Goal: Task Accomplishment & Management: Complete application form

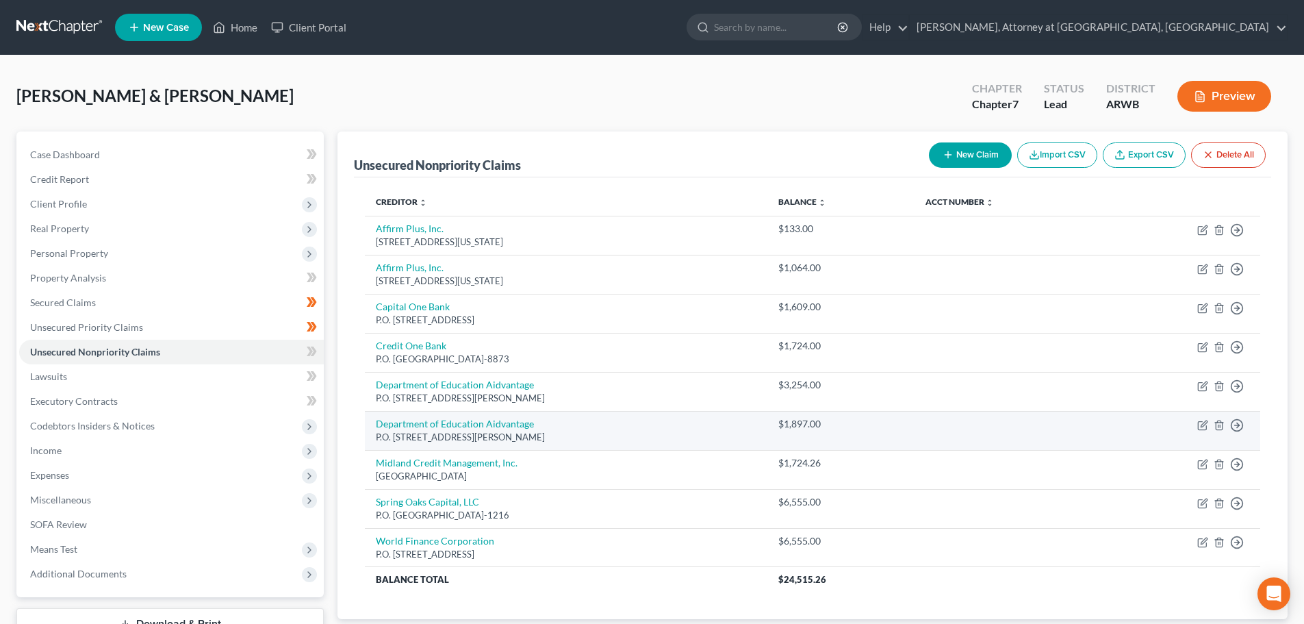
scroll to position [68, 0]
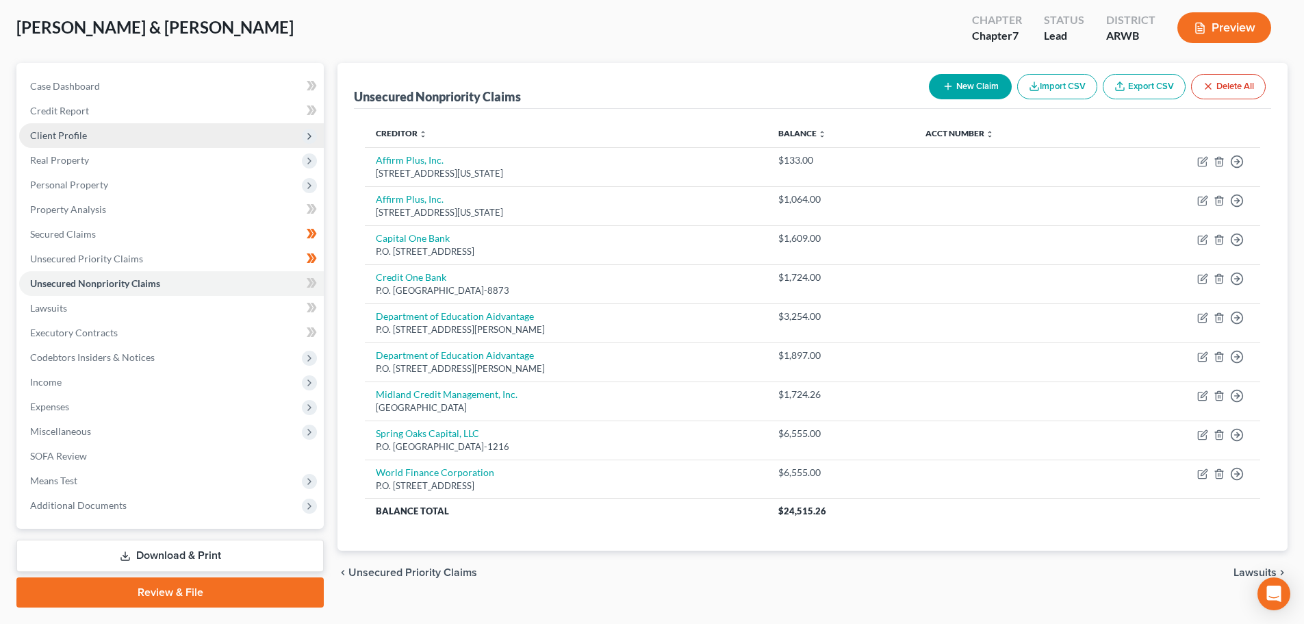
click at [70, 128] on span "Client Profile" at bounding box center [171, 135] width 305 height 25
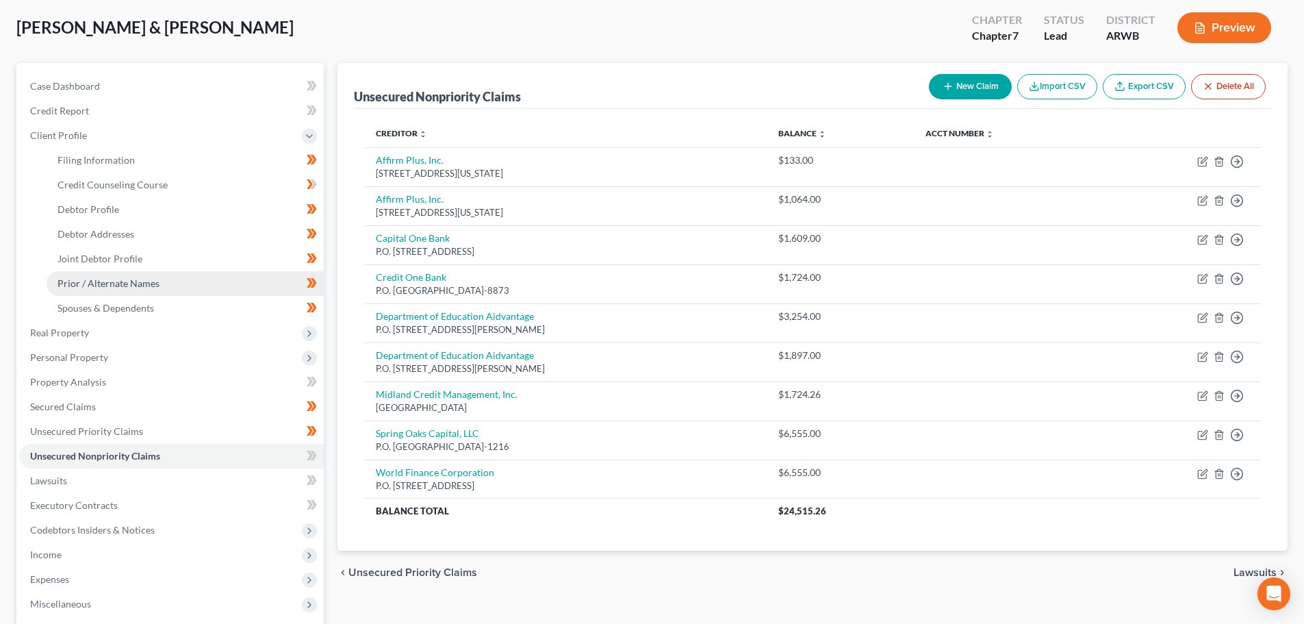
click at [97, 283] on span "Prior / Alternate Names" at bounding box center [109, 283] width 102 height 12
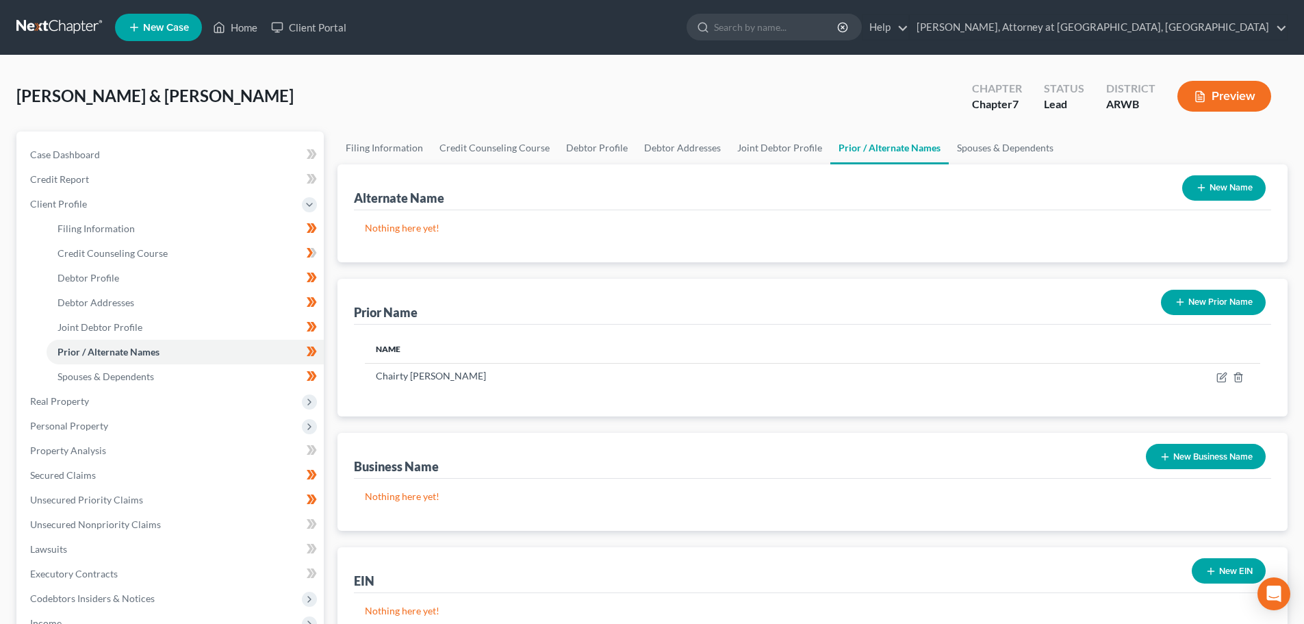
click at [1220, 297] on button "New Prior Name" at bounding box center [1213, 302] width 105 height 25
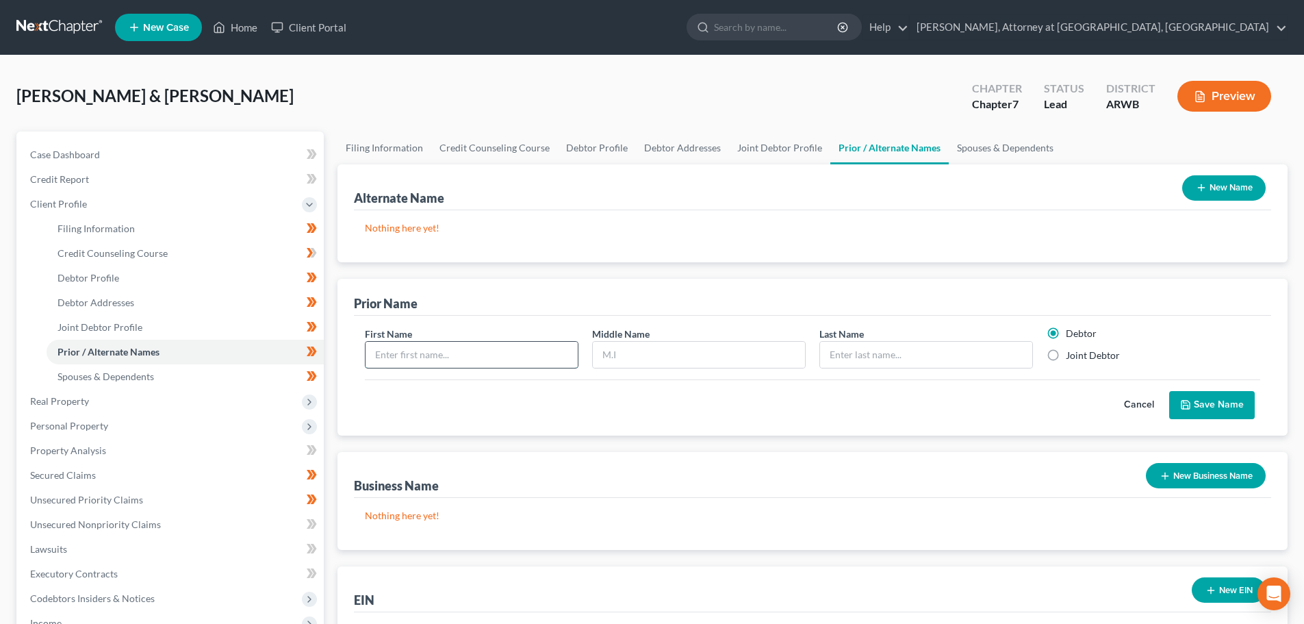
click at [440, 351] on input "text" at bounding box center [472, 355] width 212 height 26
type input "Chairty"
type input "[PERSON_NAME]"
click at [1246, 401] on button "Save Name" at bounding box center [1212, 405] width 86 height 29
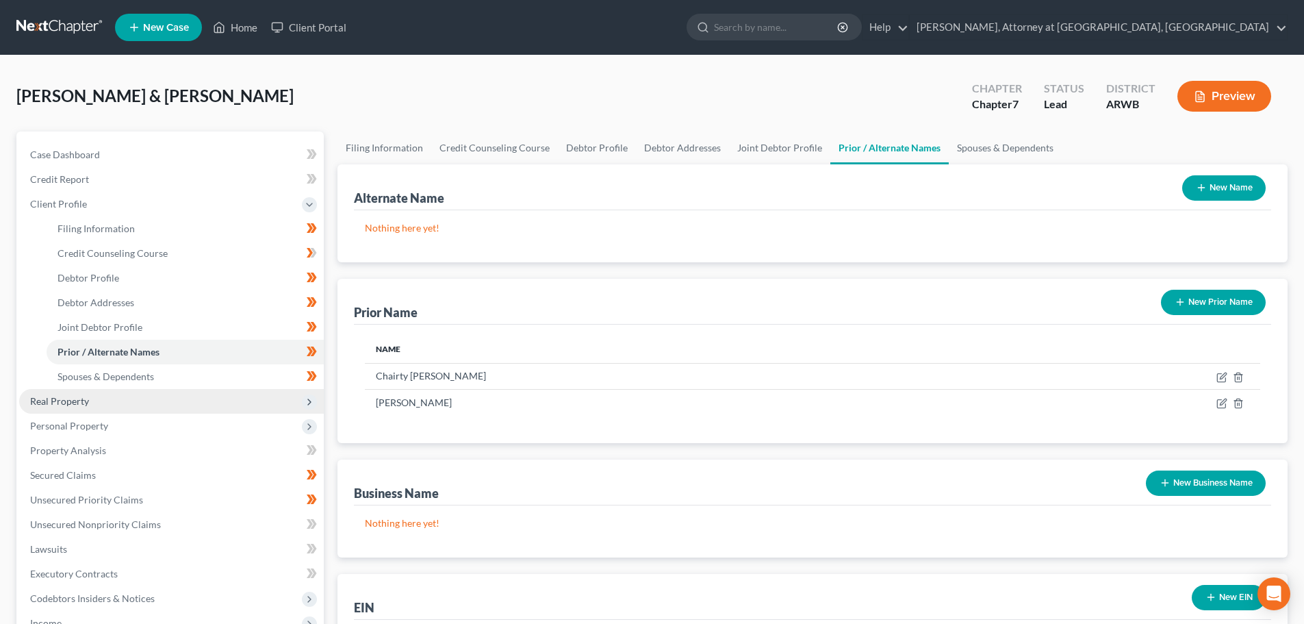
click at [81, 401] on span "Real Property" at bounding box center [59, 401] width 59 height 12
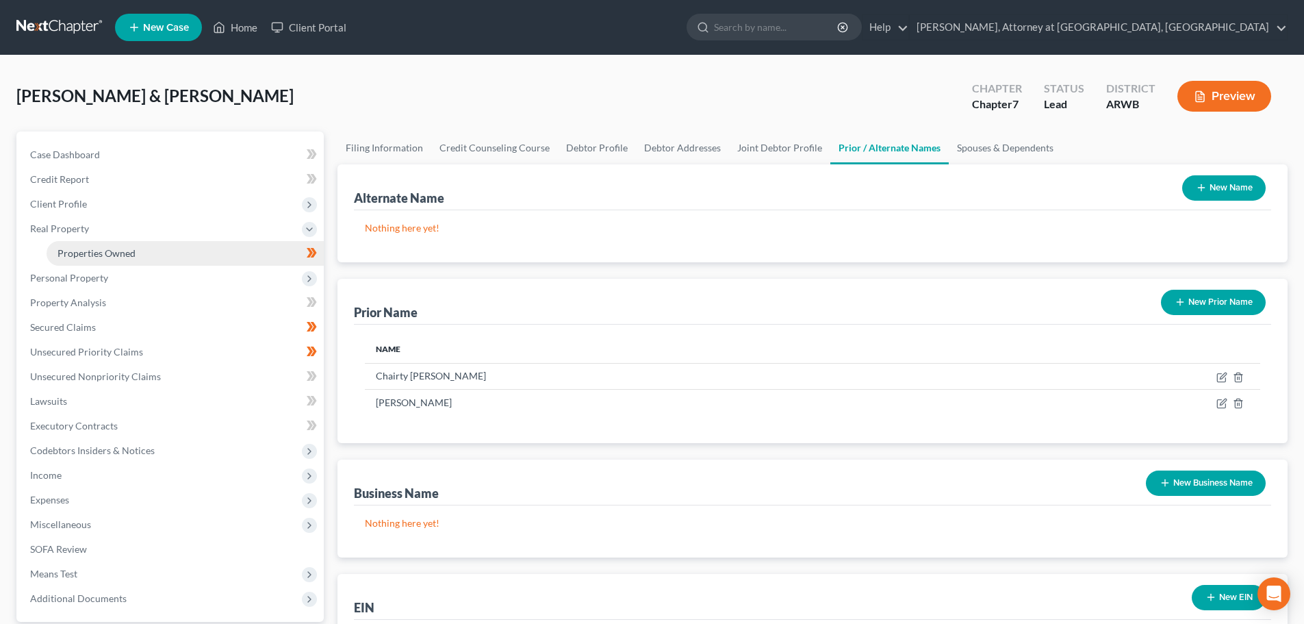
click at [89, 254] on span "Properties Owned" at bounding box center [97, 253] width 78 height 12
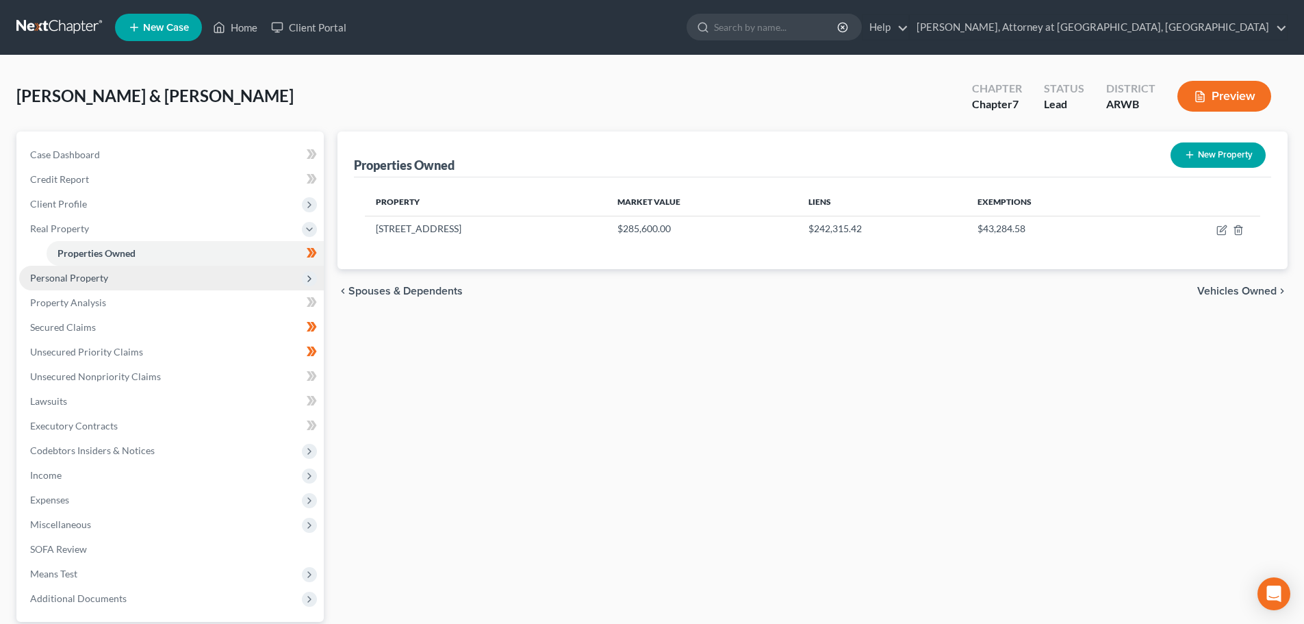
click at [88, 277] on span "Personal Property" at bounding box center [69, 278] width 78 height 12
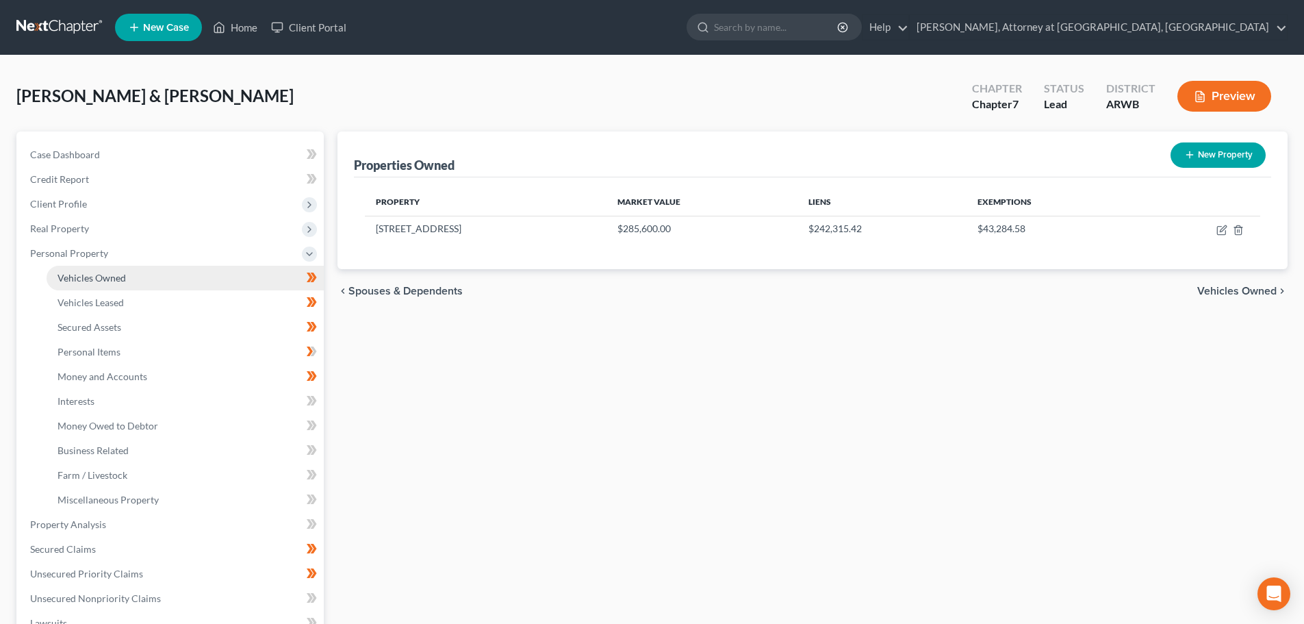
click at [96, 280] on span "Vehicles Owned" at bounding box center [92, 278] width 68 height 12
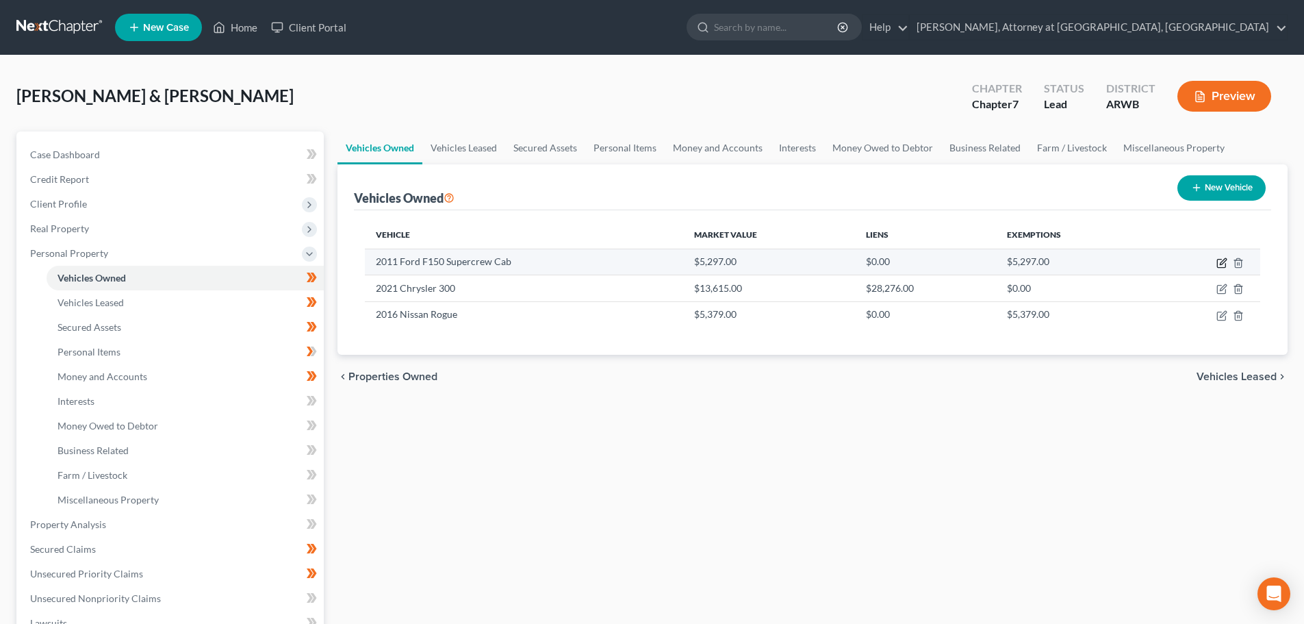
click at [1221, 266] on icon "button" at bounding box center [1222, 262] width 11 height 11
select select "1"
select select "15"
select select "3"
select select "1"
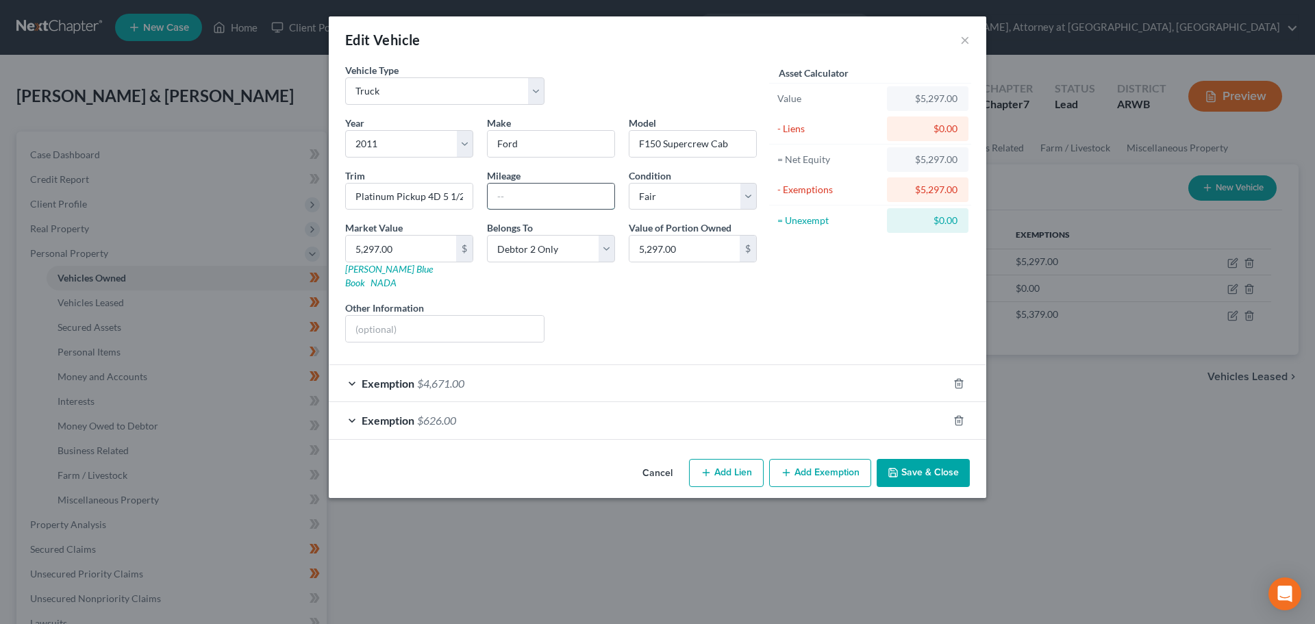
click at [500, 193] on input "text" at bounding box center [550, 196] width 127 height 26
type input "300,504"
click at [937, 459] on button "Save & Close" at bounding box center [922, 473] width 93 height 29
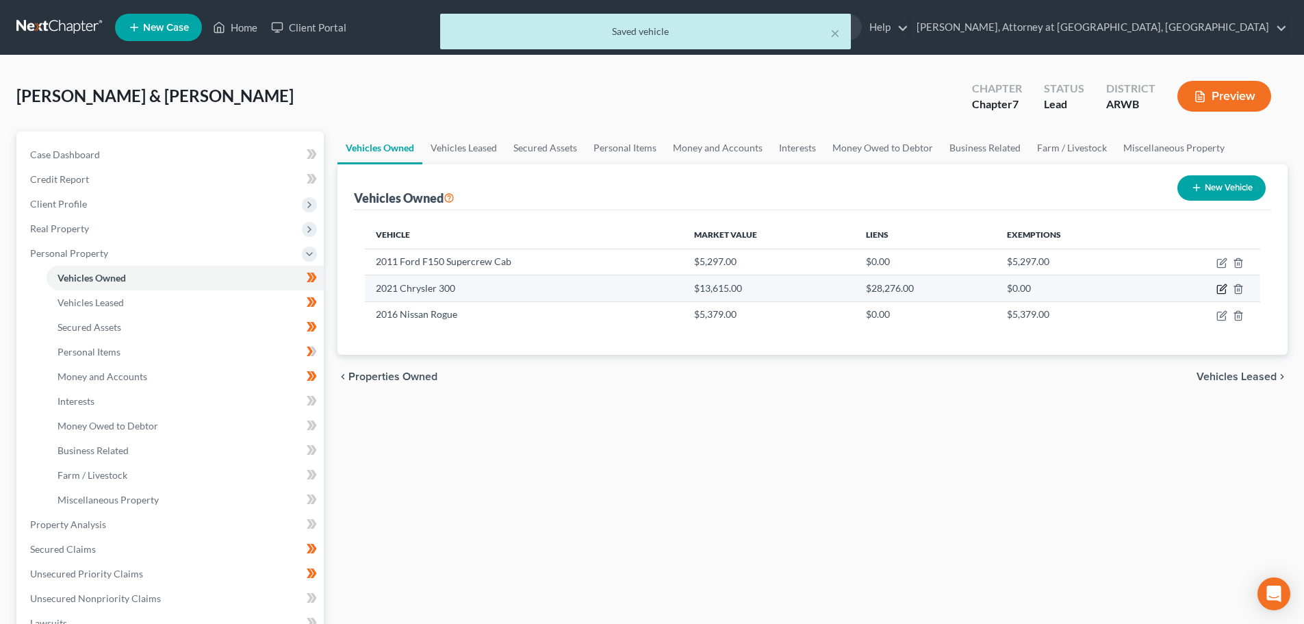
click at [1221, 287] on icon "button" at bounding box center [1222, 288] width 11 height 11
select select "0"
select select "5"
select select "3"
select select "0"
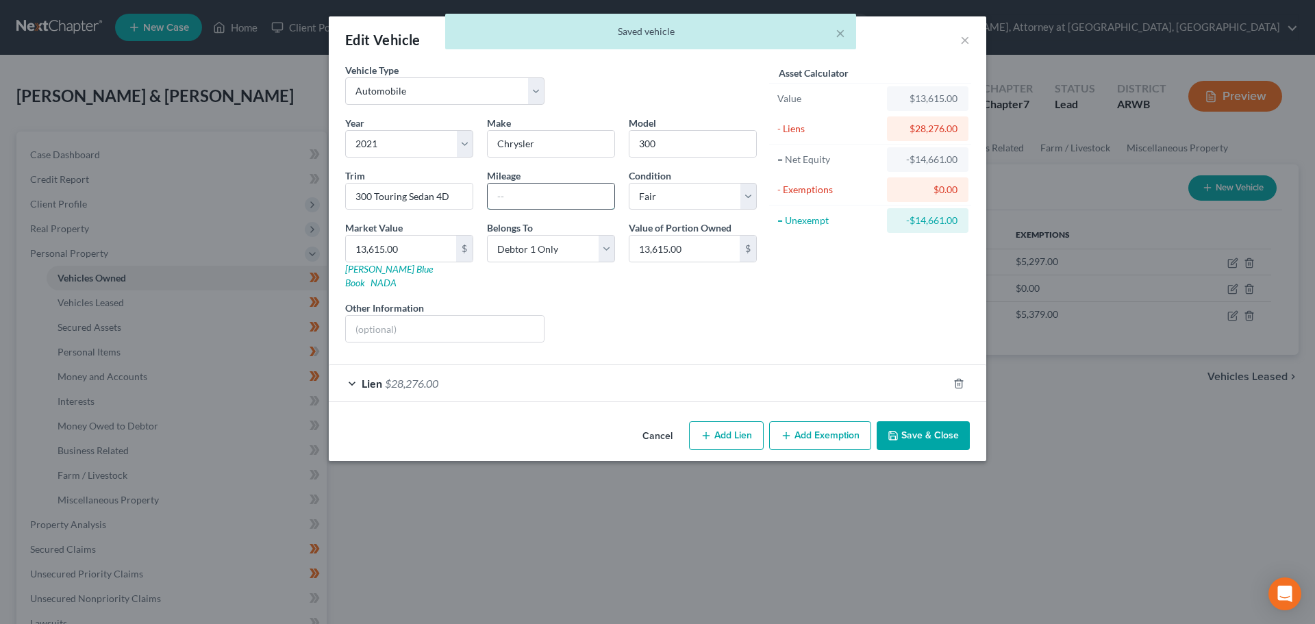
click at [502, 188] on input "text" at bounding box center [550, 196] width 127 height 26
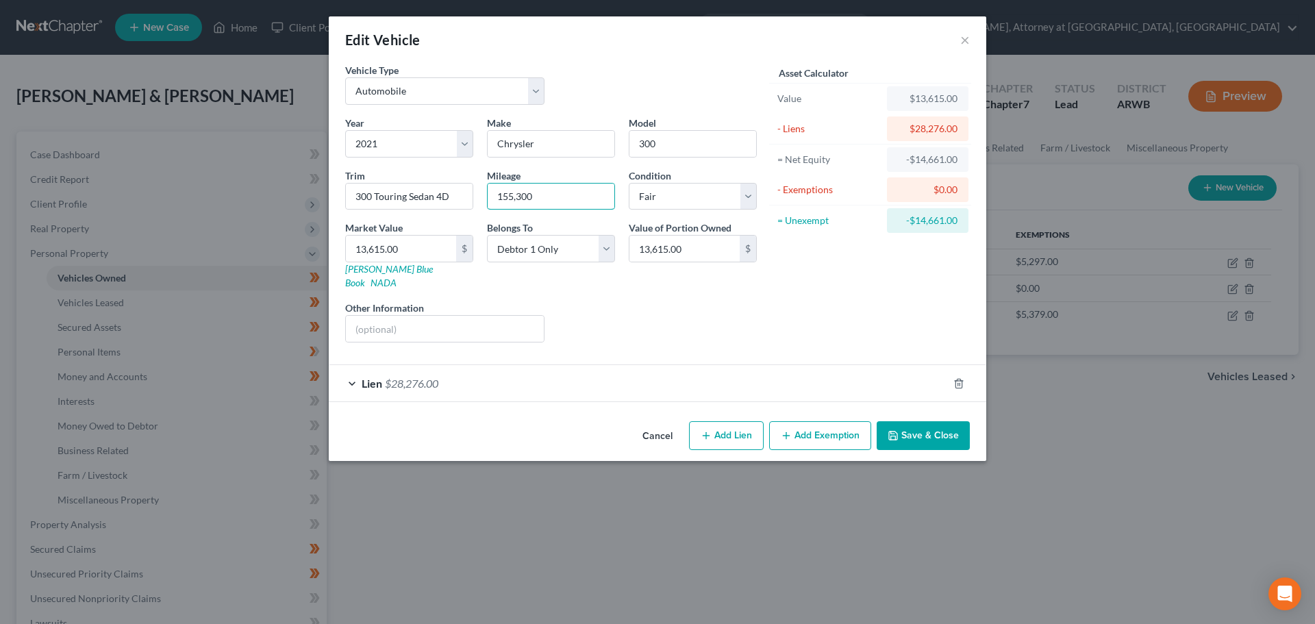
type input "155,300"
click at [901, 421] on button "Save & Close" at bounding box center [922, 435] width 93 height 29
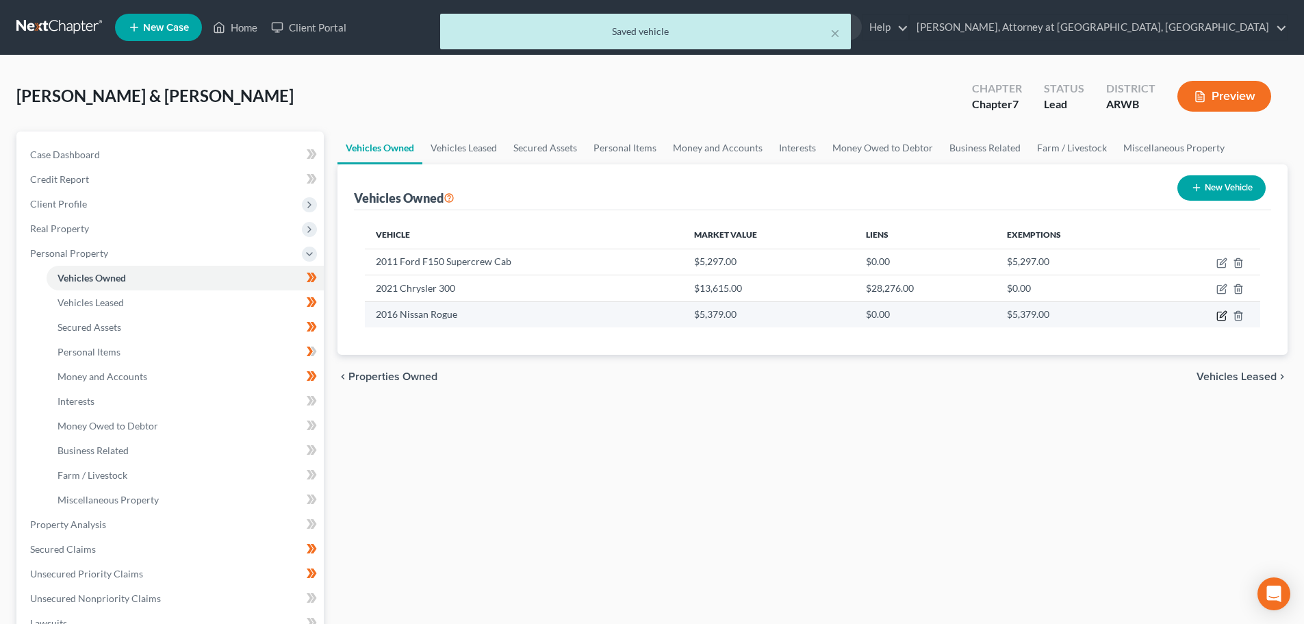
click at [1225, 316] on icon "button" at bounding box center [1222, 315] width 11 height 11
select select "0"
select select "10"
select select "3"
select select "0"
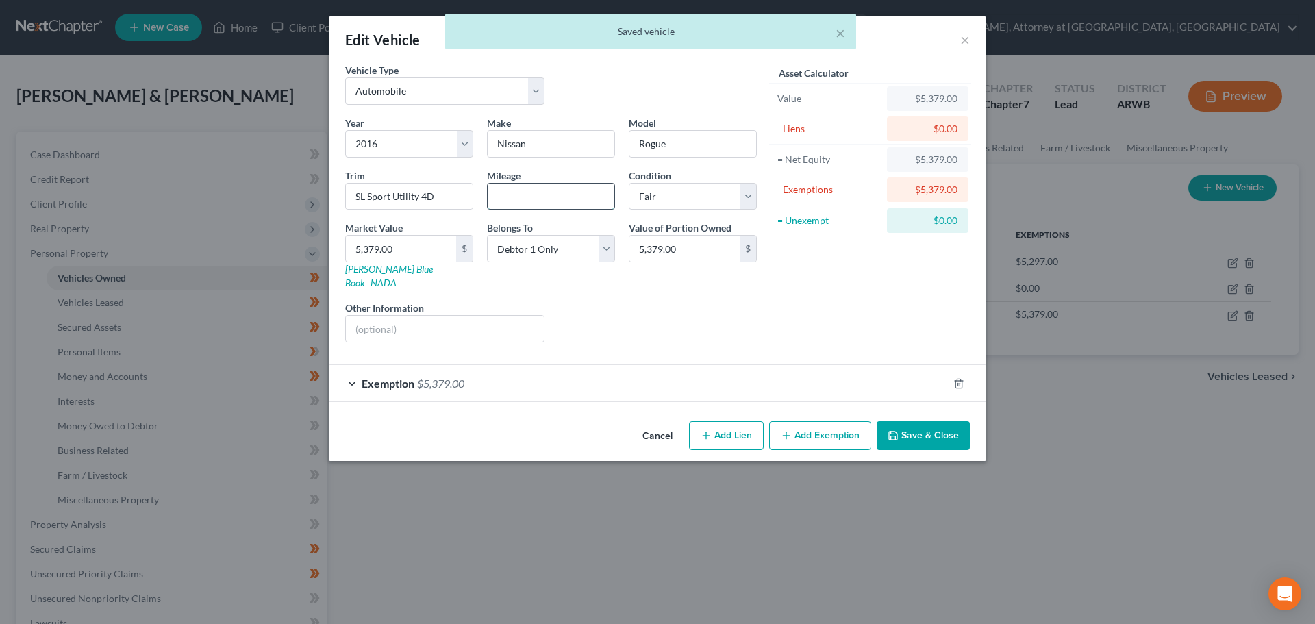
click at [527, 196] on input "text" at bounding box center [550, 196] width 127 height 26
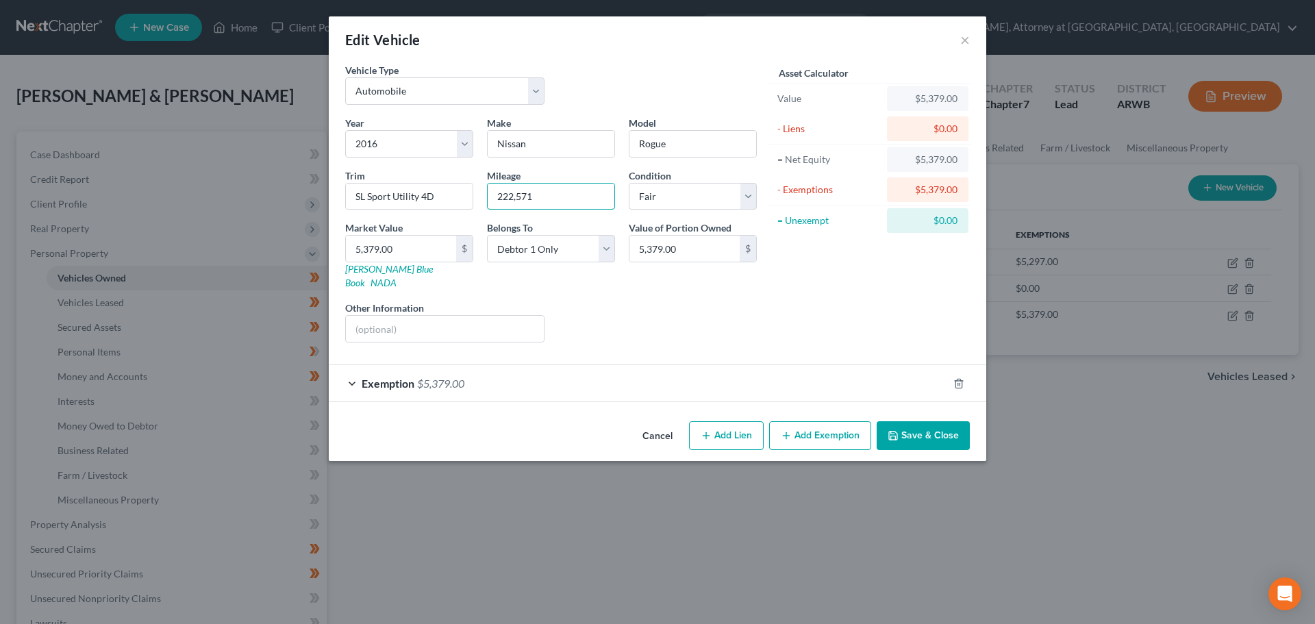
type input "222,571"
click at [933, 421] on button "Save & Close" at bounding box center [922, 435] width 93 height 29
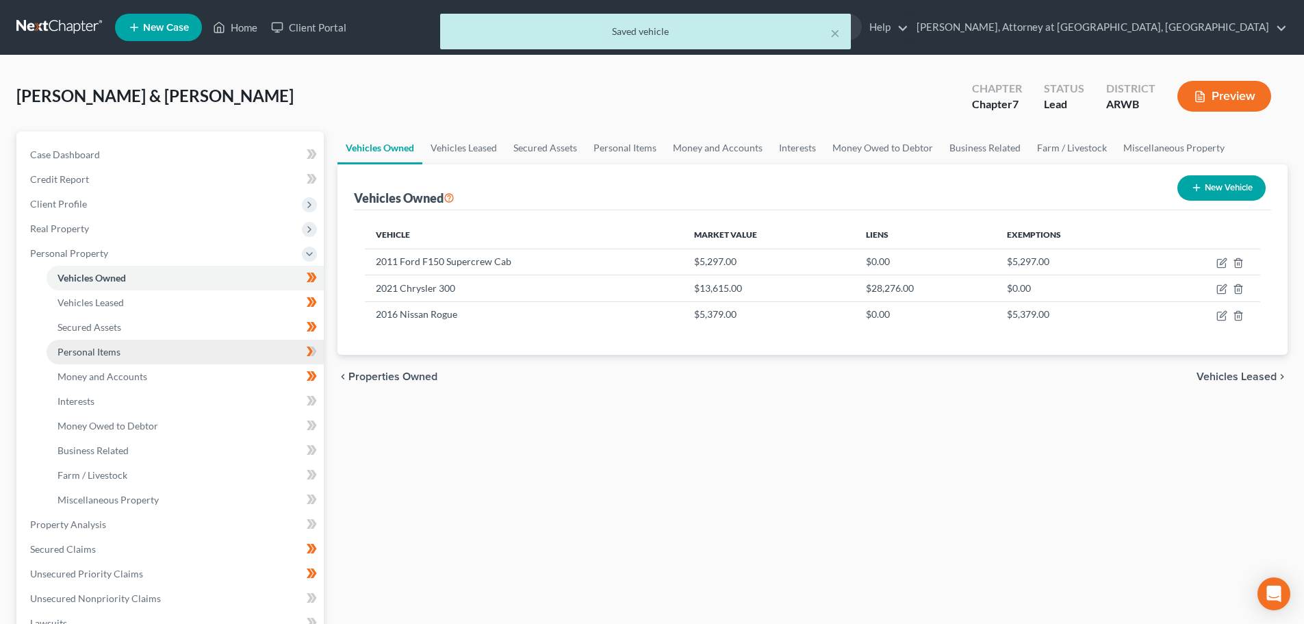
click at [101, 350] on span "Personal Items" at bounding box center [89, 352] width 63 height 12
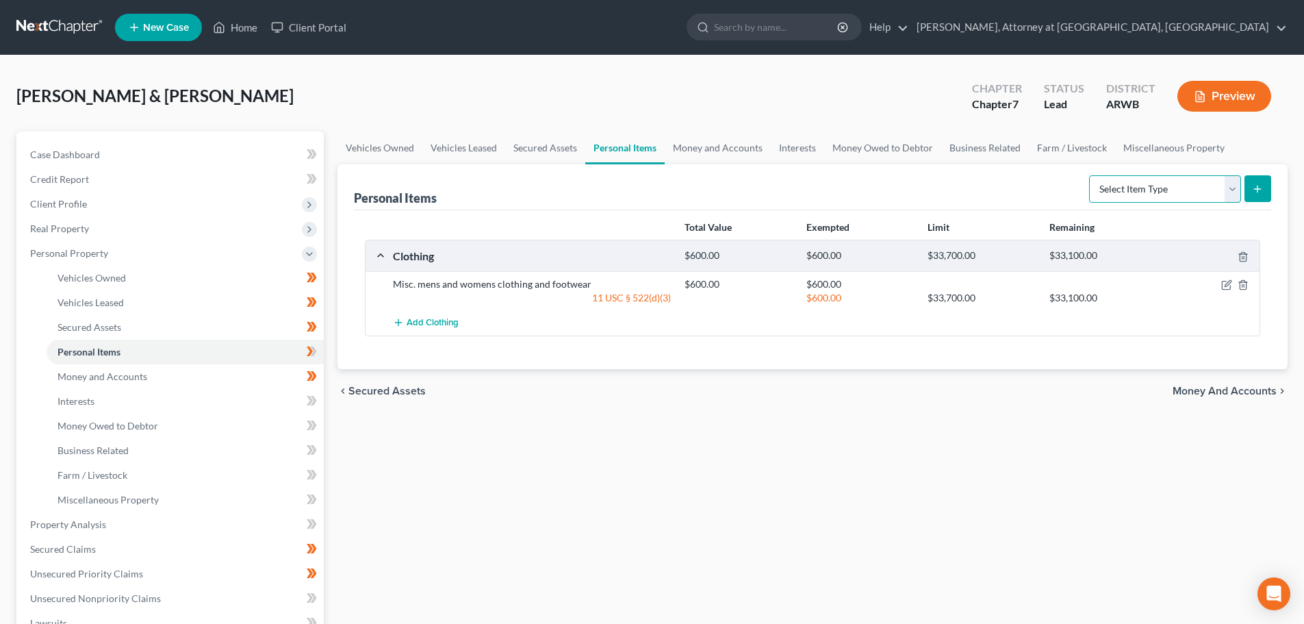
click at [1230, 184] on select "Select Item Type Clothing Collectibles Of Value Electronics Firearms Household …" at bounding box center [1165, 188] width 152 height 27
select select "household_goods"
click at [1091, 175] on select "Select Item Type Clothing Collectibles Of Value Electronics Firearms Household …" at bounding box center [1165, 188] width 152 height 27
click at [1261, 186] on icon "submit" at bounding box center [1257, 188] width 11 height 11
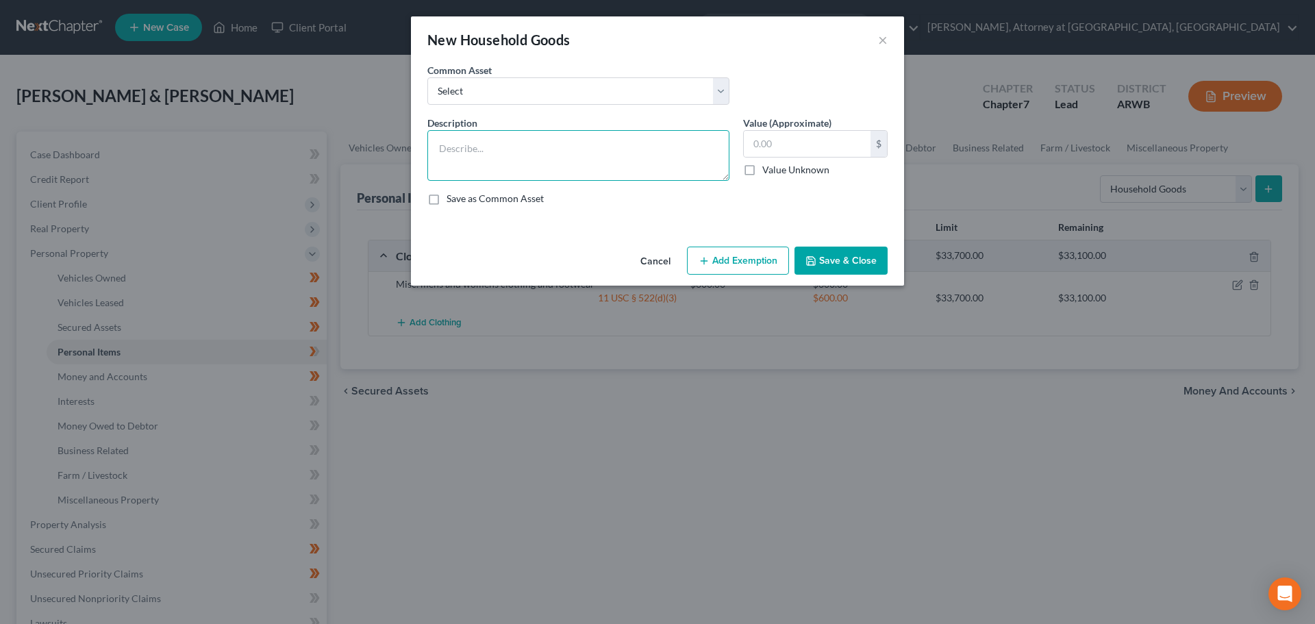
click at [499, 143] on textarea at bounding box center [578, 155] width 302 height 51
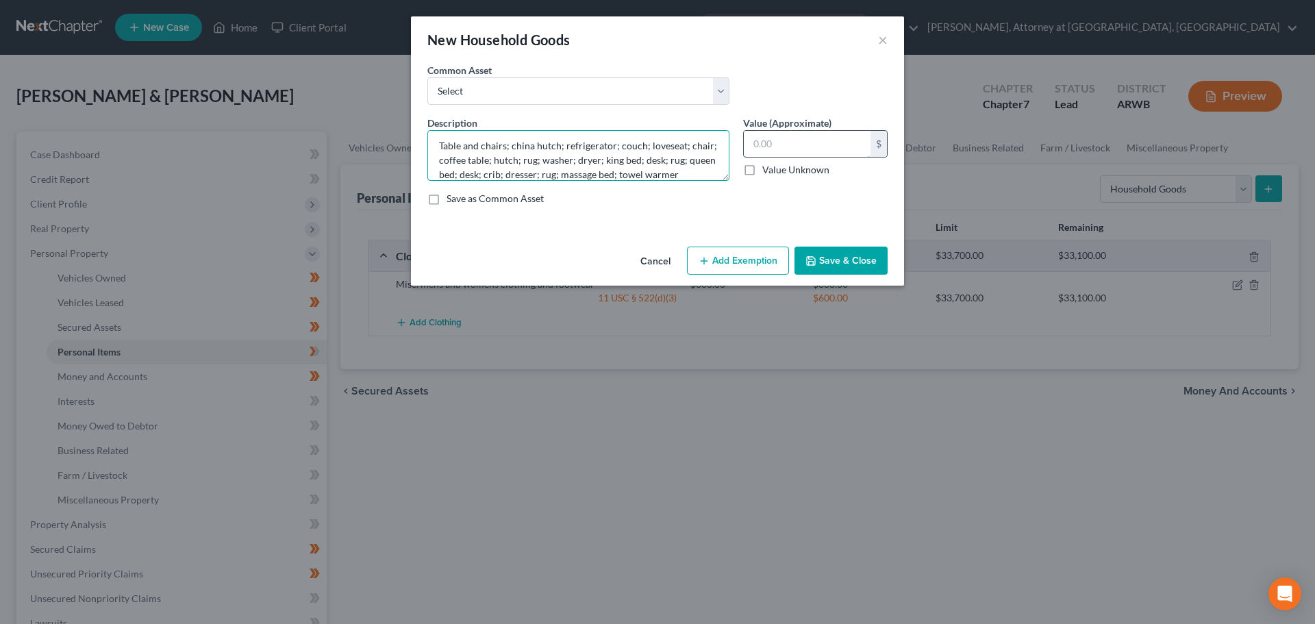
type textarea "Table and chairs; china hutch; refrigerator; couch; loveseat; chair; coffee tab…"
click at [769, 142] on input "text" at bounding box center [807, 144] width 127 height 26
click at [784, 142] on input "text" at bounding box center [807, 144] width 127 height 26
type input "1,590.00"
click at [757, 258] on button "Add Exemption" at bounding box center [738, 260] width 102 height 29
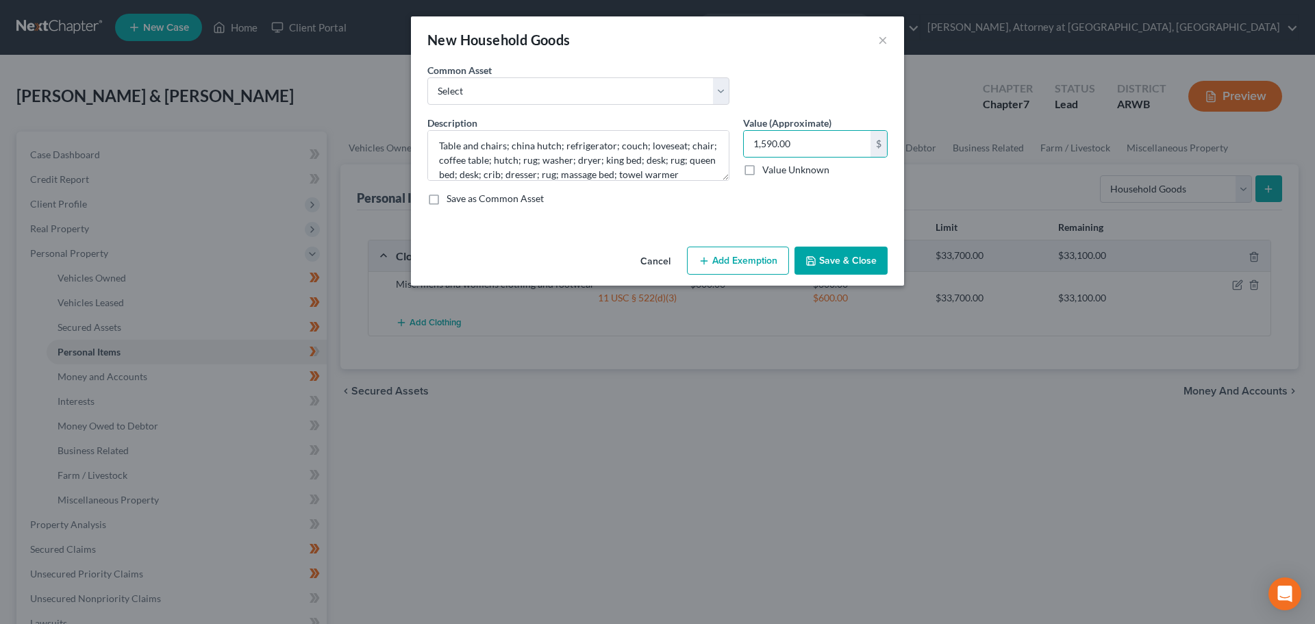
select select "2"
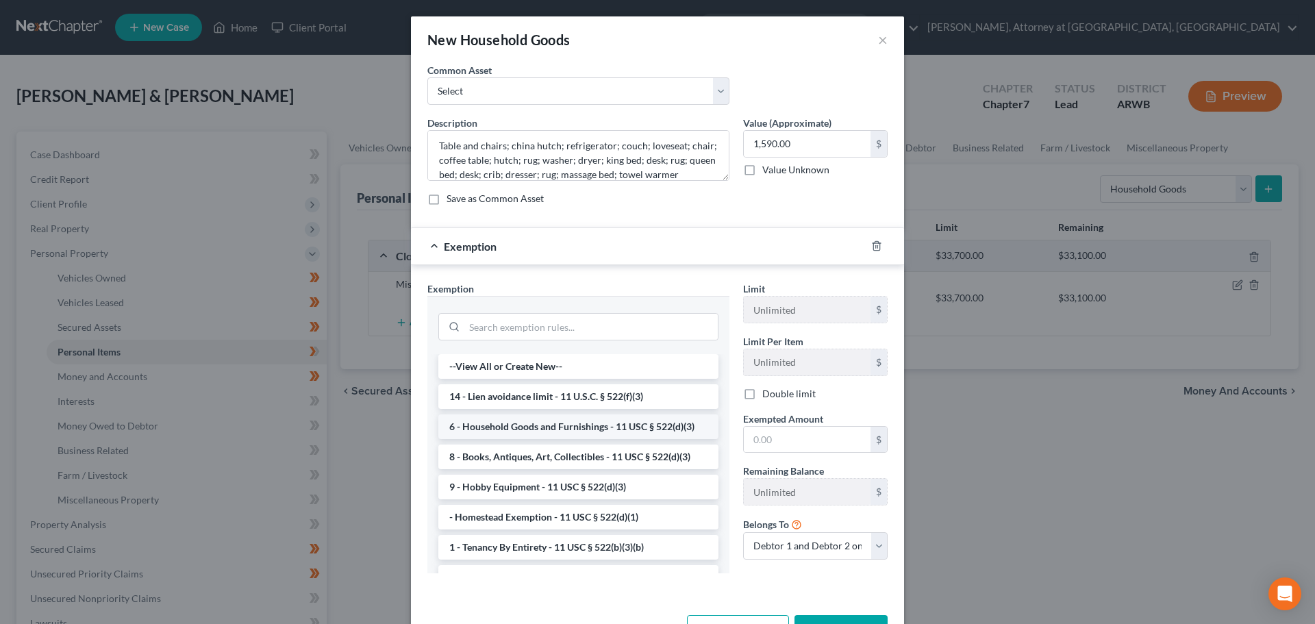
click at [563, 430] on li "6 - Household Goods and Furnishings - 11 USC § 522(d)(3)" at bounding box center [578, 426] width 280 height 25
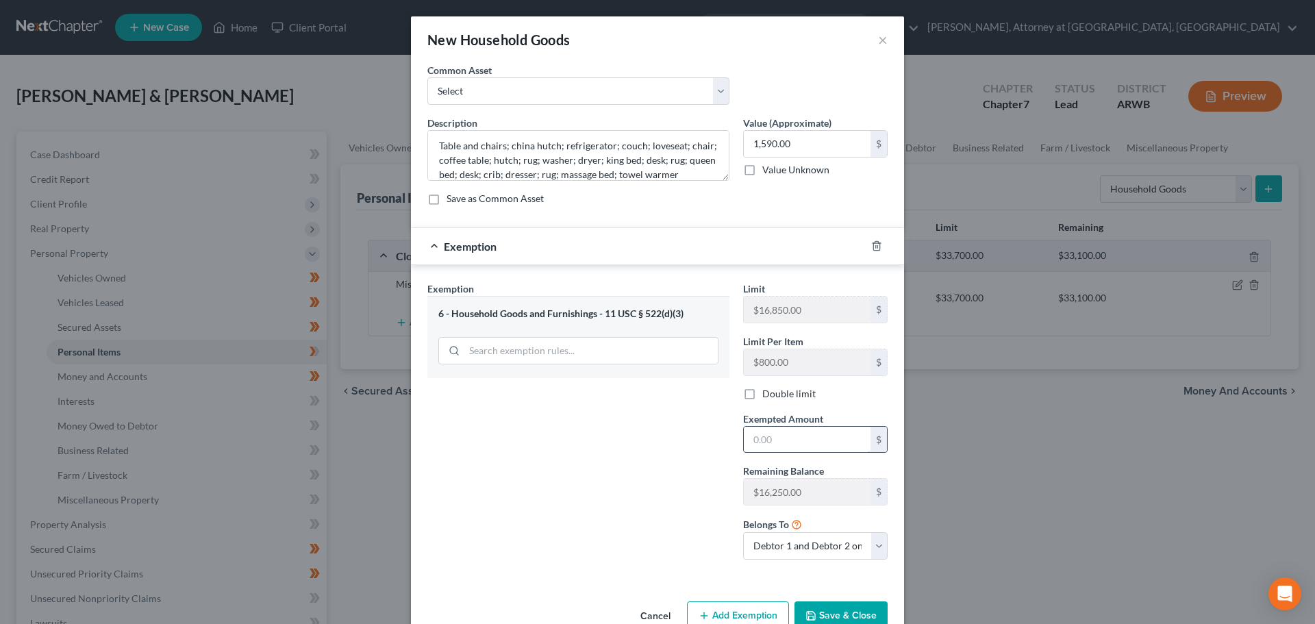
click at [774, 449] on input "text" at bounding box center [807, 440] width 127 height 26
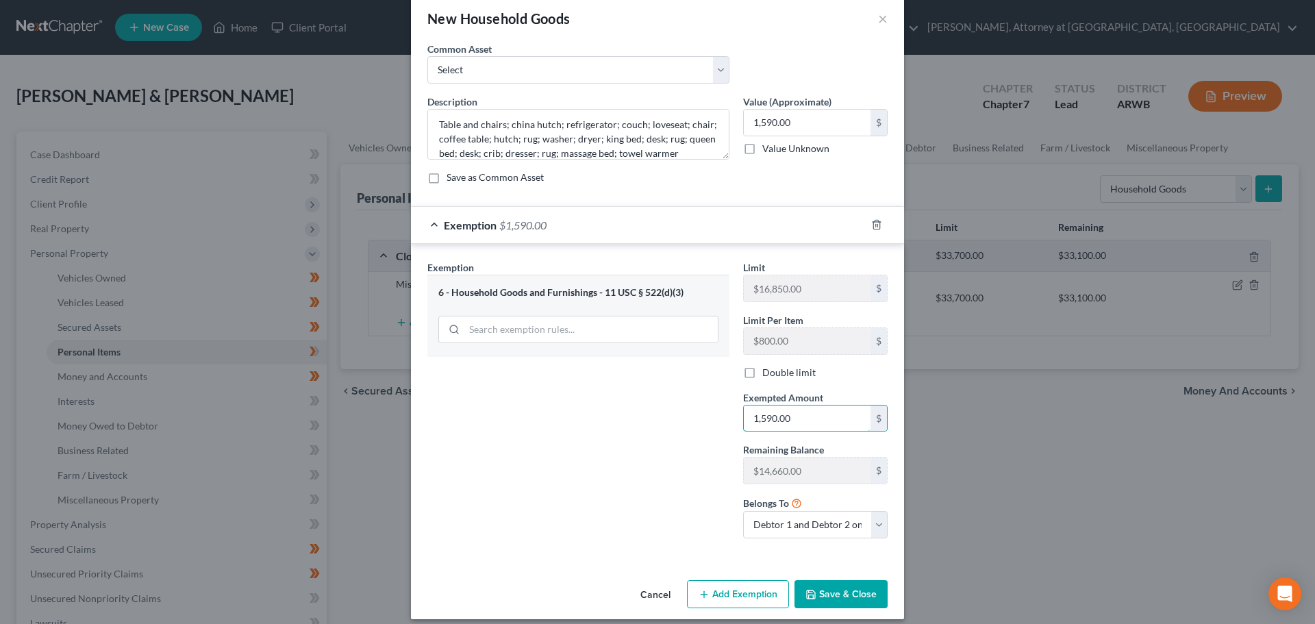
scroll to position [33, 0]
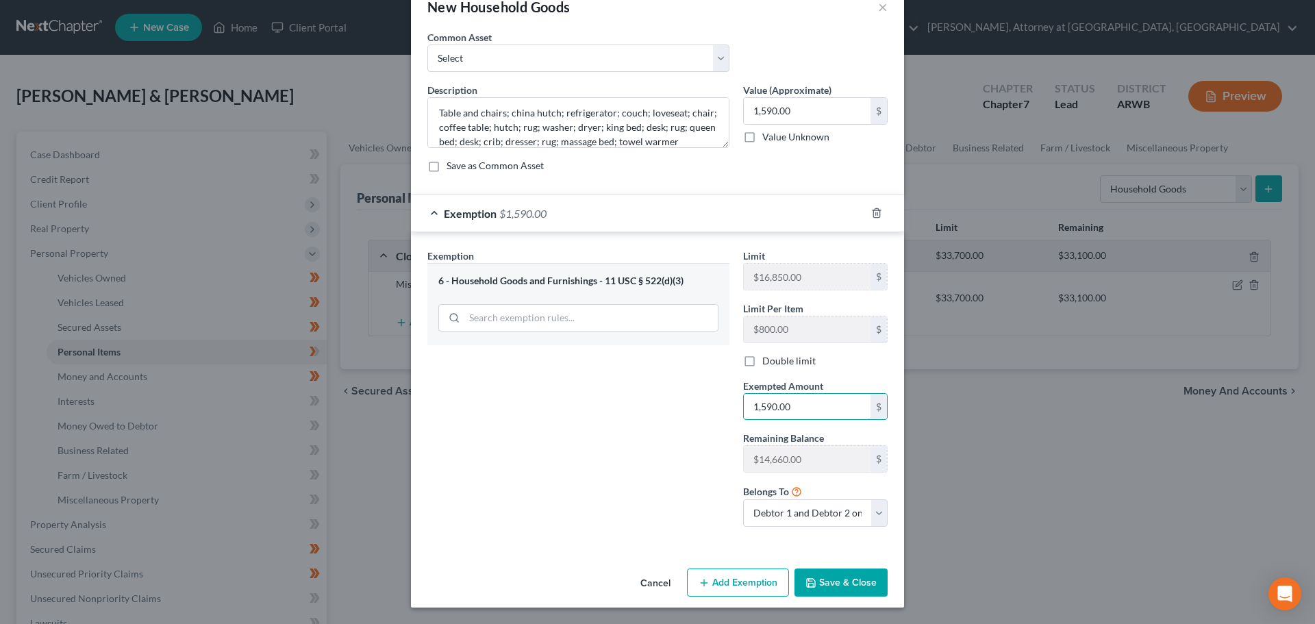
type input "1,590.00"
click at [835, 582] on button "Save & Close" at bounding box center [840, 582] width 93 height 29
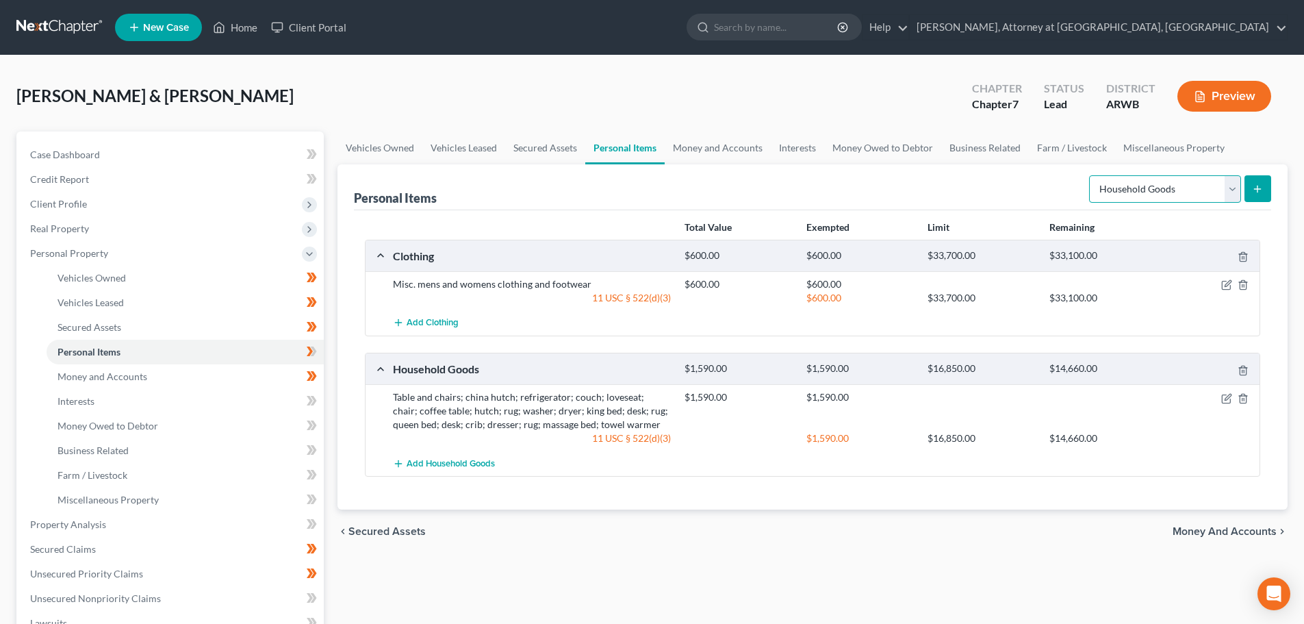
click at [1231, 190] on select "Select Item Type Clothing Collectibles Of Value Electronics Firearms Household …" at bounding box center [1165, 188] width 152 height 27
select select "jewelry"
click at [1091, 175] on select "Select Item Type Clothing Collectibles Of Value Electronics Firearms Household …" at bounding box center [1165, 188] width 152 height 27
click at [1261, 179] on button "submit" at bounding box center [1258, 188] width 27 height 27
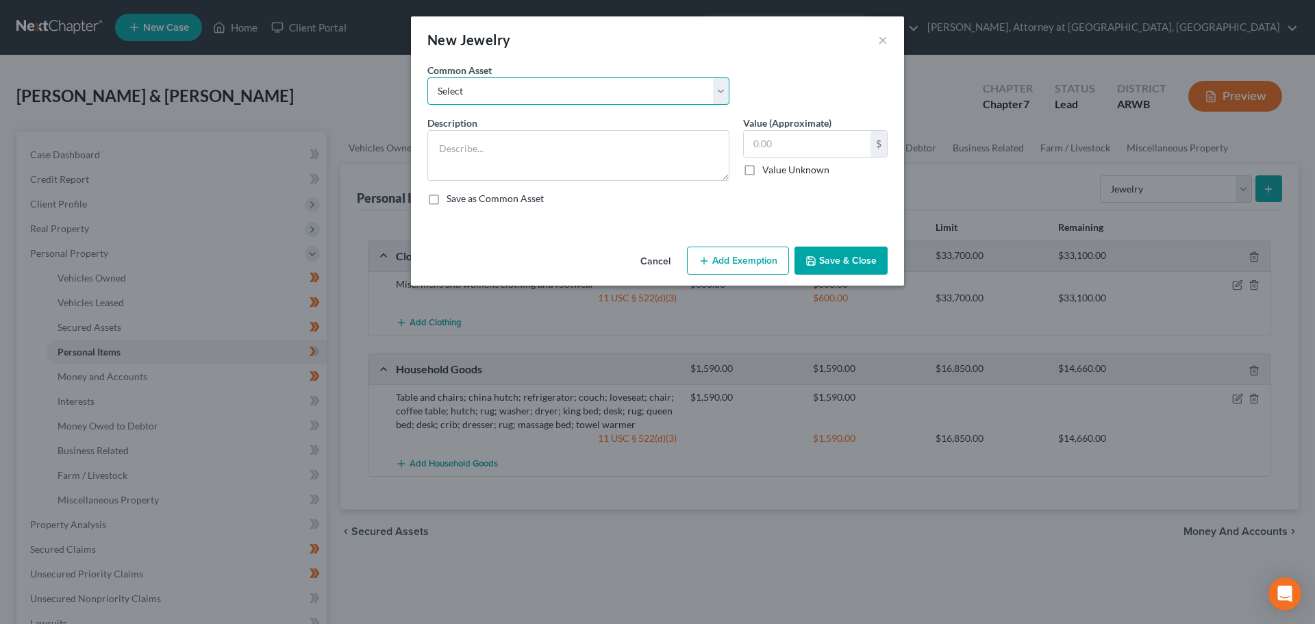
click at [598, 84] on select "Select His wedding ring; her wedding ring His and her Apple watches His and her…" at bounding box center [578, 90] width 302 height 27
select select "0"
click at [427, 77] on select "Select His wedding ring; her wedding ring His and her Apple watches His and her…" at bounding box center [578, 90] width 302 height 27
type textarea "His wedding ring; her wedding ring"
type input "540.00"
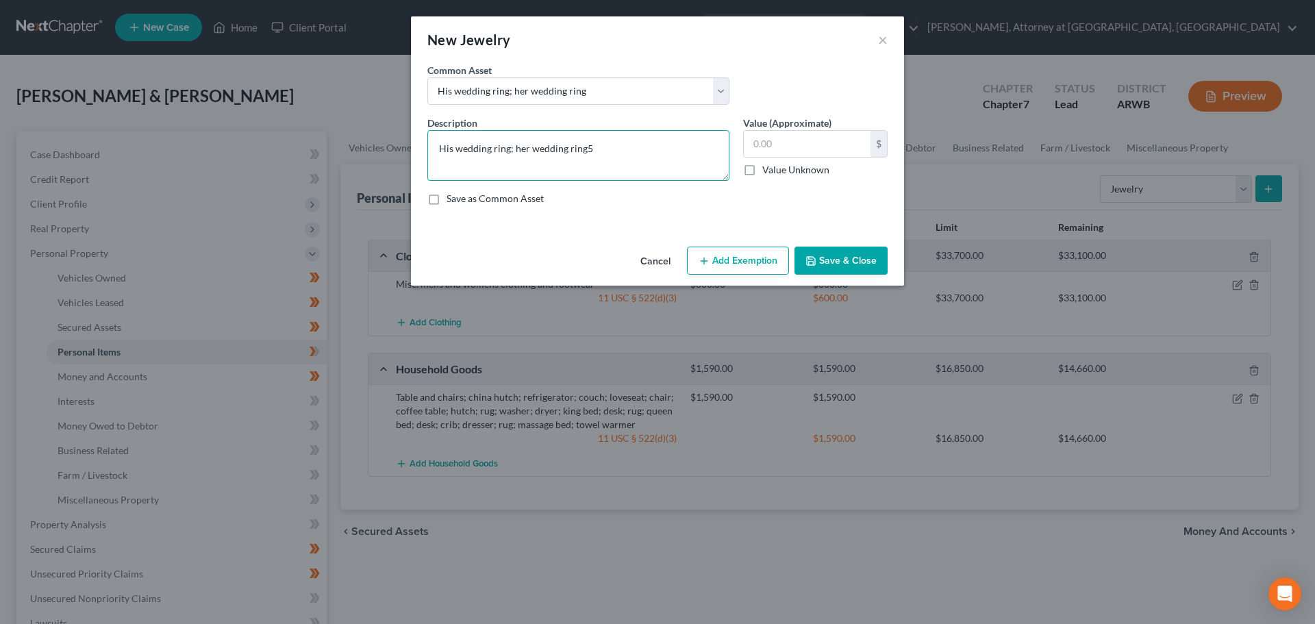
type textarea "His wedding ring; her wedding ring"
click at [803, 148] on input "text" at bounding box center [807, 144] width 127 height 26
type input "500.00"
click at [726, 263] on button "Add Exemption" at bounding box center [738, 260] width 102 height 29
select select "2"
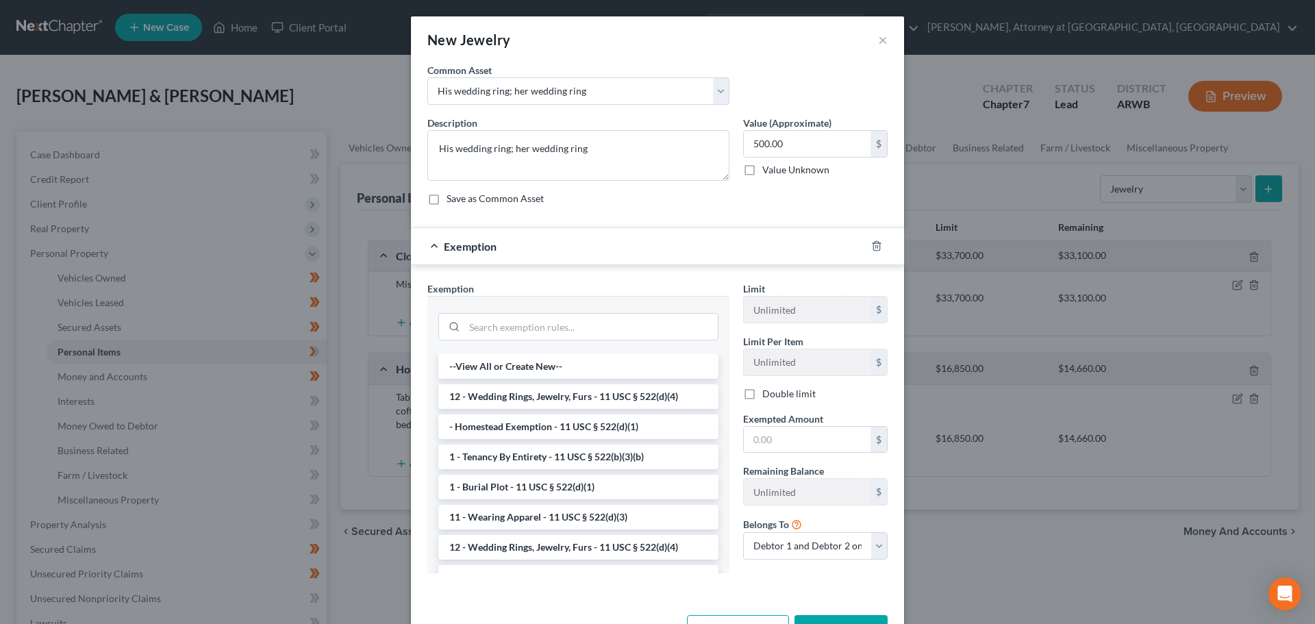
click at [579, 404] on li "12 - Wedding Rings, Jewelry, Furs - 11 USC § 522(d)(4)" at bounding box center [578, 396] width 280 height 25
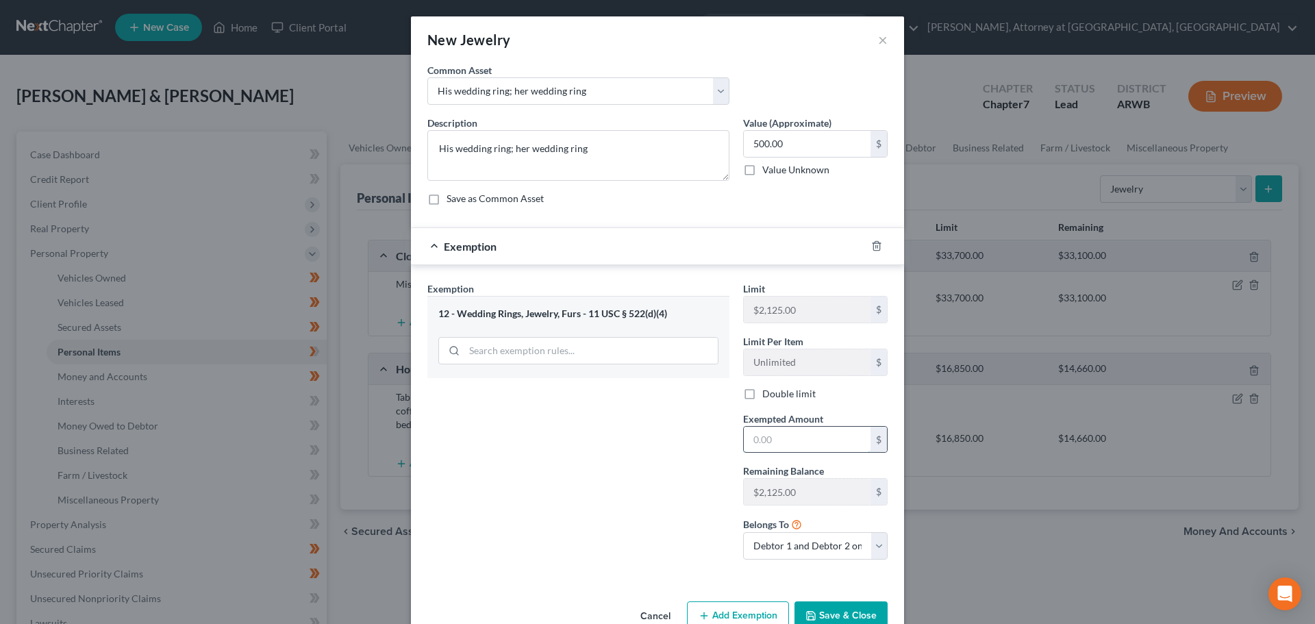
click at [763, 438] on input "text" at bounding box center [807, 440] width 127 height 26
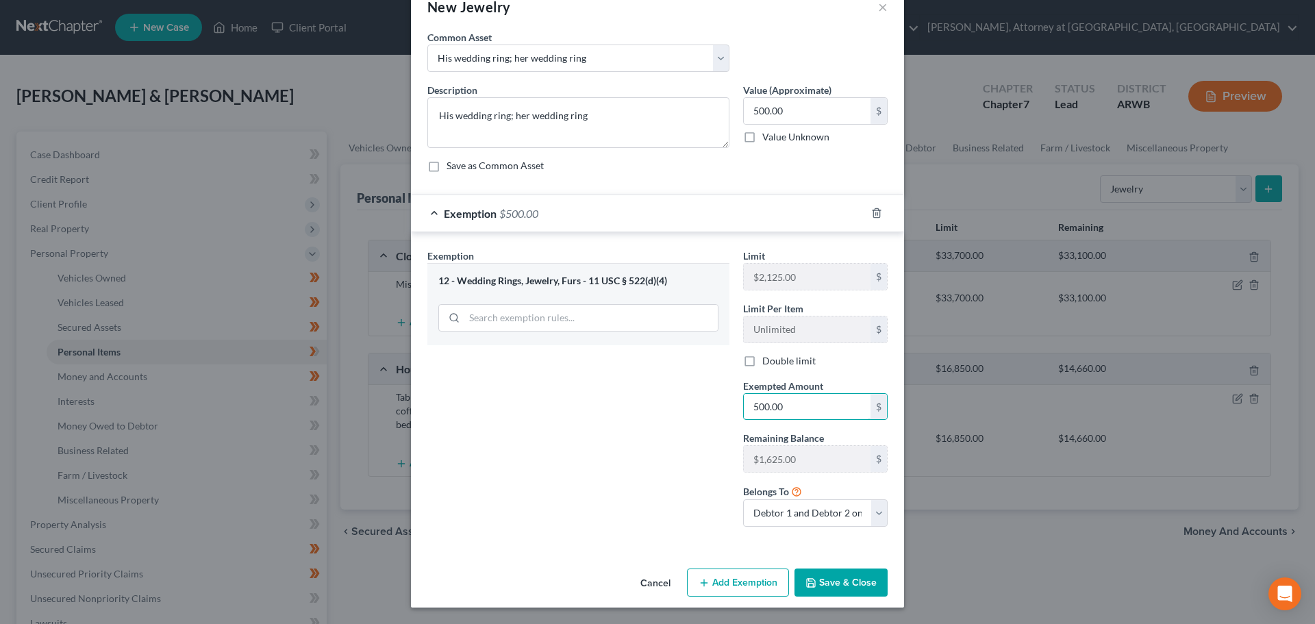
type input "500.00"
click at [852, 589] on button "Save & Close" at bounding box center [840, 582] width 93 height 29
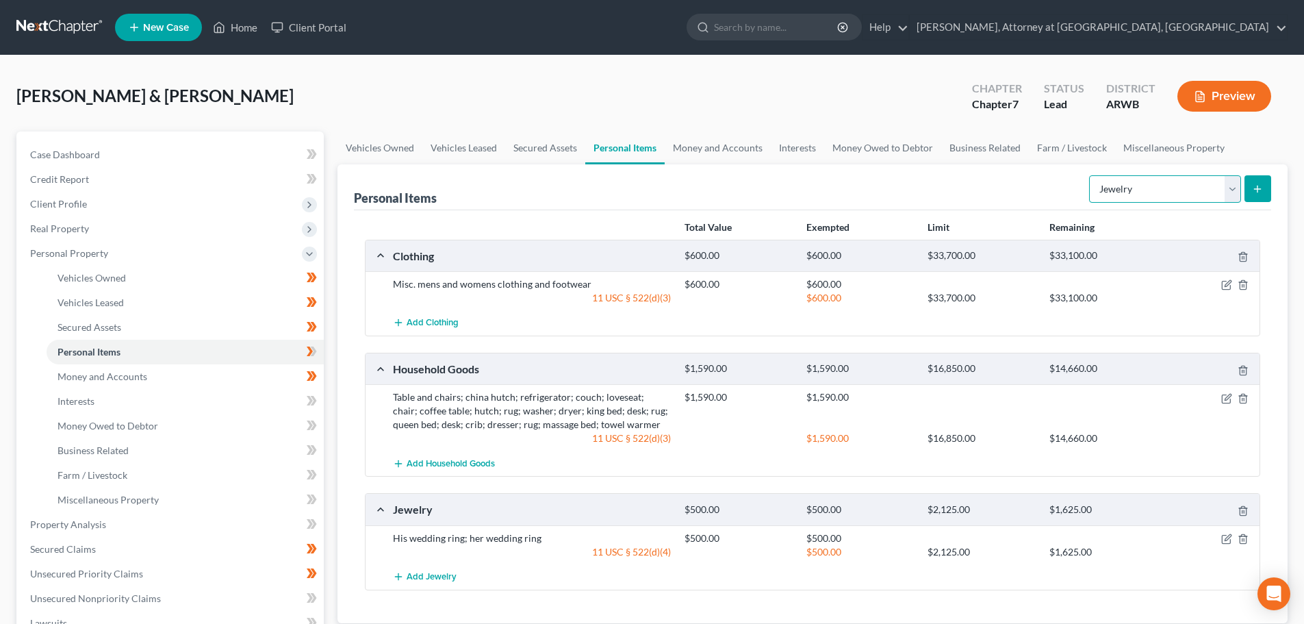
click at [1230, 194] on select "Select Item Type Clothing Collectibles Of Value Electronics Firearms Household …" at bounding box center [1165, 188] width 152 height 27
select select "electronics"
click at [1091, 175] on select "Select Item Type Clothing Collectibles Of Value Electronics Firearms Household …" at bounding box center [1165, 188] width 152 height 27
click at [1266, 188] on button "submit" at bounding box center [1258, 188] width 27 height 27
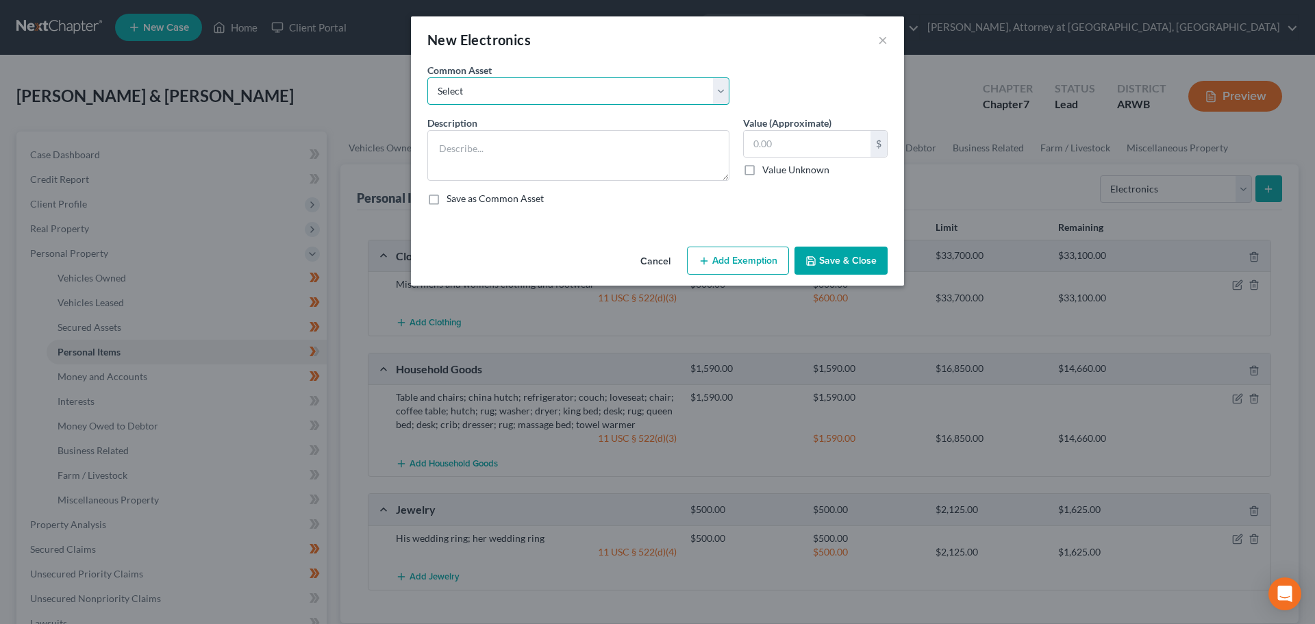
click at [487, 100] on select "Select Flat screen TV, smart phone, Blue Ray Player, Dell laptop 55 " Flat scre…" at bounding box center [578, 90] width 302 height 27
drag, startPoint x: 598, startPoint y: 59, endPoint x: 578, endPoint y: 80, distance: 29.1
click at [598, 59] on div "New Electronics ×" at bounding box center [657, 39] width 493 height 47
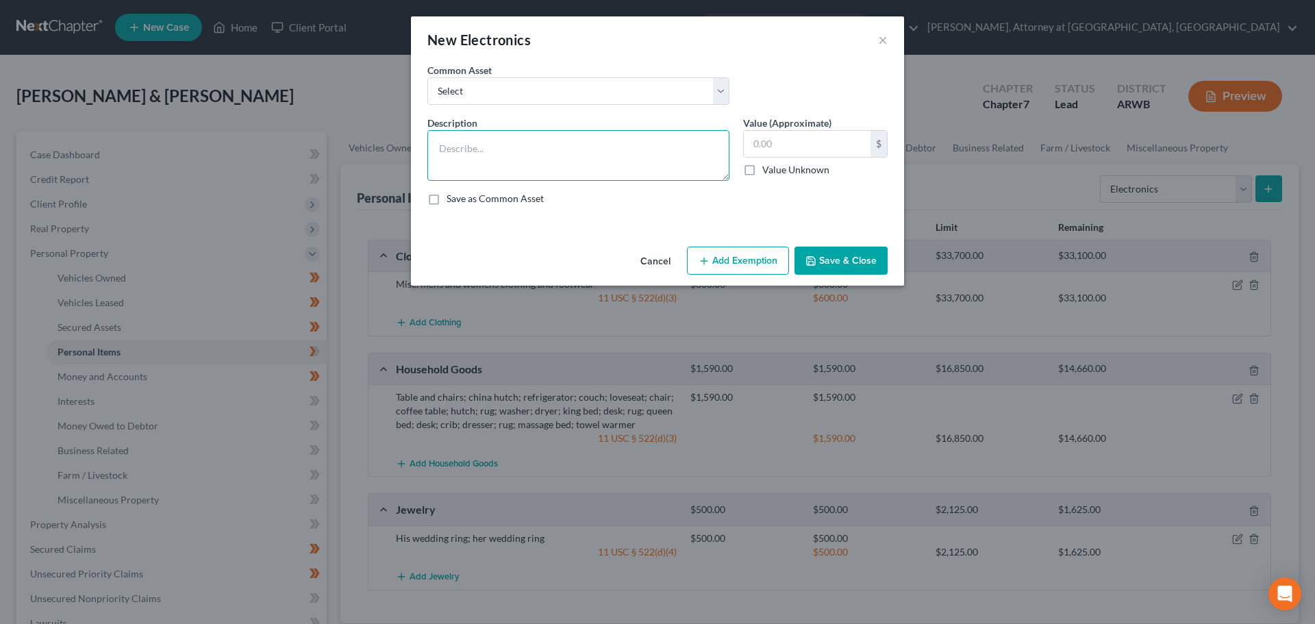
click at [483, 149] on textarea at bounding box center [578, 155] width 302 height 51
type textarea "65" TV, 85" TV; laptop"
click at [822, 257] on button "Save & Close" at bounding box center [840, 260] width 93 height 29
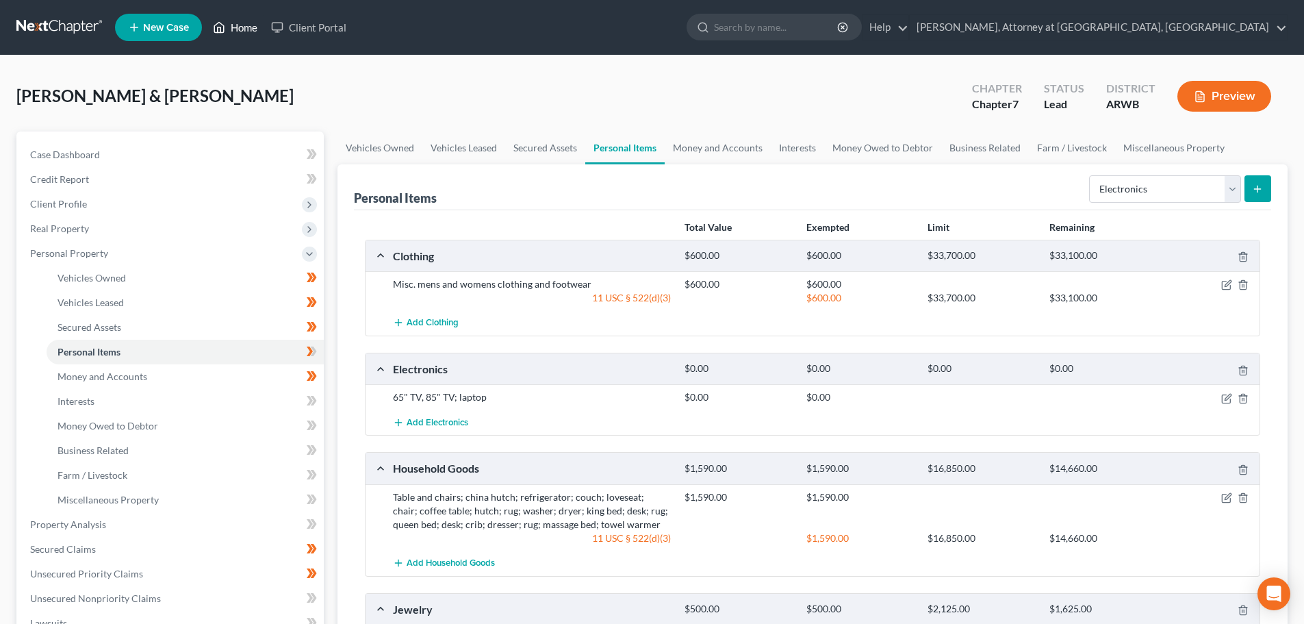
click at [248, 25] on link "Home" at bounding box center [235, 27] width 58 height 25
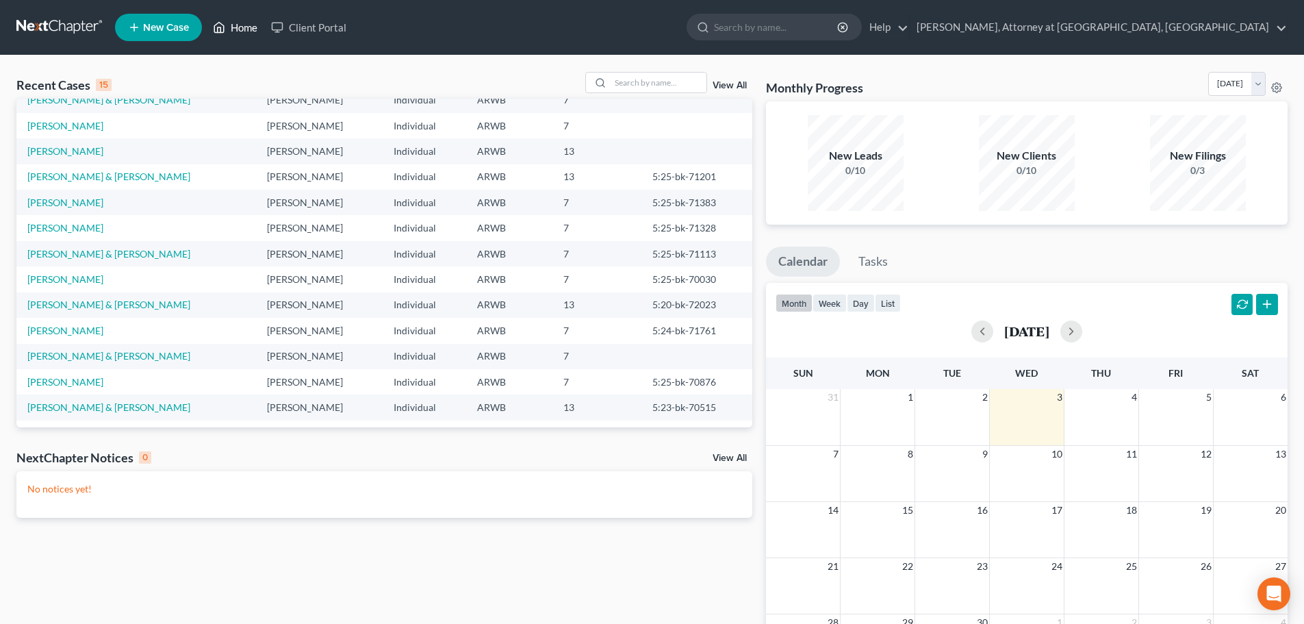
scroll to position [26, 0]
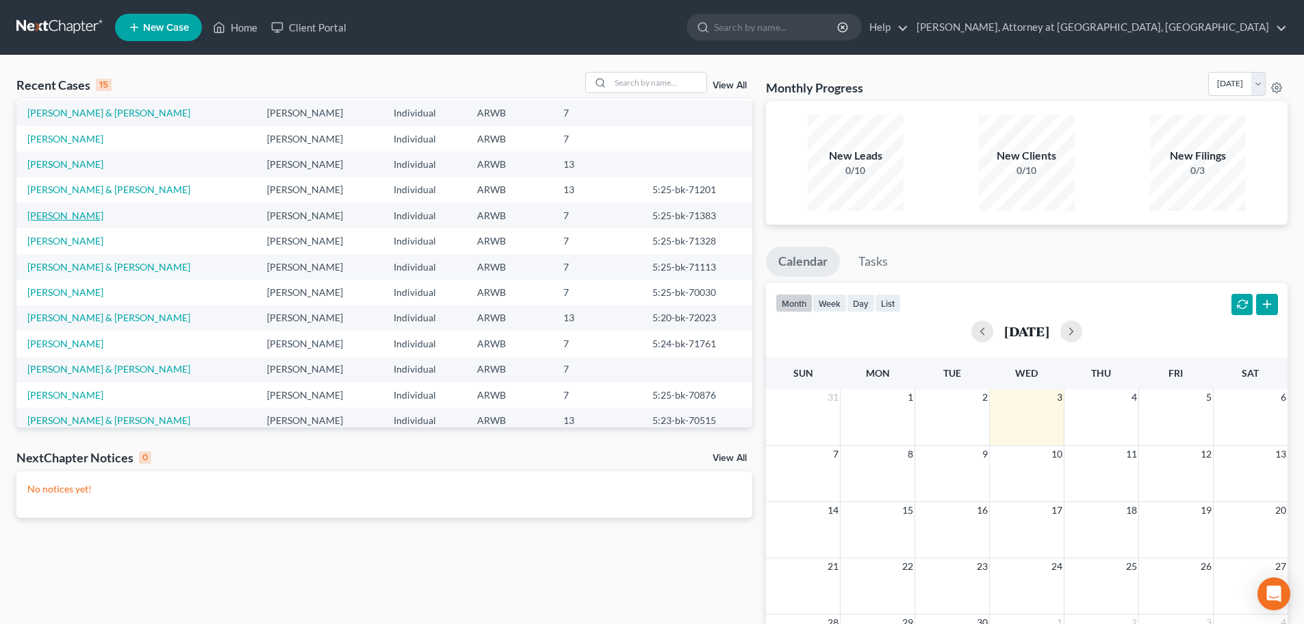
click at [53, 210] on link "[PERSON_NAME]" at bounding box center [65, 216] width 76 height 12
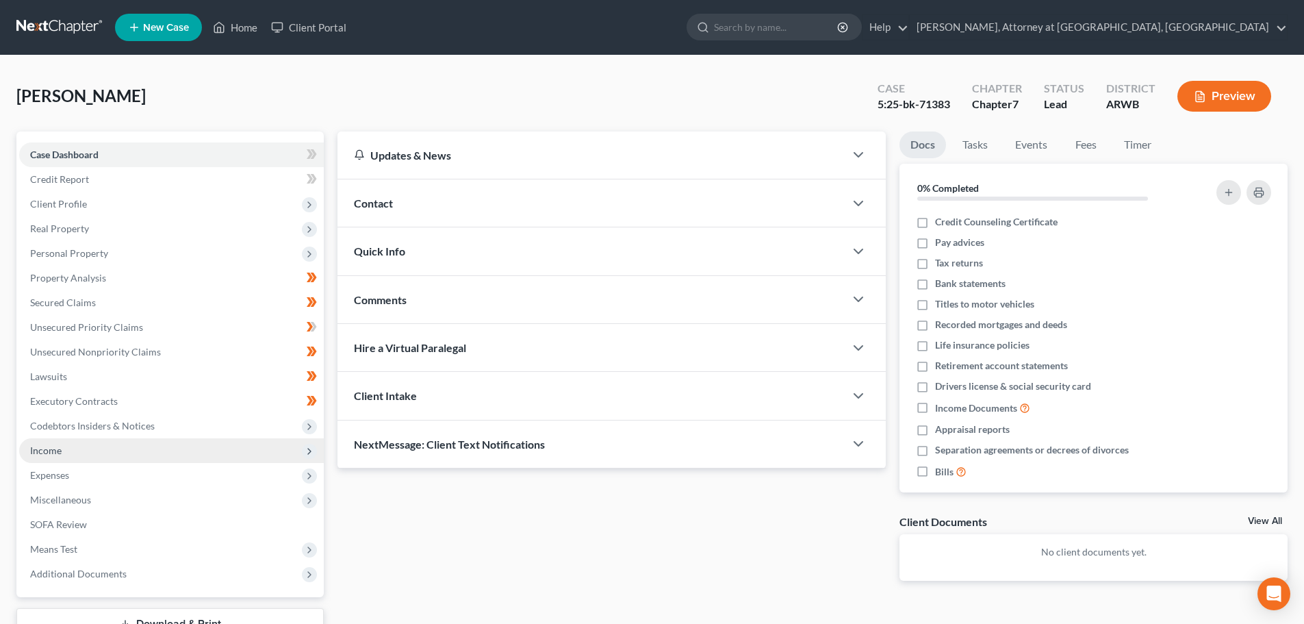
click at [55, 455] on span "Income" at bounding box center [45, 450] width 31 height 12
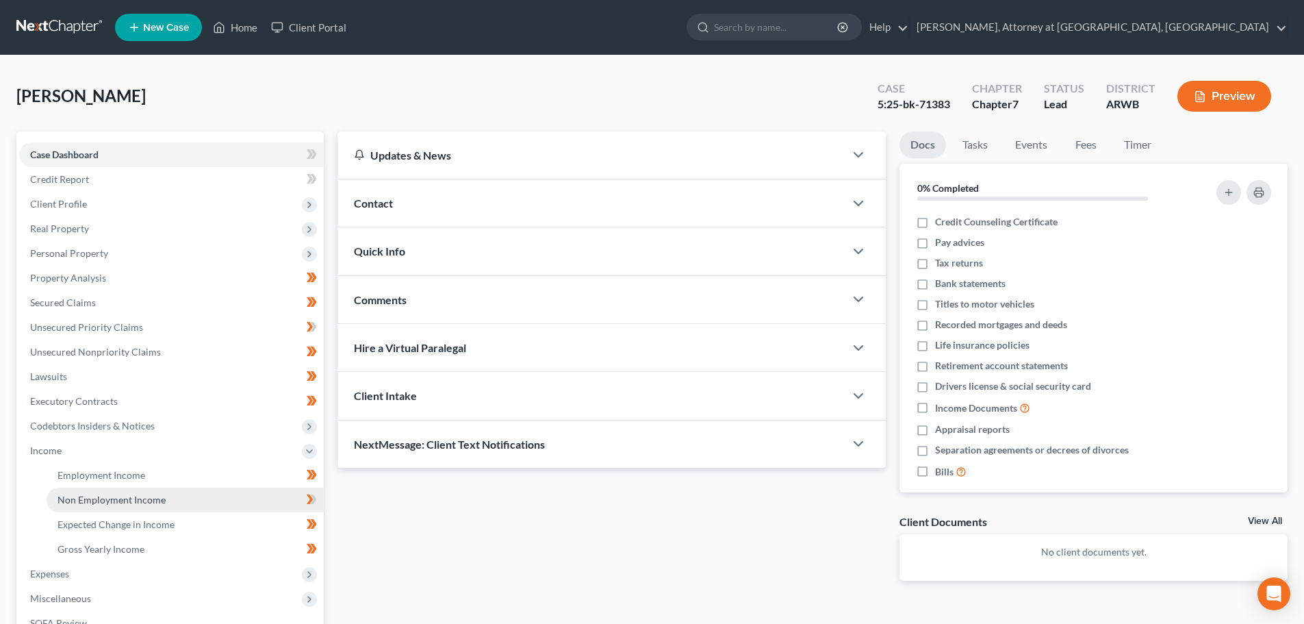
click at [100, 497] on span "Non Employment Income" at bounding box center [112, 500] width 108 height 12
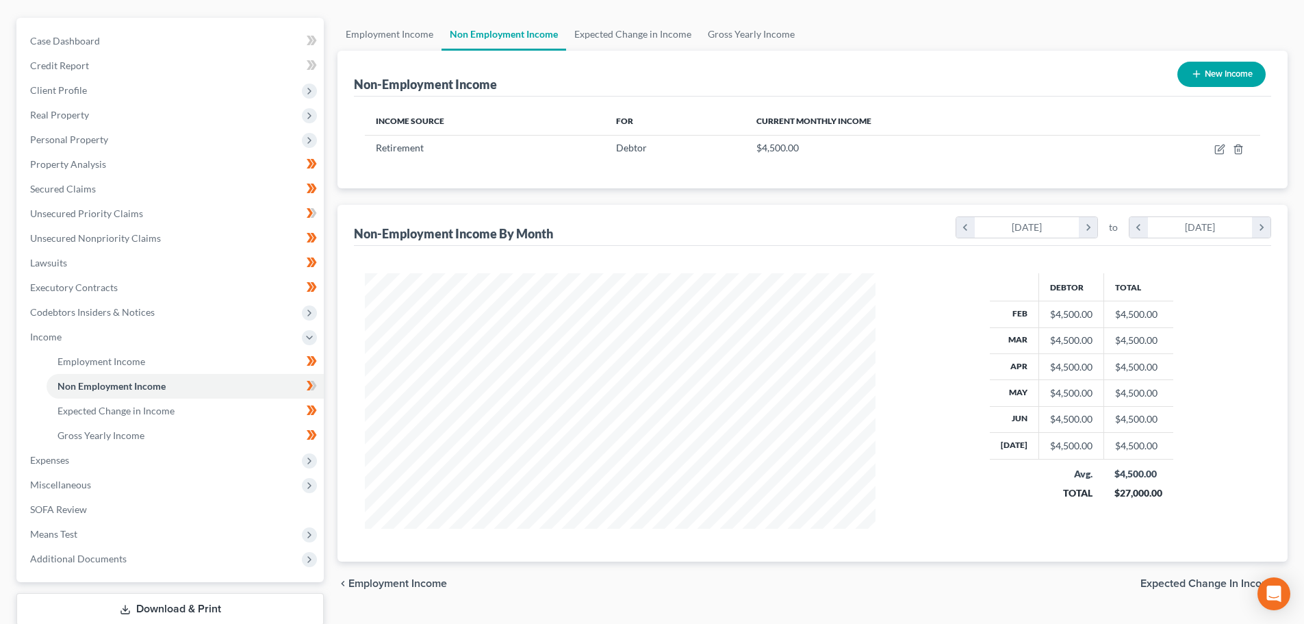
scroll to position [137, 0]
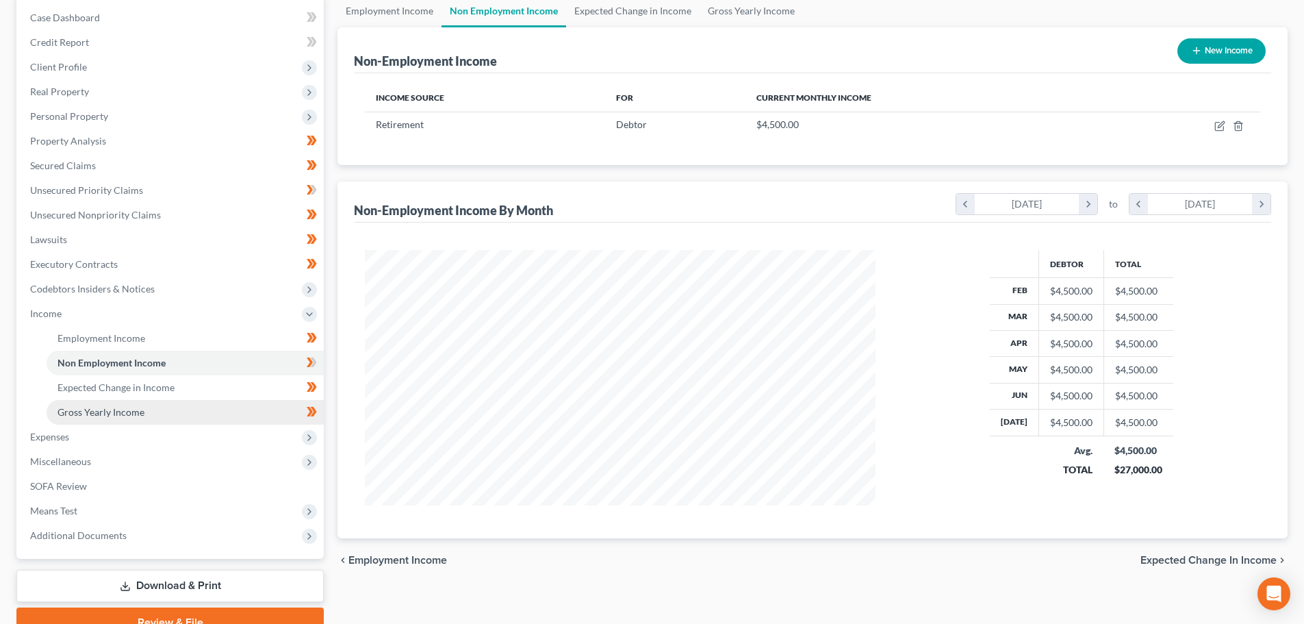
click at [125, 413] on span "Gross Yearly Income" at bounding box center [101, 412] width 87 height 12
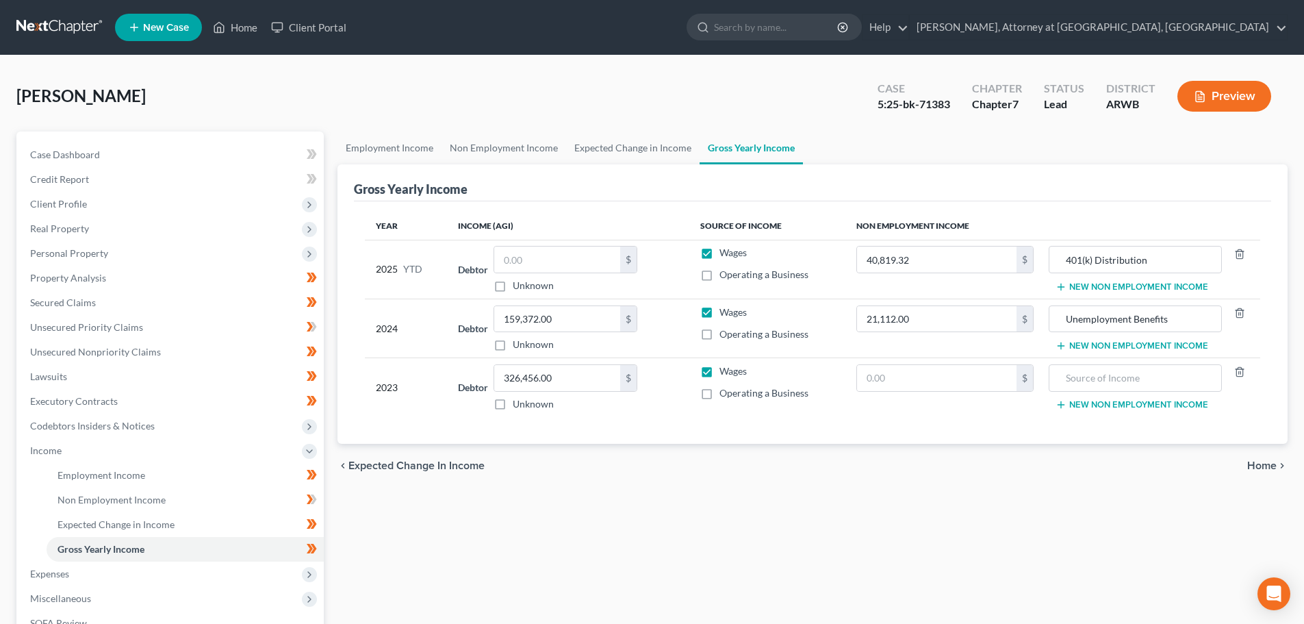
click at [1147, 285] on button "New Non Employment Income" at bounding box center [1132, 286] width 153 height 11
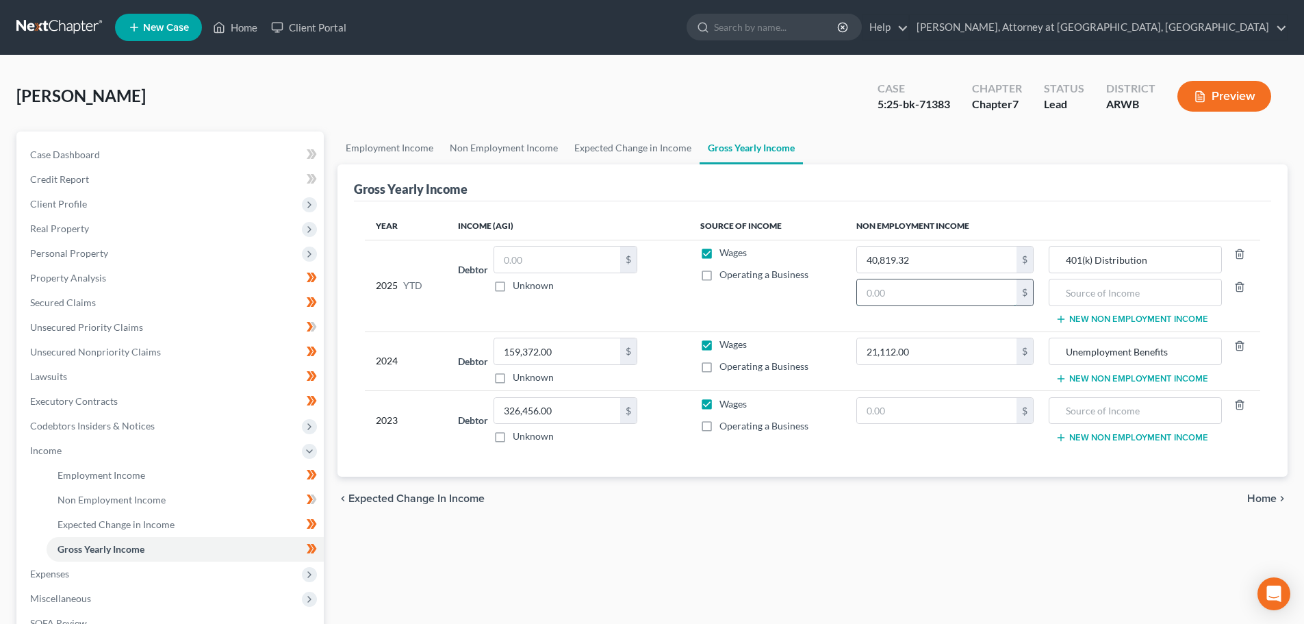
click at [959, 298] on input "text" at bounding box center [937, 292] width 160 height 26
type input "50,000.00"
click at [1120, 294] on input "text" at bounding box center [1134, 292] width 157 height 26
type input "401(k) Distribution"
click at [1213, 103] on button "Preview" at bounding box center [1225, 96] width 94 height 31
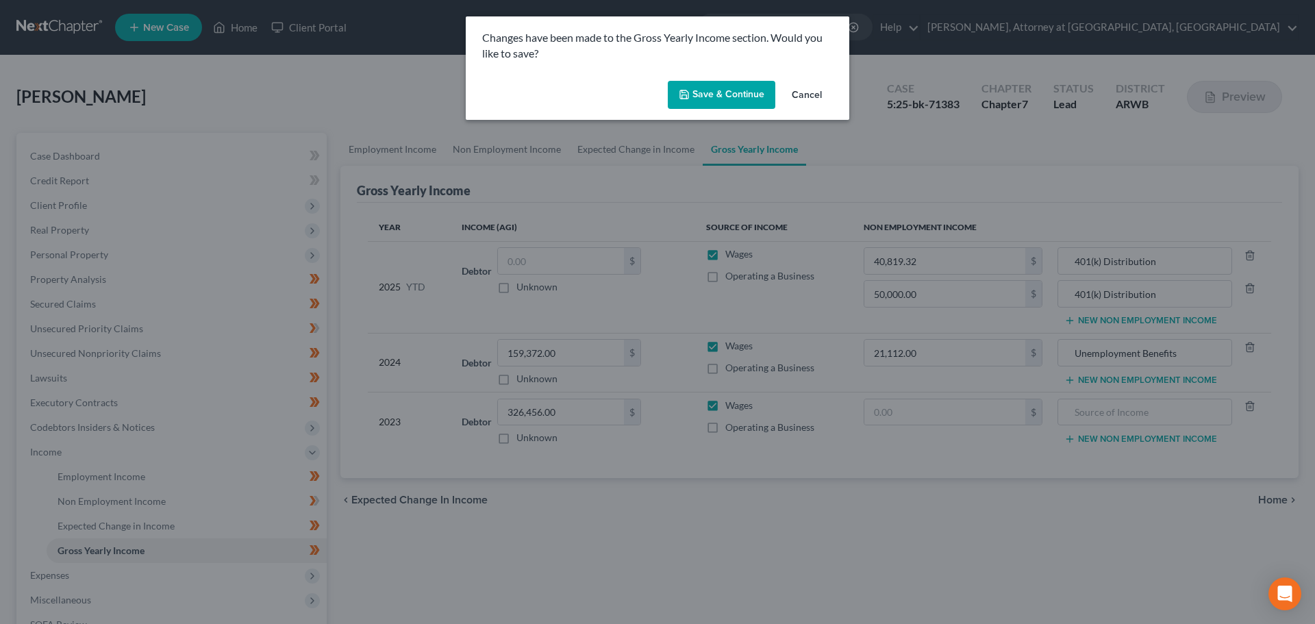
click at [797, 91] on button "Cancel" at bounding box center [807, 95] width 52 height 27
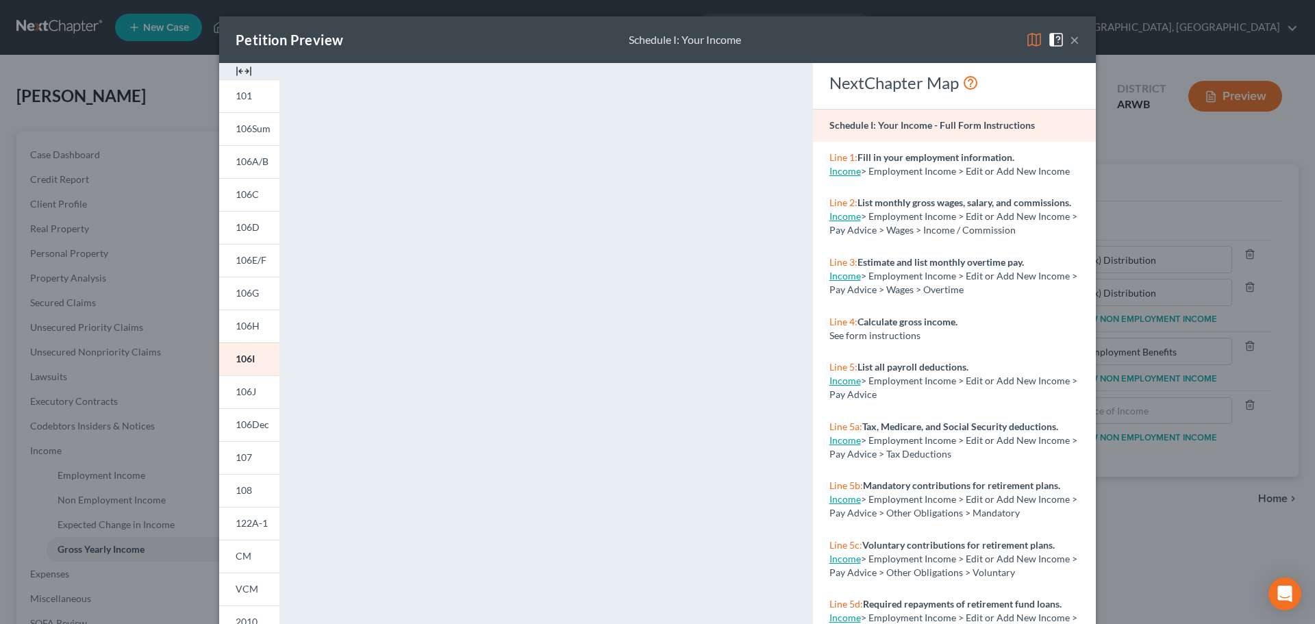
click at [1070, 39] on button "×" at bounding box center [1074, 39] width 10 height 16
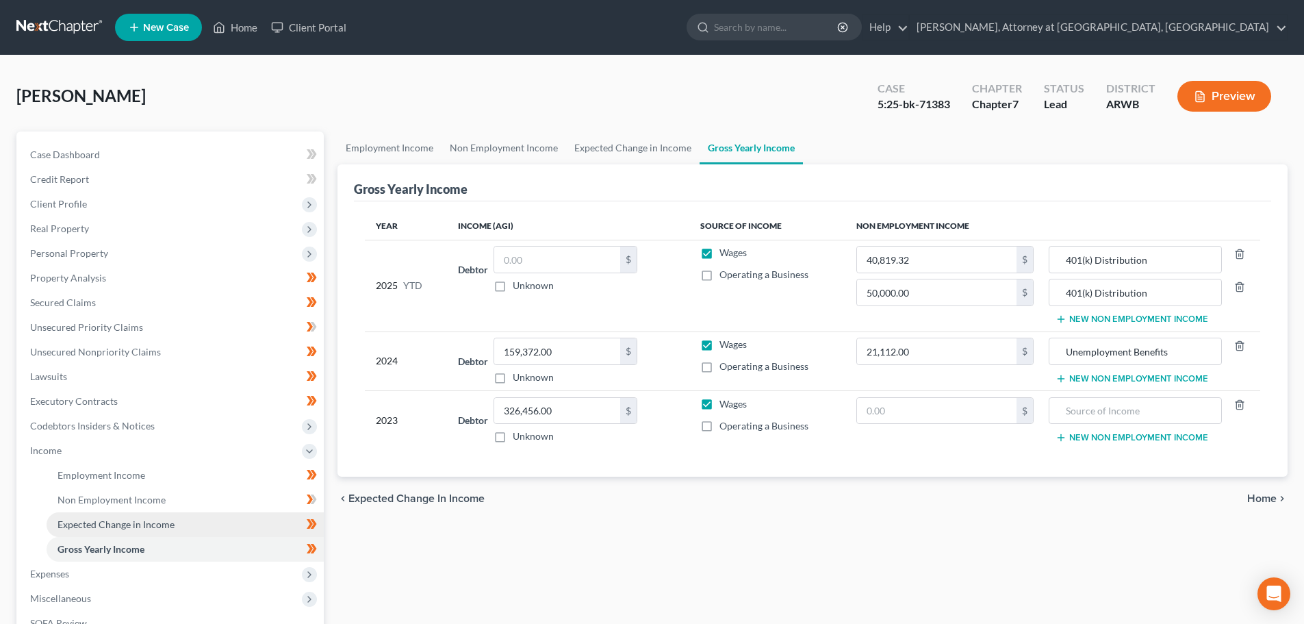
click at [121, 525] on span "Expected Change in Income" at bounding box center [116, 524] width 117 height 12
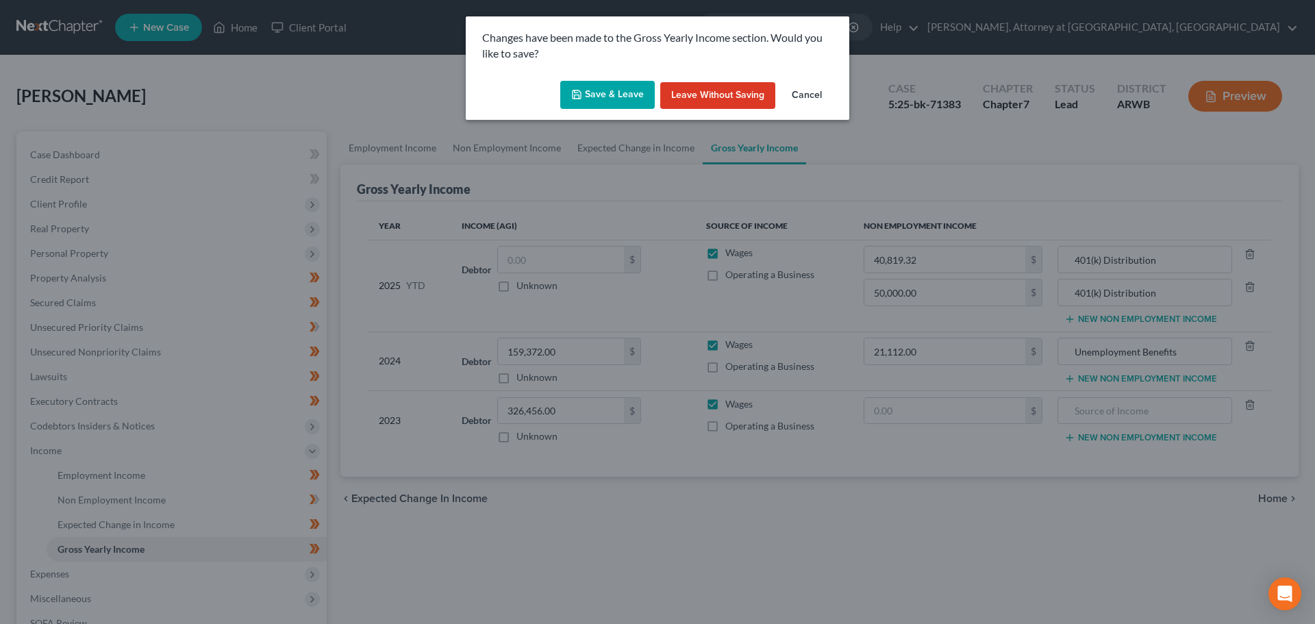
click at [614, 93] on button "Save & Leave" at bounding box center [607, 95] width 94 height 29
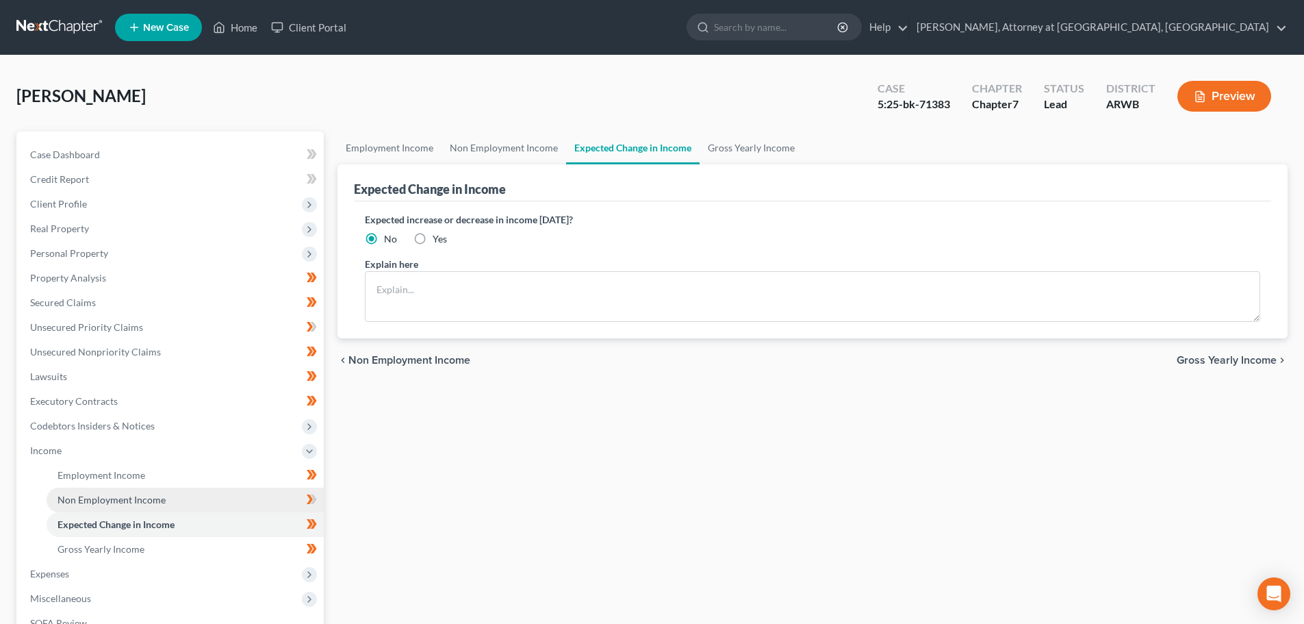
click at [168, 503] on link "Non Employment Income" at bounding box center [185, 499] width 277 height 25
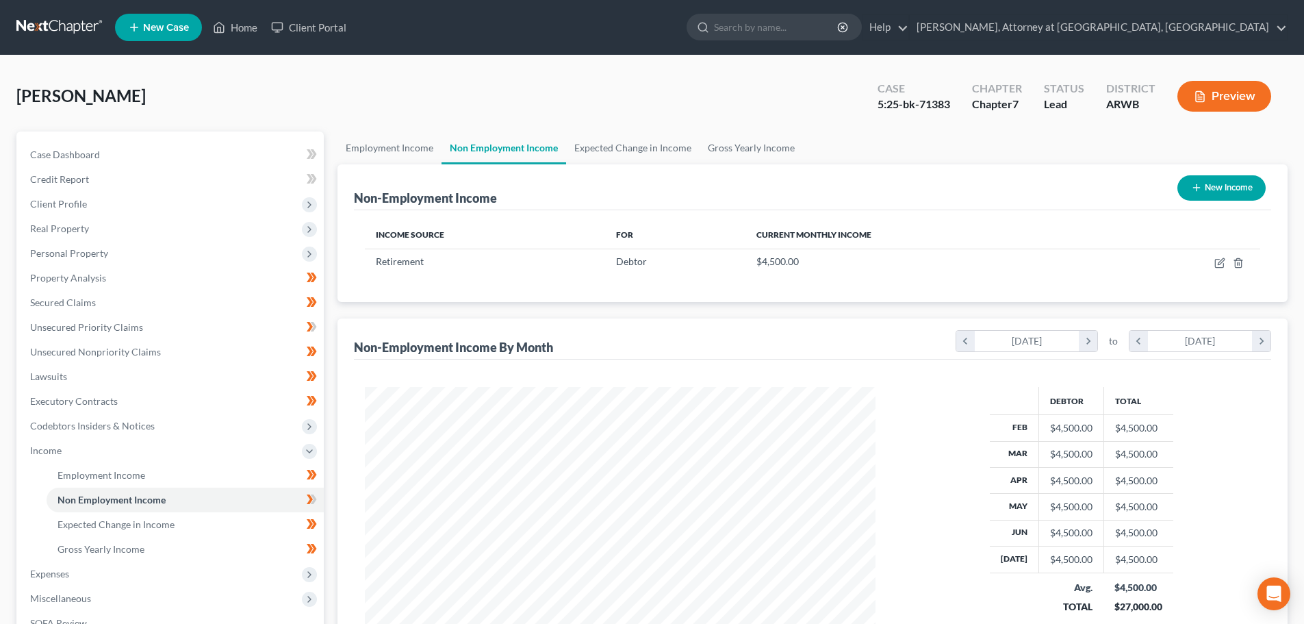
scroll to position [255, 538]
click at [313, 502] on icon at bounding box center [314, 499] width 6 height 10
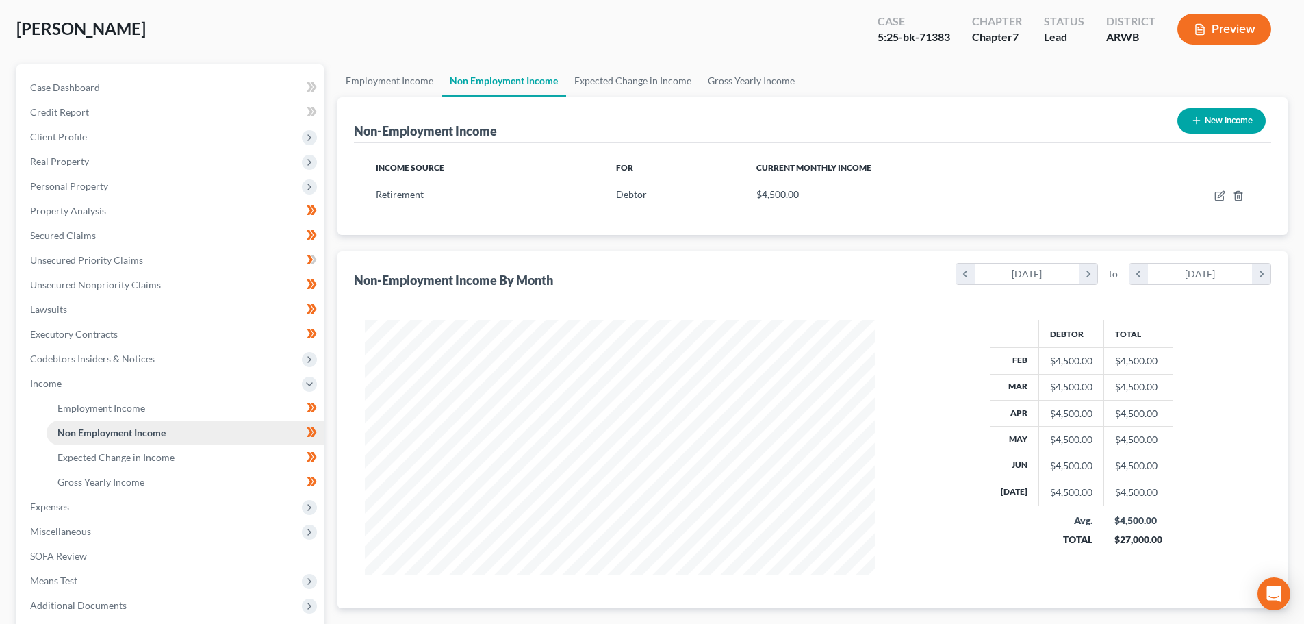
scroll to position [66, 0]
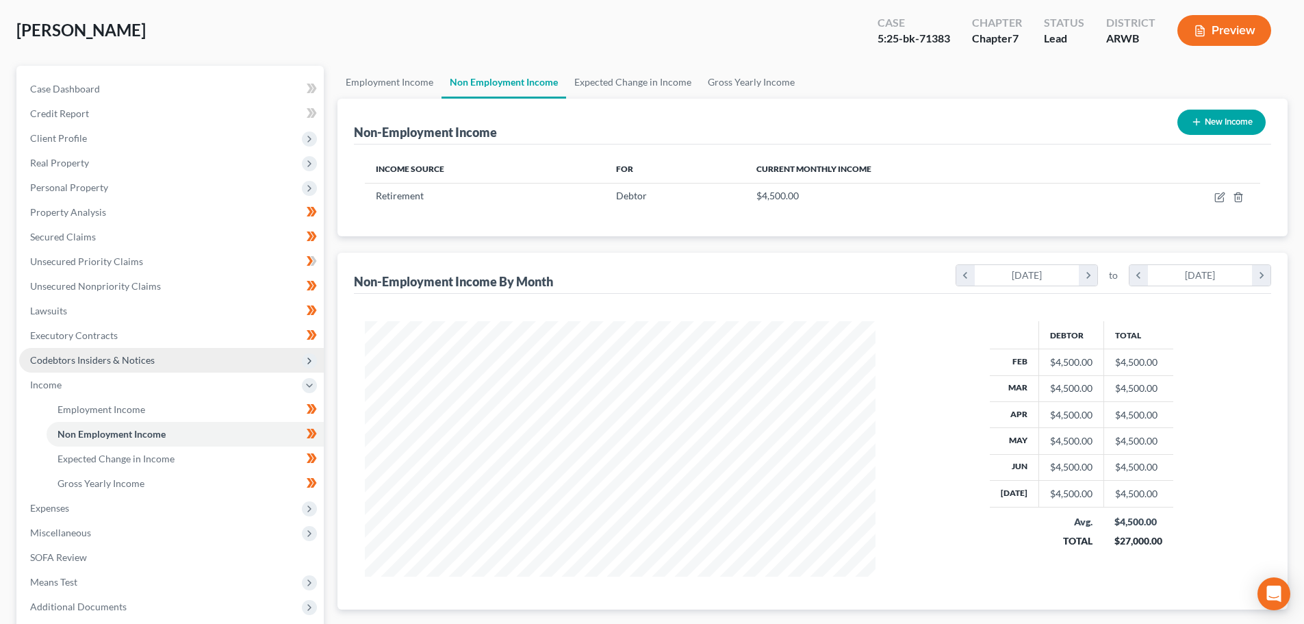
click at [157, 356] on span "Codebtors Insiders & Notices" at bounding box center [171, 360] width 305 height 25
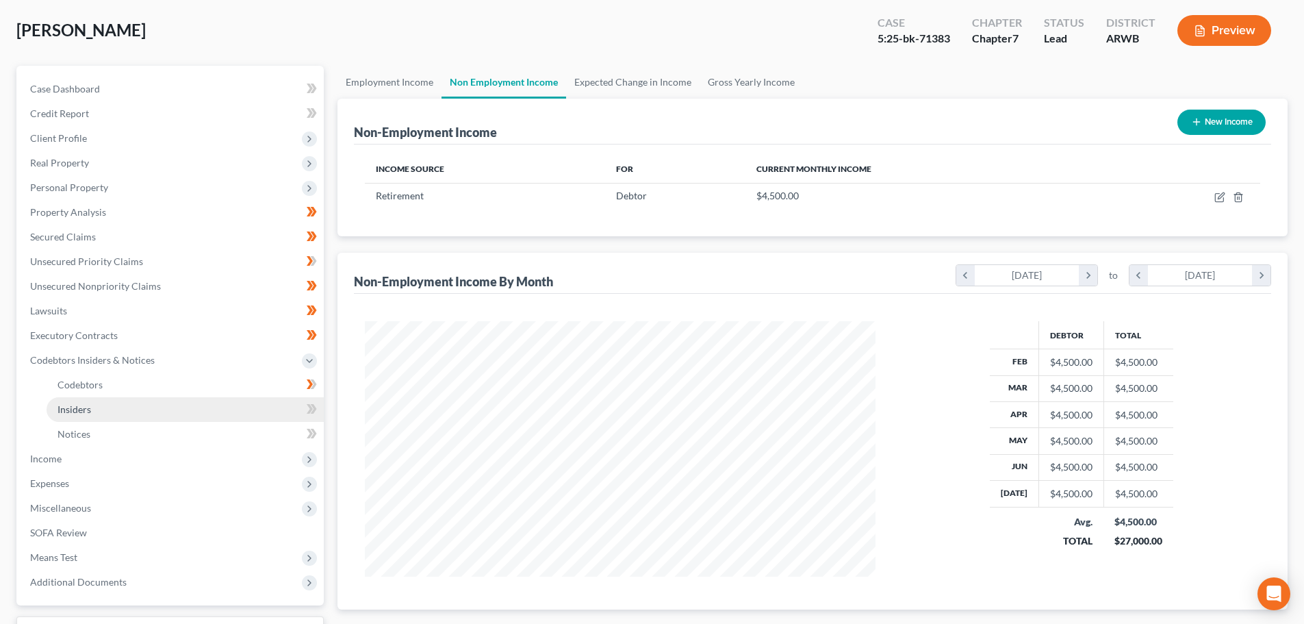
click at [89, 402] on link "Insiders" at bounding box center [185, 409] width 277 height 25
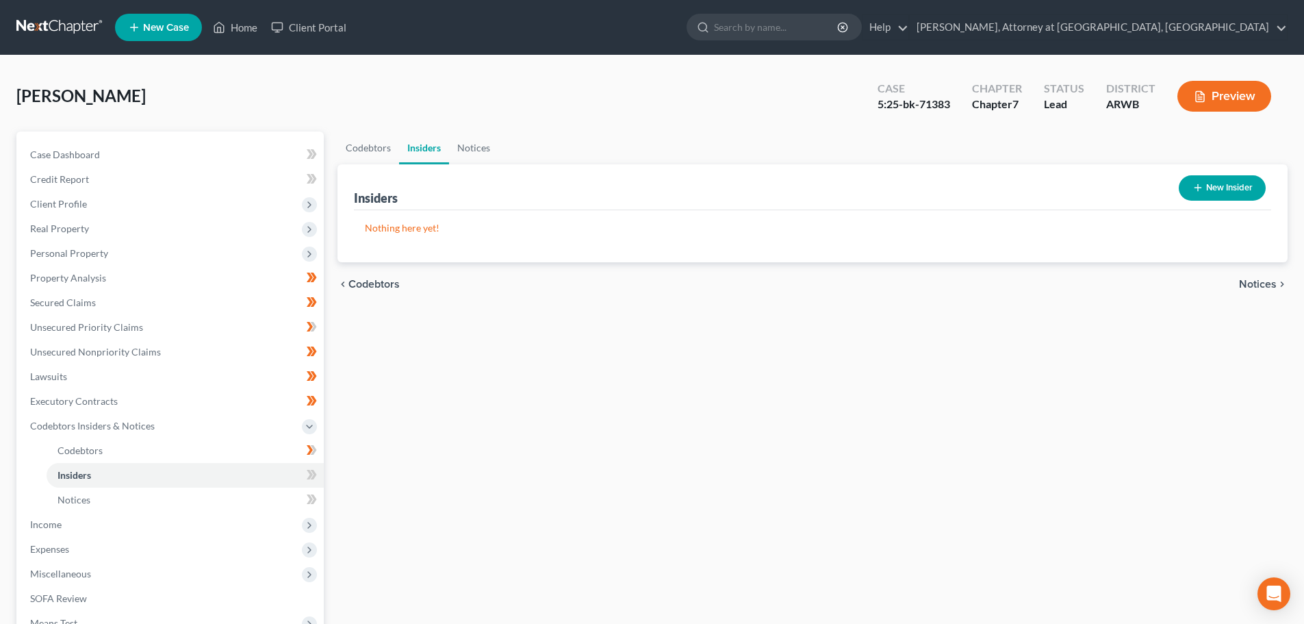
click at [1221, 189] on button "New Insider" at bounding box center [1222, 187] width 87 height 25
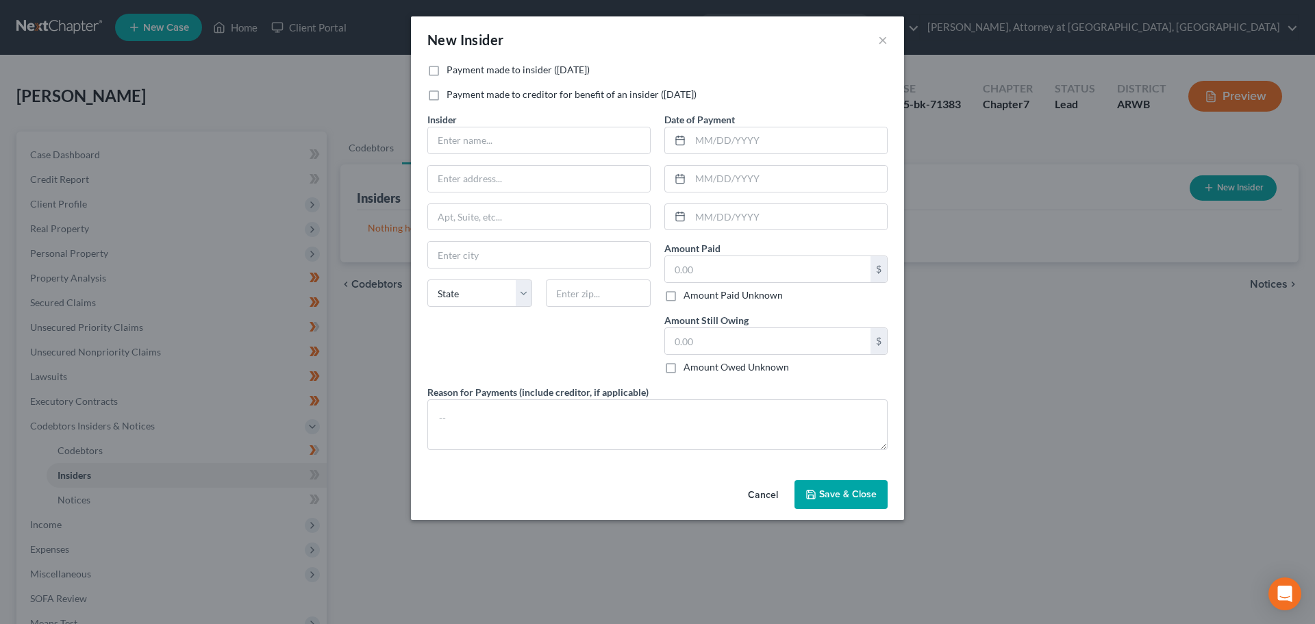
click at [446, 72] on label "Payment made to insider ([DATE])" at bounding box center [517, 70] width 143 height 14
click at [452, 72] on input "Payment made to insider ([DATE])" at bounding box center [456, 67] width 9 height 9
checkbox input "true"
click at [475, 140] on input "text" at bounding box center [539, 140] width 222 height 26
type input "[PERSON_NAME]"
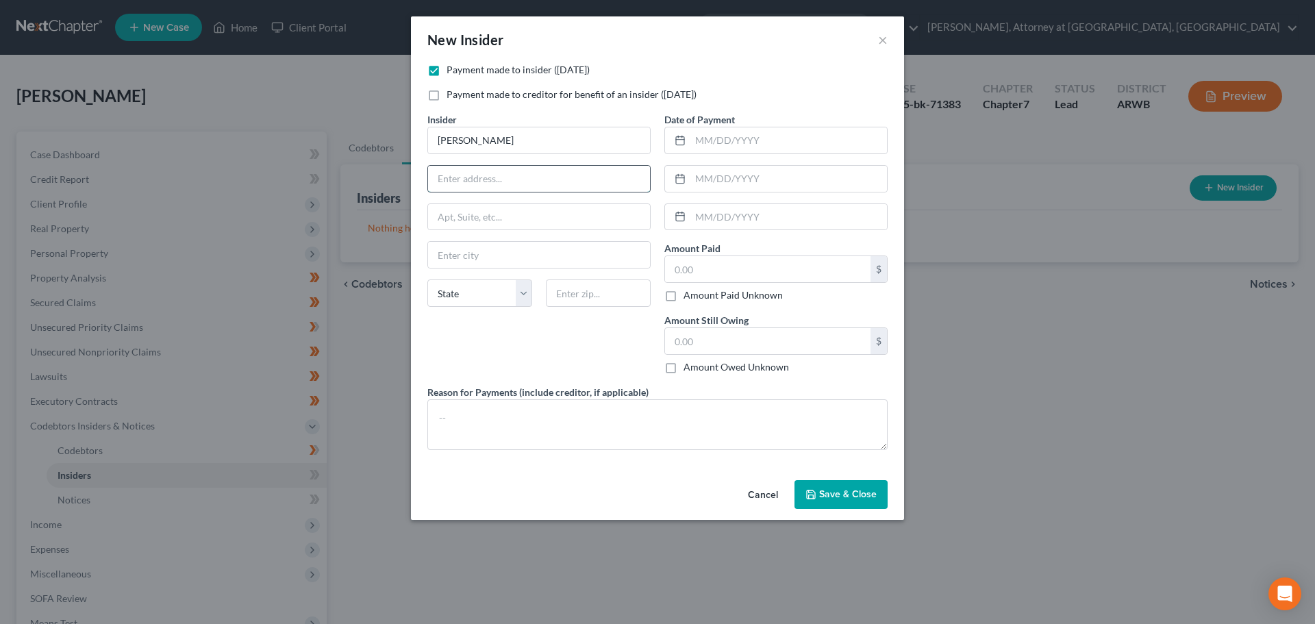
click at [482, 181] on input "text" at bounding box center [539, 179] width 222 height 26
click at [1139, 387] on div "New Insider × Payment made to insider ([DATE]) Payment made to creditor for ben…" at bounding box center [657, 312] width 1315 height 624
click at [732, 141] on input "text" at bounding box center [788, 140] width 196 height 26
click at [505, 174] on input "text" at bounding box center [539, 179] width 222 height 26
type input "[STREET_ADDRESS]"
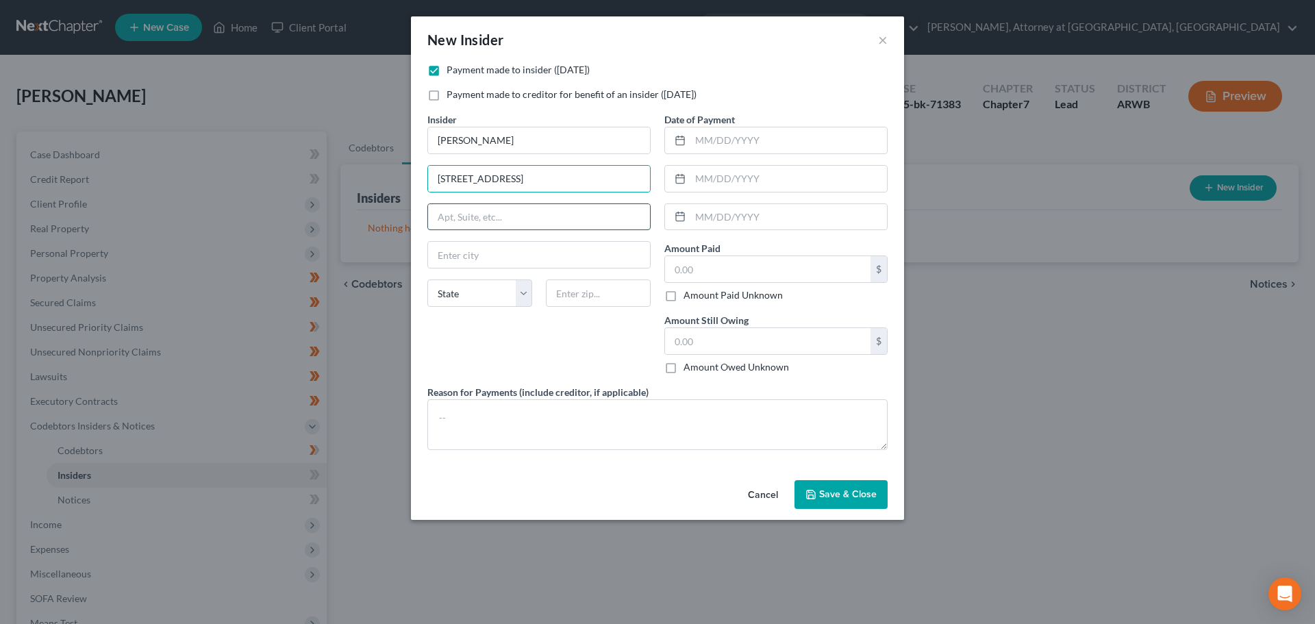
click at [510, 207] on input "text" at bounding box center [539, 217] width 222 height 26
type input "Apt. 110"
click at [498, 259] on input "text" at bounding box center [539, 255] width 222 height 26
type input "[GEOGRAPHIC_DATA]"
click at [491, 296] on select "State [US_STATE] AK AR AZ CA CO CT DE DC [GEOGRAPHIC_DATA] [GEOGRAPHIC_DATA] GU…" at bounding box center [479, 292] width 105 height 27
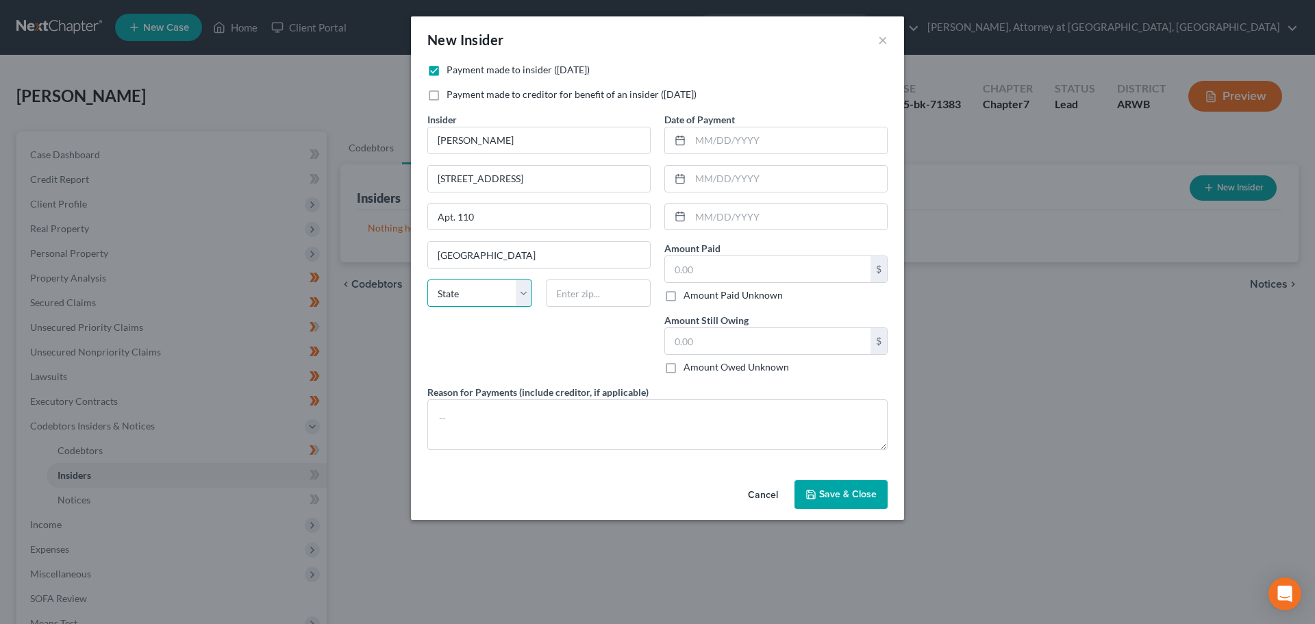
select select "38"
click at [427, 279] on select "State [US_STATE] AK AR AZ CA CO CT DE DC [GEOGRAPHIC_DATA] [GEOGRAPHIC_DATA] GU…" at bounding box center [479, 292] width 105 height 27
click at [588, 289] on input "text" at bounding box center [598, 292] width 105 height 27
type input "97202"
click at [728, 138] on input "text" at bounding box center [788, 140] width 196 height 26
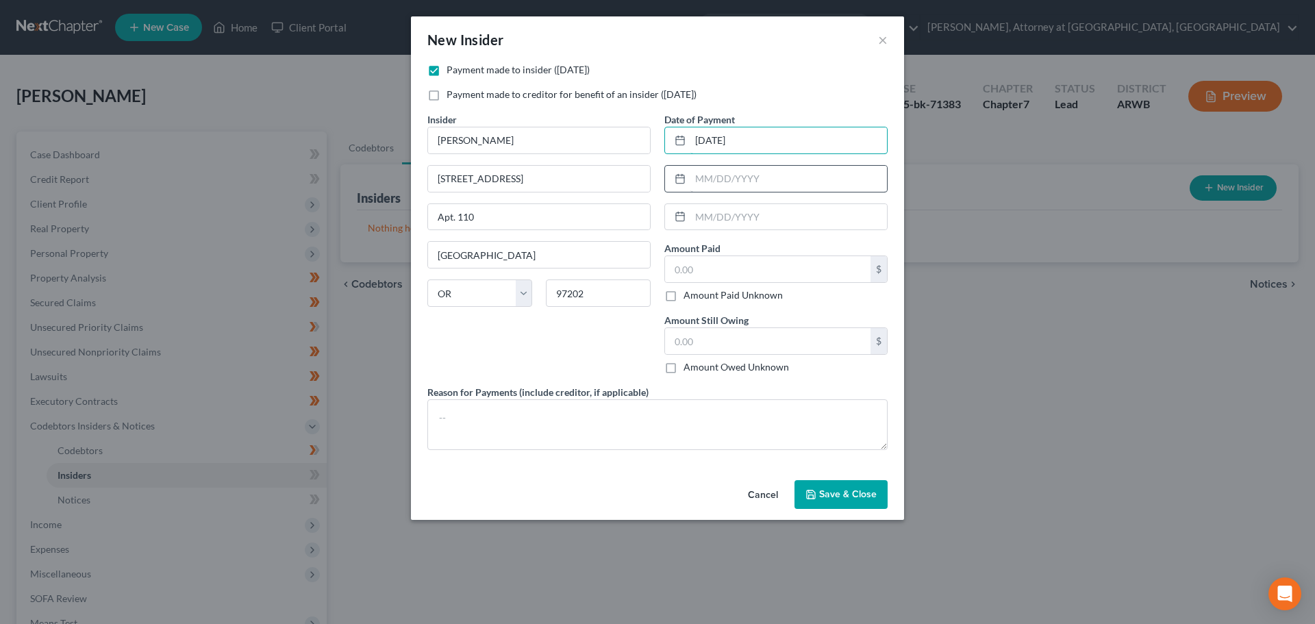
type input "[DATE]"
click at [718, 173] on input "text" at bounding box center [788, 179] width 196 height 26
type input "[DATE]"
click at [712, 270] on input "text" at bounding box center [767, 269] width 205 height 26
click at [710, 276] on input "text" at bounding box center [767, 269] width 205 height 26
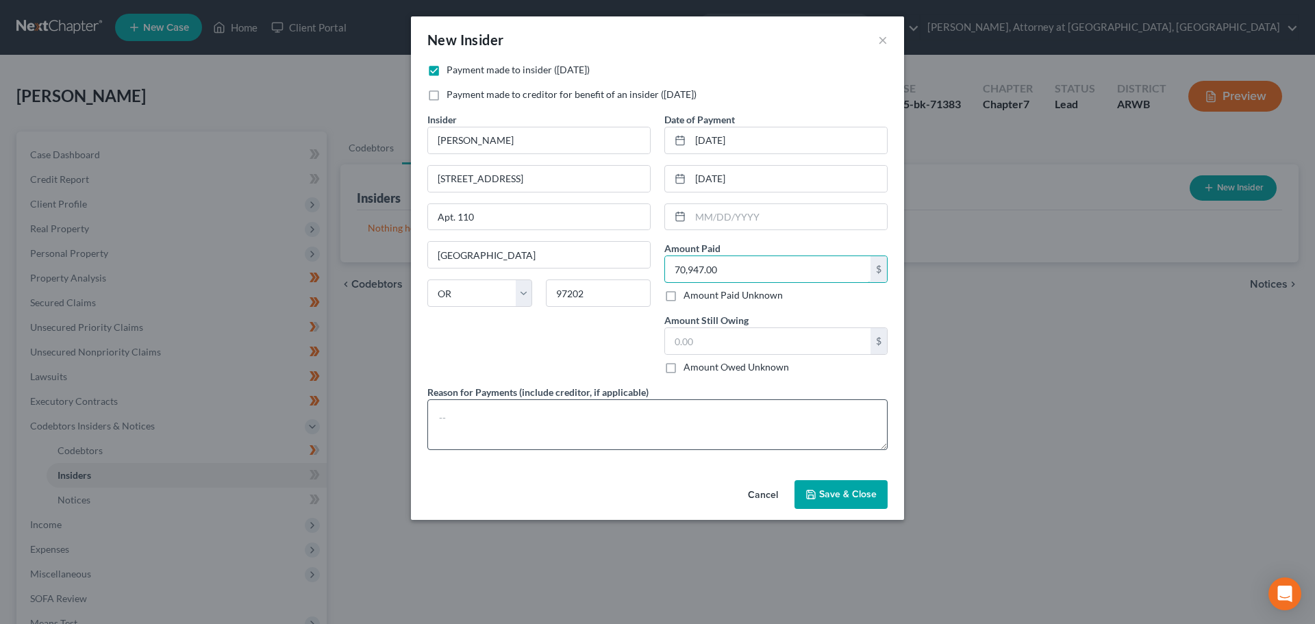
type input "70,947.00"
click at [485, 420] on textarea at bounding box center [657, 424] width 460 height 51
type textarea "Payment made pursuant to [US_STATE] State Divorce Decree"
click at [852, 481] on button "Save & Close" at bounding box center [840, 494] width 93 height 29
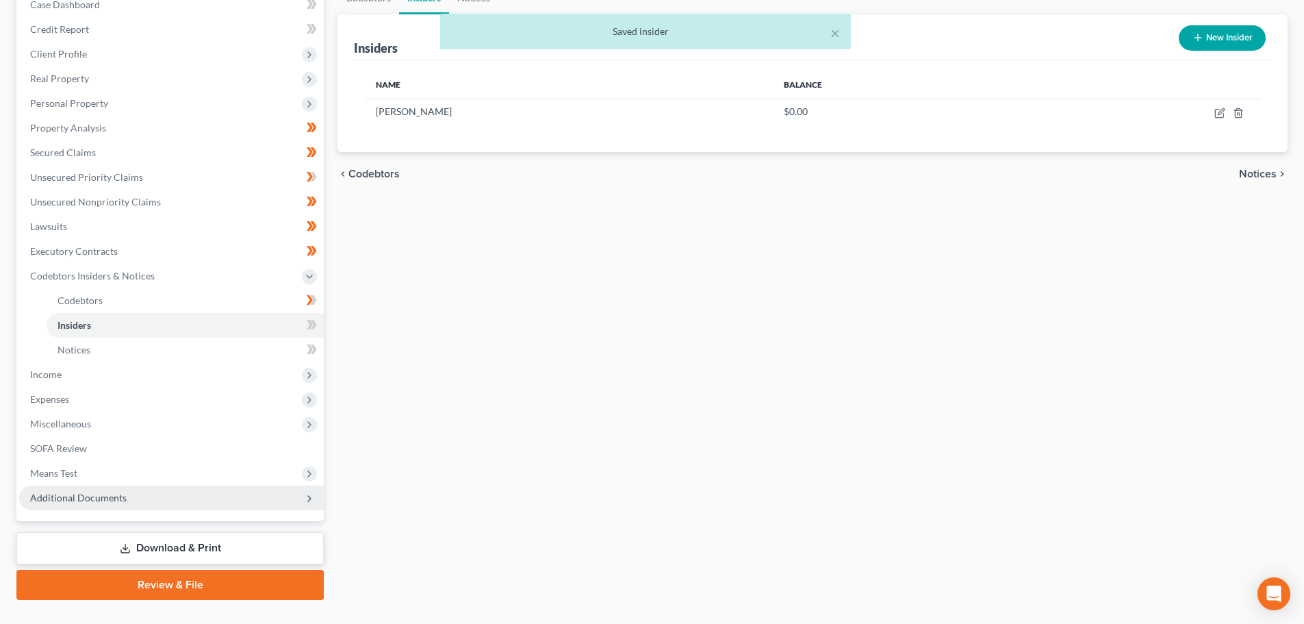
scroll to position [178, 0]
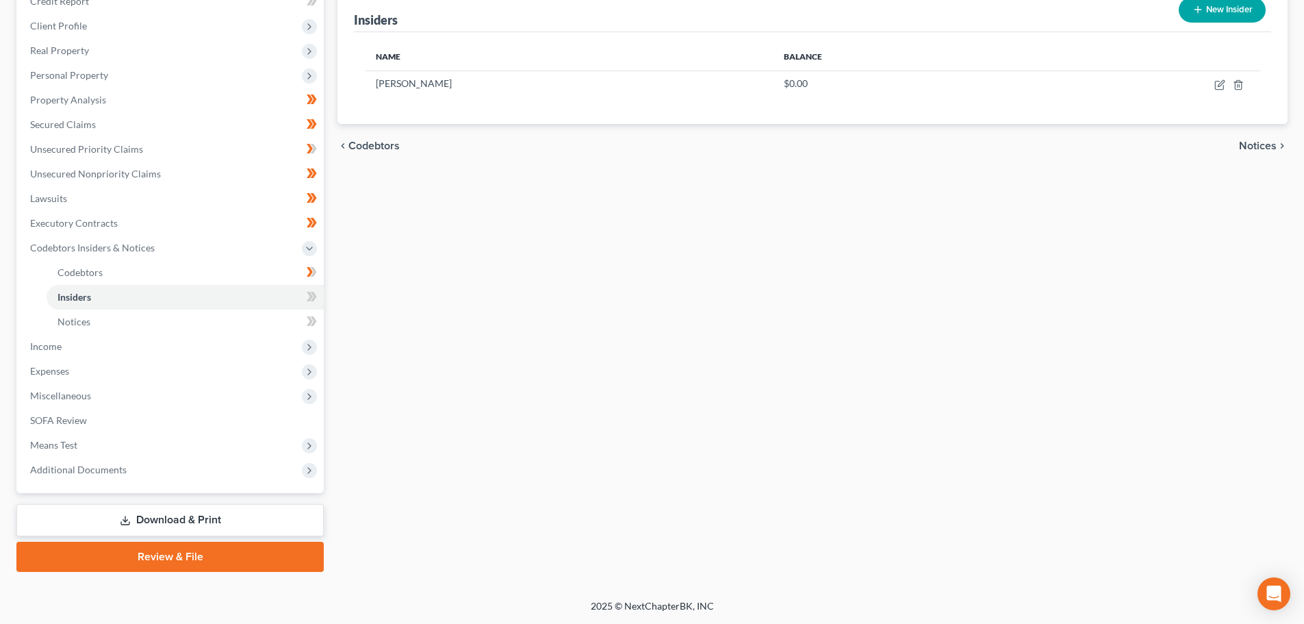
click at [227, 518] on link "Download & Print" at bounding box center [169, 520] width 307 height 32
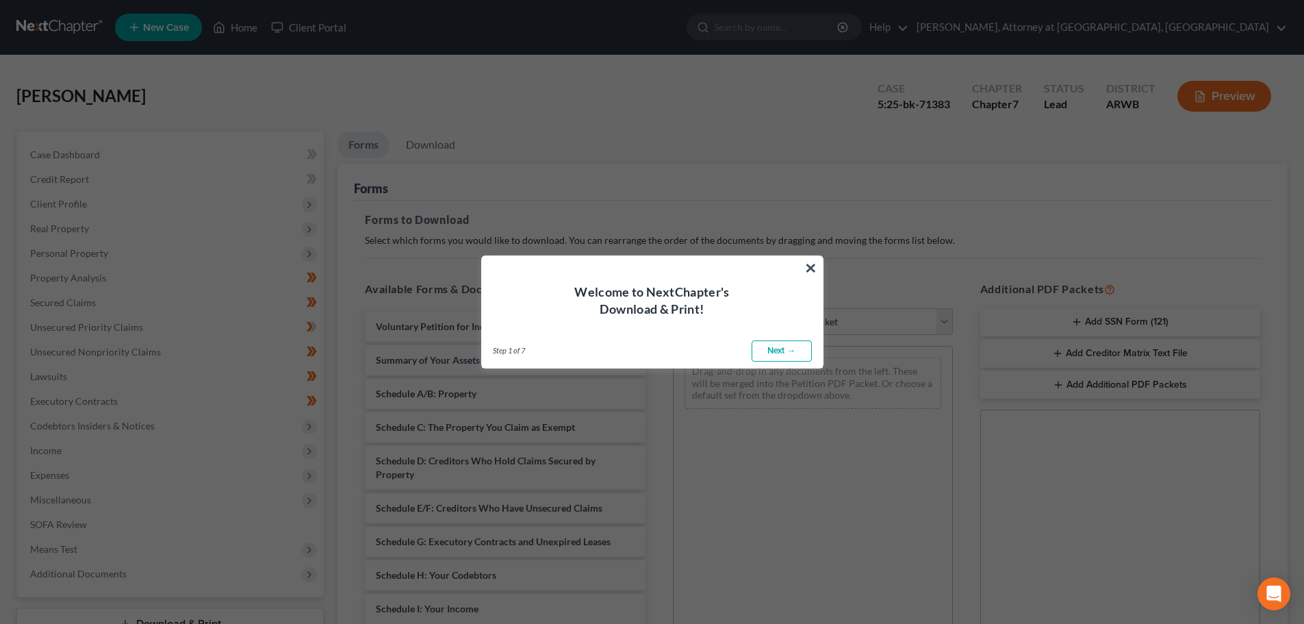
click at [777, 348] on link "Next →" at bounding box center [782, 351] width 60 height 22
select select "0"
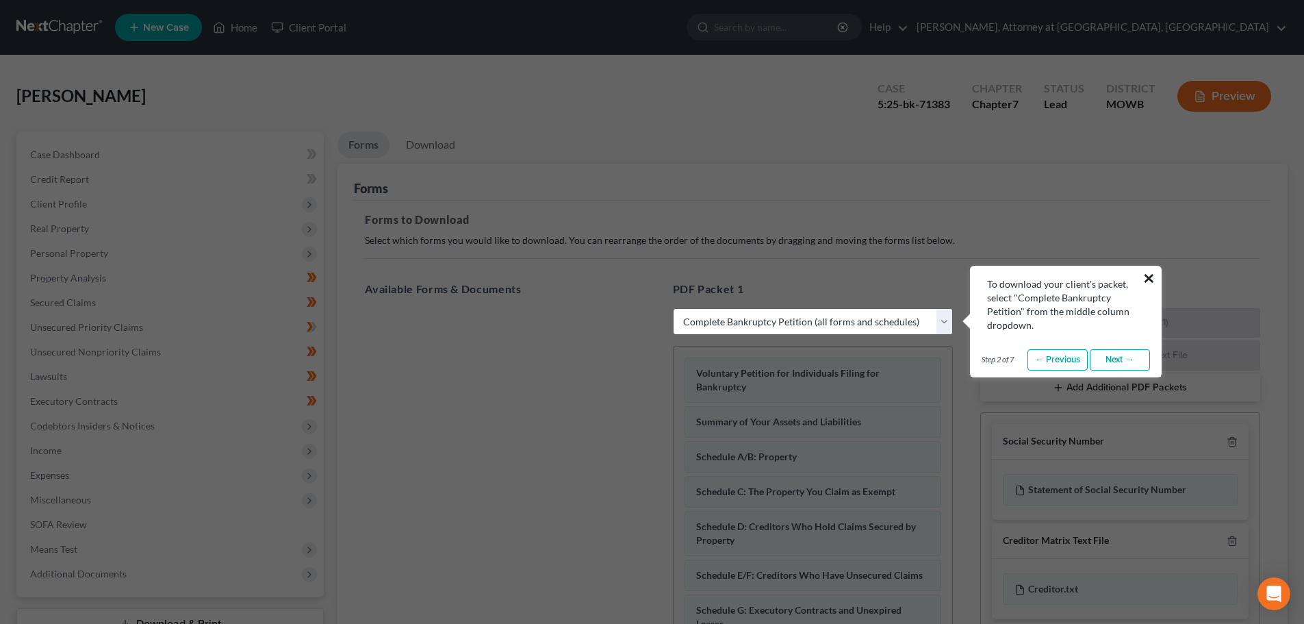
click at [1154, 275] on button "×" at bounding box center [1149, 278] width 13 height 22
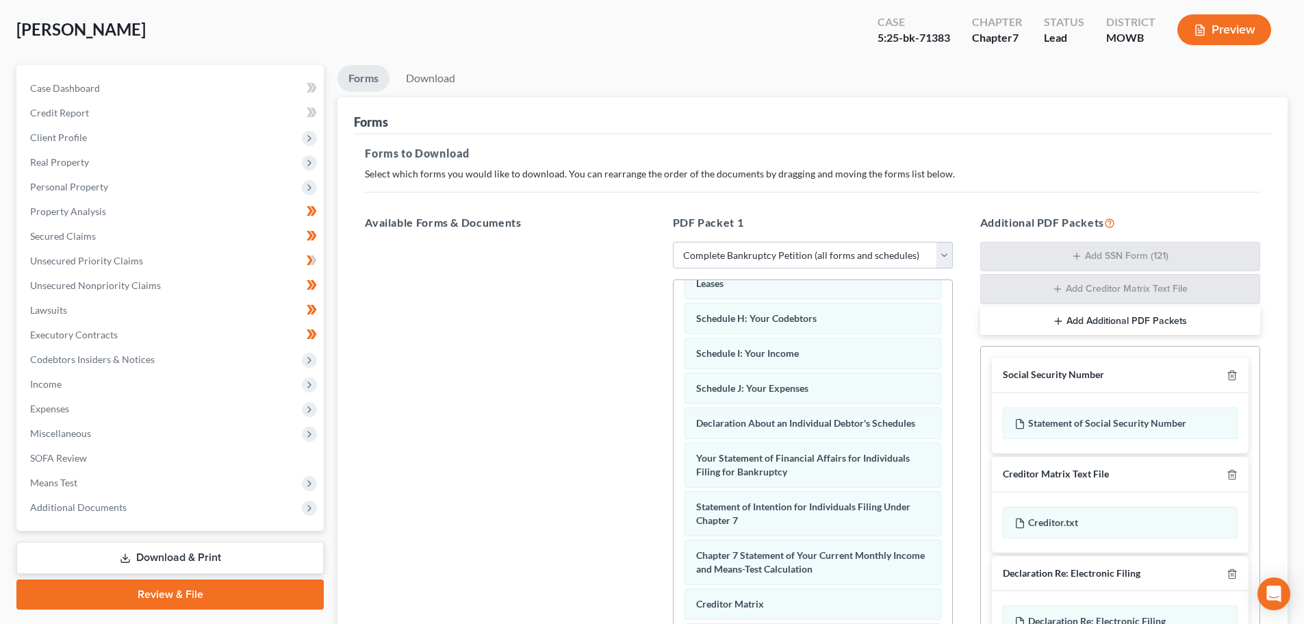
scroll to position [223, 0]
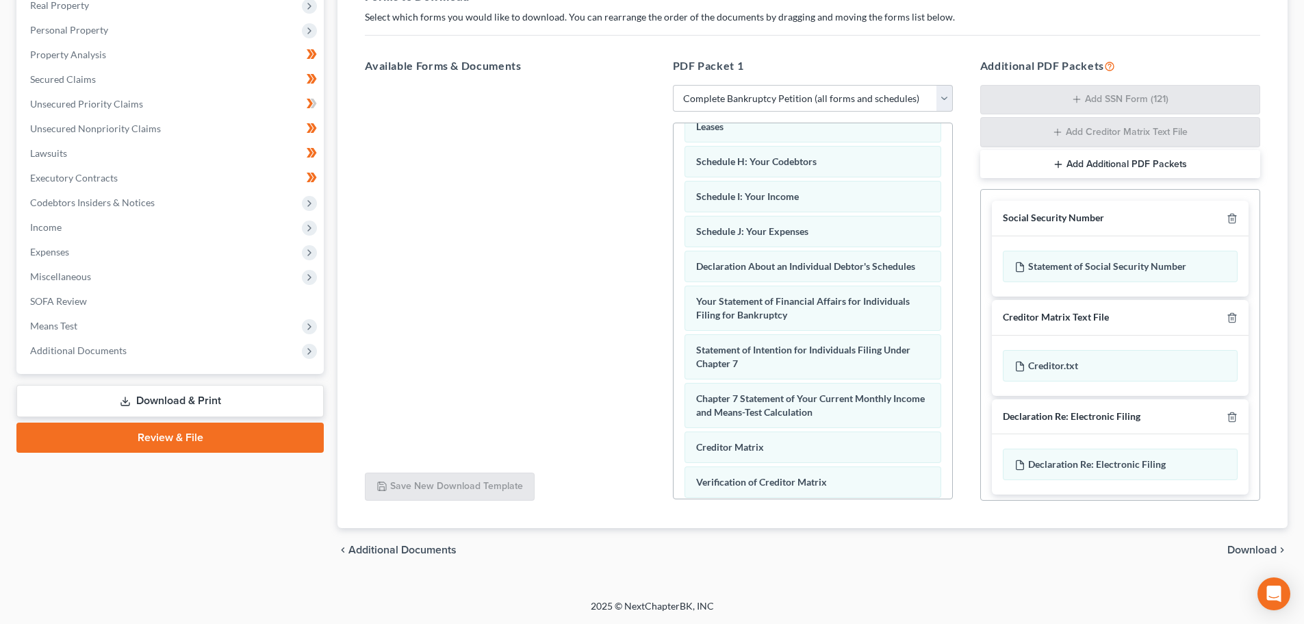
click at [157, 395] on link "Download & Print" at bounding box center [169, 401] width 307 height 32
click at [111, 347] on span "Additional Documents" at bounding box center [78, 350] width 97 height 12
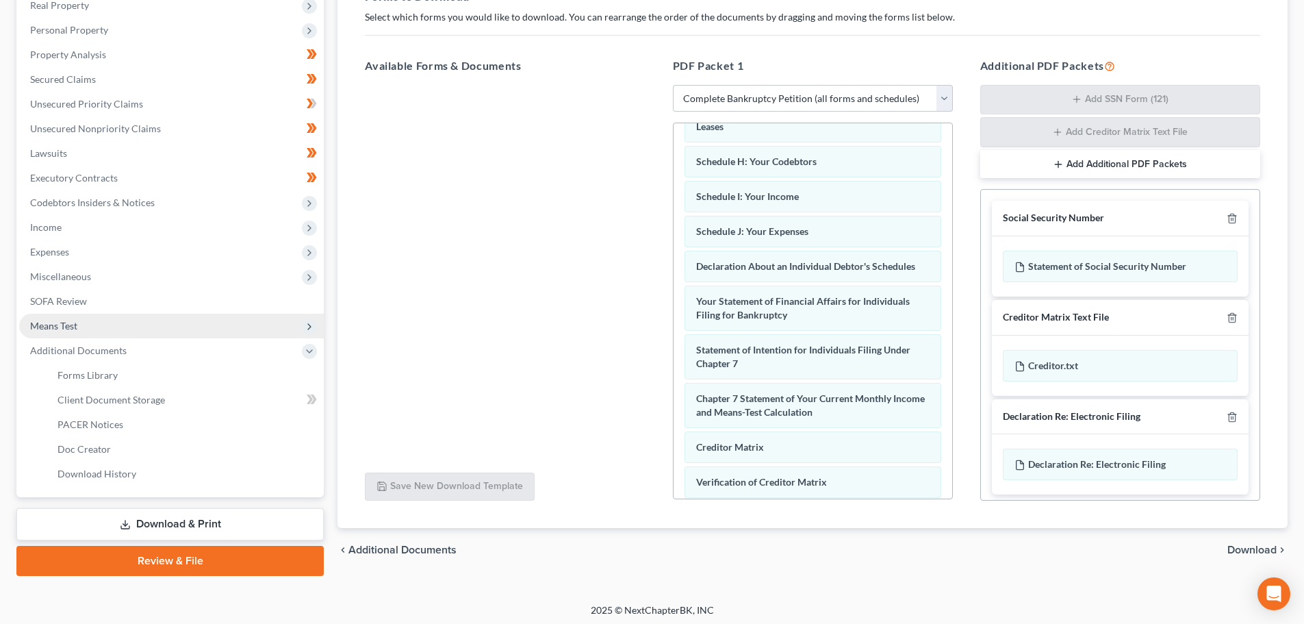
click at [74, 318] on span "Means Test" at bounding box center [171, 326] width 305 height 25
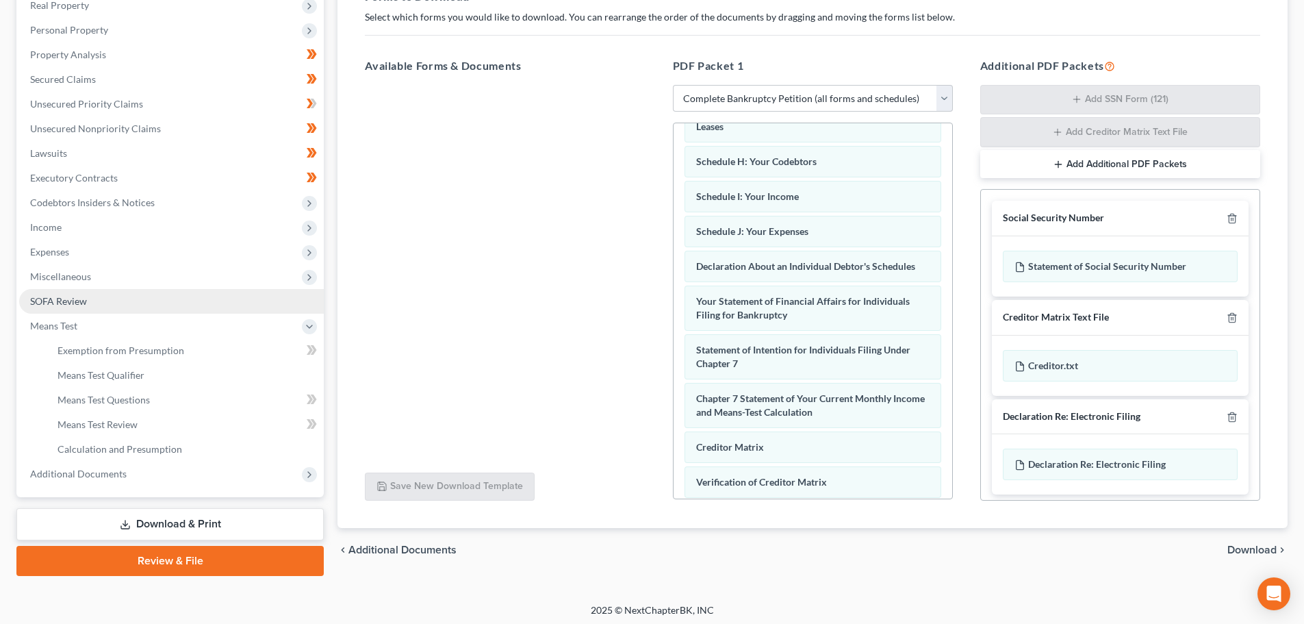
click at [65, 294] on link "SOFA Review" at bounding box center [171, 301] width 305 height 25
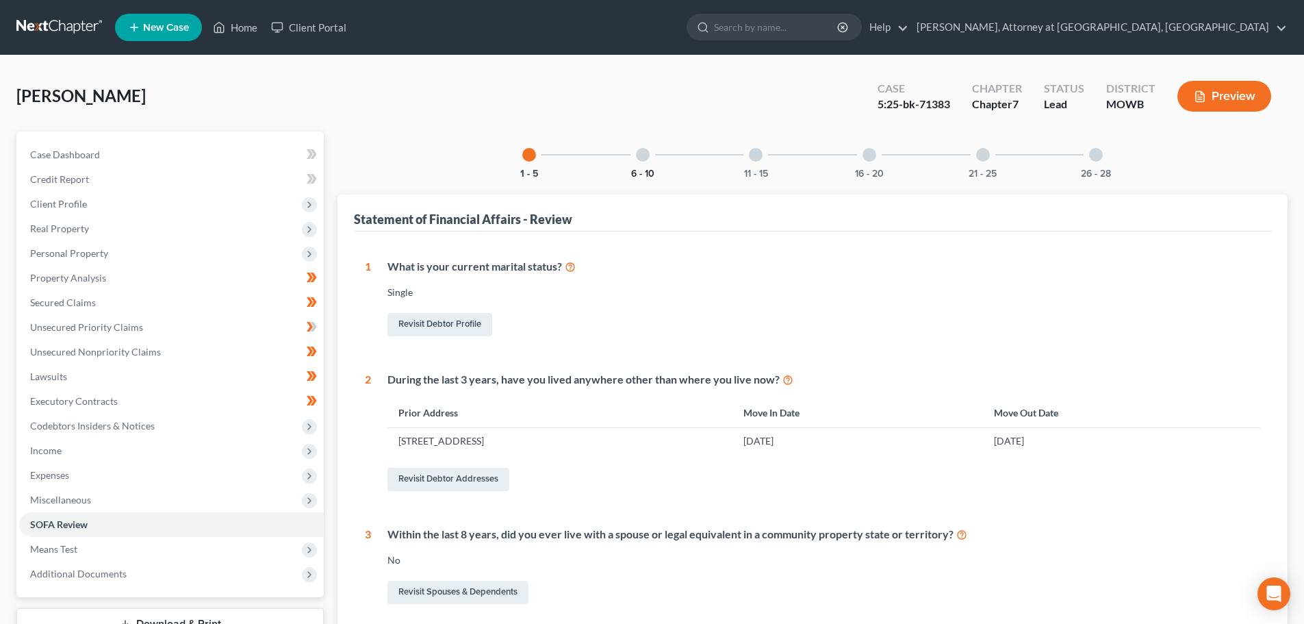
click at [652, 171] on button "6 - 10" at bounding box center [642, 174] width 23 height 10
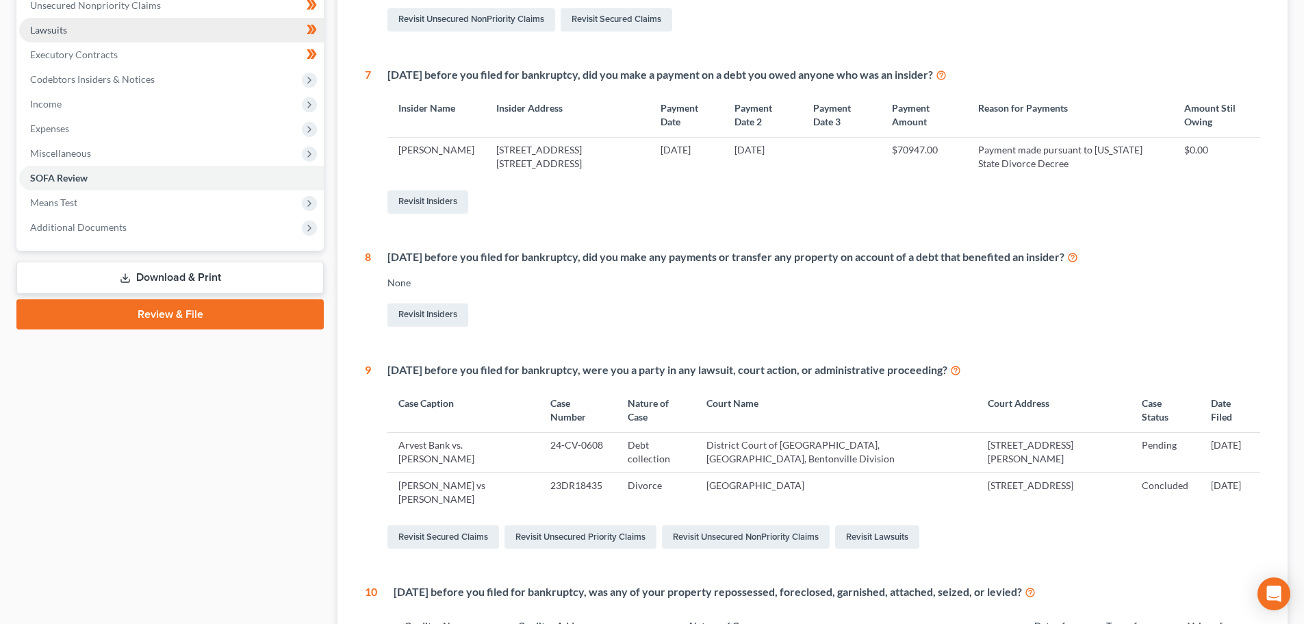
scroll to position [411, 0]
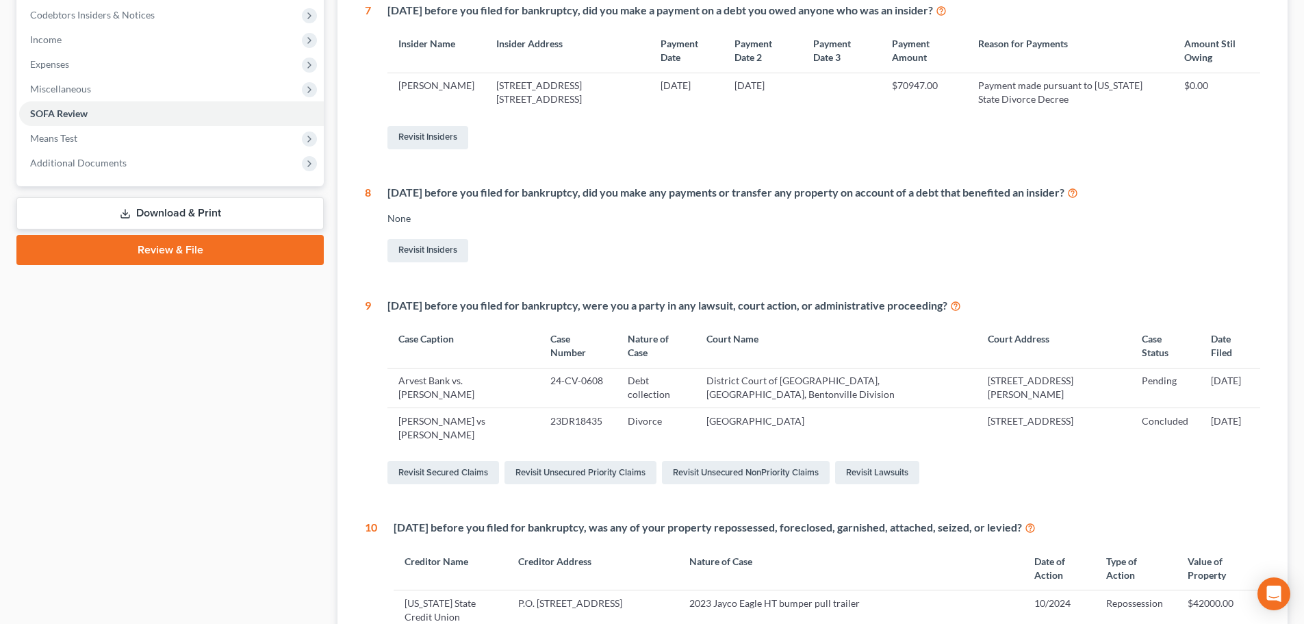
click at [149, 210] on link "Download & Print" at bounding box center [169, 213] width 307 height 32
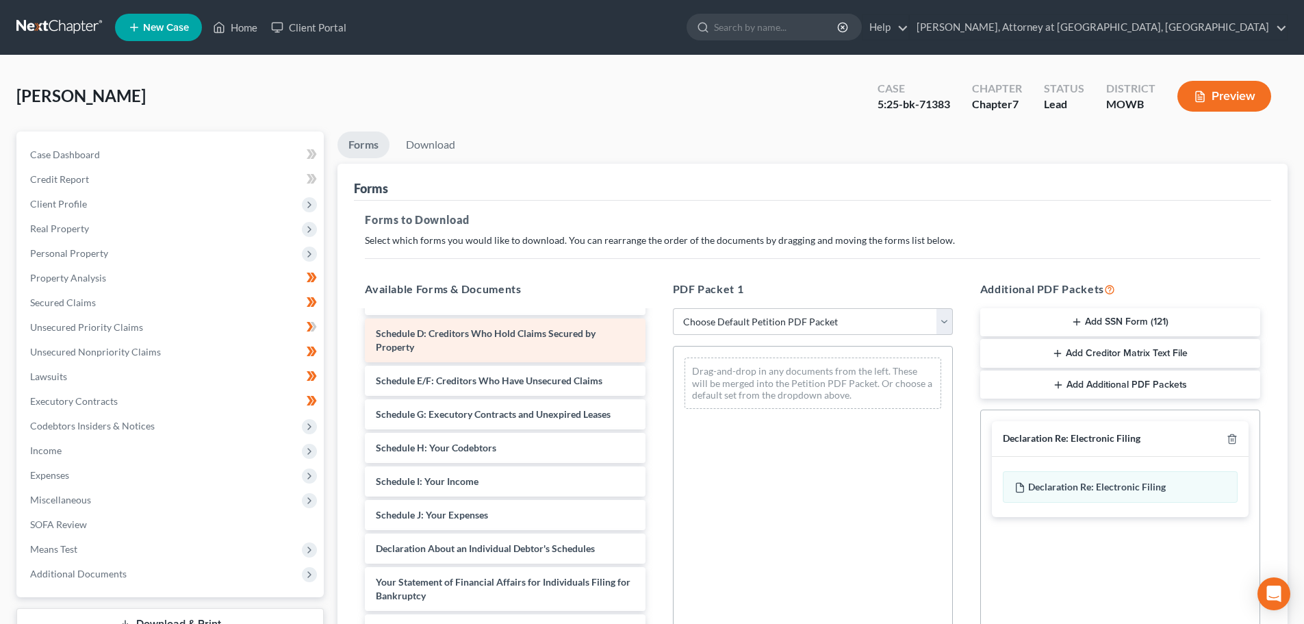
scroll to position [137, 0]
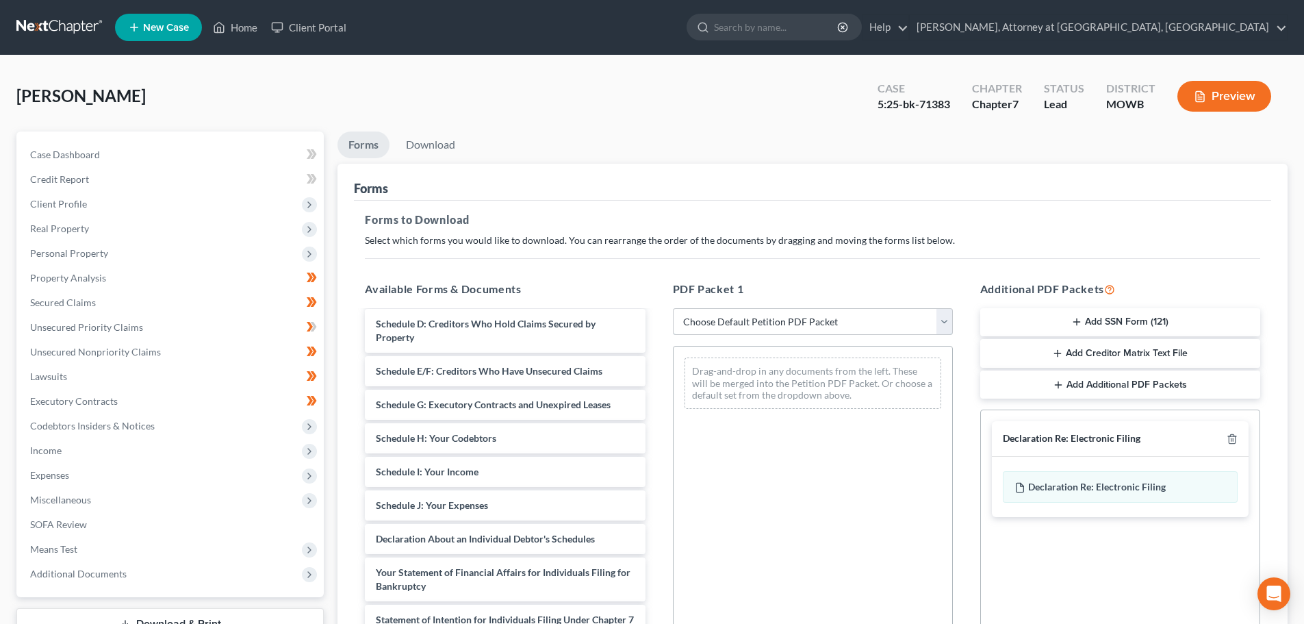
click at [802, 328] on select "Choose Default Petition PDF Packet Complete Bankruptcy Petition (all forms and …" at bounding box center [813, 321] width 280 height 27
select select "2"
click at [673, 308] on select "Choose Default Petition PDF Packet Complete Bankruptcy Petition (all forms and …" at bounding box center [813, 321] width 280 height 27
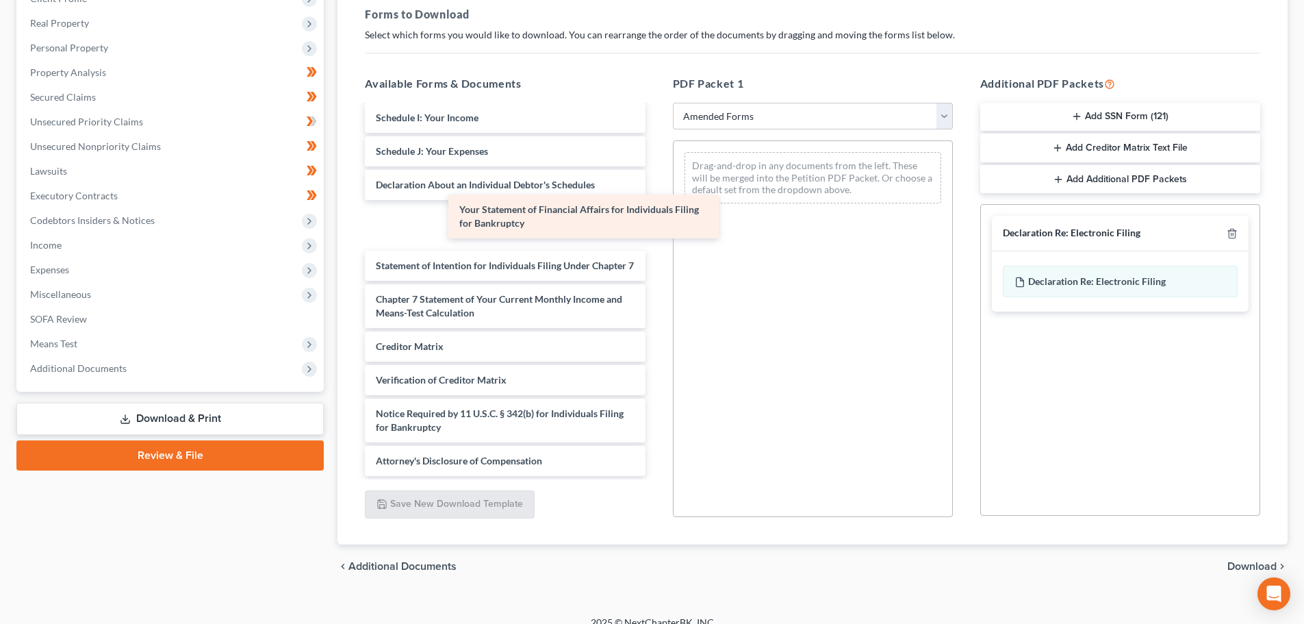
scroll to position [252, 0]
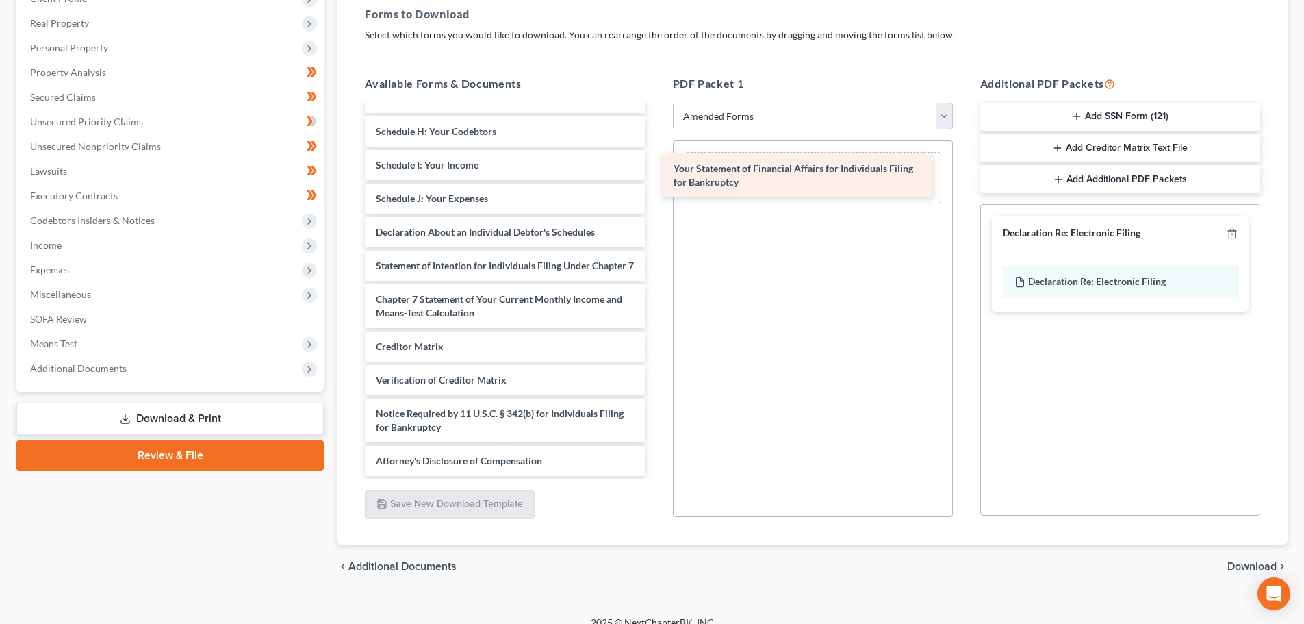
drag, startPoint x: 470, startPoint y: 208, endPoint x: 768, endPoint y: 172, distance: 300.0
click at [656, 172] on div "Your Statement of Financial Affairs for Individuals Filing for Bankruptcy Volun…" at bounding box center [505, 172] width 302 height 608
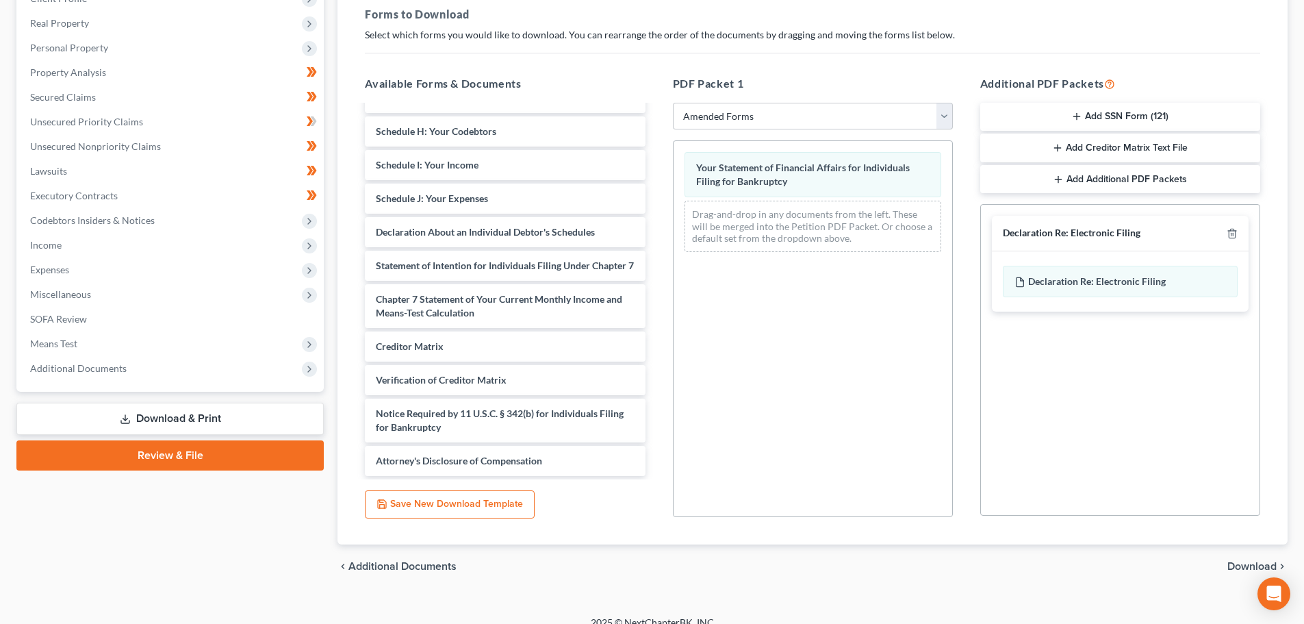
click at [1235, 557] on div "chevron_left Additional Documents Download chevron_right" at bounding box center [813, 566] width 950 height 44
click at [1239, 561] on span "Download" at bounding box center [1252, 566] width 49 height 11
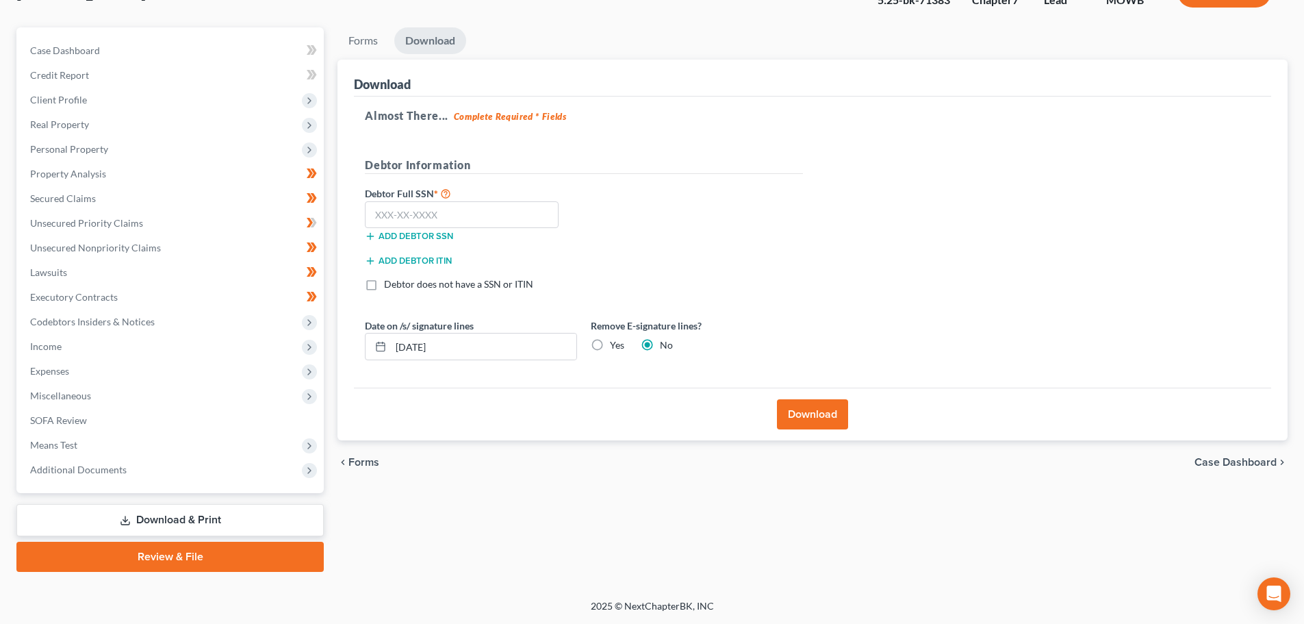
scroll to position [104, 0]
click at [422, 216] on input "text" at bounding box center [462, 214] width 194 height 27
type input "320-74-0529"
click at [610, 342] on label "Yes" at bounding box center [617, 345] width 14 height 14
click at [616, 342] on input "Yes" at bounding box center [620, 342] width 9 height 9
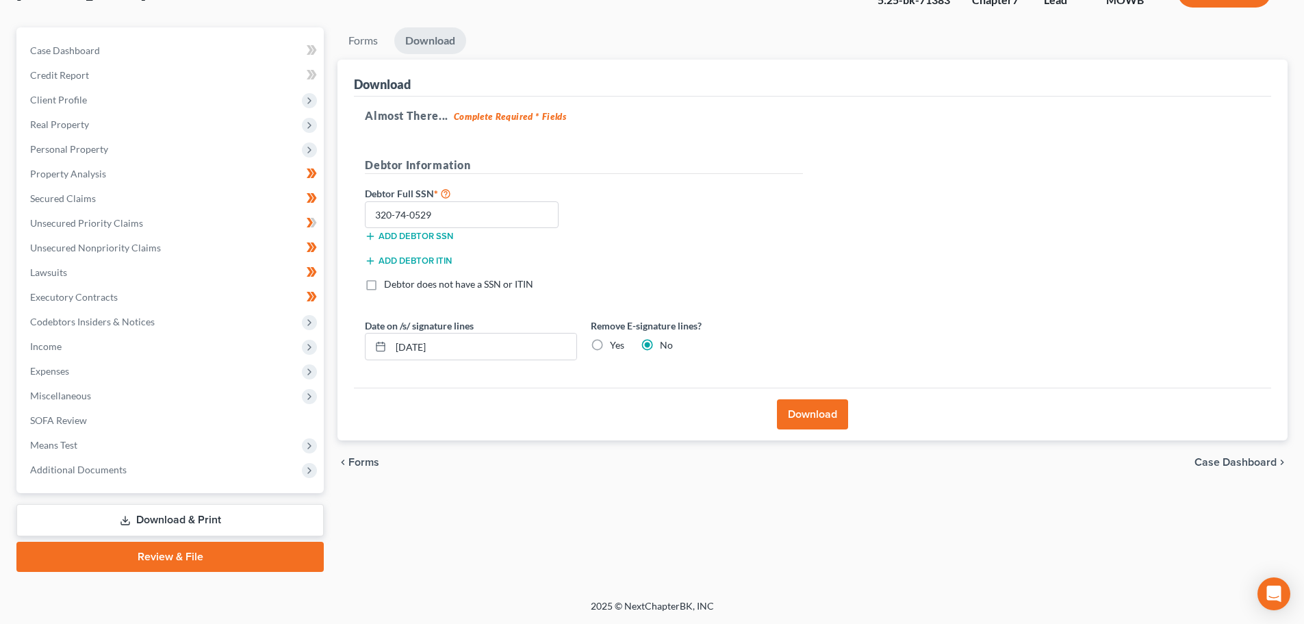
radio input "true"
radio input "false"
click at [808, 410] on button "Download" at bounding box center [812, 414] width 71 height 30
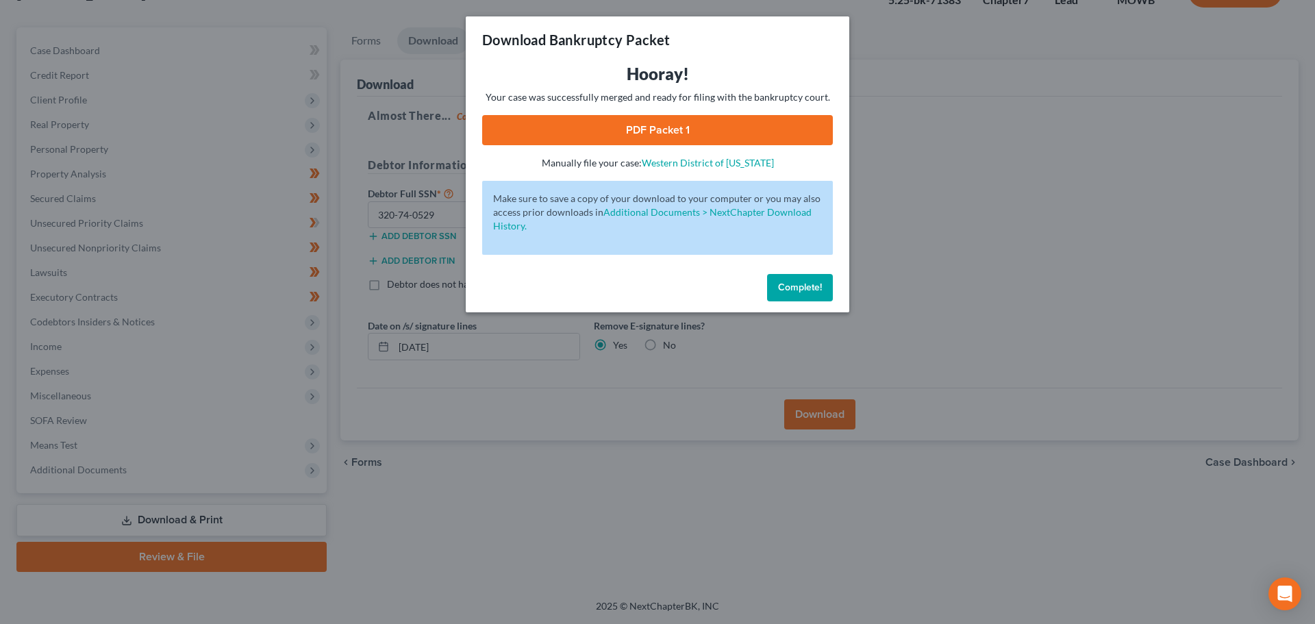
click at [644, 115] on link "PDF Packet 1" at bounding box center [657, 130] width 351 height 30
click at [812, 286] on span "Complete!" at bounding box center [800, 287] width 44 height 12
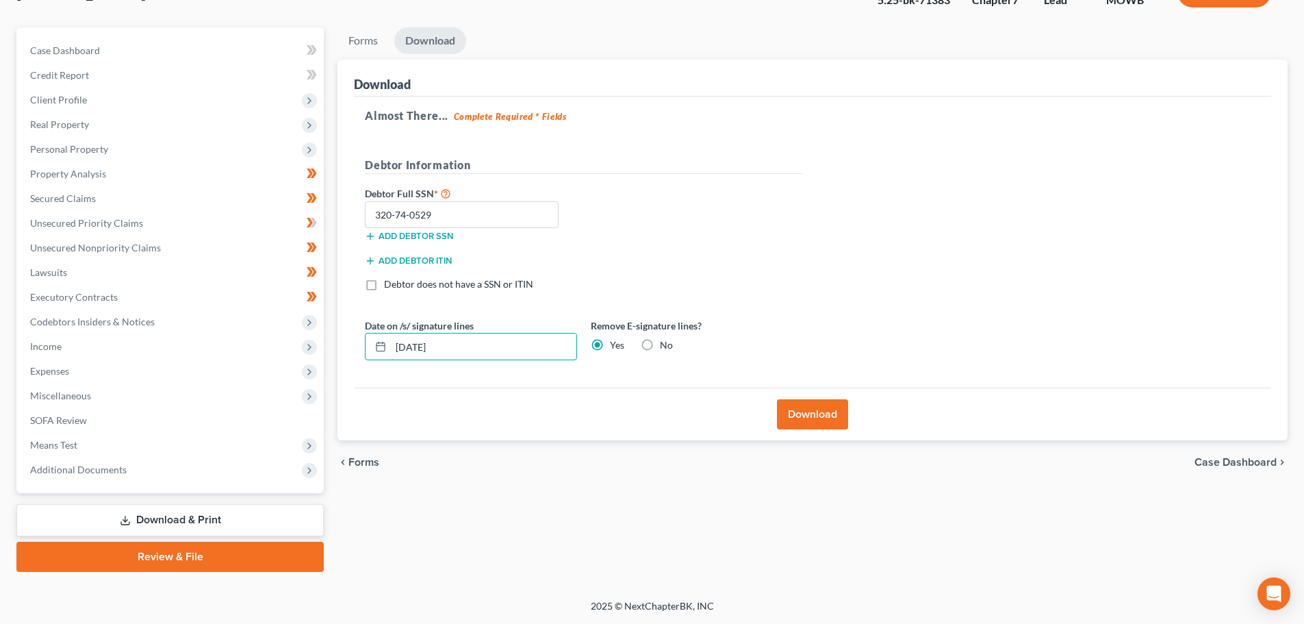
drag, startPoint x: 449, startPoint y: 344, endPoint x: 390, endPoint y: 377, distance: 68.0
click at [390, 377] on div "Almost There... Complete Required * Fields Debtor Information Debtor Full SSN *…" at bounding box center [812, 243] width 917 height 292
click at [794, 409] on button "Download" at bounding box center [812, 414] width 71 height 30
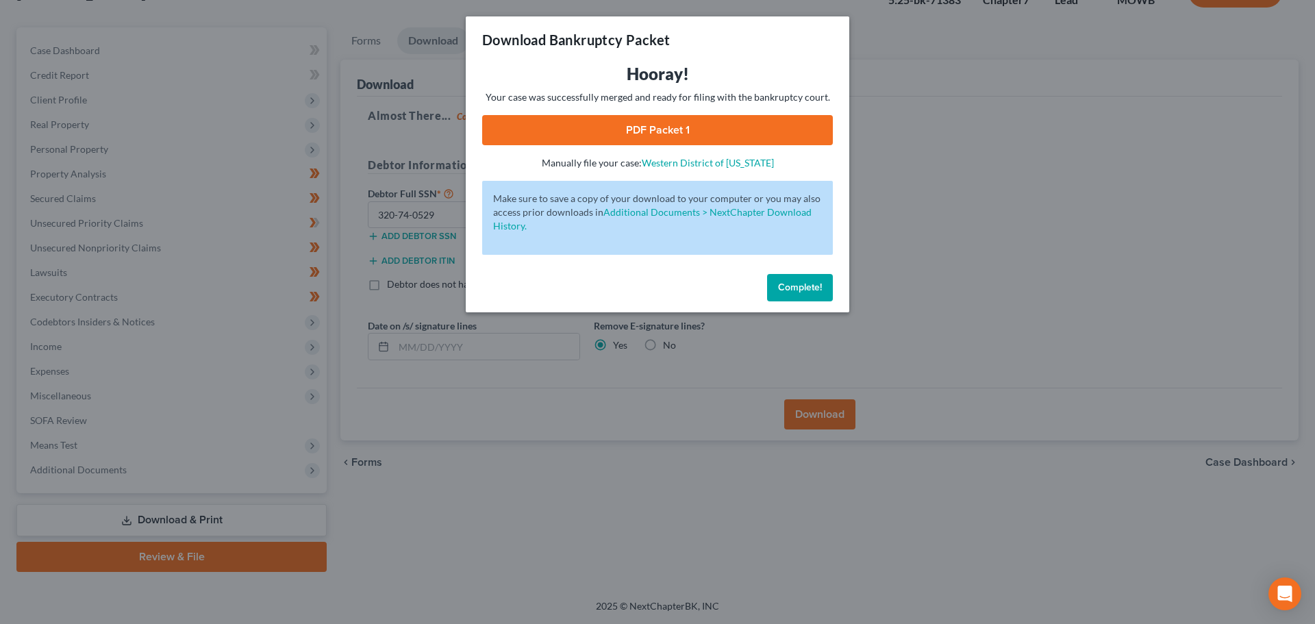
click at [626, 127] on link "PDF Packet 1" at bounding box center [657, 130] width 351 height 30
click at [771, 290] on button "Complete!" at bounding box center [800, 287] width 66 height 27
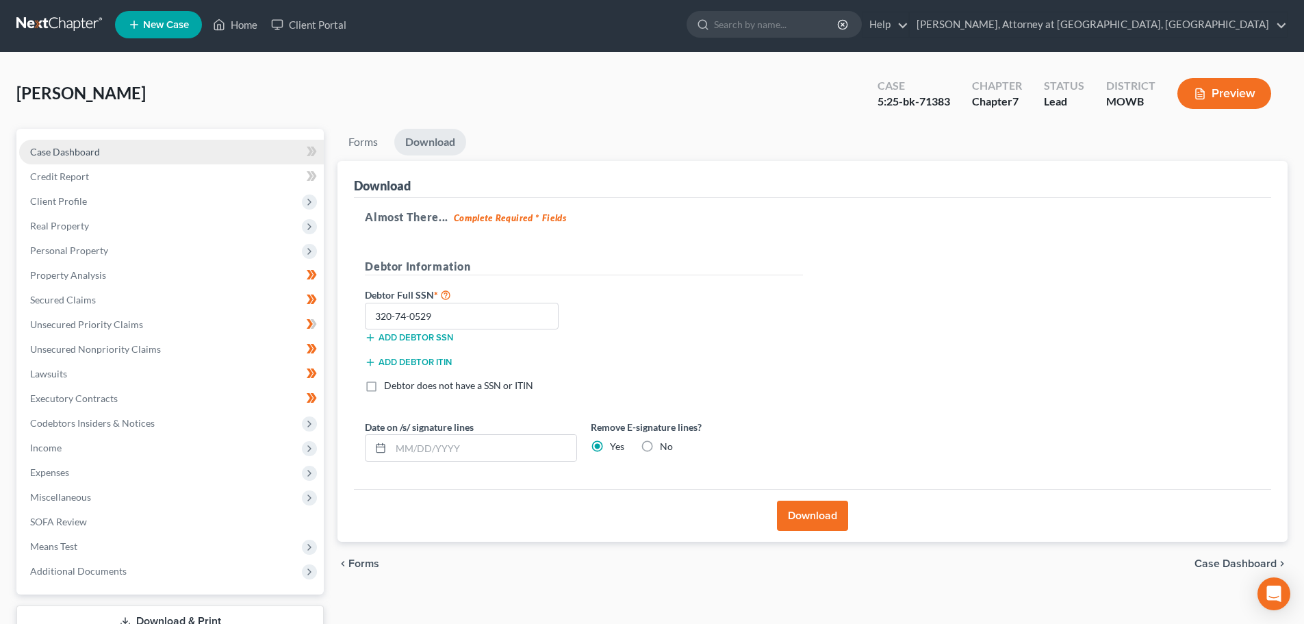
scroll to position [0, 0]
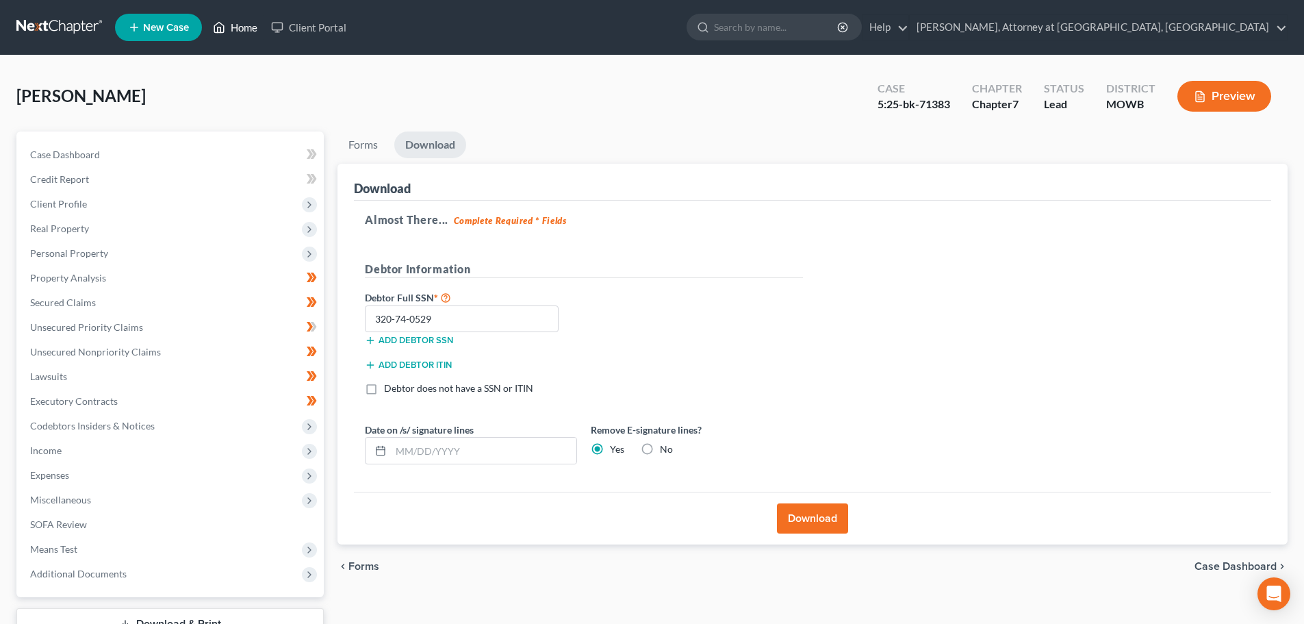
click at [239, 26] on link "Home" at bounding box center [235, 27] width 58 height 25
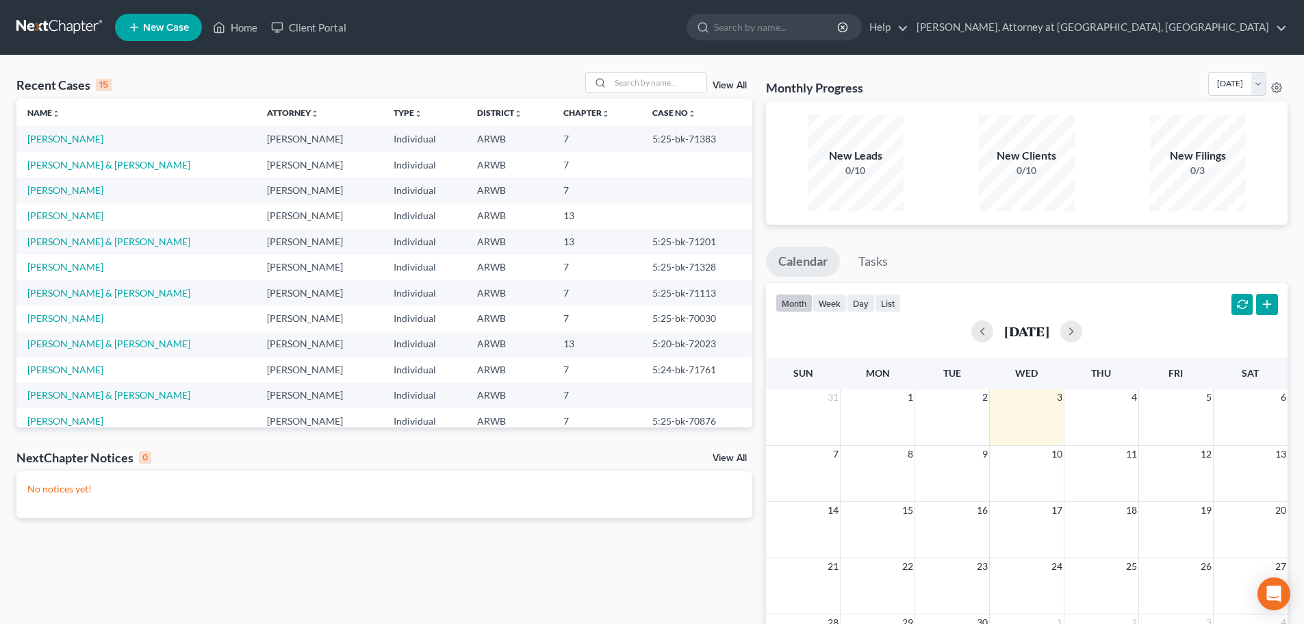
click at [61, 172] on td "[PERSON_NAME] & [PERSON_NAME]" at bounding box center [136, 164] width 240 height 25
click at [61, 168] on link "[PERSON_NAME] & [PERSON_NAME]" at bounding box center [108, 165] width 163 height 12
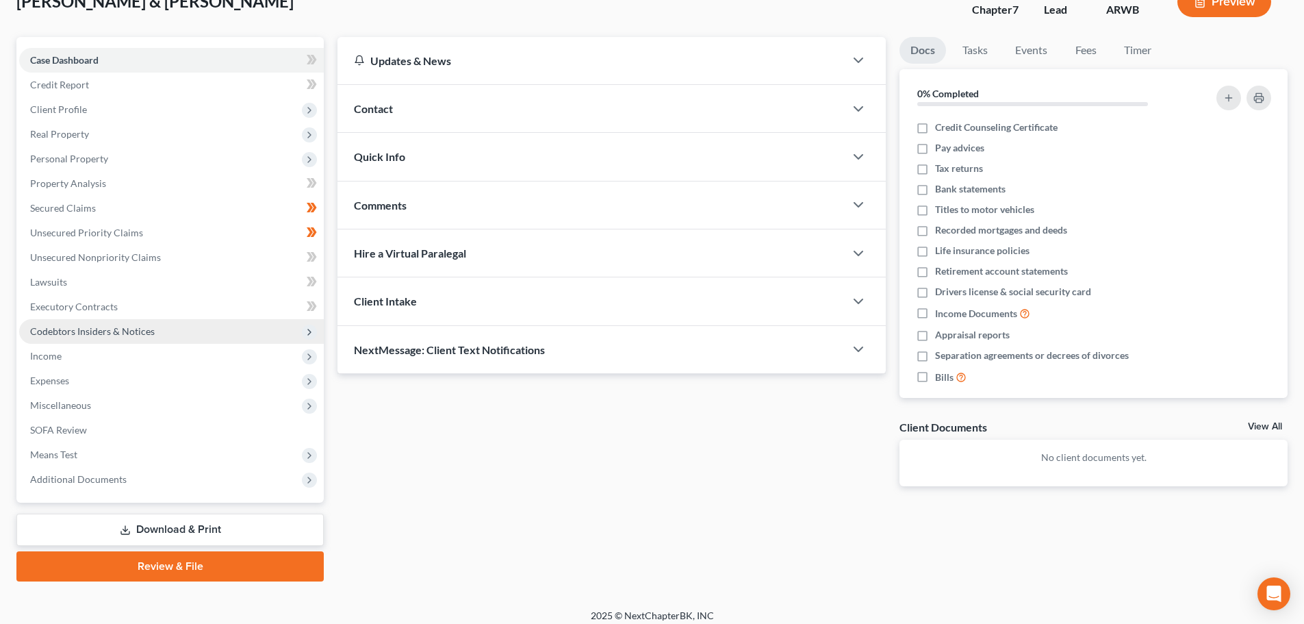
scroll to position [104, 0]
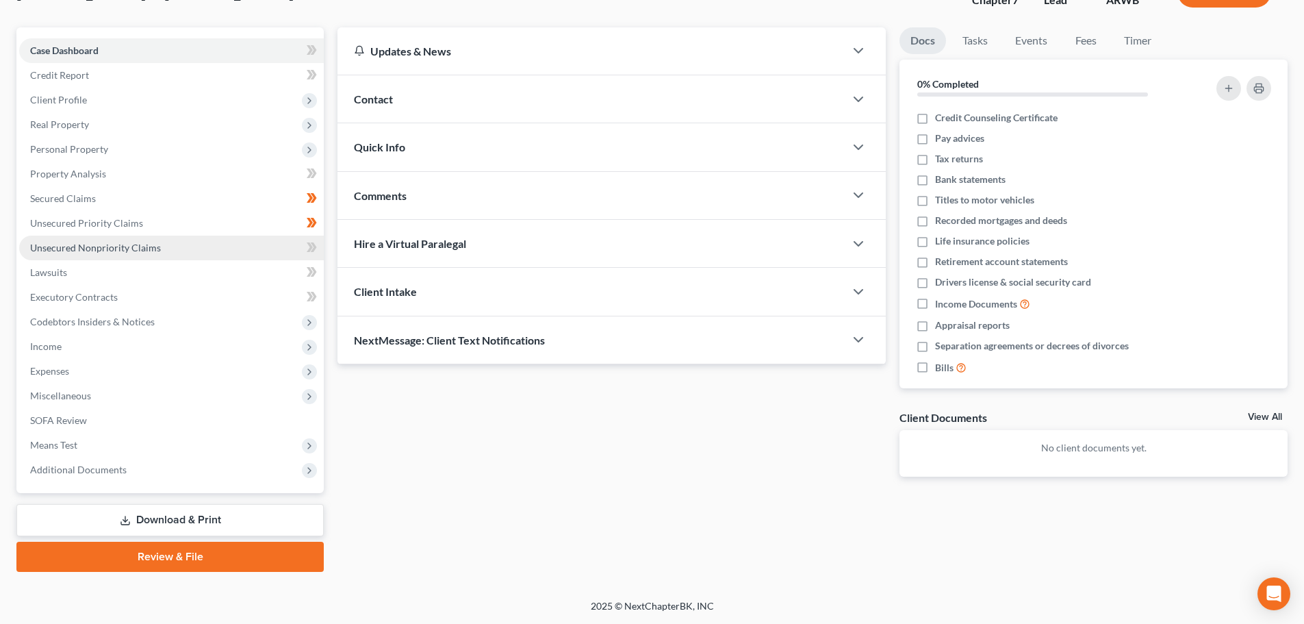
click at [83, 246] on span "Unsecured Nonpriority Claims" at bounding box center [95, 248] width 131 height 12
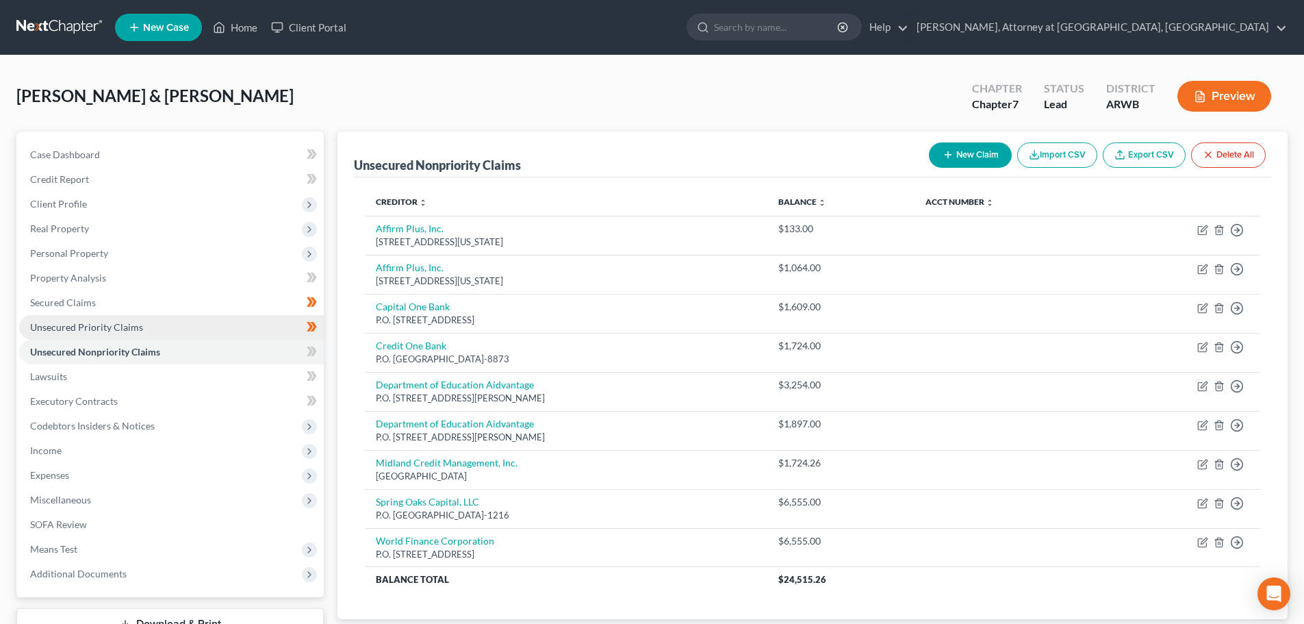
click at [134, 331] on span "Unsecured Priority Claims" at bounding box center [86, 327] width 113 height 12
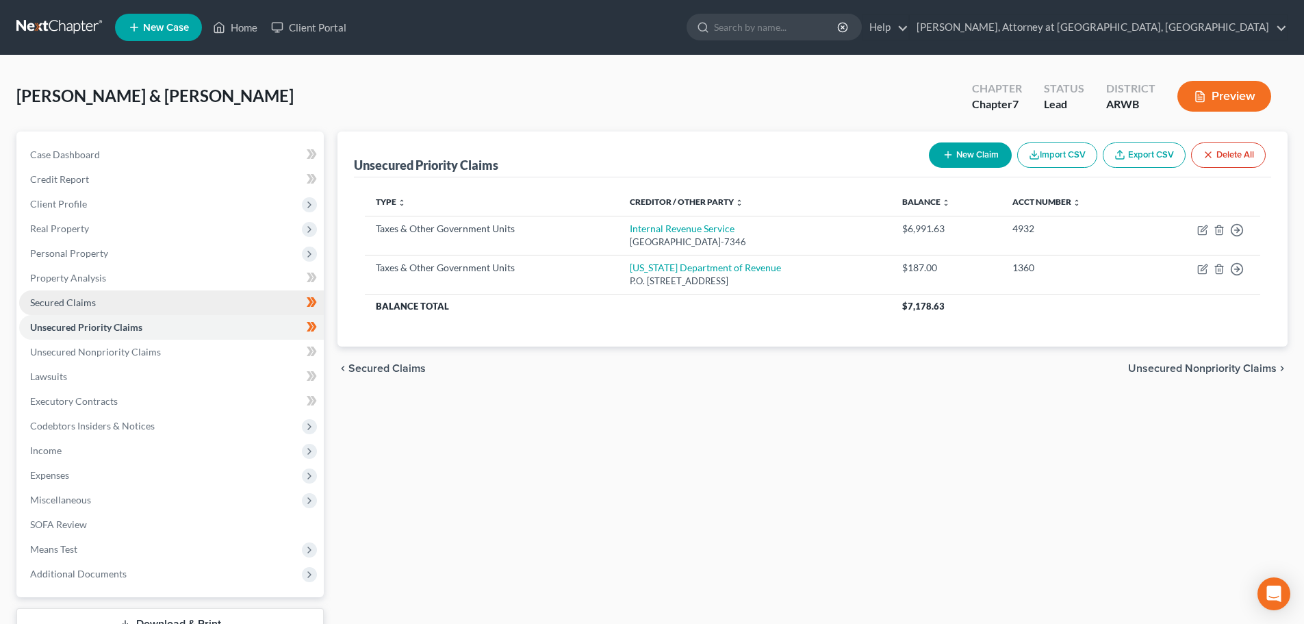
click at [61, 301] on span "Secured Claims" at bounding box center [63, 302] width 66 height 12
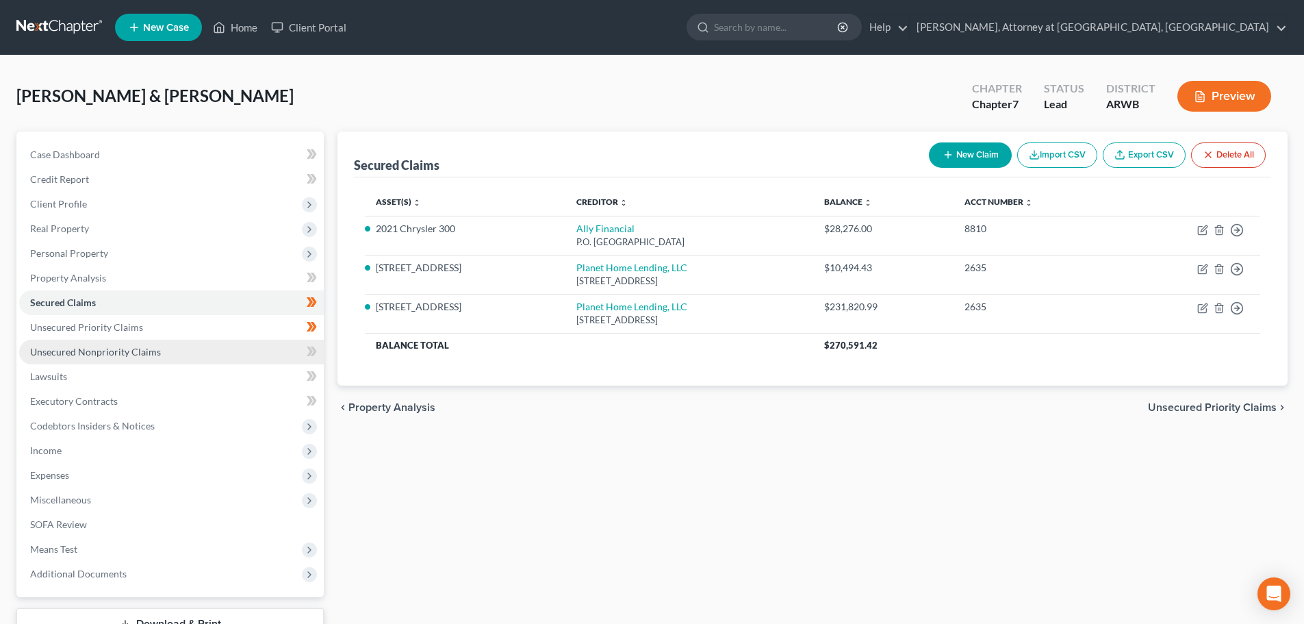
click at [45, 359] on link "Unsecured Nonpriority Claims" at bounding box center [171, 352] width 305 height 25
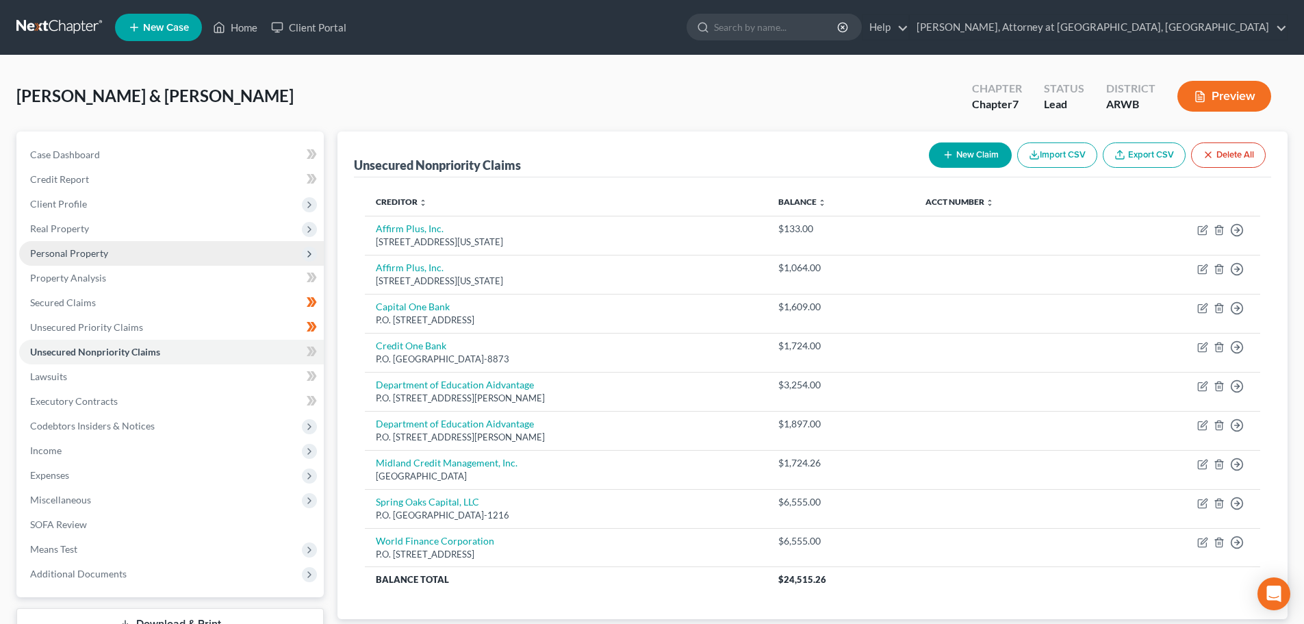
click at [48, 257] on span "Personal Property" at bounding box center [69, 253] width 78 height 12
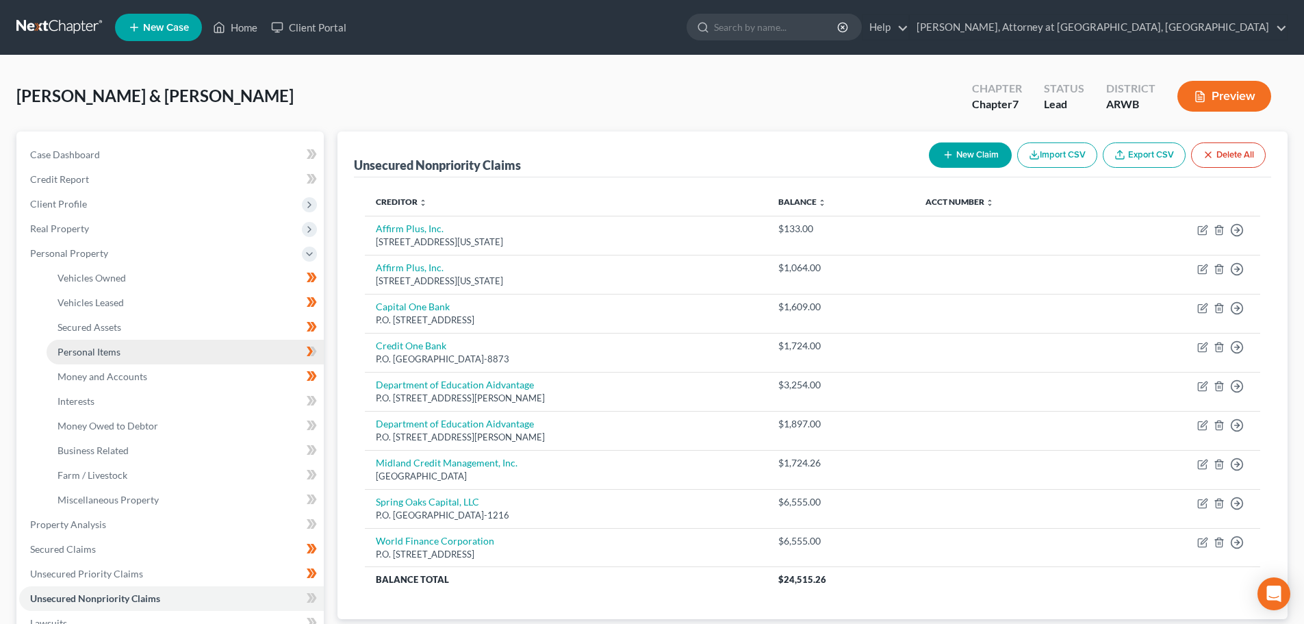
click at [102, 353] on span "Personal Items" at bounding box center [89, 352] width 63 height 12
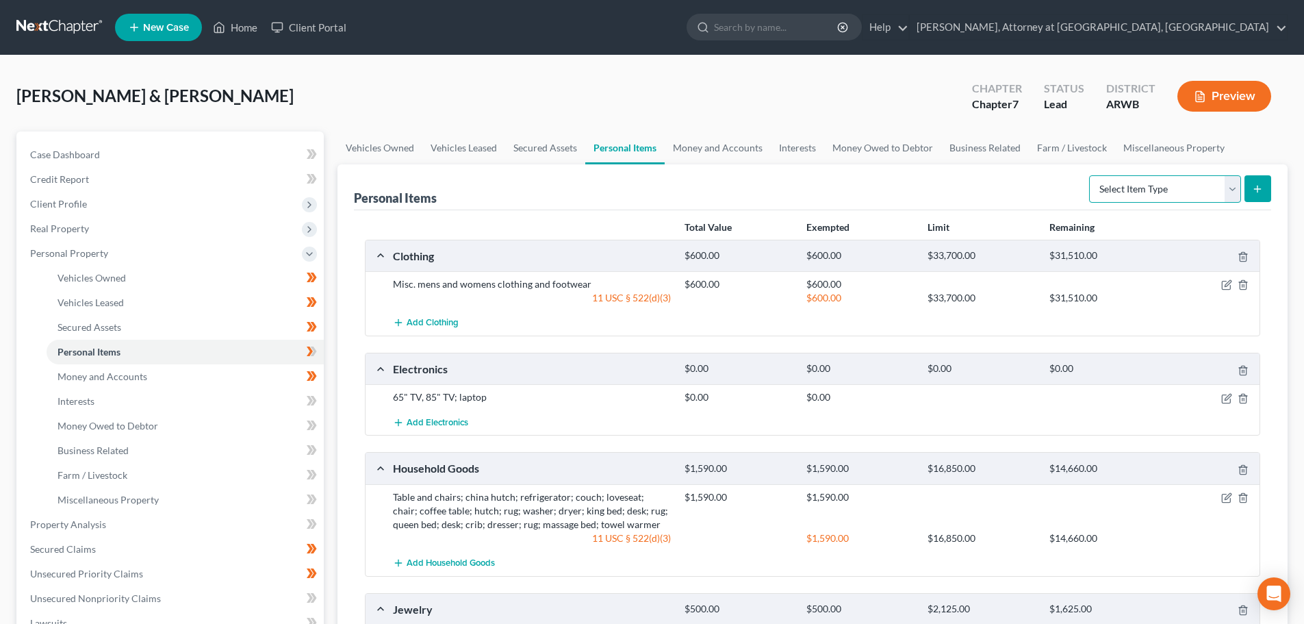
click at [1232, 188] on select "Select Item Type Clothing Collectibles Of Value Electronics Firearms Household …" at bounding box center [1165, 188] width 152 height 27
select select "sports_and_hobby_equipment"
click at [1091, 175] on select "Select Item Type Clothing Collectibles Of Value Electronics Firearms Household …" at bounding box center [1165, 188] width 152 height 27
click at [1257, 187] on icon "submit" at bounding box center [1257, 188] width 11 height 11
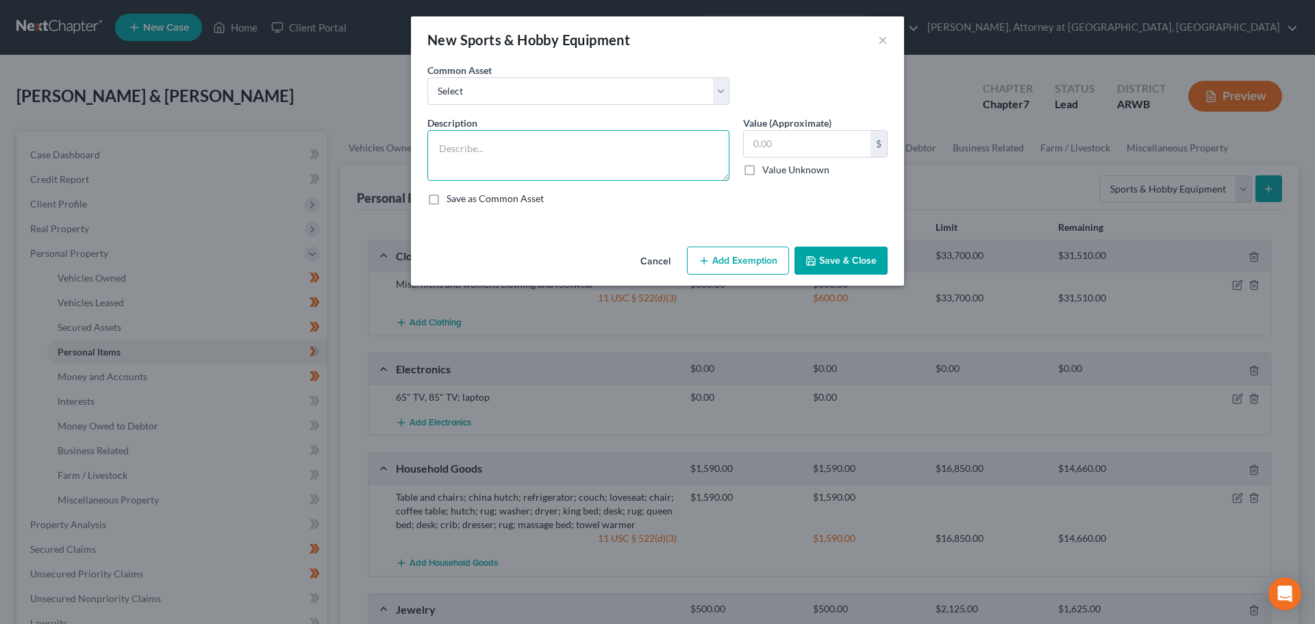
click at [580, 136] on textarea at bounding box center [578, 155] width 302 height 51
type textarea "Golf clubs; drum set; coolers"
type input "250.00"
click at [720, 242] on div "Cancel Add Exemption Save & Close" at bounding box center [657, 263] width 493 height 45
click at [726, 259] on button "Add Exemption" at bounding box center [738, 260] width 102 height 29
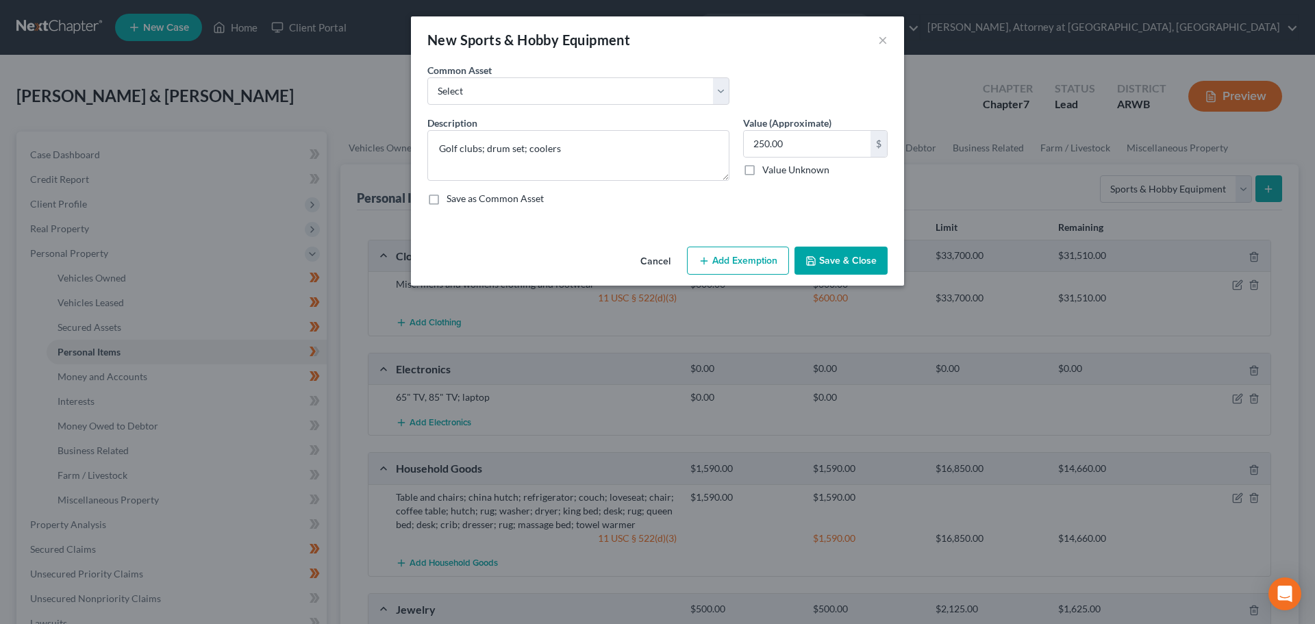
select select "2"
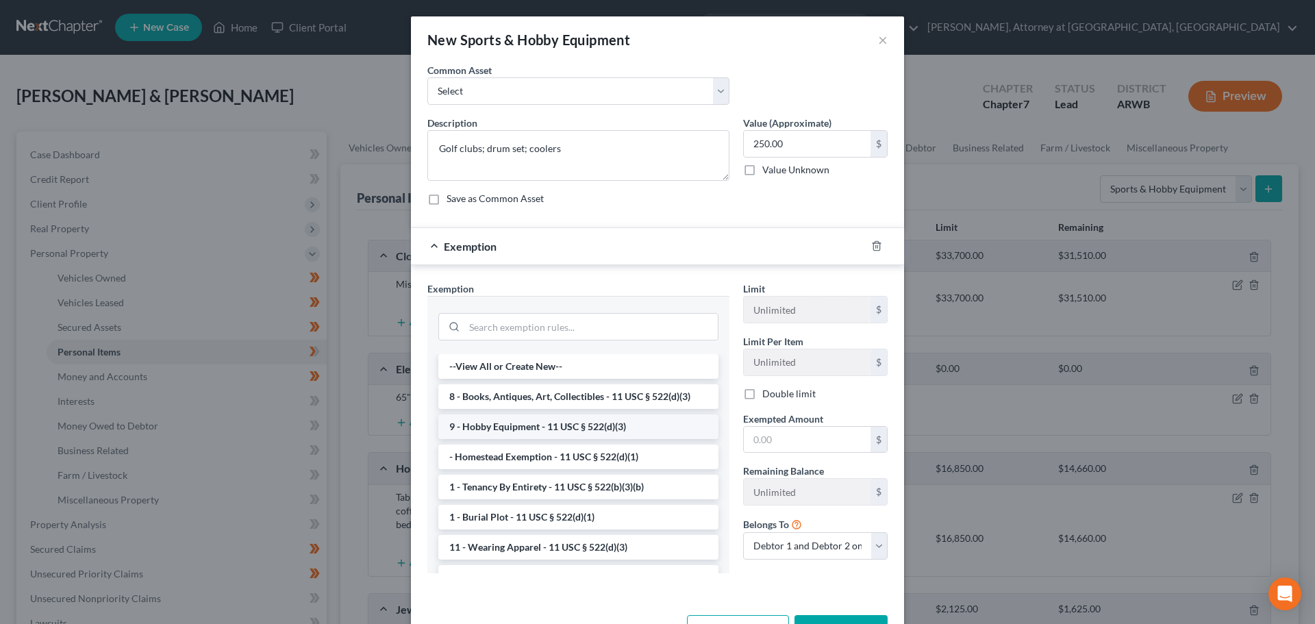
click at [542, 422] on li "9 - Hobby Equipment - 11 USC § 522(d)(3)" at bounding box center [578, 426] width 280 height 25
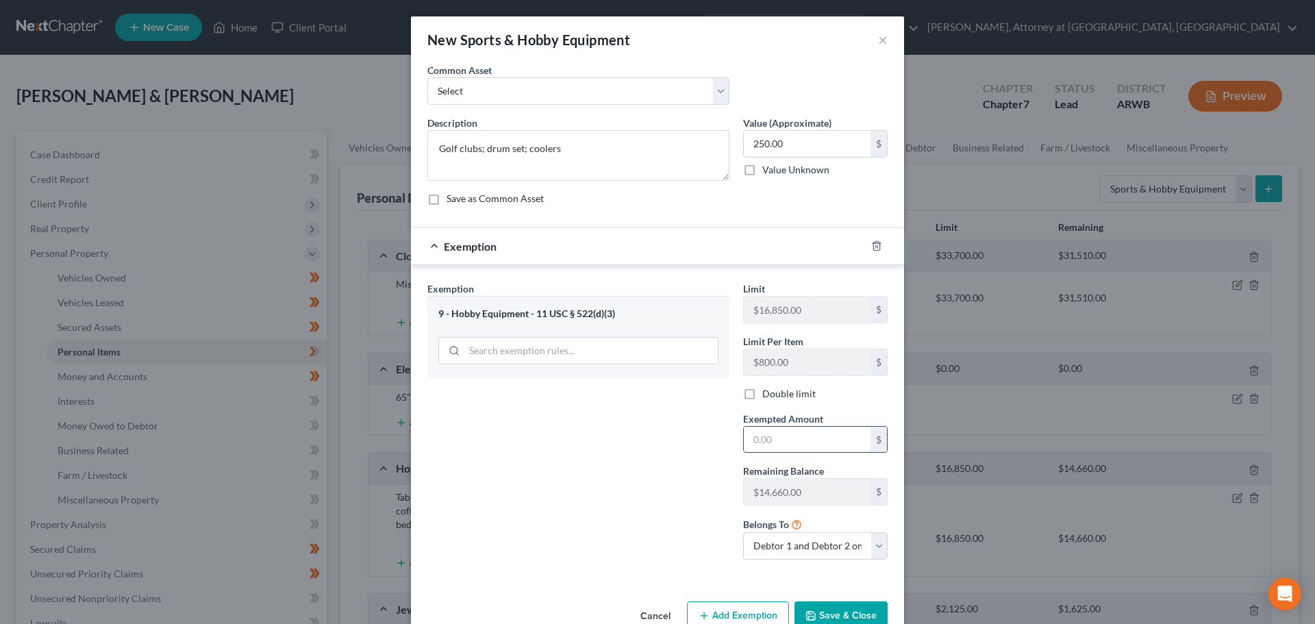
click at [778, 440] on input "text" at bounding box center [807, 440] width 127 height 26
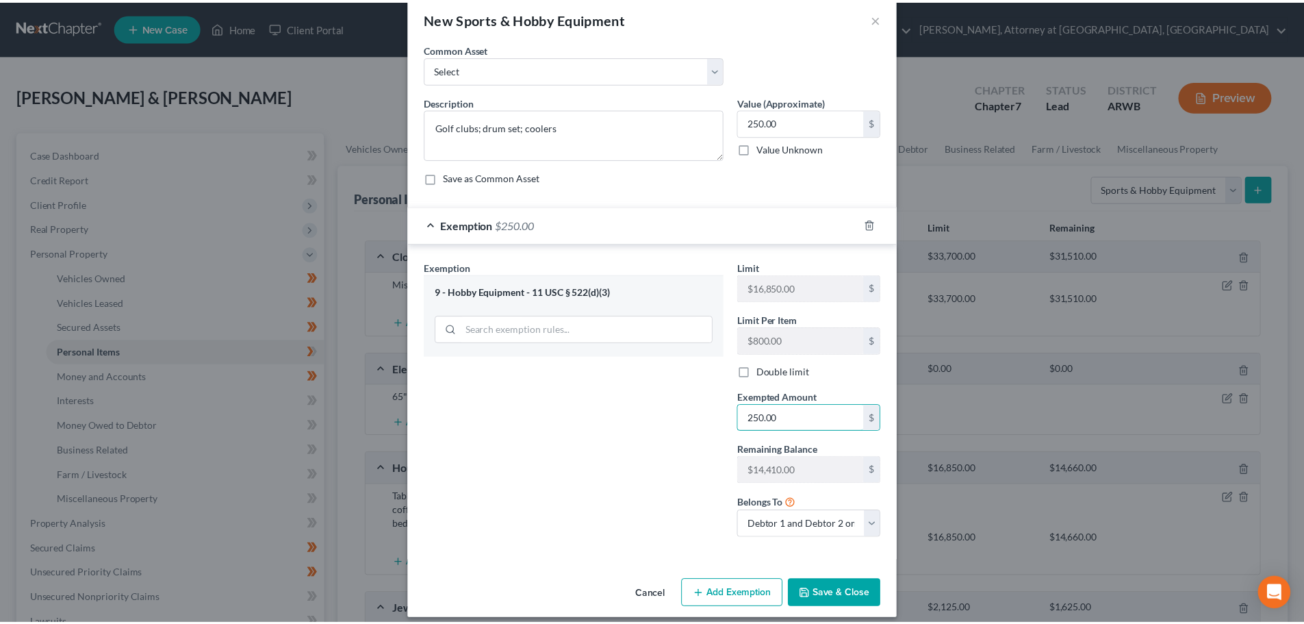
scroll to position [33, 0]
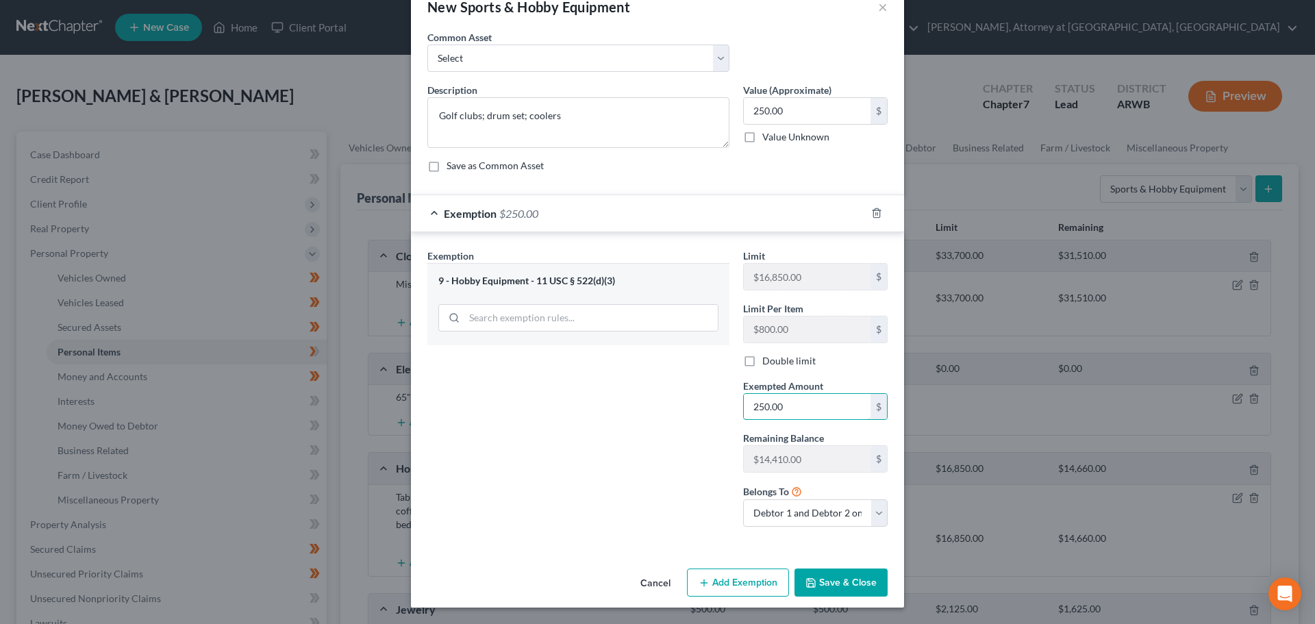
type input "250.00"
click at [844, 588] on button "Save & Close" at bounding box center [840, 582] width 93 height 29
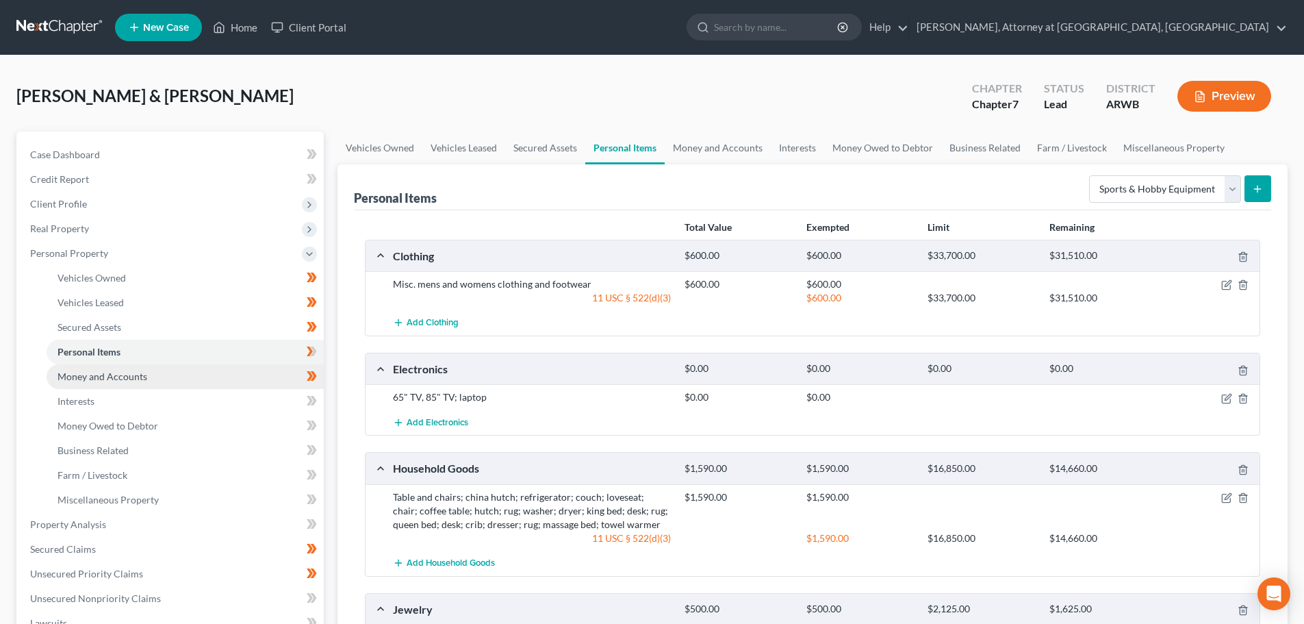
click at [95, 379] on span "Money and Accounts" at bounding box center [103, 376] width 90 height 12
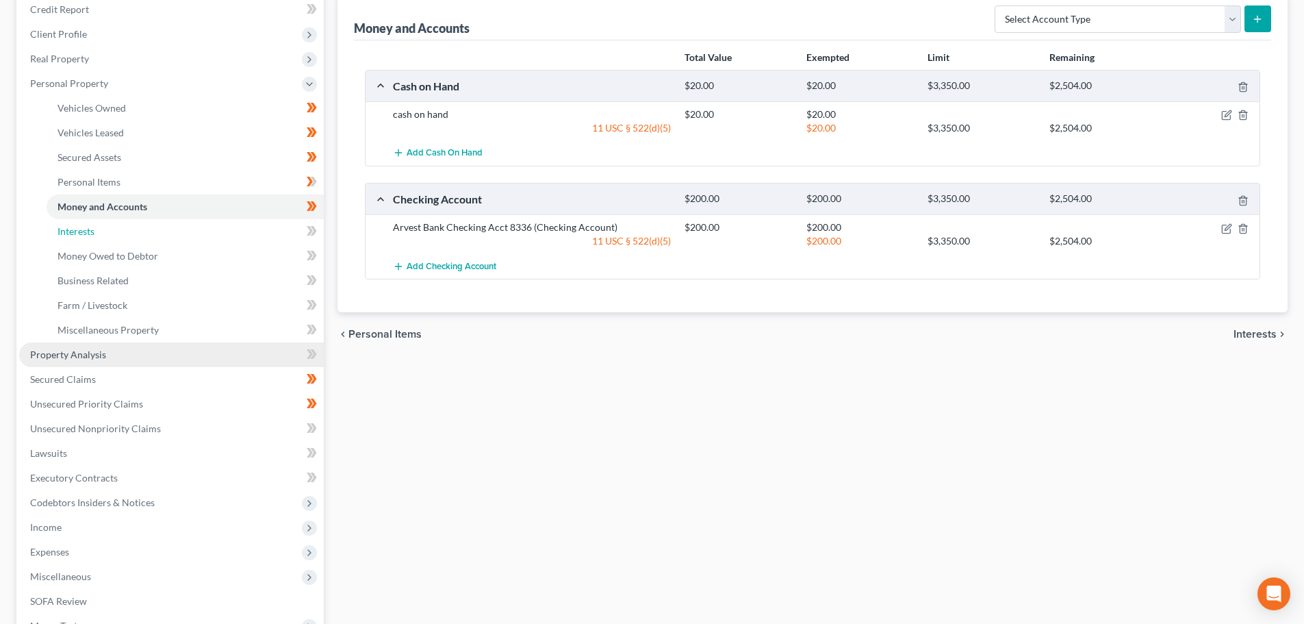
scroll to position [205, 0]
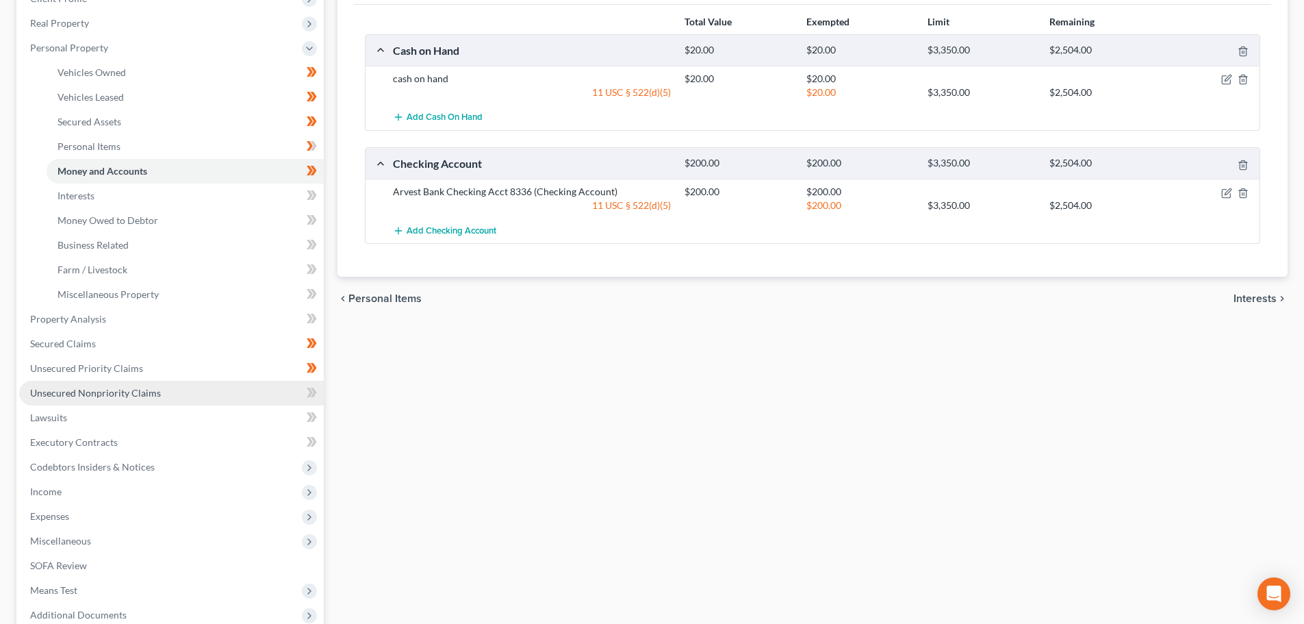
click at [83, 394] on span "Unsecured Nonpriority Claims" at bounding box center [95, 393] width 131 height 12
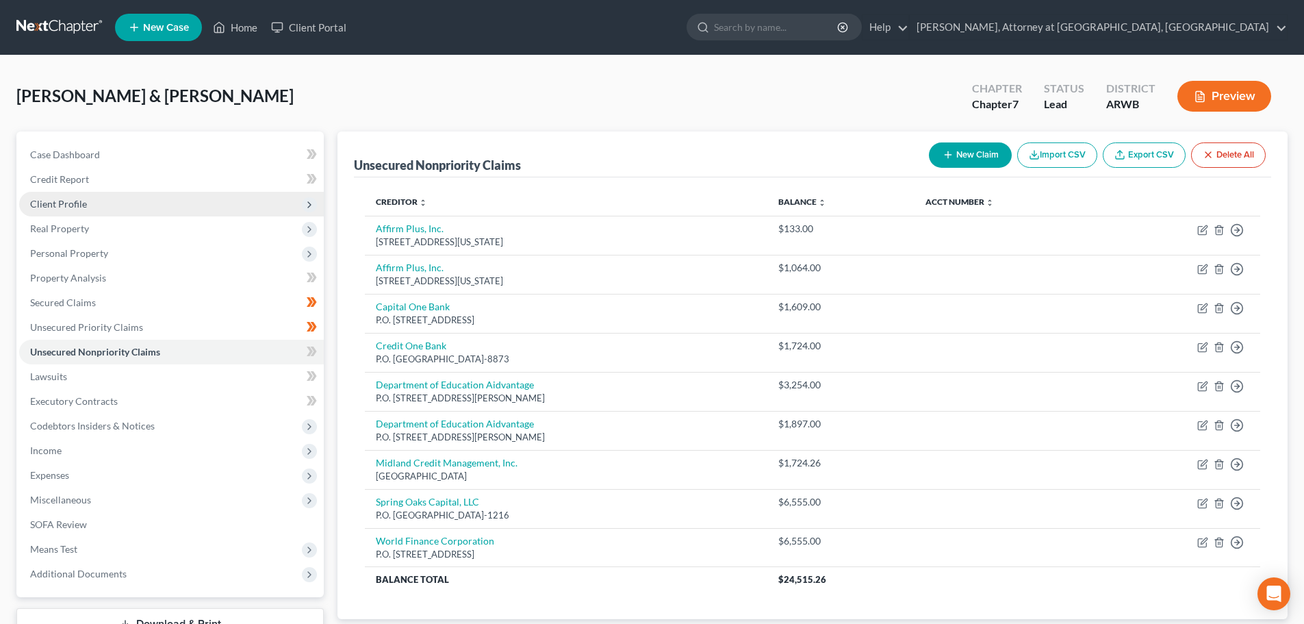
click at [69, 198] on span "Client Profile" at bounding box center [58, 204] width 57 height 12
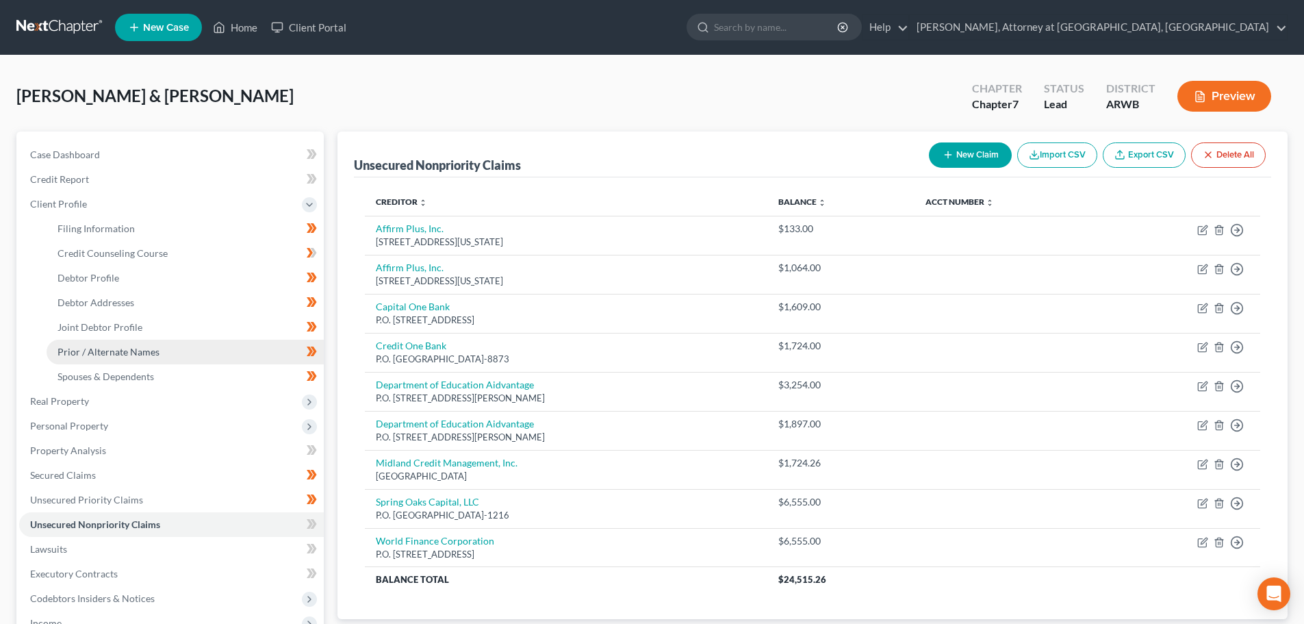
click at [94, 351] on span "Prior / Alternate Names" at bounding box center [109, 352] width 102 height 12
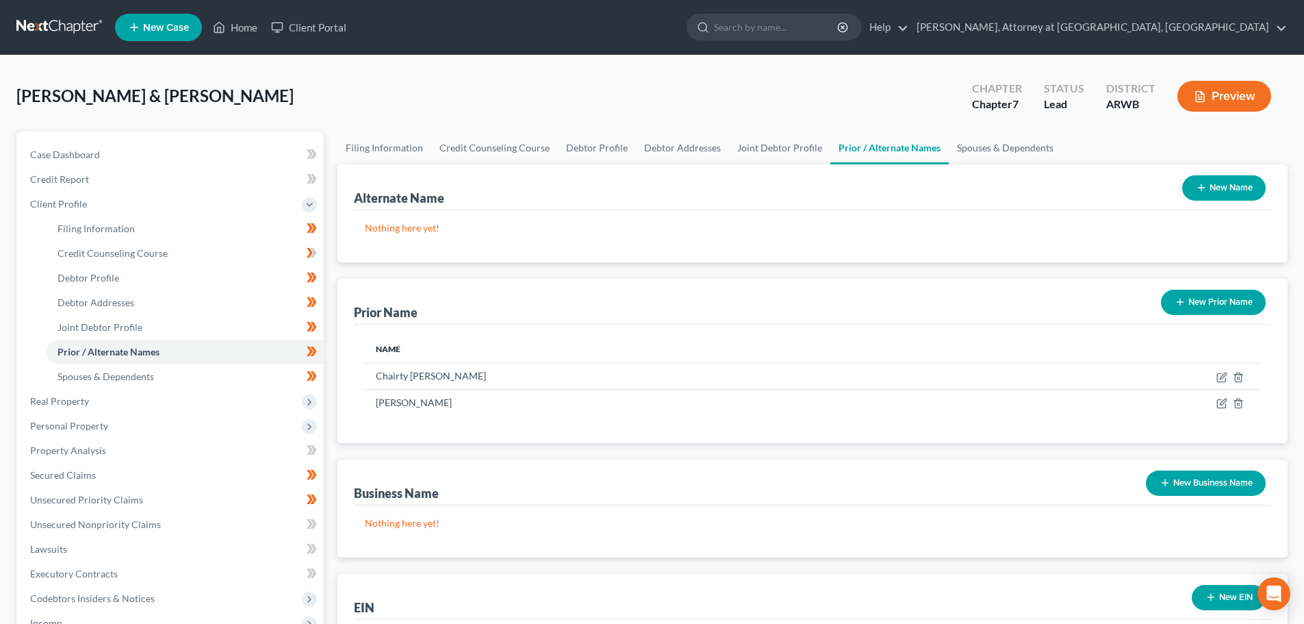
click at [1224, 192] on button "New Name" at bounding box center [1224, 187] width 84 height 25
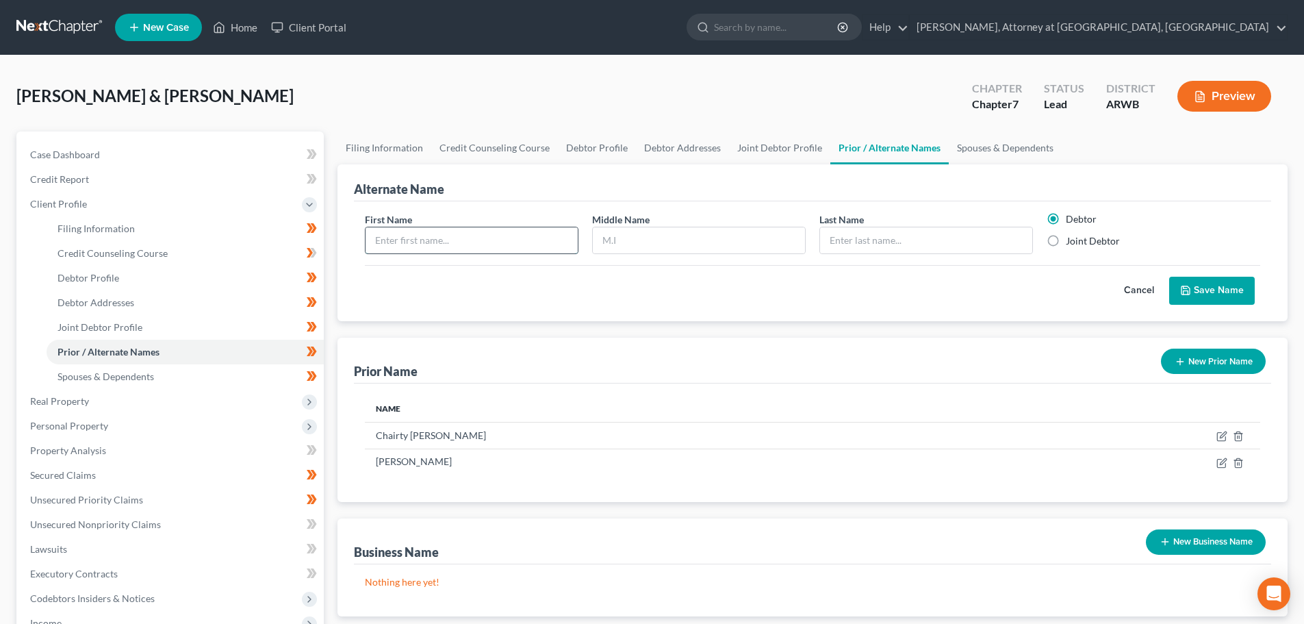
click at [467, 244] on input "text" at bounding box center [472, 240] width 212 height 26
type input "[PERSON_NAME]"
type input "D."
type input "Winbley"
click at [1066, 242] on label "Joint Debtor" at bounding box center [1093, 241] width 54 height 14
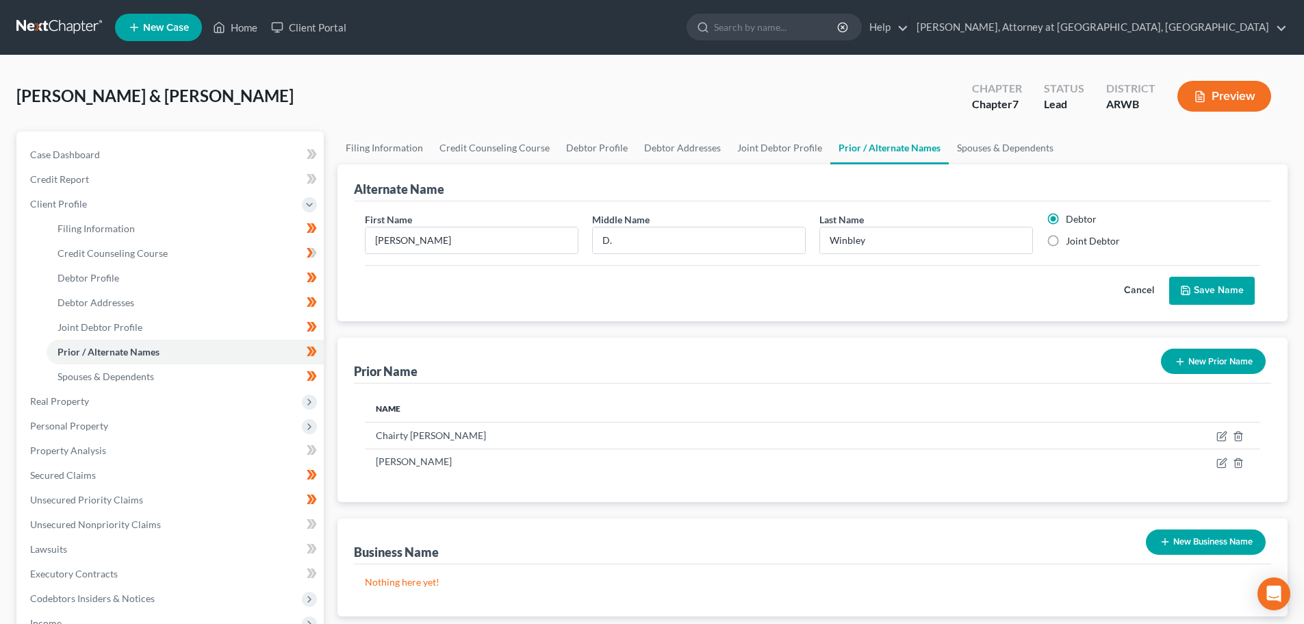
click at [1072, 242] on input "Joint Debtor" at bounding box center [1076, 238] width 9 height 9
radio input "true"
radio input "false"
click at [1187, 291] on polyline "submit" at bounding box center [1186, 292] width 5 height 3
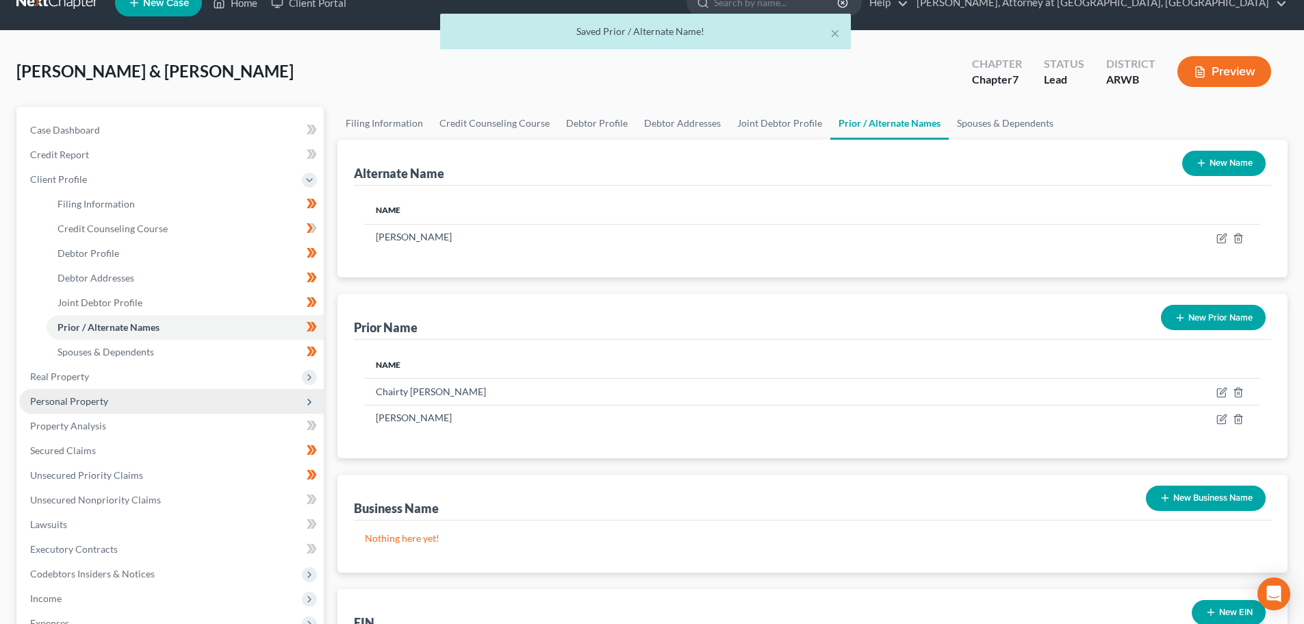
scroll to position [68, 0]
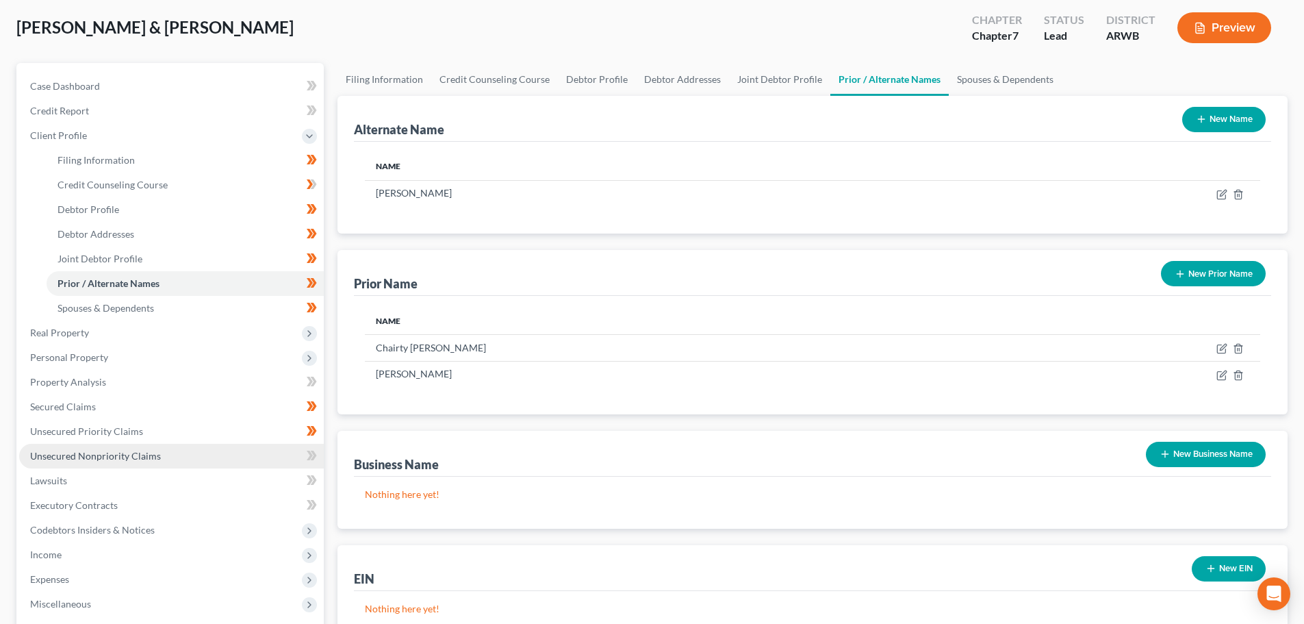
click at [122, 453] on span "Unsecured Nonpriority Claims" at bounding box center [95, 456] width 131 height 12
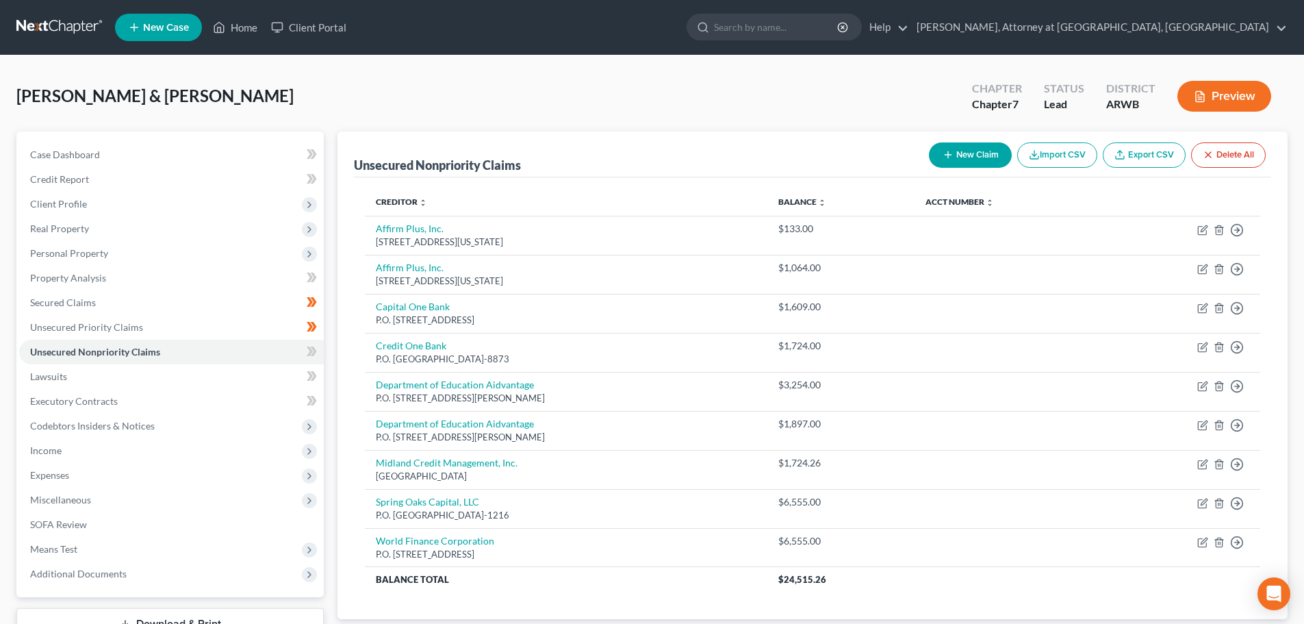
click at [959, 153] on button "New Claim" at bounding box center [970, 154] width 83 height 25
select select "2"
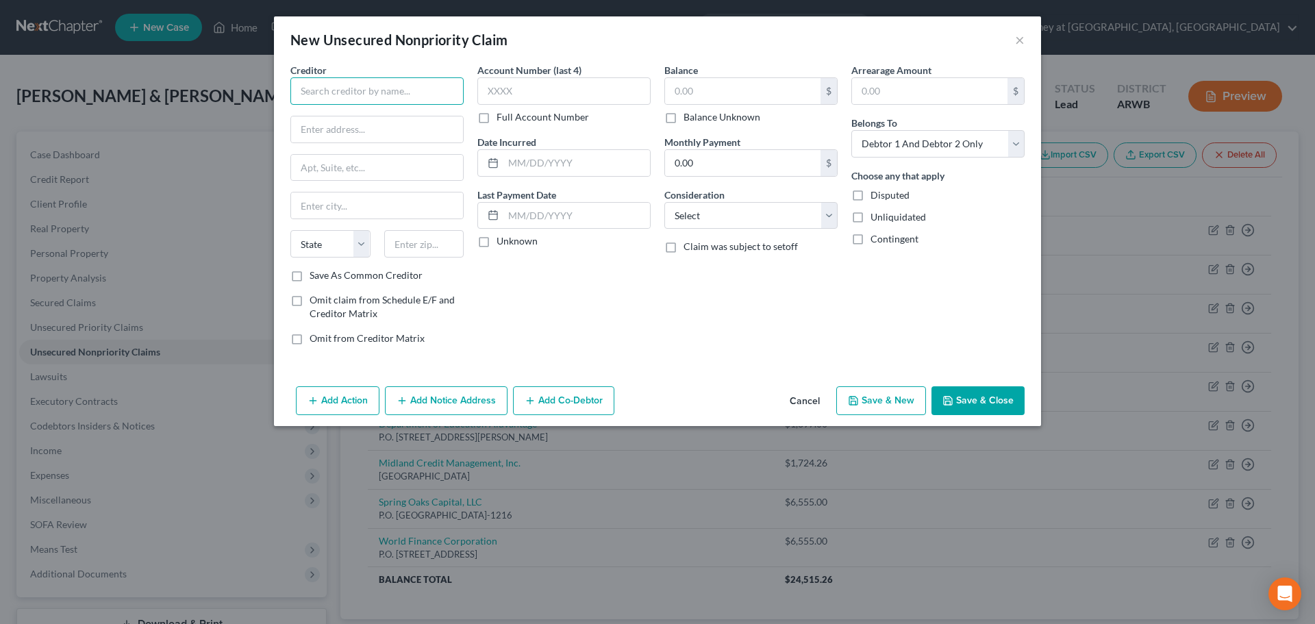
click at [385, 90] on input "text" at bounding box center [376, 90] width 173 height 27
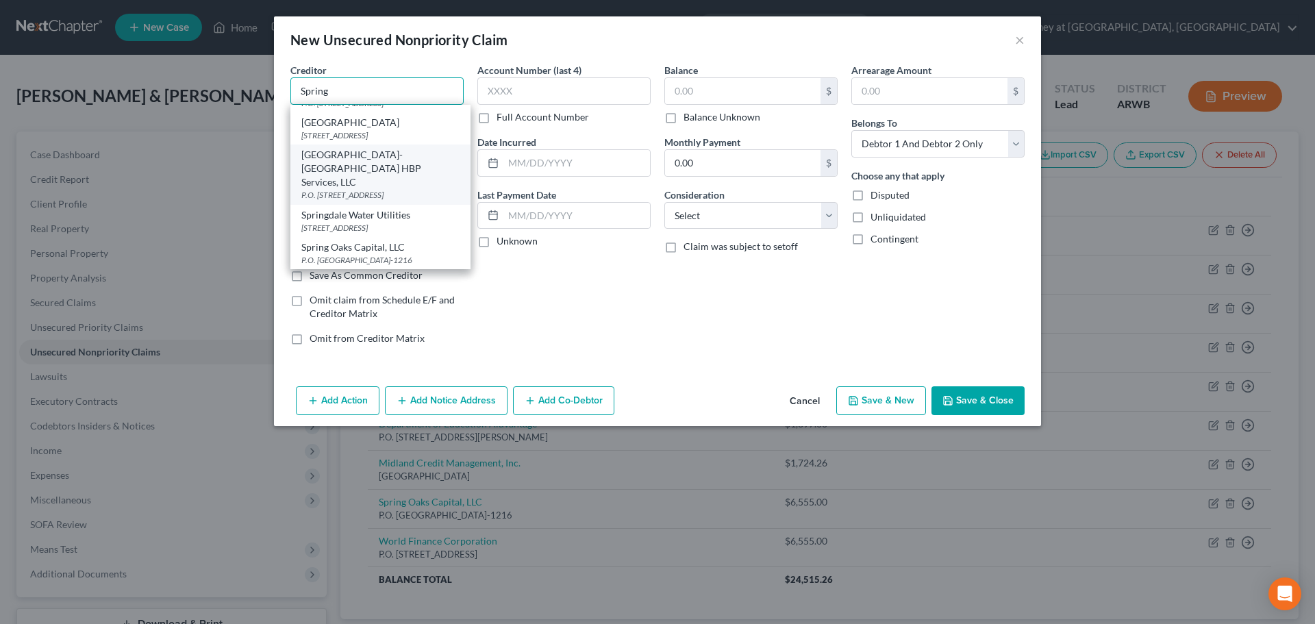
scroll to position [166, 0]
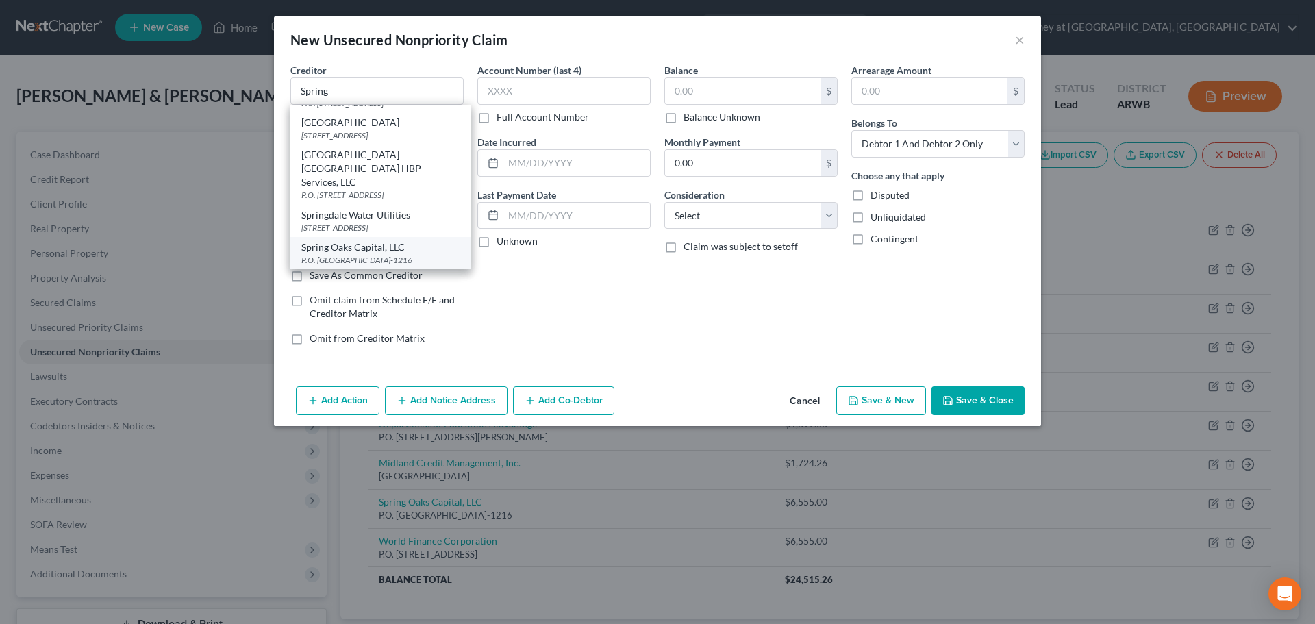
click at [405, 254] on div "P.O. [GEOGRAPHIC_DATA]-1216" at bounding box center [380, 260] width 158 height 12
type input "Spring Oaks Capital, LLC"
type input "P.O. Box 1216"
type input "Chesapeake"
select select "48"
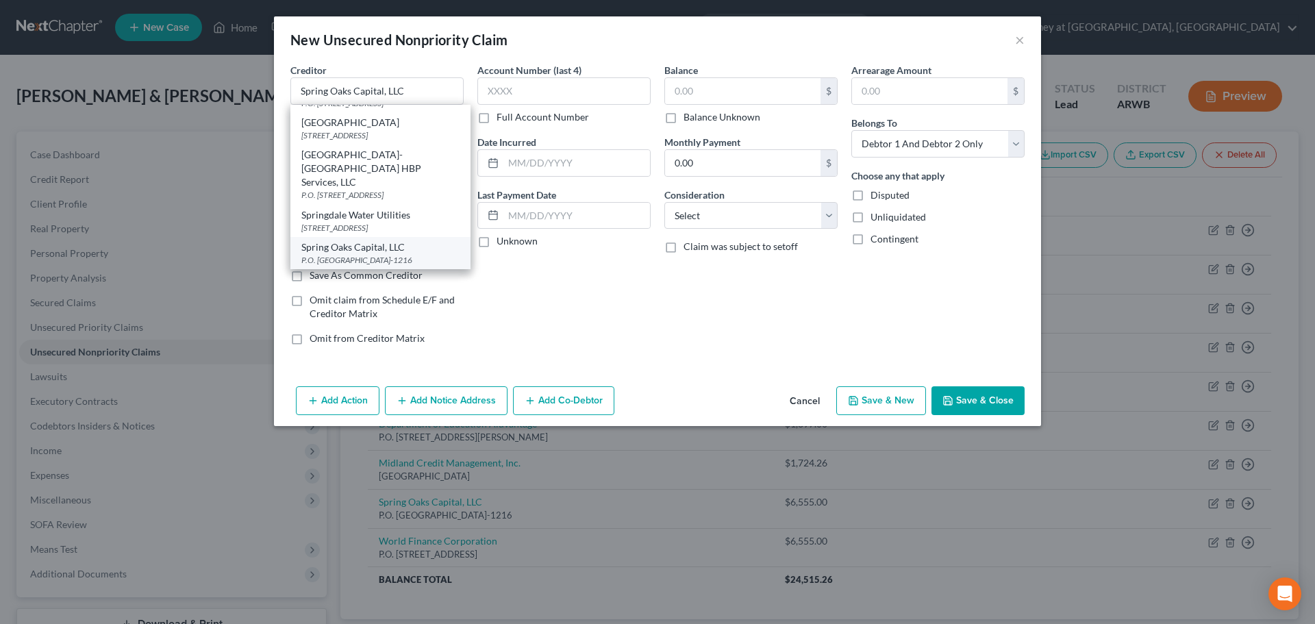
type input "23327-1216"
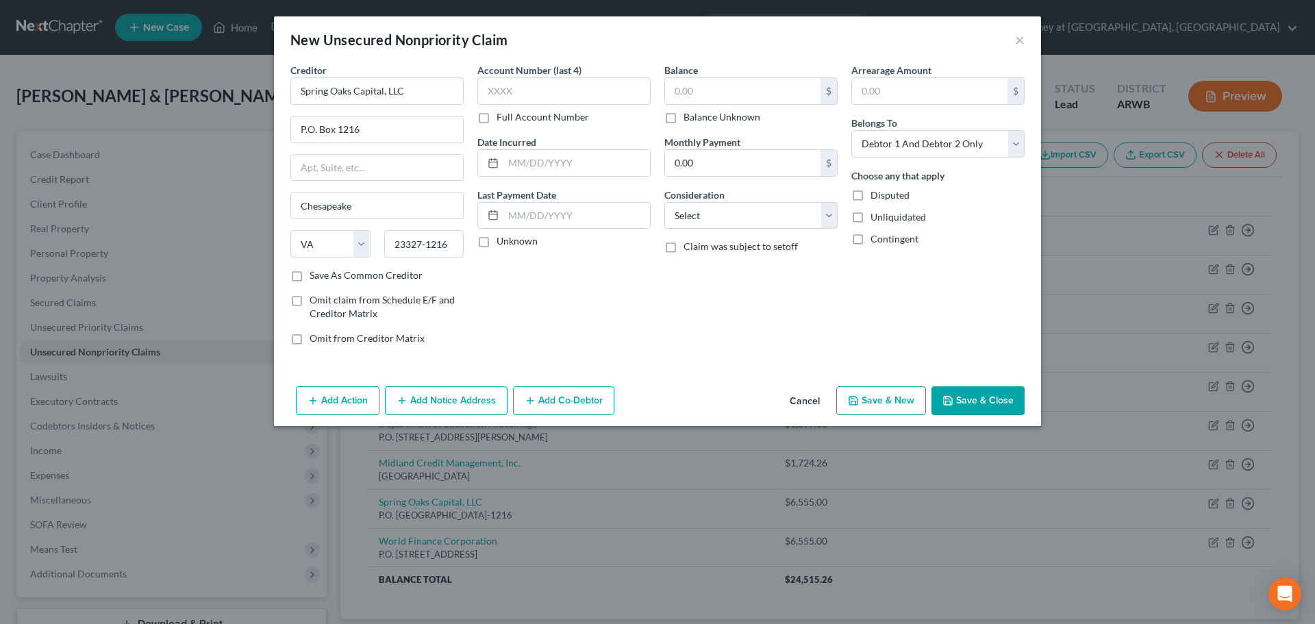
scroll to position [0, 0]
click at [539, 85] on input "text" at bounding box center [563, 90] width 173 height 27
type input "1"
type input "5774"
click at [542, 155] on input "text" at bounding box center [576, 163] width 147 height 26
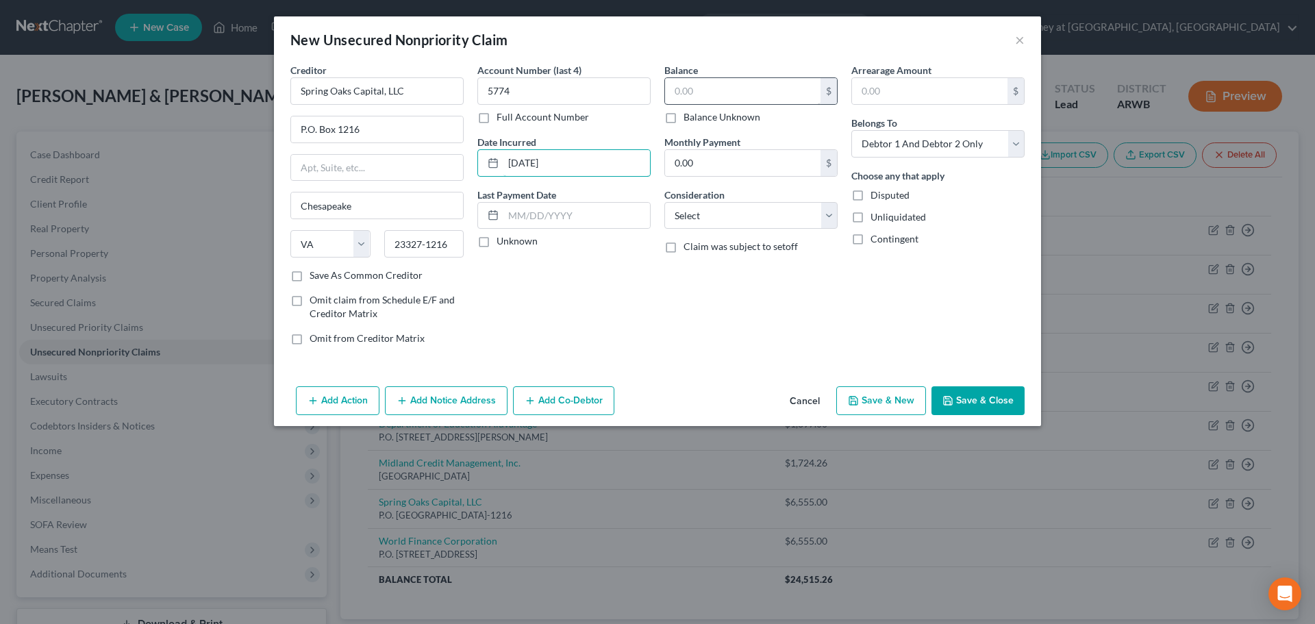
type input "[DATE]"
click at [730, 85] on input "text" at bounding box center [742, 91] width 155 height 26
type input "1,130.00"
click at [755, 218] on select "Select Cable / Satellite Services Collection Agency Credit Card Debt Debt Couns…" at bounding box center [750, 215] width 173 height 27
select select "1"
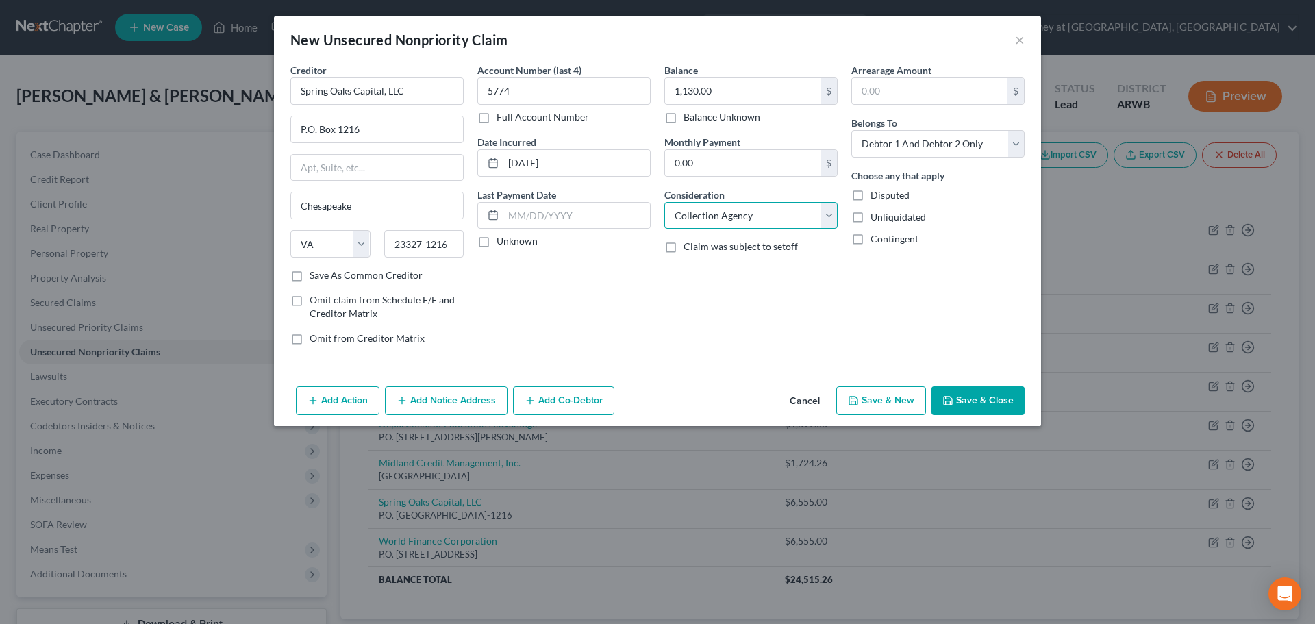
click at [664, 202] on select "Select Cable / Satellite Services Collection Agency Credit Card Debt Debt Couns…" at bounding box center [750, 215] width 173 height 27
click at [885, 142] on select "Select Debtor 1 Only Debtor 2 Only Debtor 1 And Debtor 2 Only At Least One Of T…" at bounding box center [937, 143] width 173 height 27
select select "1"
click at [851, 130] on select "Select Debtor 1 Only Debtor 2 Only Debtor 1 And Debtor 2 Only At Least One Of T…" at bounding box center [937, 143] width 173 height 27
click at [898, 400] on button "Save & New" at bounding box center [881, 400] width 90 height 29
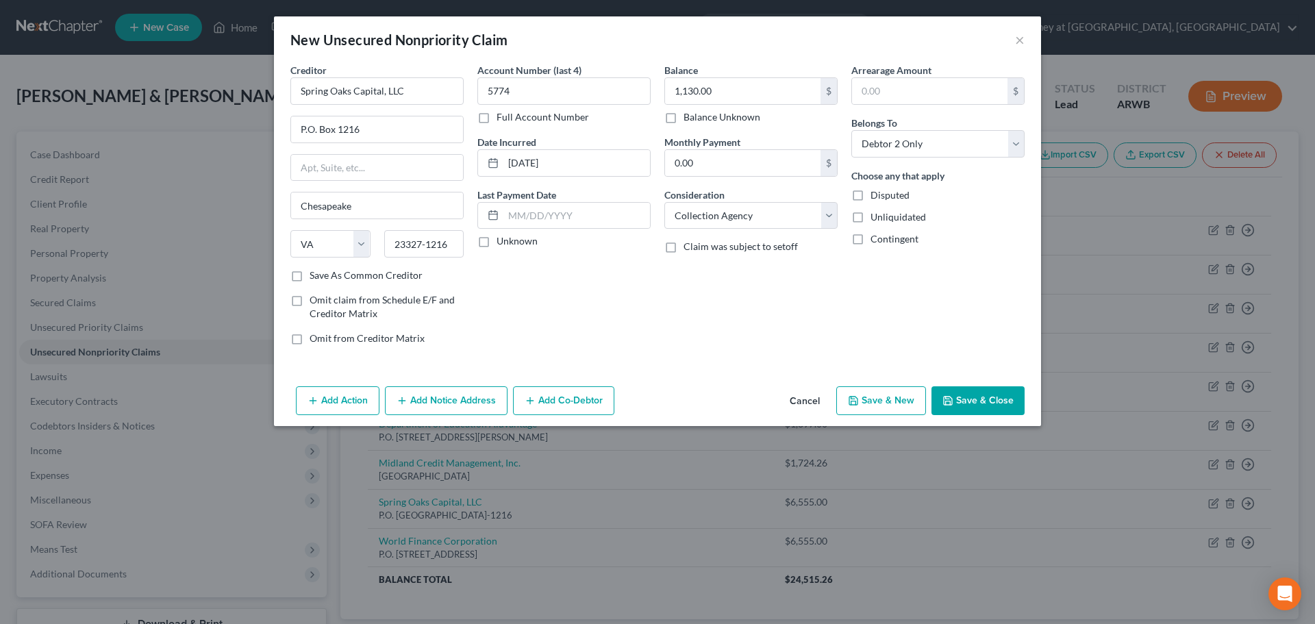
select select "2"
click at [1019, 38] on button "×" at bounding box center [1020, 39] width 10 height 16
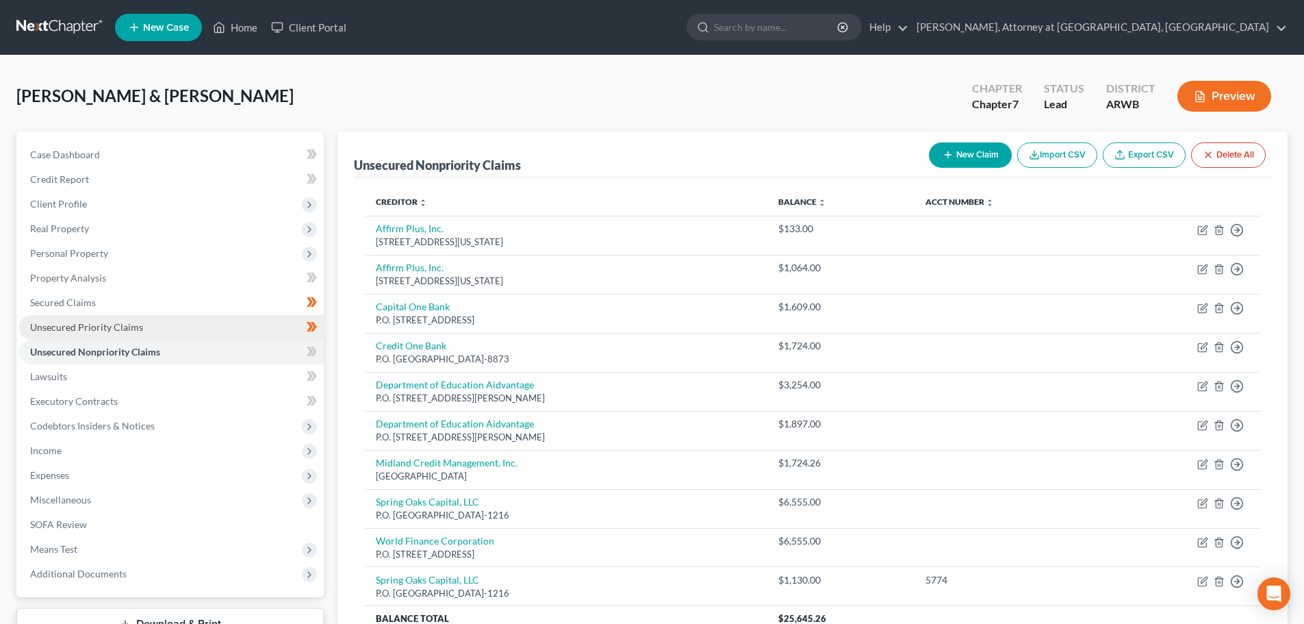
click at [66, 327] on span "Unsecured Priority Claims" at bounding box center [86, 327] width 113 height 12
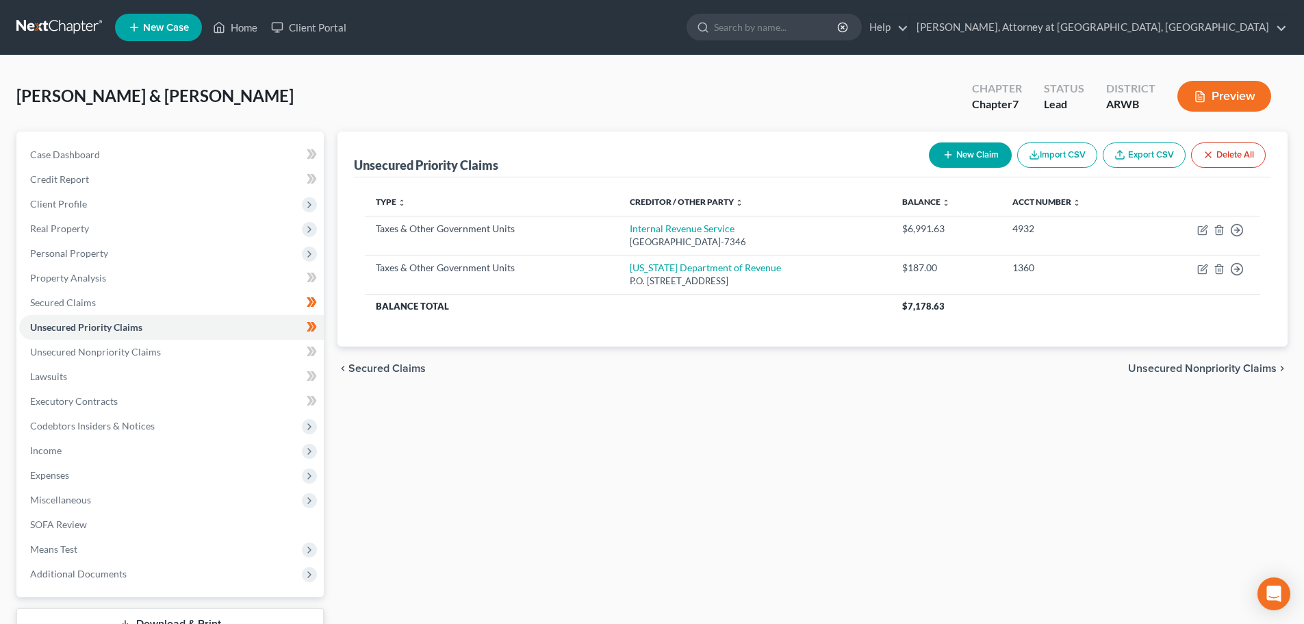
click at [977, 152] on button "New Claim" at bounding box center [970, 154] width 83 height 25
select select "2"
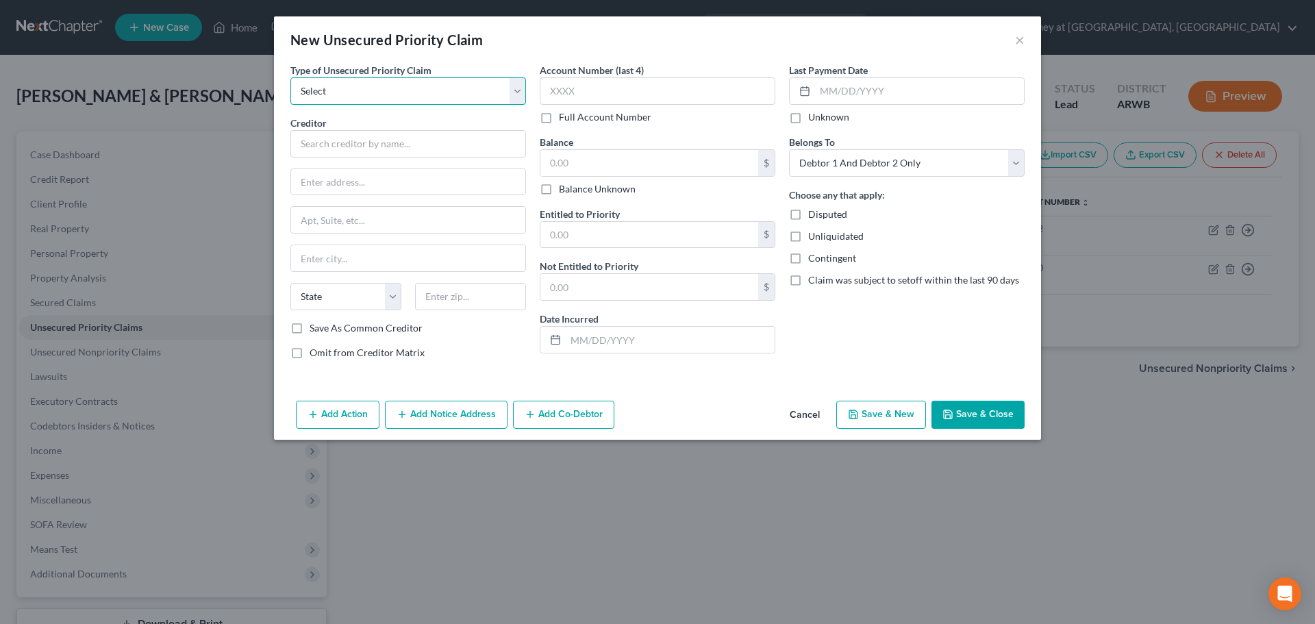
click at [372, 93] on select "Select Taxes & Other Government Units Domestic Support Obligations Extensions o…" at bounding box center [408, 90] width 236 height 27
select select "1"
click at [290, 77] on select "Select Taxes & Other Government Units Domestic Support Obligations Extensions o…" at bounding box center [408, 90] width 236 height 27
click at [352, 149] on input "text" at bounding box center [408, 143] width 236 height 27
type input "c"
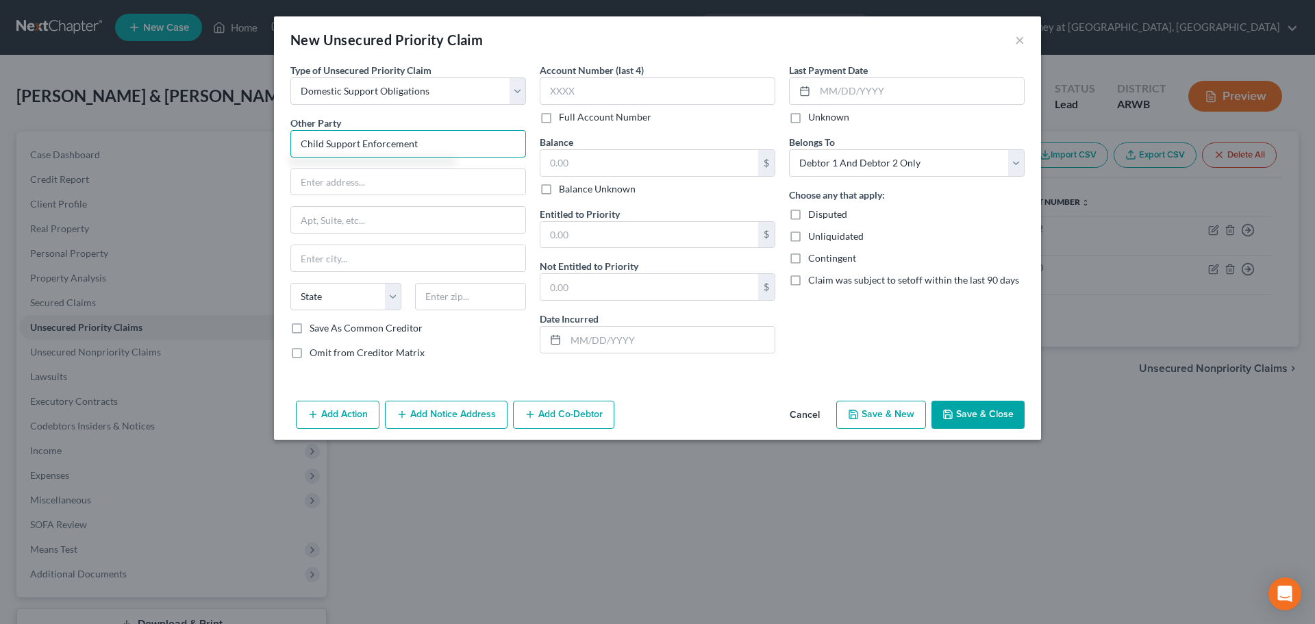
type input "Child Support Enforcement"
type input "[STREET_ADDRESS]"
type input "To"
drag, startPoint x: 372, startPoint y: 179, endPoint x: 272, endPoint y: 172, distance: 100.2
click at [272, 172] on div "New Unsecured Priority Claim × Type of Unsecured Priority Claim * Select Taxes …" at bounding box center [657, 312] width 1315 height 624
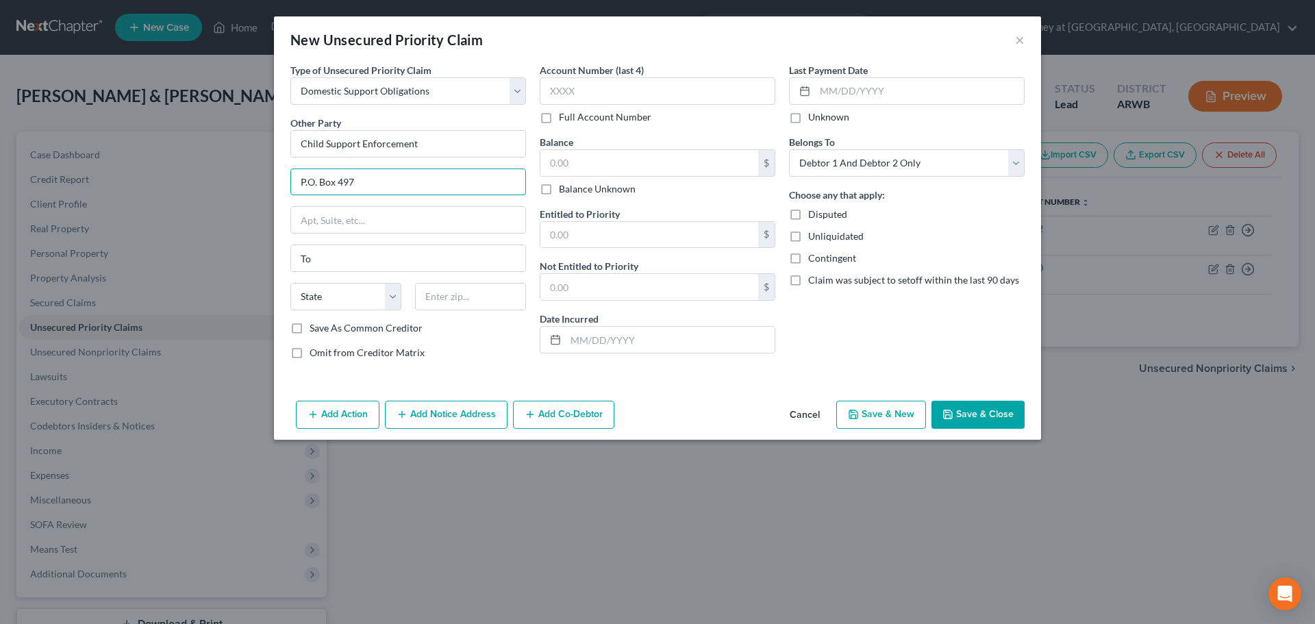
type input "P.O. Box 497"
type input "Topeka"
click at [333, 296] on select "State [US_STATE] AK AR AZ CA CO CT DE DC [GEOGRAPHIC_DATA] [GEOGRAPHIC_DATA] GU…" at bounding box center [345, 296] width 111 height 27
select select "17"
click at [290, 283] on select "State [US_STATE] AK AR AZ CA CO CT DE DC [GEOGRAPHIC_DATA] [GEOGRAPHIC_DATA] GU…" at bounding box center [345, 296] width 111 height 27
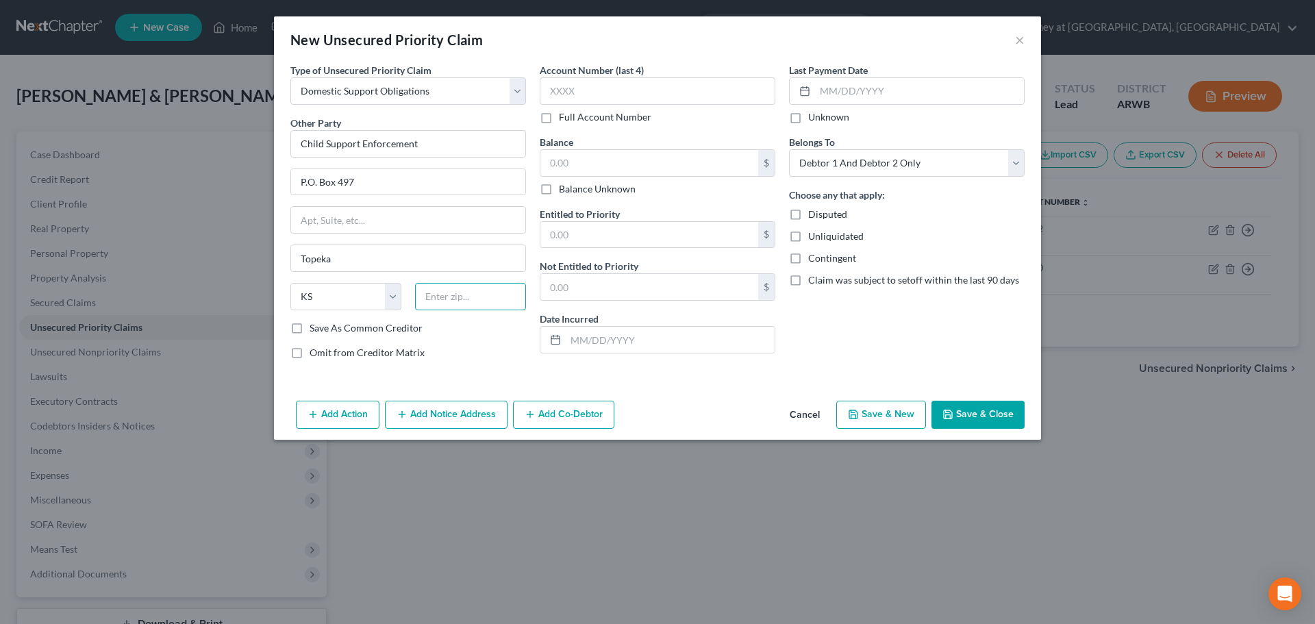
click at [470, 303] on input "text" at bounding box center [470, 296] width 111 height 27
type input "66601-0497"
click at [593, 92] on input "text" at bounding box center [658, 90] width 236 height 27
type input "3586"
click at [588, 164] on input "text" at bounding box center [649, 163] width 218 height 26
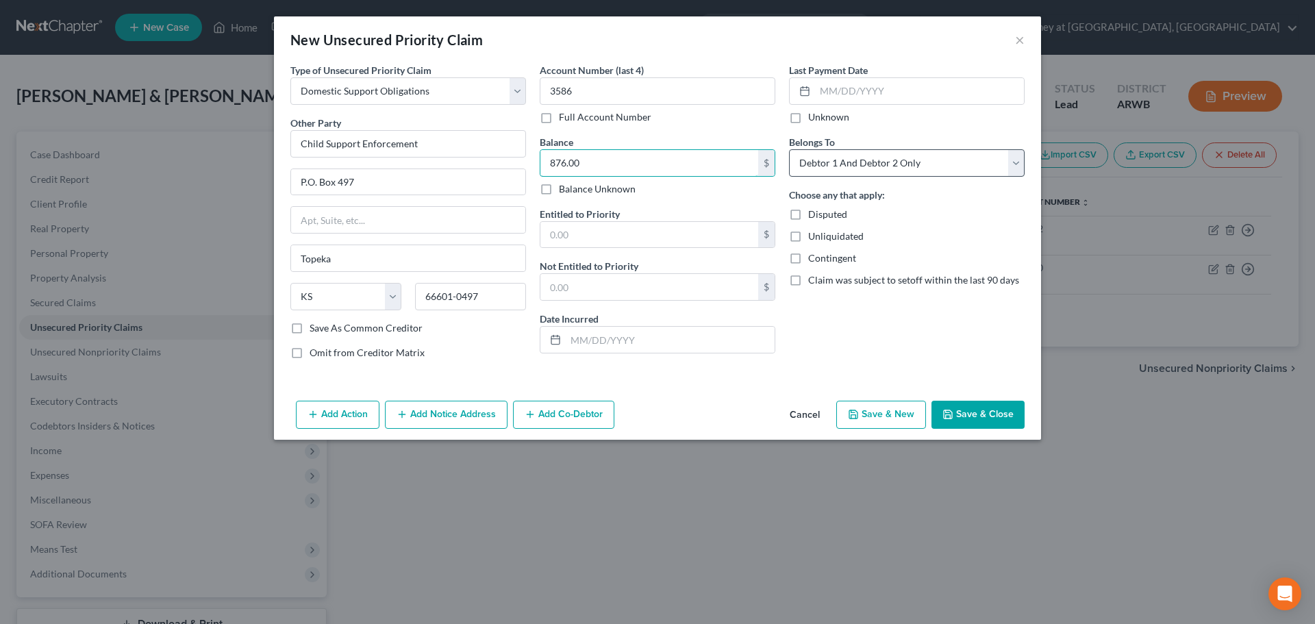
type input "876.00"
click at [893, 172] on select "Select Debtor 1 Only Debtor 2 Only Debtor 1 And Debtor 2 Only At Least One Of T…" at bounding box center [907, 162] width 236 height 27
select select "1"
click at [789, 149] on select "Select Debtor 1 Only Debtor 2 Only Debtor 1 And Debtor 2 Only At Least One Of T…" at bounding box center [907, 162] width 236 height 27
click at [309, 329] on label "Save As Common Creditor" at bounding box center [365, 328] width 113 height 14
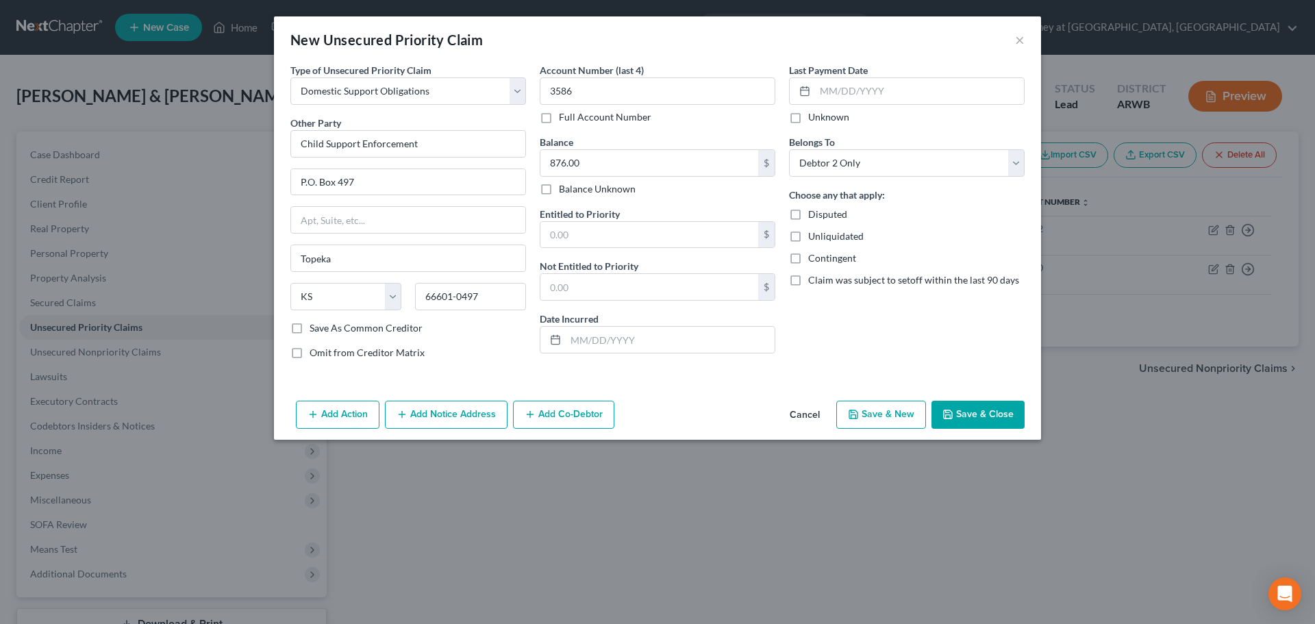
click at [315, 329] on input "Save As Common Creditor" at bounding box center [319, 325] width 9 height 9
click at [965, 409] on button "Save & Close" at bounding box center [977, 415] width 93 height 29
checkbox input "false"
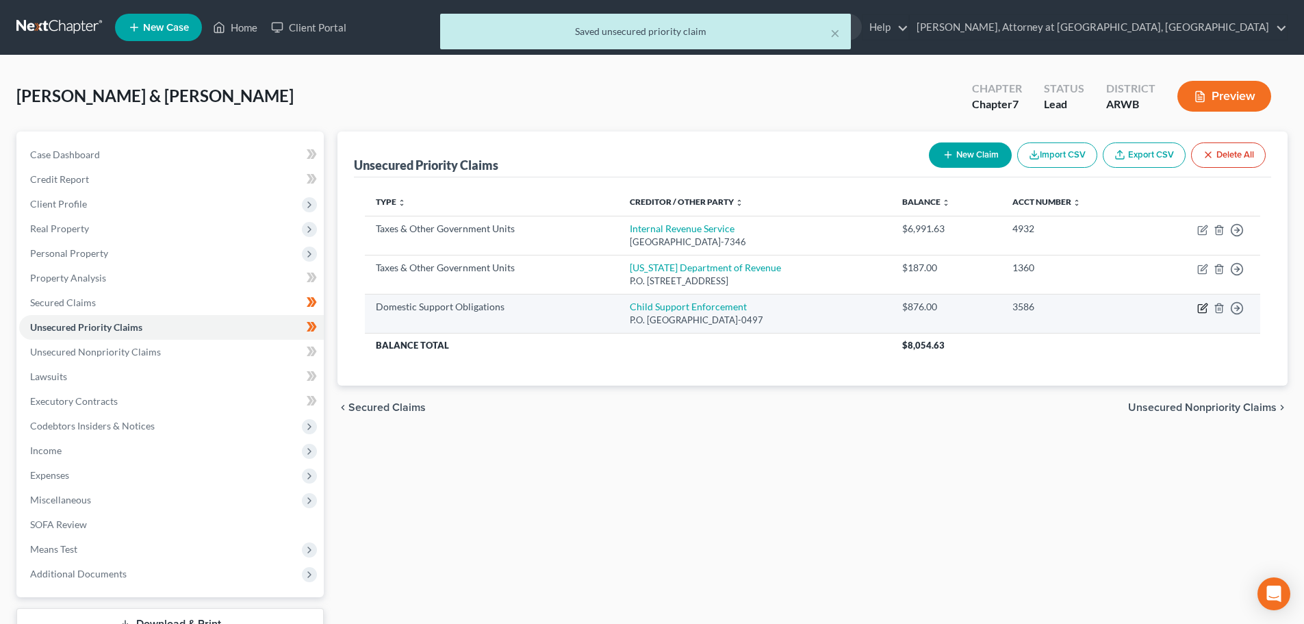
click at [1199, 312] on icon "button" at bounding box center [1202, 309] width 8 height 8
select select "17"
select select "1"
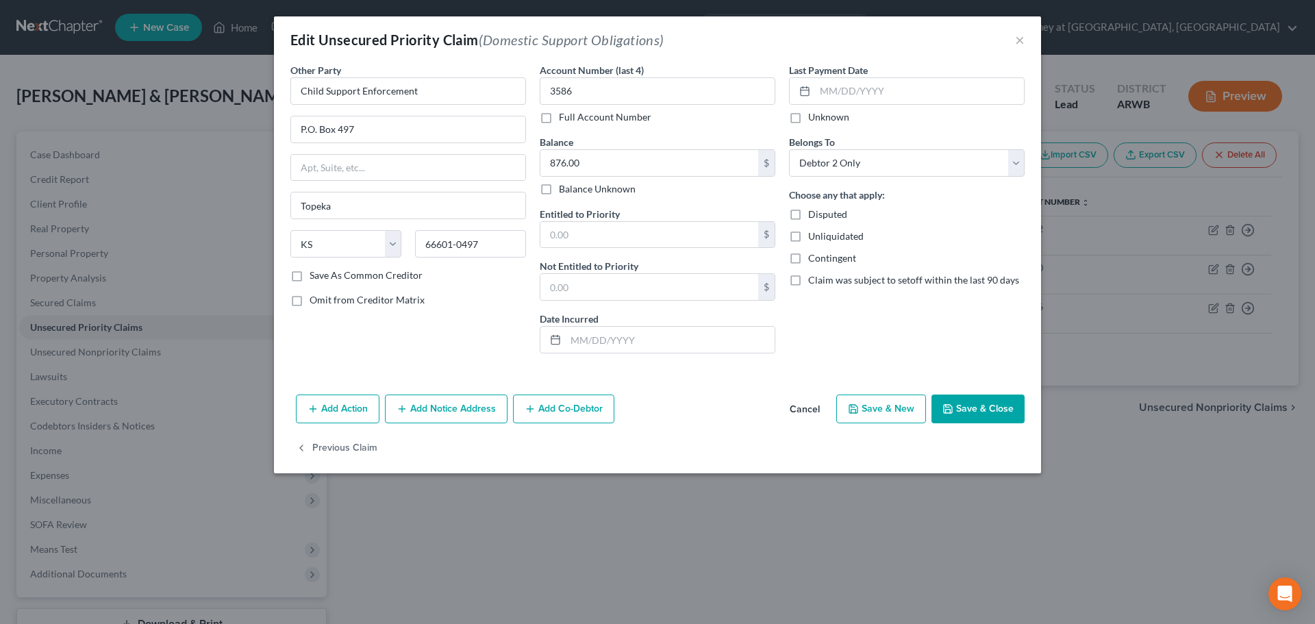
click at [1013, 410] on button "Save & Close" at bounding box center [977, 408] width 93 height 29
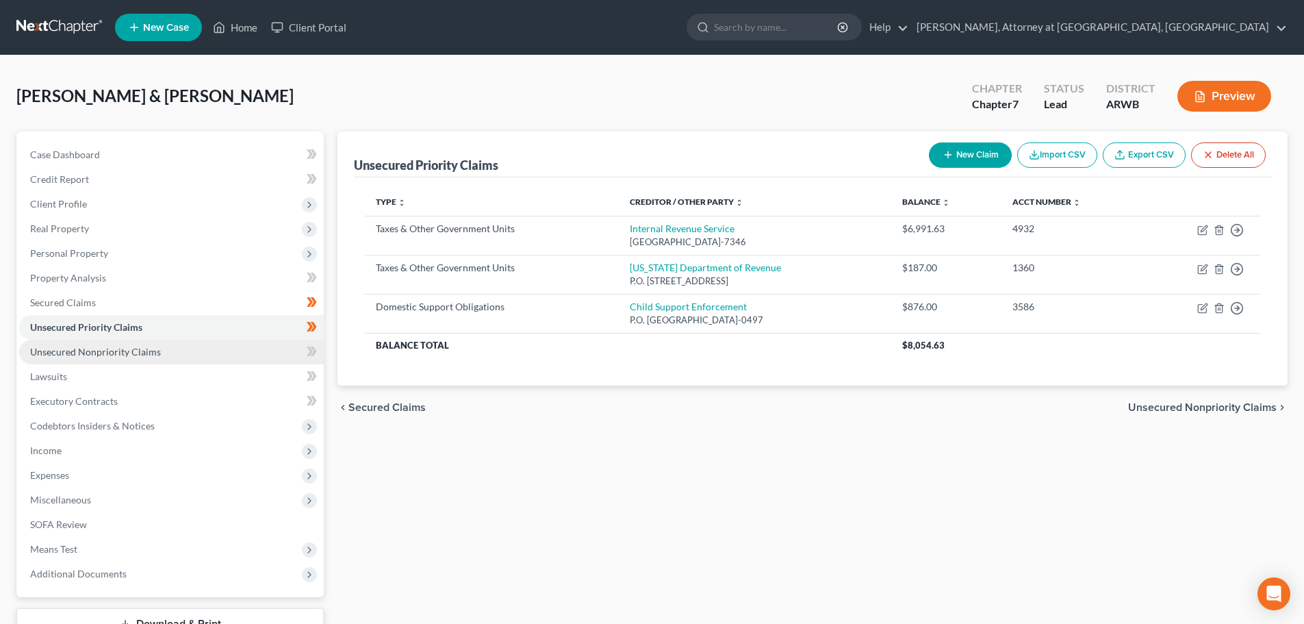
click at [77, 348] on span "Unsecured Nonpriority Claims" at bounding box center [95, 352] width 131 height 12
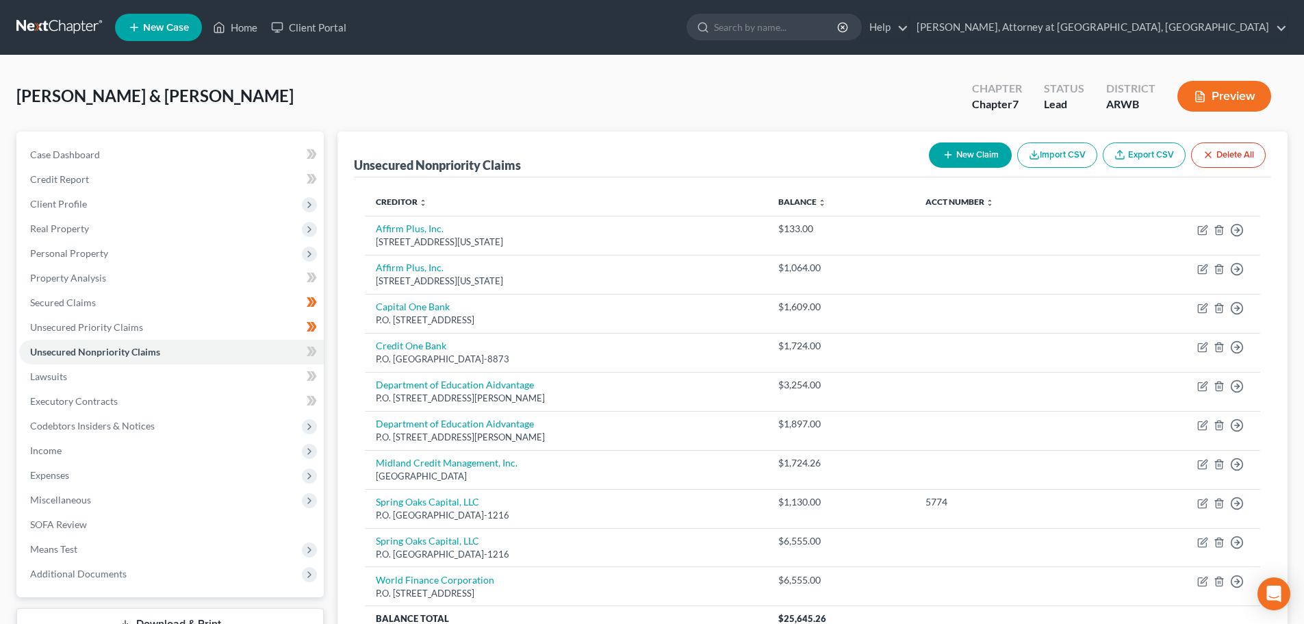
click at [969, 160] on button "New Claim" at bounding box center [970, 154] width 83 height 25
select select "2"
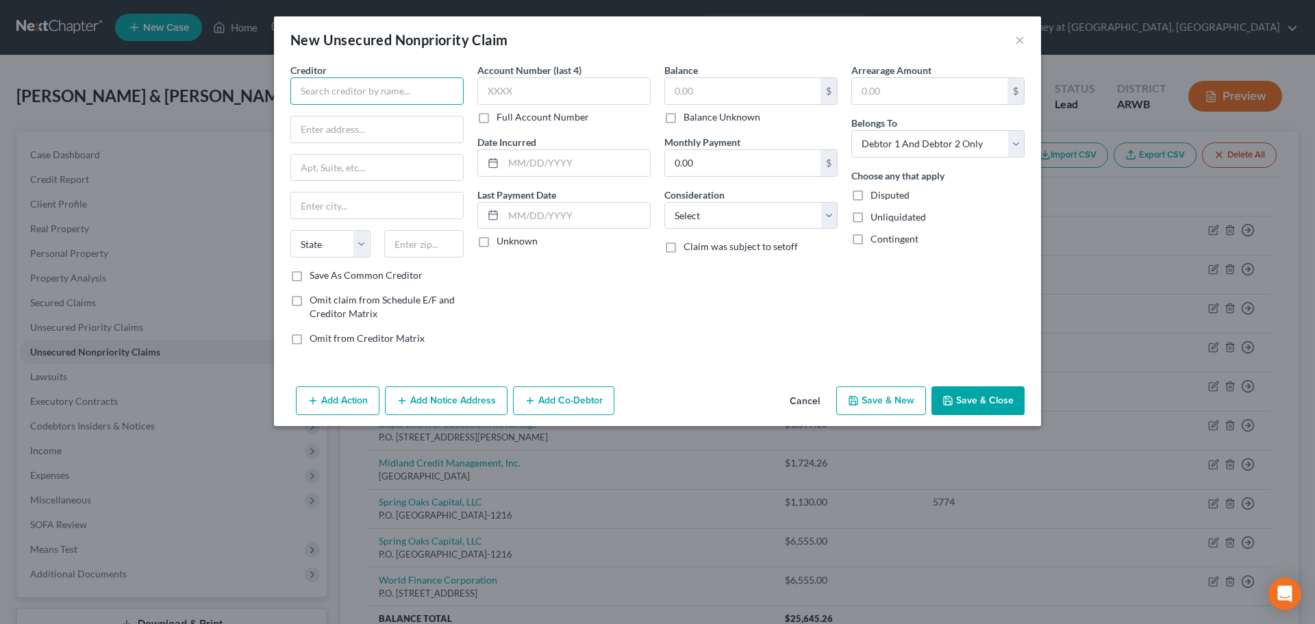
click at [420, 95] on input "text" at bounding box center [376, 90] width 173 height 27
click at [401, 131] on div "[STREET_ADDRESS]" at bounding box center [372, 128] width 142 height 12
type input "World Acceptance Corp."
type input "PO Box 6429"
type input "[GEOGRAPHIC_DATA]"
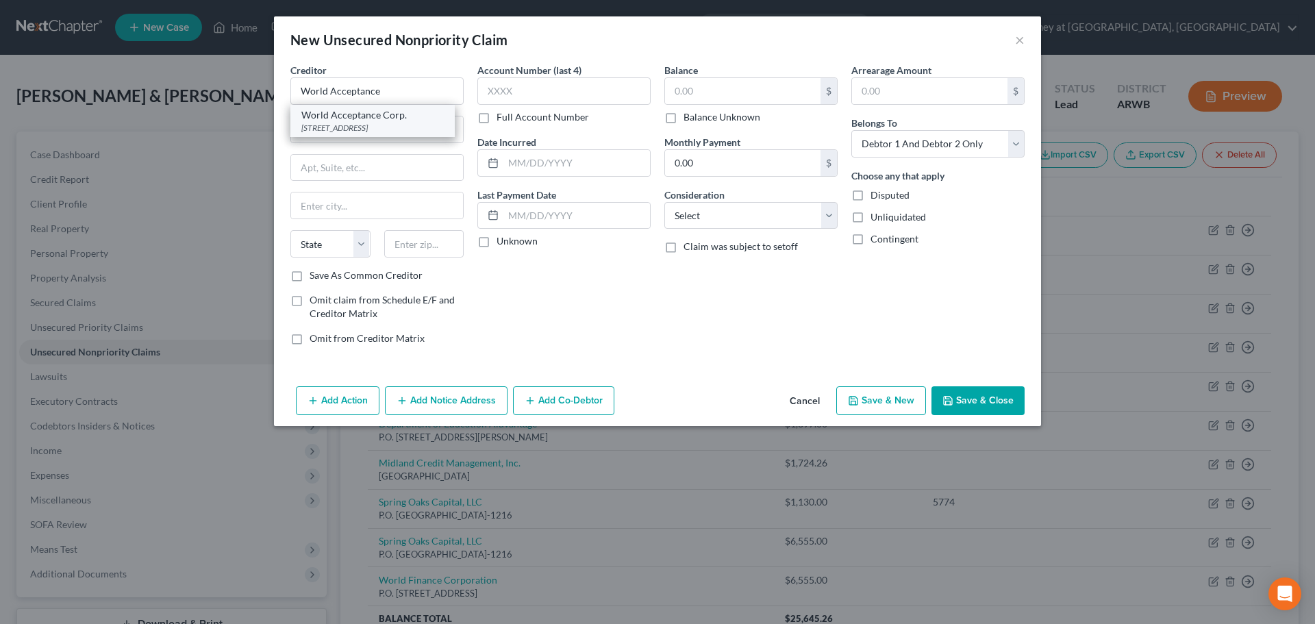
select select "42"
type input "29606-6429"
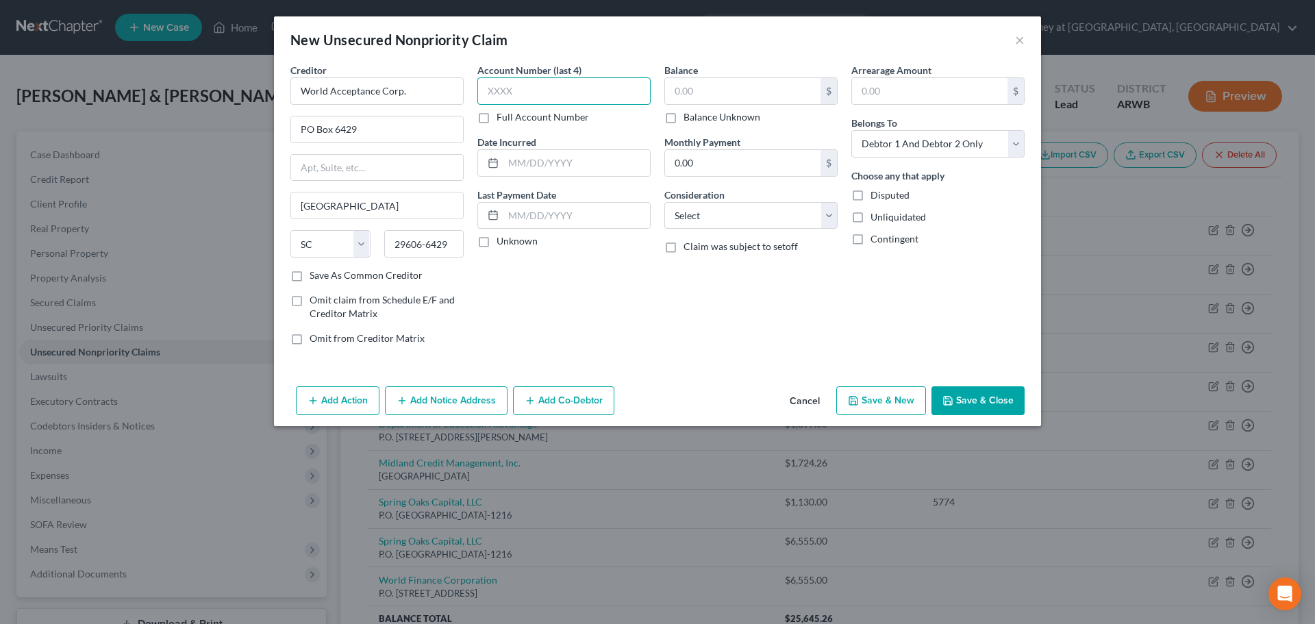
click at [508, 95] on input "text" at bounding box center [563, 90] width 173 height 27
type input "2001"
click at [514, 160] on input "text" at bounding box center [576, 163] width 147 height 26
type input "[DATE]"
click at [708, 95] on input "text" at bounding box center [742, 91] width 155 height 26
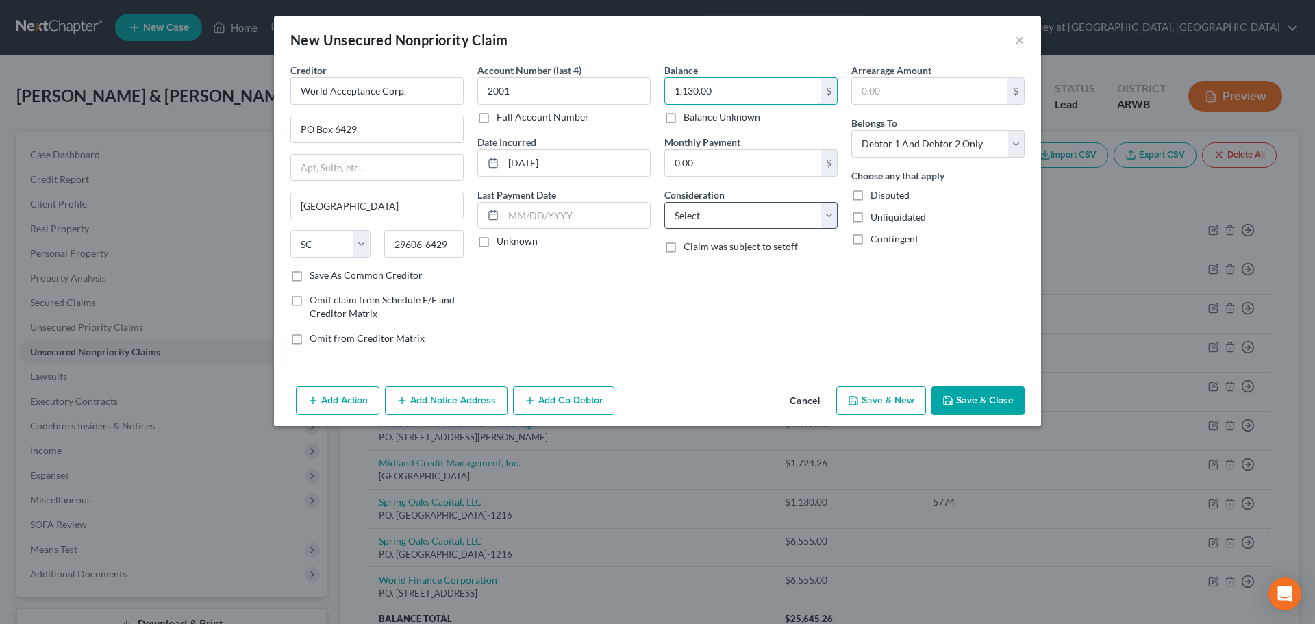
type input "1,130.00"
click at [724, 221] on select "Select Cable / Satellite Services Collection Agency Credit Card Debt Debt Couns…" at bounding box center [750, 215] width 173 height 27
select select "10"
click at [664, 202] on select "Select Cable / Satellite Services Collection Agency Credit Card Debt Debt Couns…" at bounding box center [750, 215] width 173 height 27
click at [931, 148] on select "Select Debtor 1 Only Debtor 2 Only Debtor 1 And Debtor 2 Only At Least One Of T…" at bounding box center [937, 143] width 173 height 27
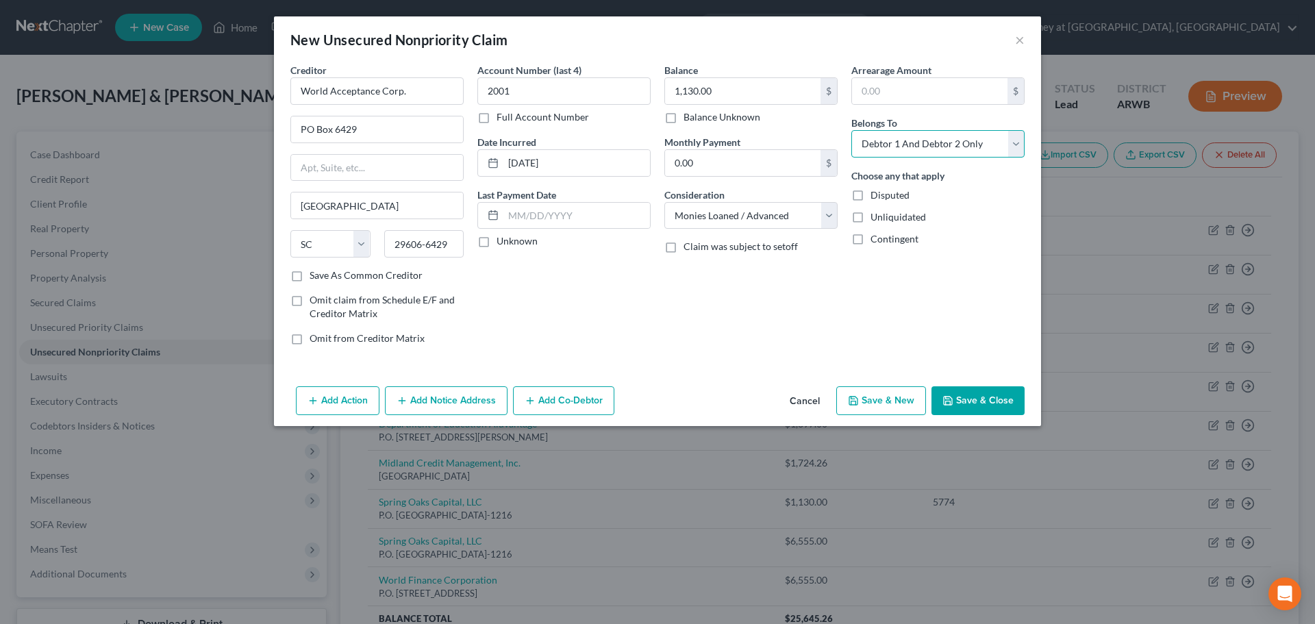
select select "1"
click at [851, 130] on select "Select Debtor 1 Only Debtor 2 Only Debtor 1 And Debtor 2 Only At Least One Of T…" at bounding box center [937, 143] width 173 height 27
click at [903, 403] on button "Save & New" at bounding box center [881, 400] width 90 height 29
select select "2"
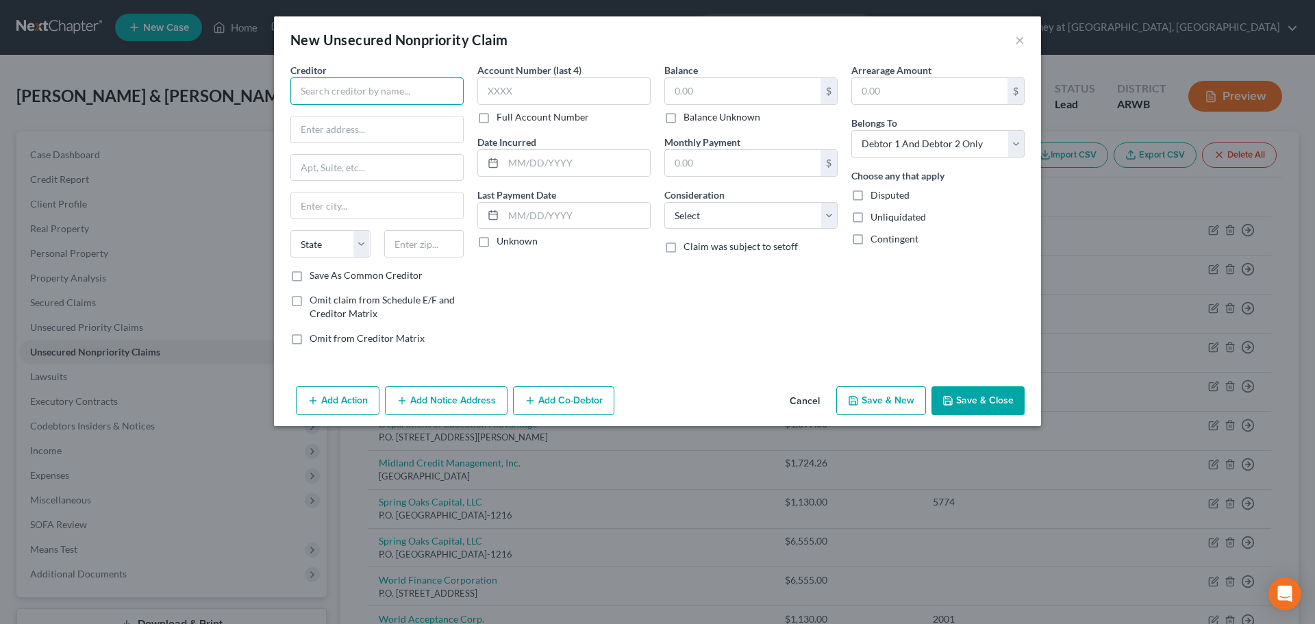
click at [392, 90] on input "text" at bounding box center [376, 90] width 173 height 27
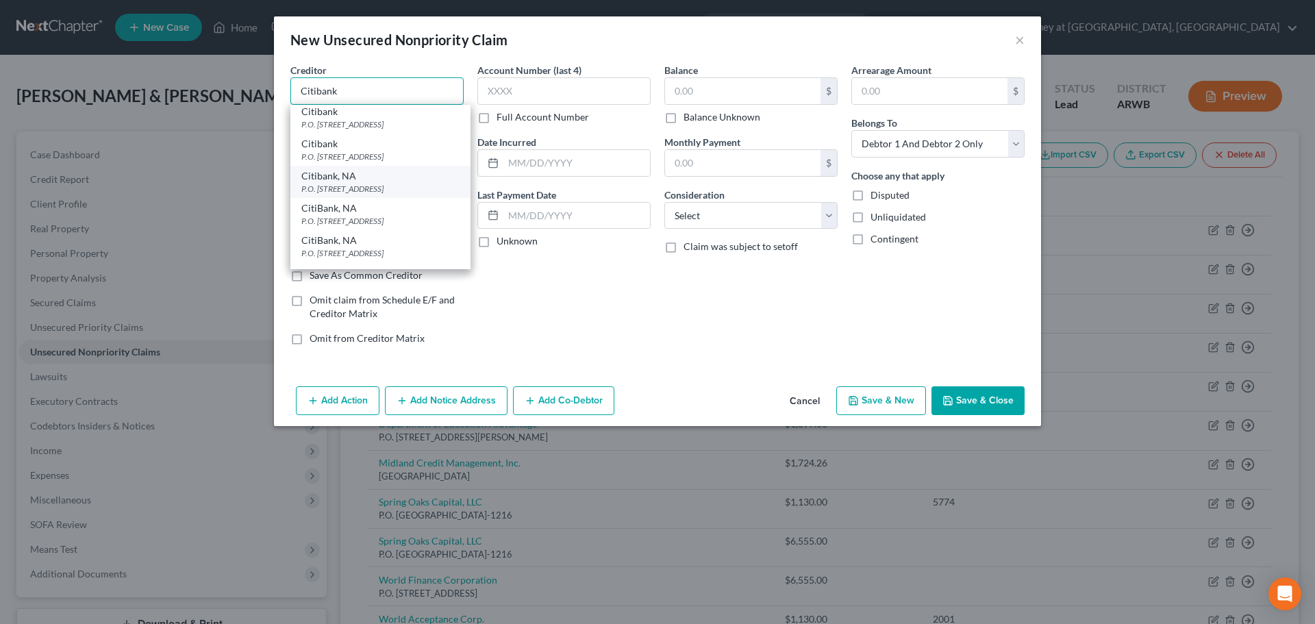
scroll to position [68, 0]
click at [357, 183] on div "P.O. [STREET_ADDRESS]" at bounding box center [380, 188] width 158 height 12
type input "CitiBank, NA"
type input "P.O. Box 6497"
type input "[GEOGRAPHIC_DATA]"
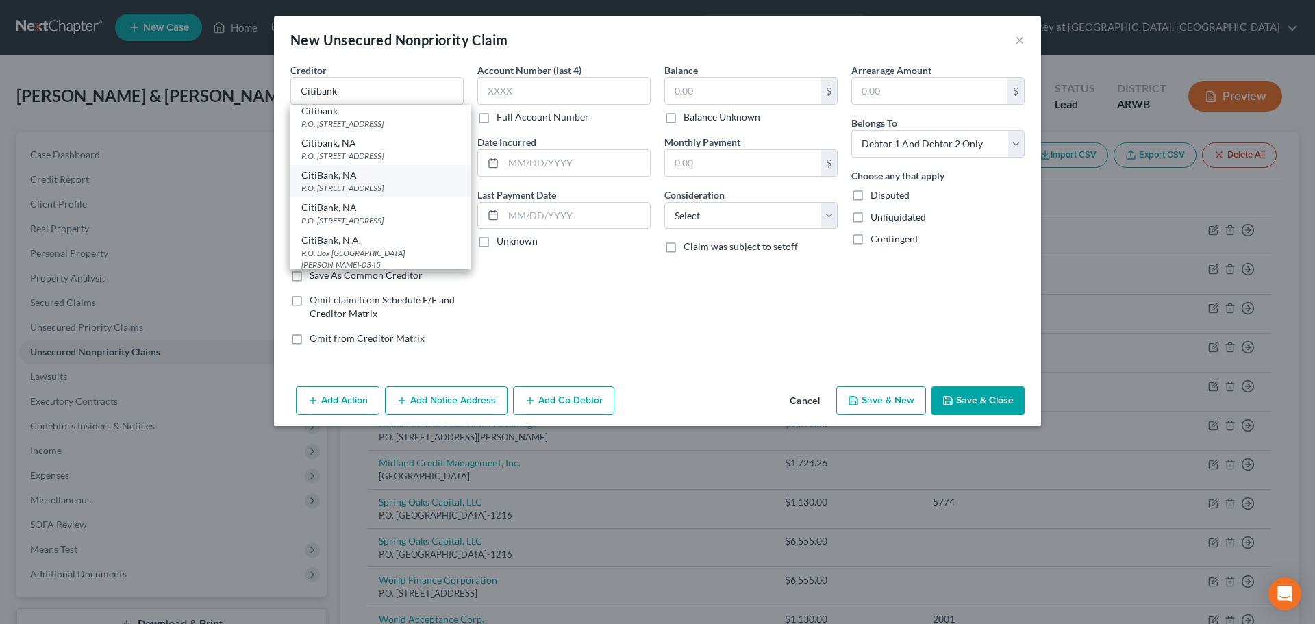
select select "43"
type input "57117"
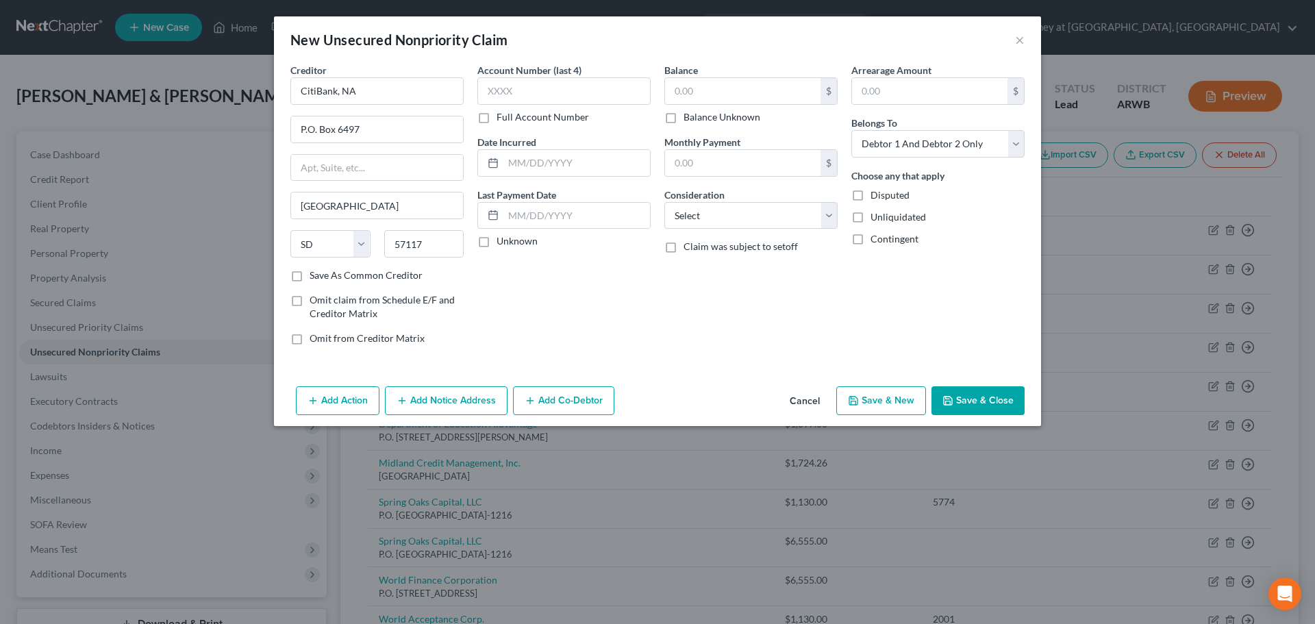
scroll to position [0, 0]
click at [518, 93] on input "text" at bounding box center [563, 90] width 173 height 27
type input "2068"
click at [612, 168] on input "text" at bounding box center [576, 163] width 147 height 26
type input "[DATE]"
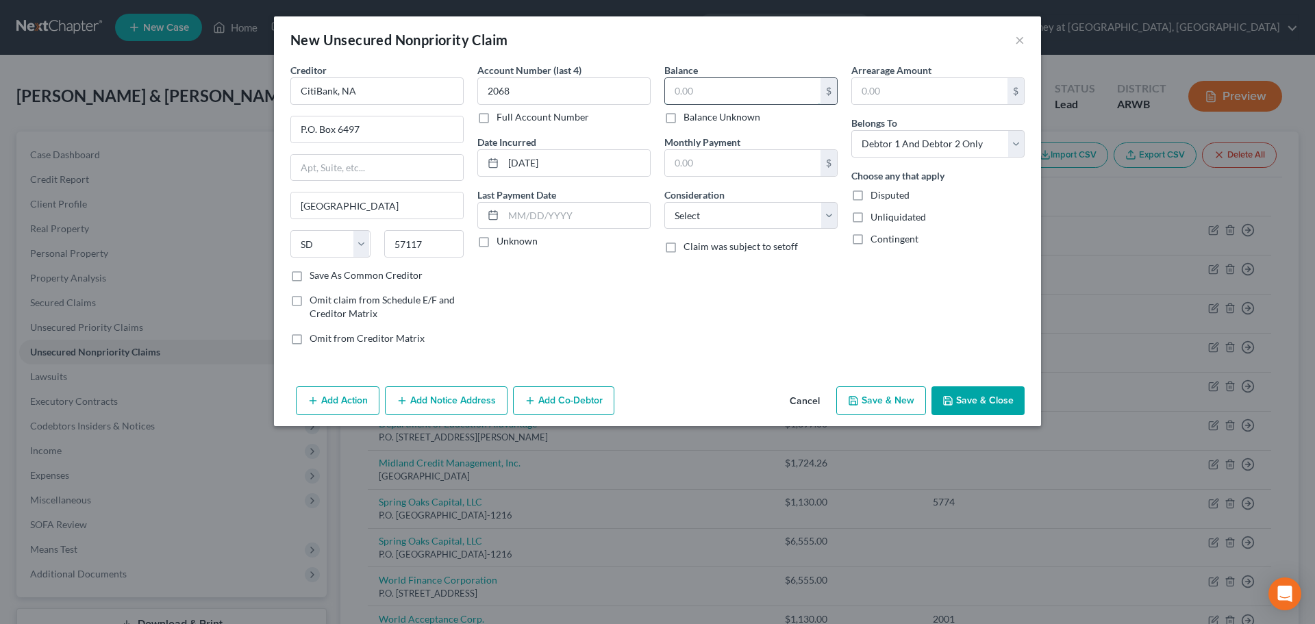
click at [702, 86] on input "text" at bounding box center [742, 91] width 155 height 26
type input "0.00"
drag, startPoint x: 714, startPoint y: 204, endPoint x: 716, endPoint y: 227, distance: 22.7
click at [714, 204] on select "Select Cable / Satellite Services Collection Agency Credit Card Debt Debt Couns…" at bounding box center [750, 215] width 173 height 27
select select "2"
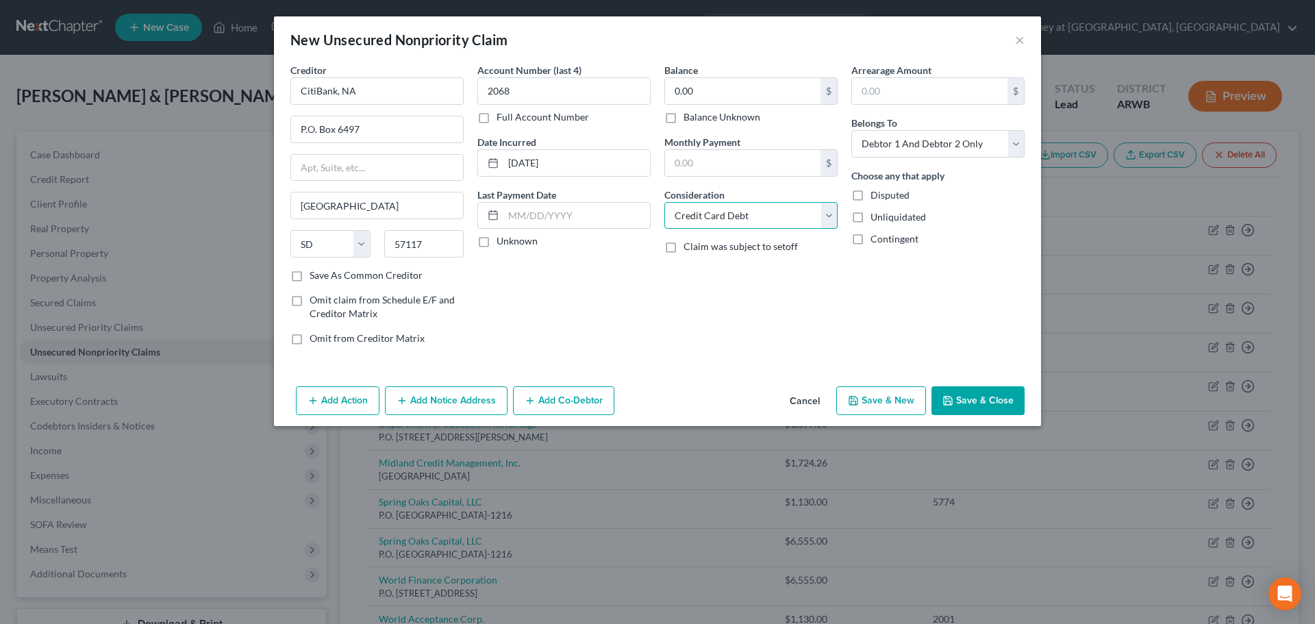
click at [664, 202] on select "Select Cable / Satellite Services Collection Agency Credit Card Debt Debt Couns…" at bounding box center [750, 215] width 173 height 27
click at [946, 140] on select "Select Debtor 1 Only Debtor 2 Only Debtor 1 And Debtor 2 Only At Least One Of T…" at bounding box center [937, 143] width 173 height 27
select select "1"
click at [851, 130] on select "Select Debtor 1 Only Debtor 2 Only Debtor 1 And Debtor 2 Only At Least One Of T…" at bounding box center [937, 143] width 173 height 27
click at [893, 398] on button "Save & New" at bounding box center [881, 400] width 90 height 29
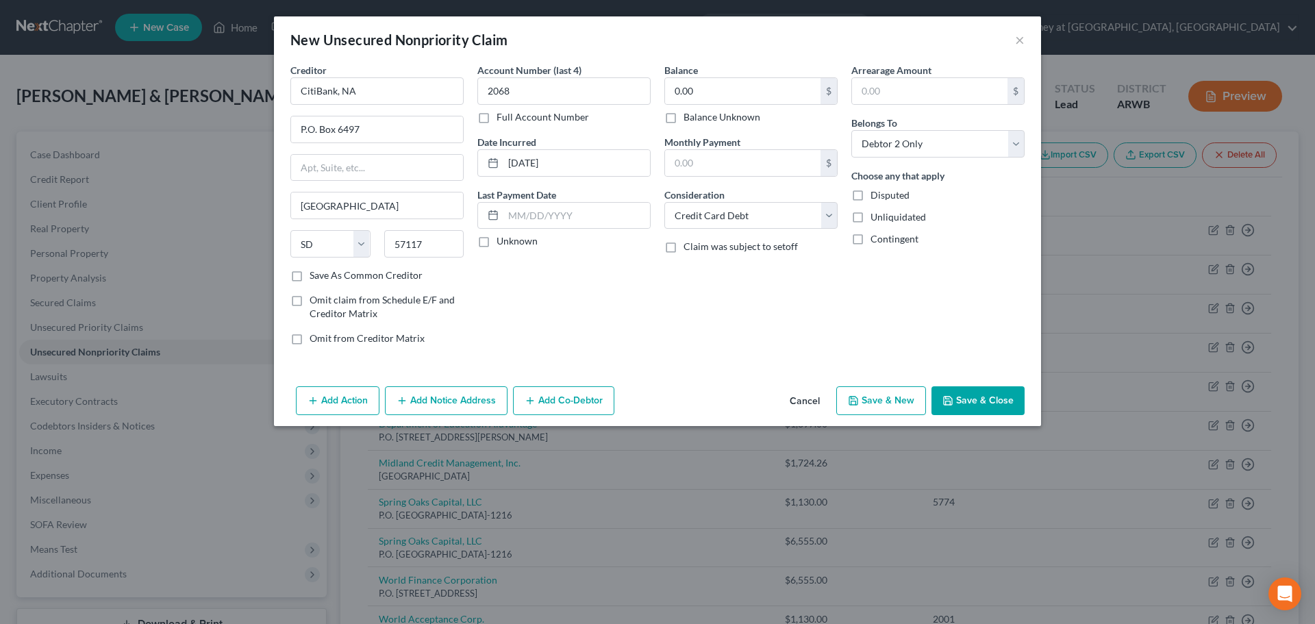
select select "2"
click at [390, 94] on input "text" at bounding box center [376, 90] width 173 height 27
type input "Portofino Apartments"
type input "12526 E Central"
click at [327, 211] on input "text" at bounding box center [377, 205] width 172 height 26
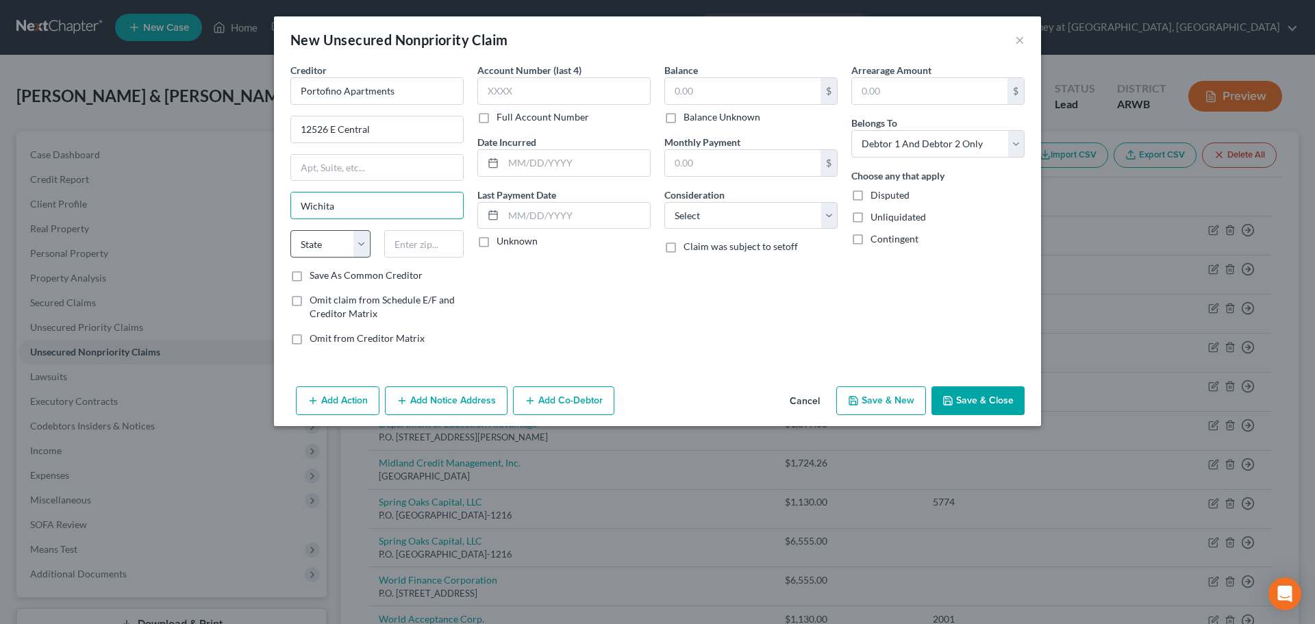
type input "Wichita"
click at [331, 253] on select "State [US_STATE] AK AR AZ CA CO CT DE DC [GEOGRAPHIC_DATA] [GEOGRAPHIC_DATA] GU…" at bounding box center [330, 243] width 80 height 27
select select "17"
click at [290, 230] on select "State [US_STATE] AK AR AZ CA CO CT DE DC [GEOGRAPHIC_DATA] [GEOGRAPHIC_DATA] GU…" at bounding box center [330, 243] width 80 height 27
click at [409, 246] on input "text" at bounding box center [424, 243] width 80 height 27
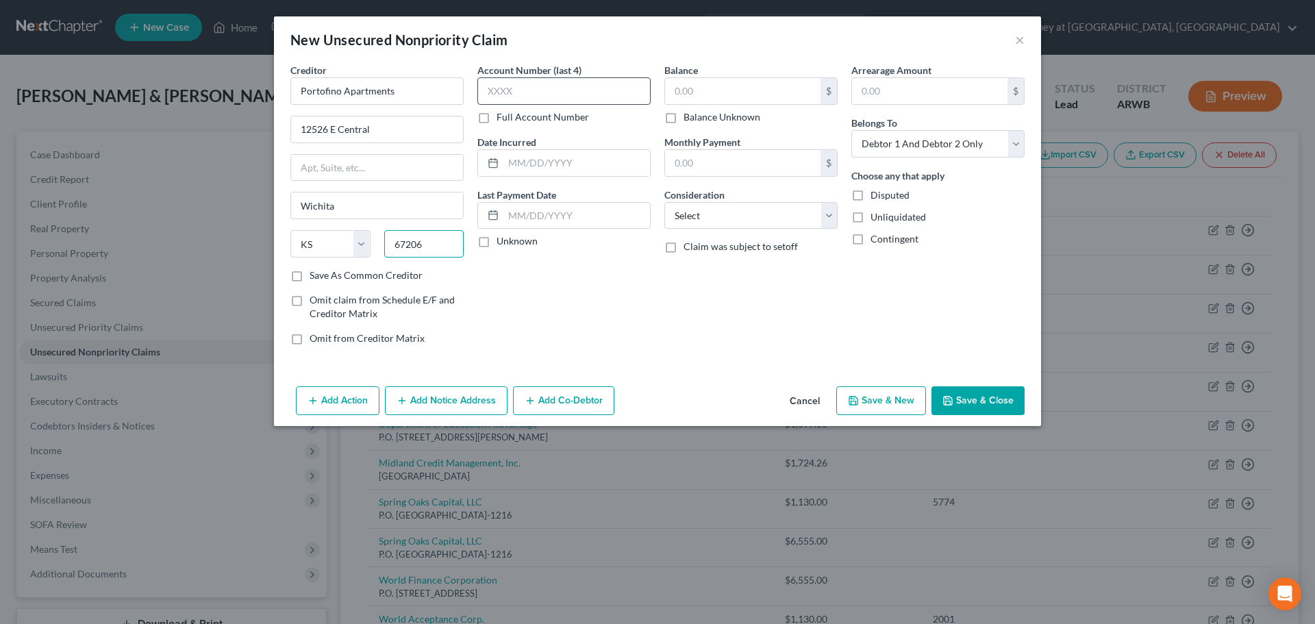
type input "67206"
click at [507, 84] on input "text" at bounding box center [563, 90] width 173 height 27
click at [539, 163] on input "text" at bounding box center [576, 163] width 147 height 26
click at [692, 86] on input "text" at bounding box center [742, 91] width 155 height 26
type input "3,825.00"
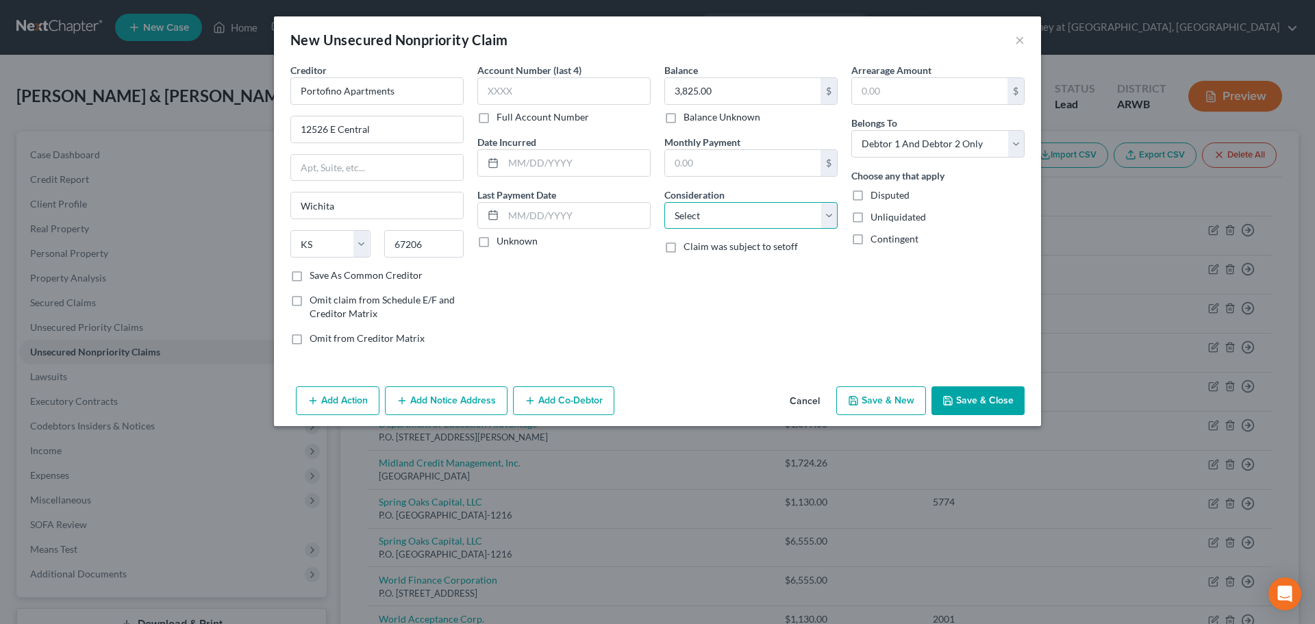
click at [687, 212] on select "Select Cable / Satellite Services Collection Agency Credit Card Debt Debt Couns…" at bounding box center [750, 215] width 173 height 27
select select "14"
click at [664, 202] on select "Select Cable / Satellite Services Collection Agency Credit Card Debt Debt Couns…" at bounding box center [750, 215] width 173 height 27
click at [716, 270] on input "text" at bounding box center [751, 268] width 172 height 26
type input "R"
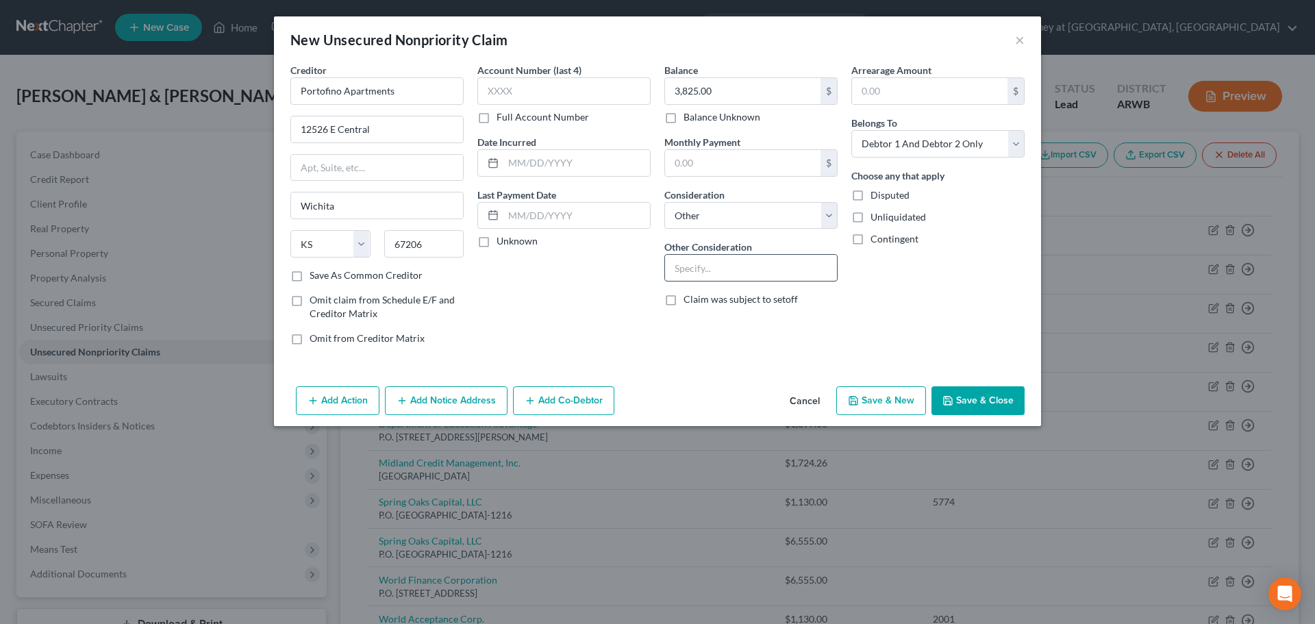
type input "I"
type input "u"
type input "Unpaid Rent"
drag, startPoint x: 891, startPoint y: 147, endPoint x: 892, endPoint y: 155, distance: 8.3
click at [891, 147] on select "Select Debtor 1 Only Debtor 2 Only Debtor 1 And Debtor 2 Only At Least One Of T…" at bounding box center [937, 143] width 173 height 27
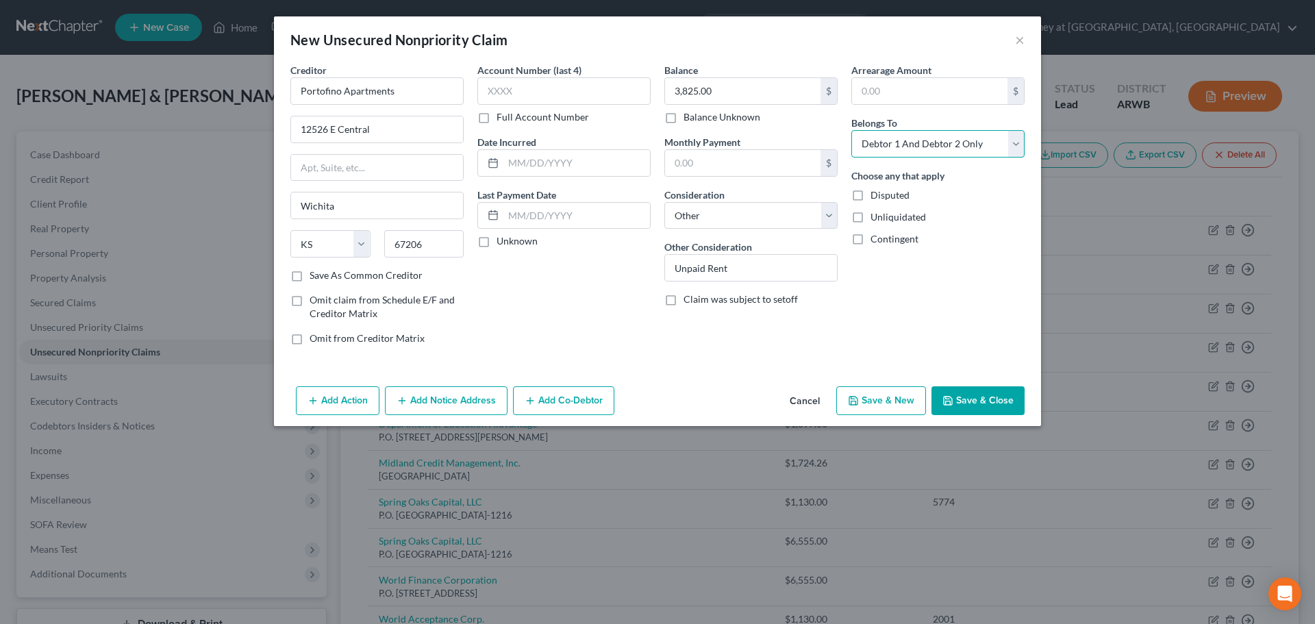
select select "1"
click at [851, 130] on select "Select Debtor 1 Only Debtor 2 Only Debtor 1 And Debtor 2 Only At Least One Of T…" at bounding box center [937, 143] width 173 height 27
click at [436, 403] on button "Add Notice Address" at bounding box center [446, 400] width 123 height 29
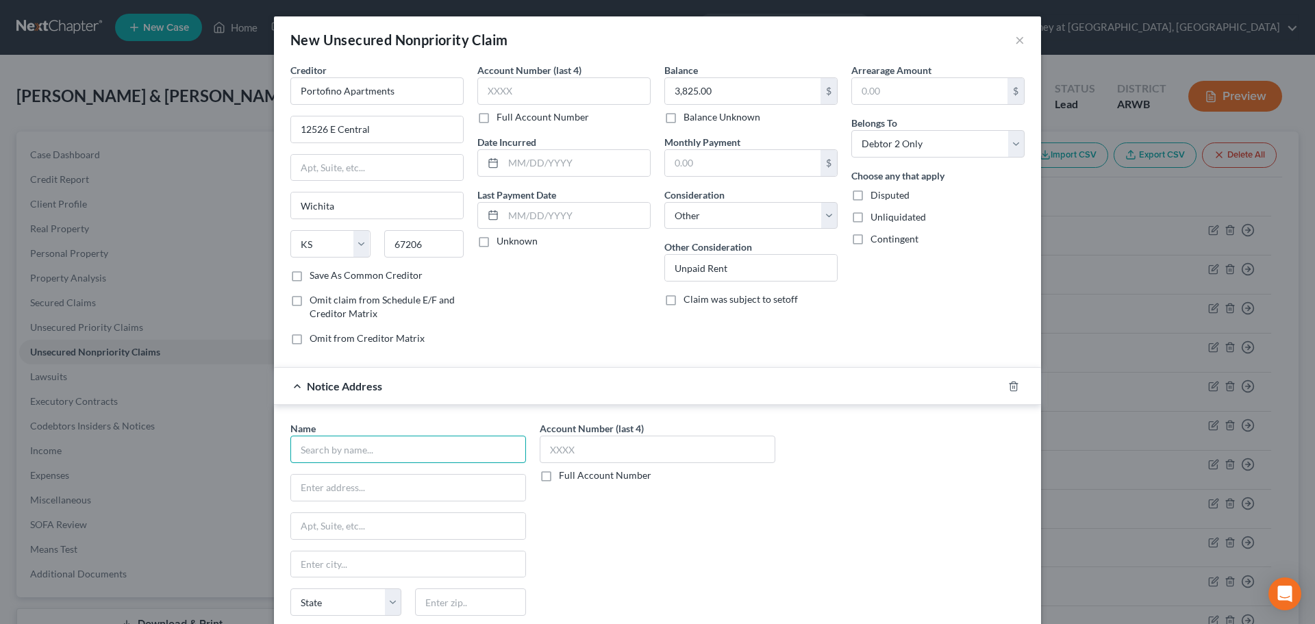
click at [377, 461] on input "text" at bounding box center [408, 448] width 236 height 27
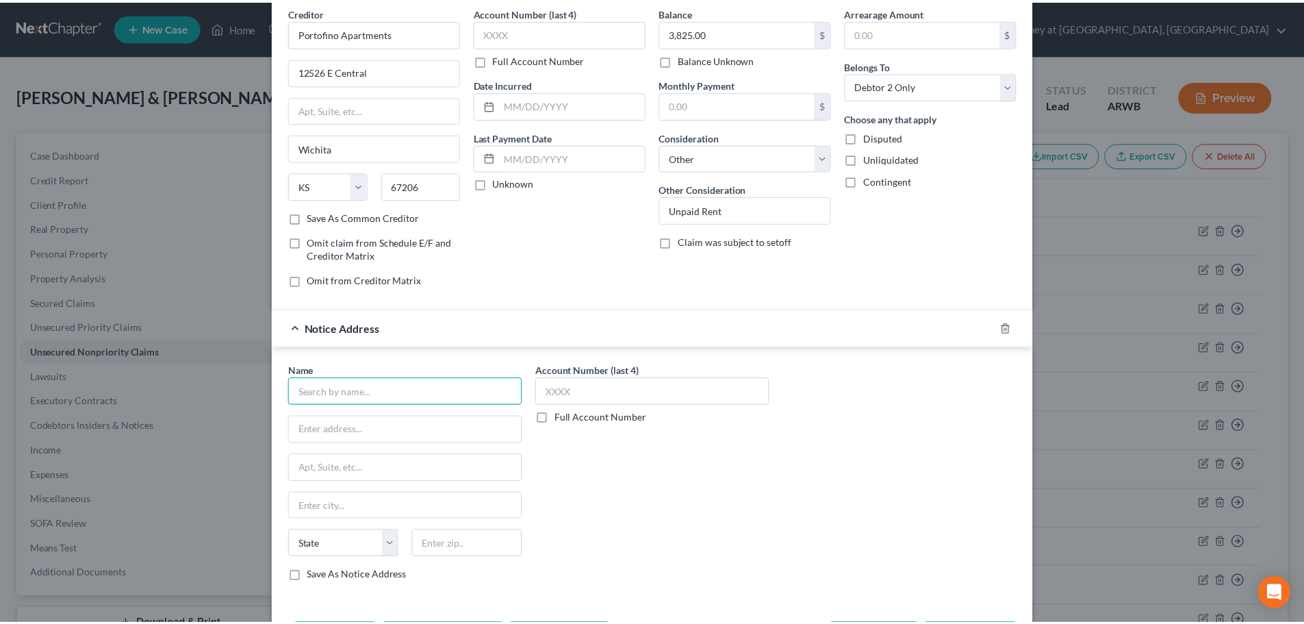
scroll to position [114, 0]
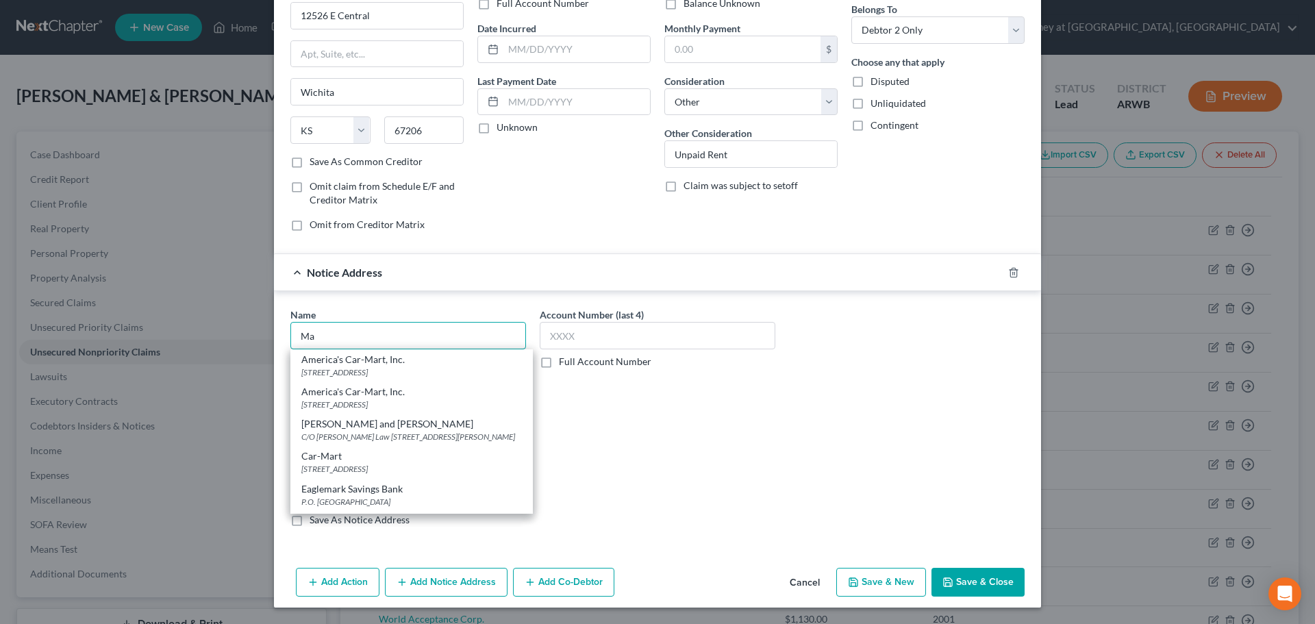
type input "M"
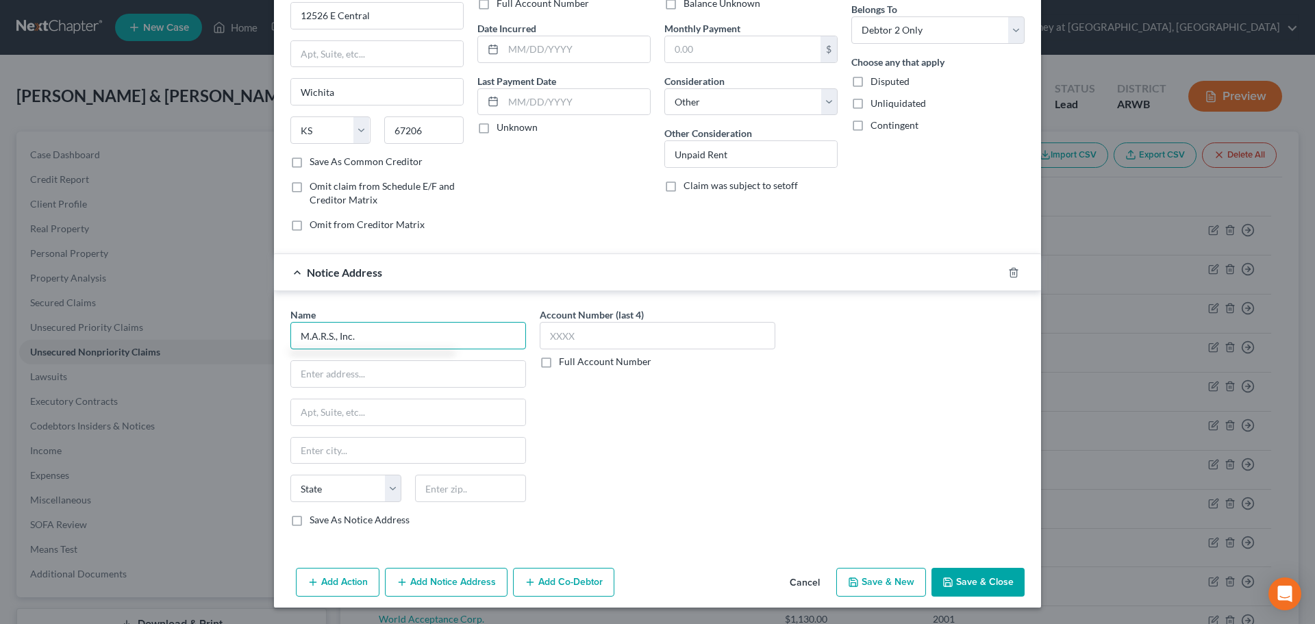
type input "M.A.R.S., Inc."
type input "[STREET_ADDRESS]"
click at [368, 414] on input "text" at bounding box center [408, 412] width 234 height 26
type input "Ste 400"
type input "Tulsa"
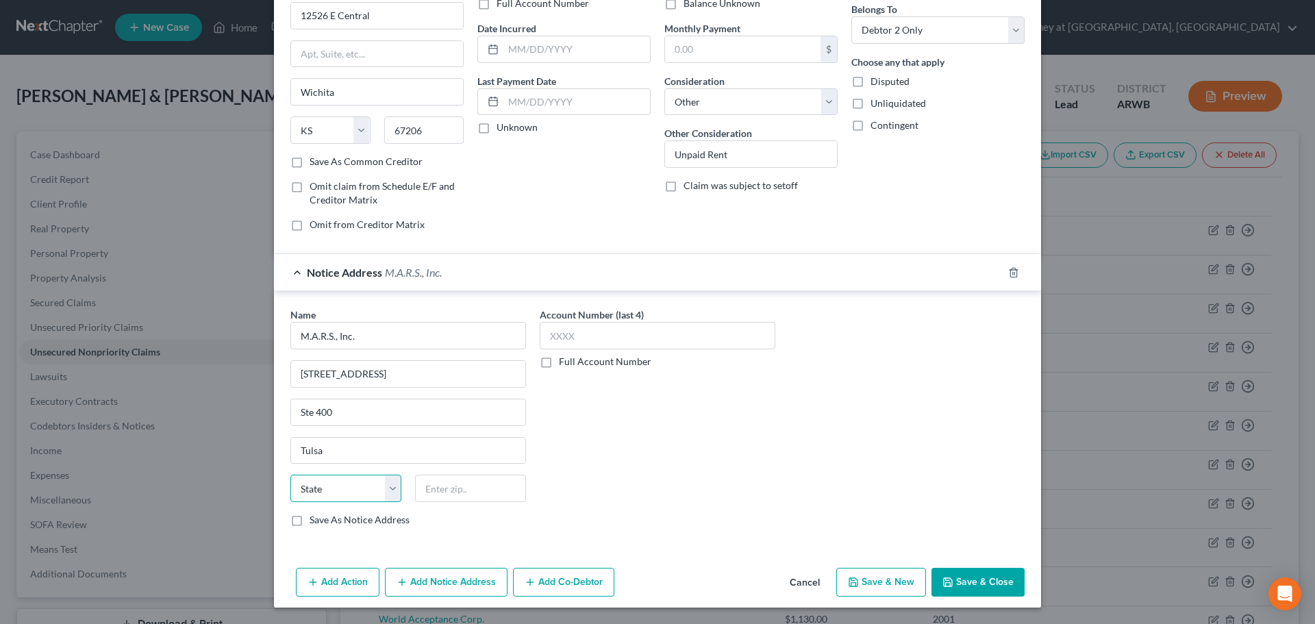
click at [338, 496] on select "State [US_STATE] AK AR AZ CA CO CT DE DC [GEOGRAPHIC_DATA] [GEOGRAPHIC_DATA] GU…" at bounding box center [345, 487] width 111 height 27
select select "37"
click at [290, 474] on select "State [US_STATE] AK AR AZ CA CO CT DE DC [GEOGRAPHIC_DATA] [GEOGRAPHIC_DATA] GU…" at bounding box center [345, 487] width 111 height 27
click at [454, 487] on input "text" at bounding box center [470, 487] width 111 height 27
type input "74146-3811"
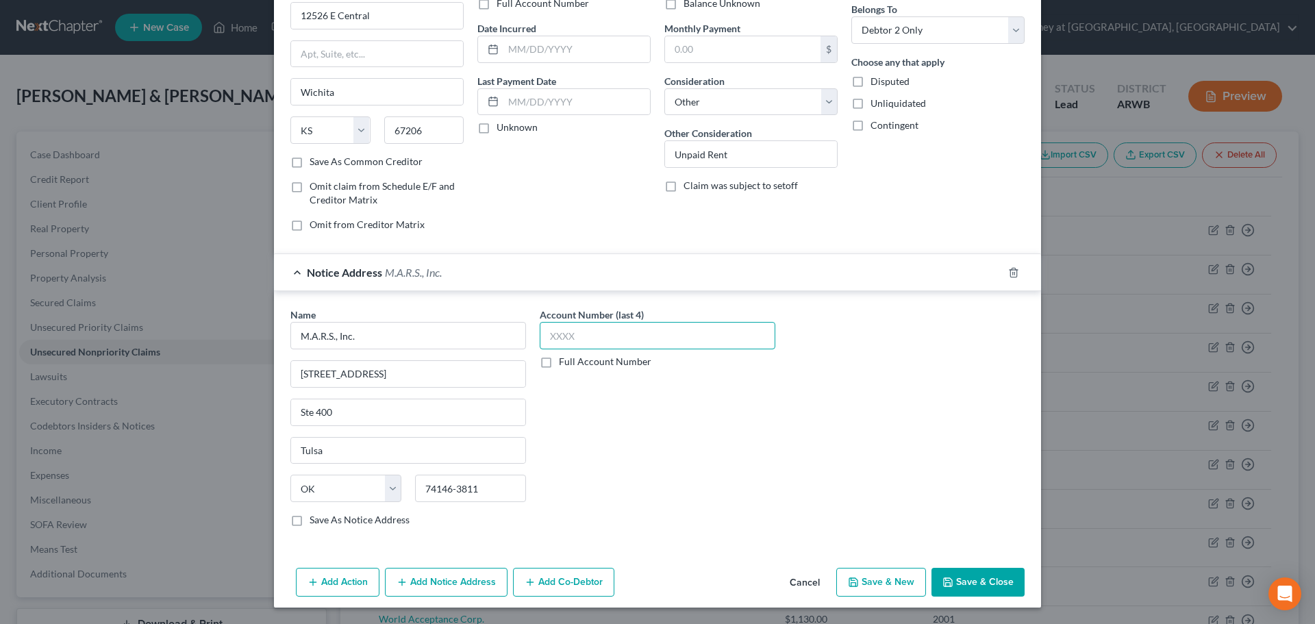
click at [560, 339] on input "text" at bounding box center [658, 335] width 236 height 27
type input "6928"
click at [974, 582] on button "Save & Close" at bounding box center [977, 582] width 93 height 29
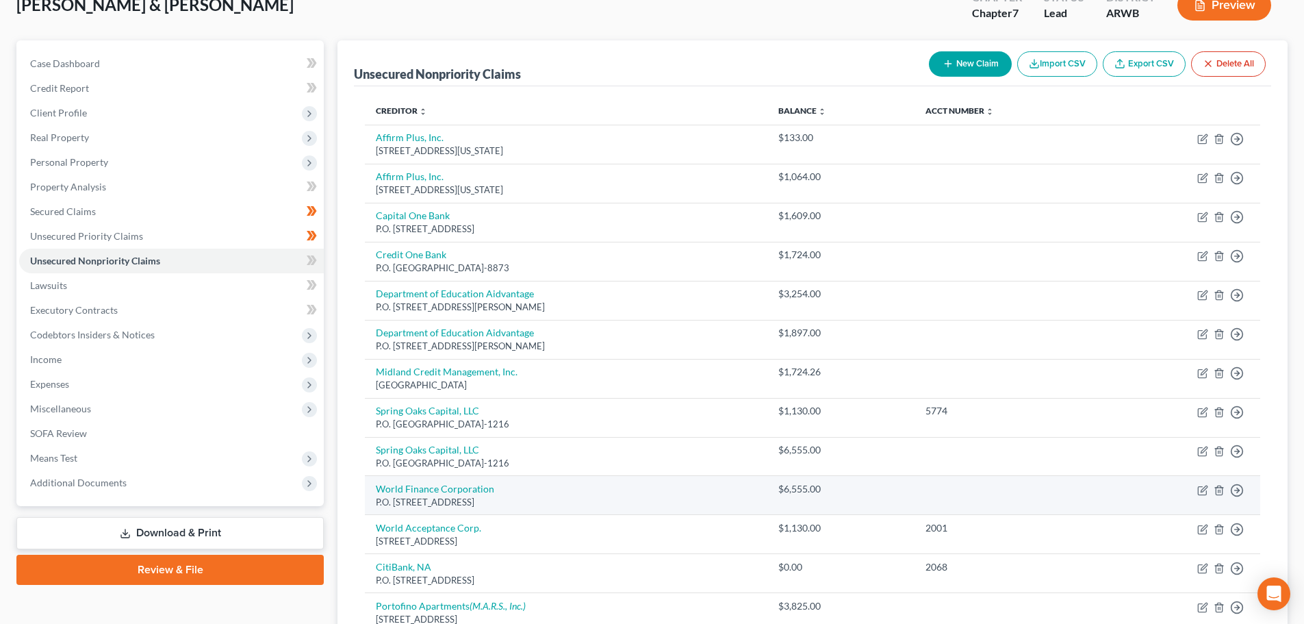
scroll to position [0, 0]
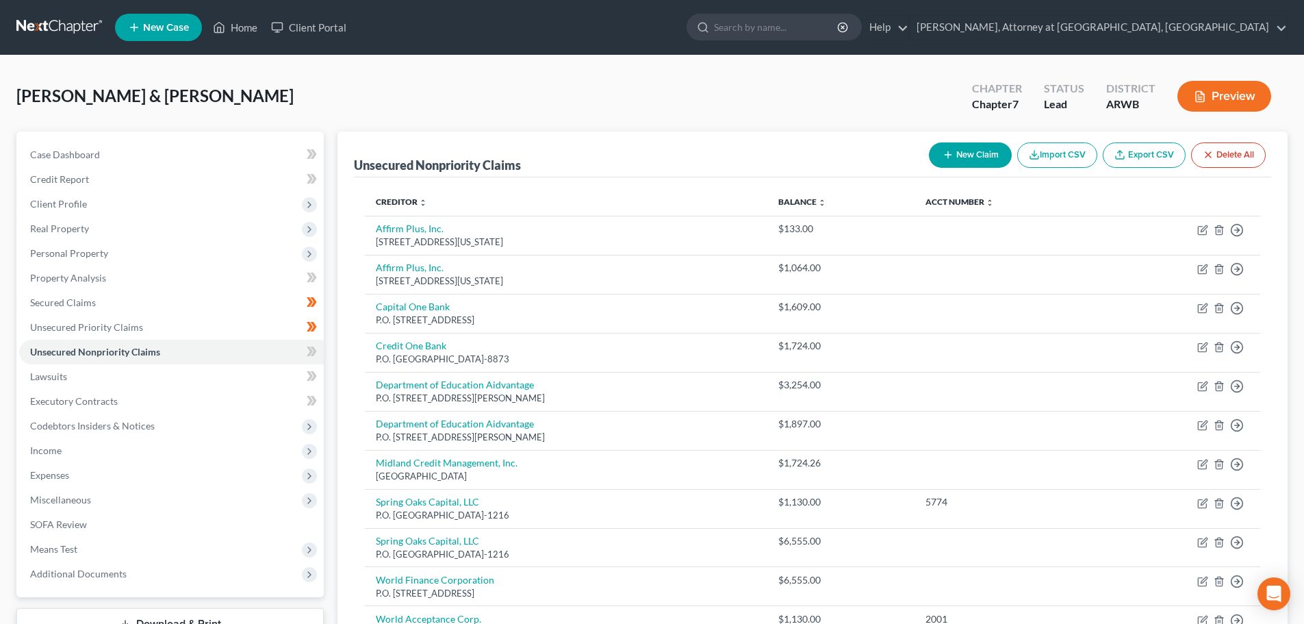
click at [951, 154] on button "New Claim" at bounding box center [970, 154] width 83 height 25
select select "2"
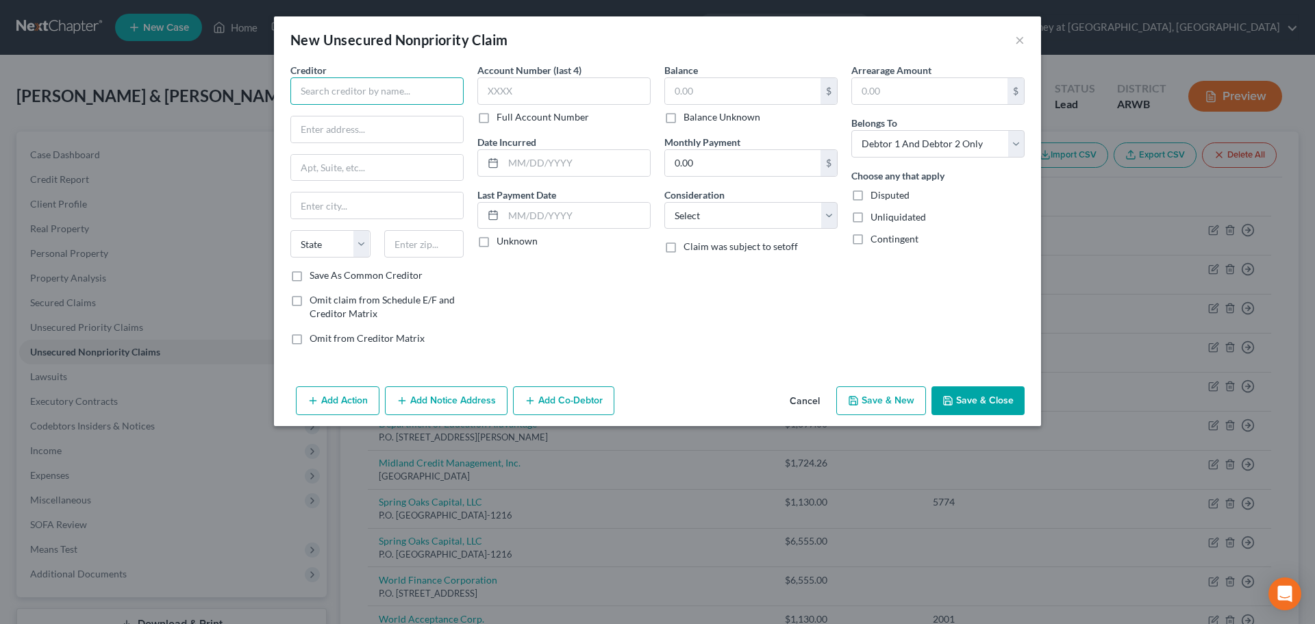
click at [355, 90] on input "text" at bounding box center [376, 90] width 173 height 27
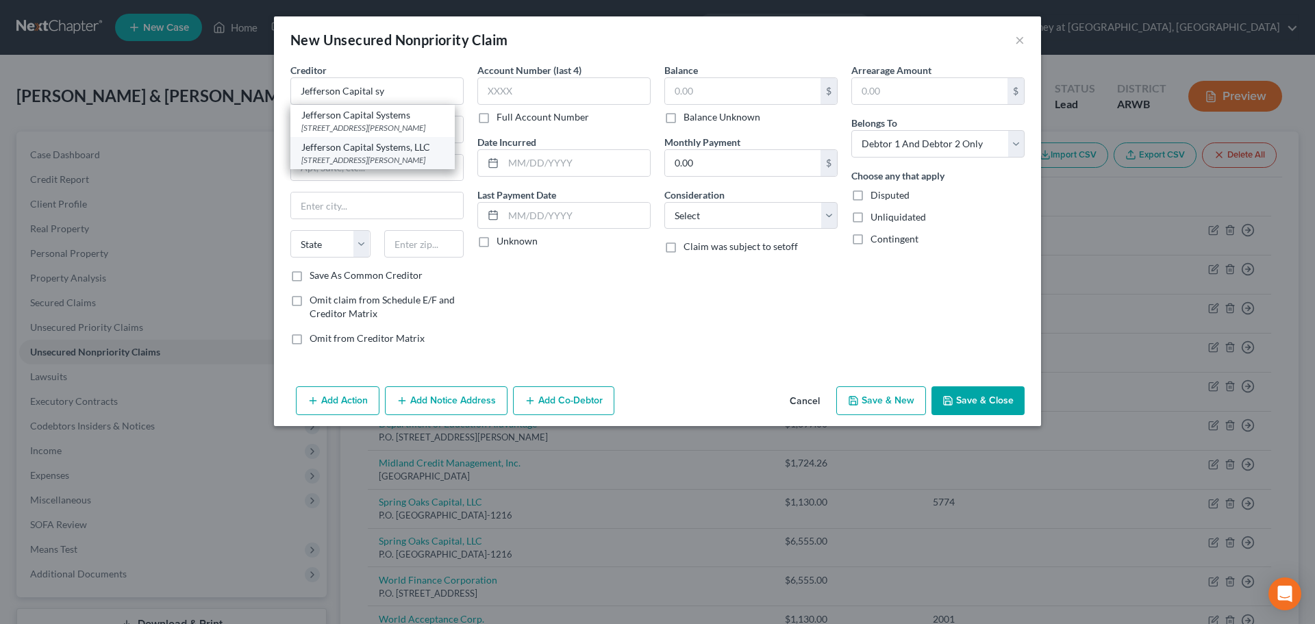
click at [381, 143] on div "Jefferson Capital Systems, LLC" at bounding box center [372, 147] width 142 height 14
type input "Jefferson Capital Systems, LLC"
type input "[STREET_ADDRESS][PERSON_NAME]"
type input "Saint Cloud"
select select "24"
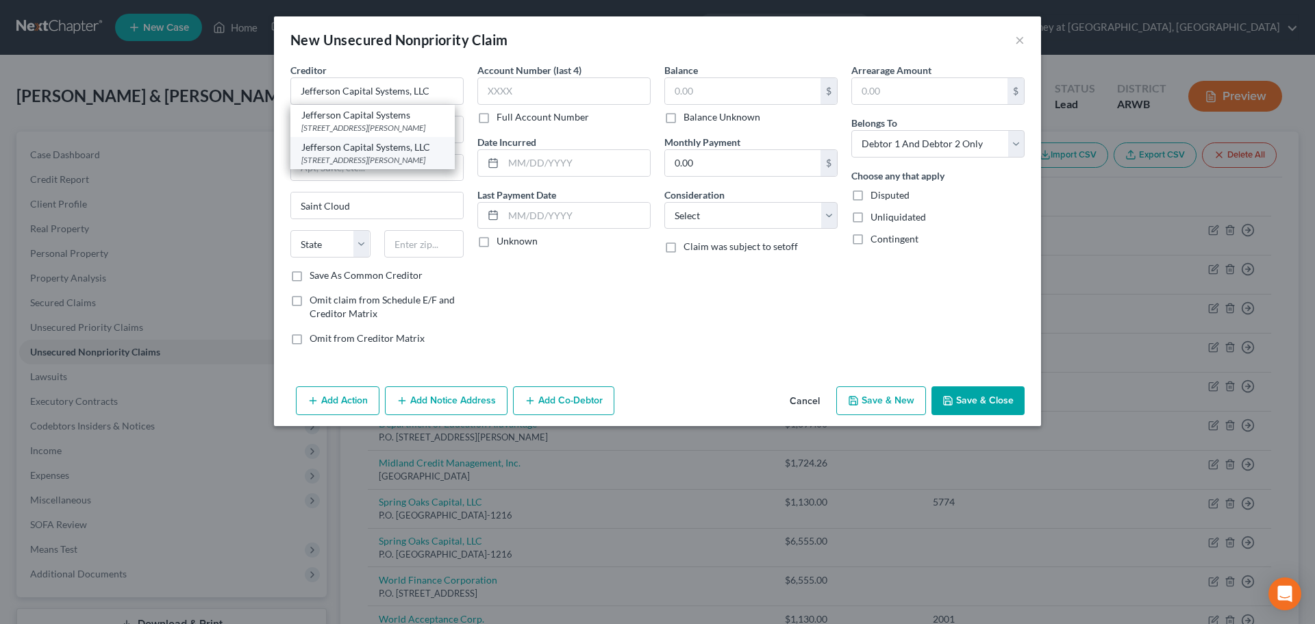
type input "56303"
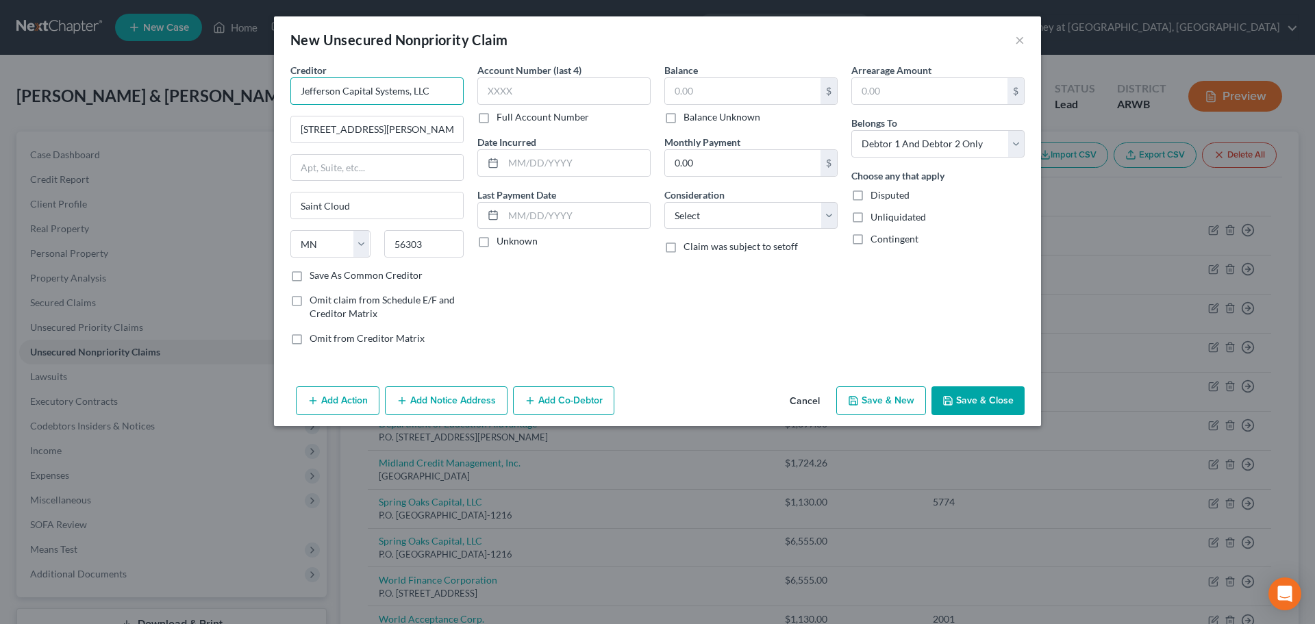
drag, startPoint x: 433, startPoint y: 94, endPoint x: 370, endPoint y: 79, distance: 63.9
click at [370, 79] on input "Jefferson Capital Systems, LLC" at bounding box center [376, 90] width 173 height 27
type input "Jefferson Capital LLC"
type input "[STREET_ADDRESS]"
type input "Sartell"
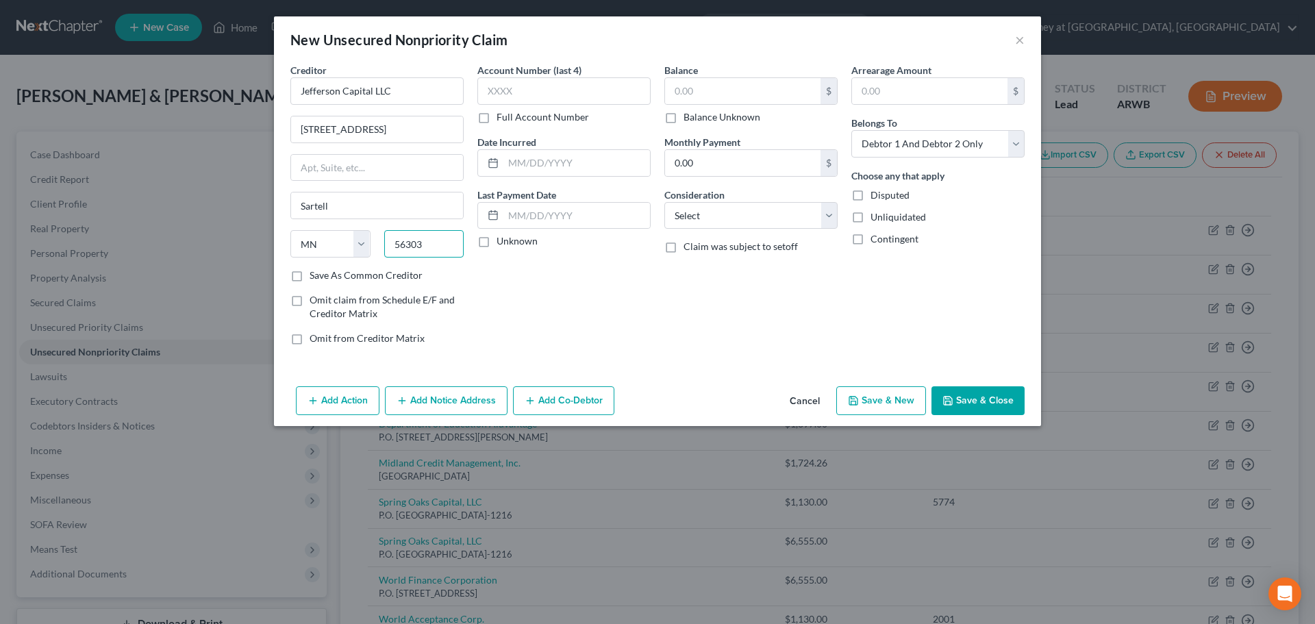
drag, startPoint x: 448, startPoint y: 247, endPoint x: 388, endPoint y: 228, distance: 63.9
click at [388, 228] on div "Creditor * Jefferson Capital LLC [STREET_ADDRESS][GEOGRAPHIC_DATA] [US_STATE] A…" at bounding box center [376, 165] width 173 height 205
type input "56377-2198"
click at [507, 93] on input "text" at bounding box center [563, 90] width 173 height 27
type input "7982"
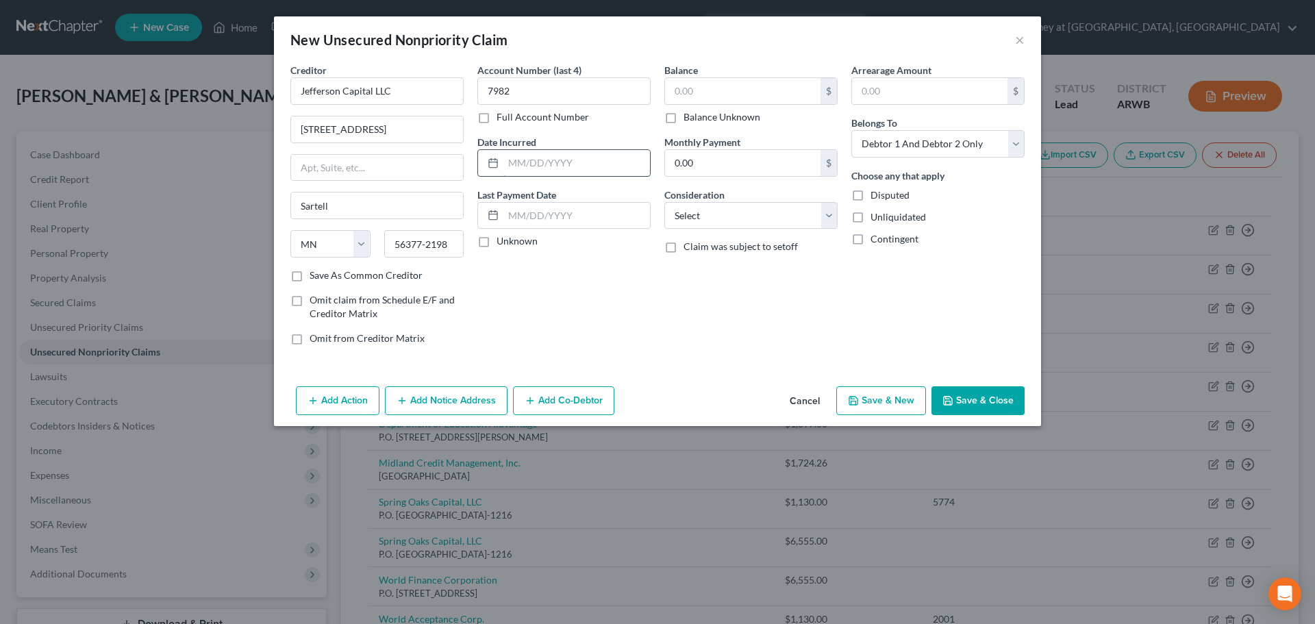
click at [518, 162] on input "text" at bounding box center [576, 163] width 147 height 26
type input "[DATE]"
click at [712, 94] on input "text" at bounding box center [742, 91] width 155 height 26
type input "361.00"
click at [719, 212] on select "Select Cable / Satellite Services Collection Agency Credit Card Debt Debt Couns…" at bounding box center [750, 215] width 173 height 27
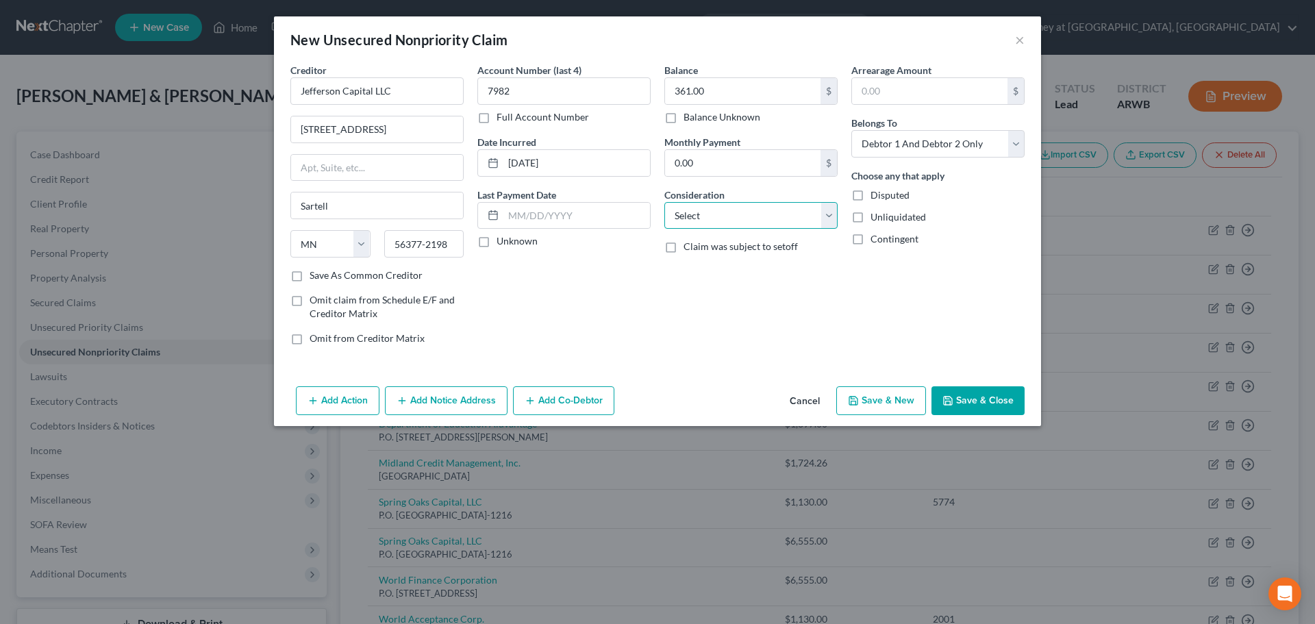
select select "1"
click at [664, 202] on select "Select Cable / Satellite Services Collection Agency Credit Card Debt Debt Couns…" at bounding box center [750, 215] width 173 height 27
click at [875, 140] on select "Select Debtor 1 Only Debtor 2 Only Debtor 1 And Debtor 2 Only At Least One Of T…" at bounding box center [937, 143] width 173 height 27
select select "0"
click at [851, 130] on select "Select Debtor 1 Only Debtor 2 Only Debtor 1 And Debtor 2 Only At Least One Of T…" at bounding box center [937, 143] width 173 height 27
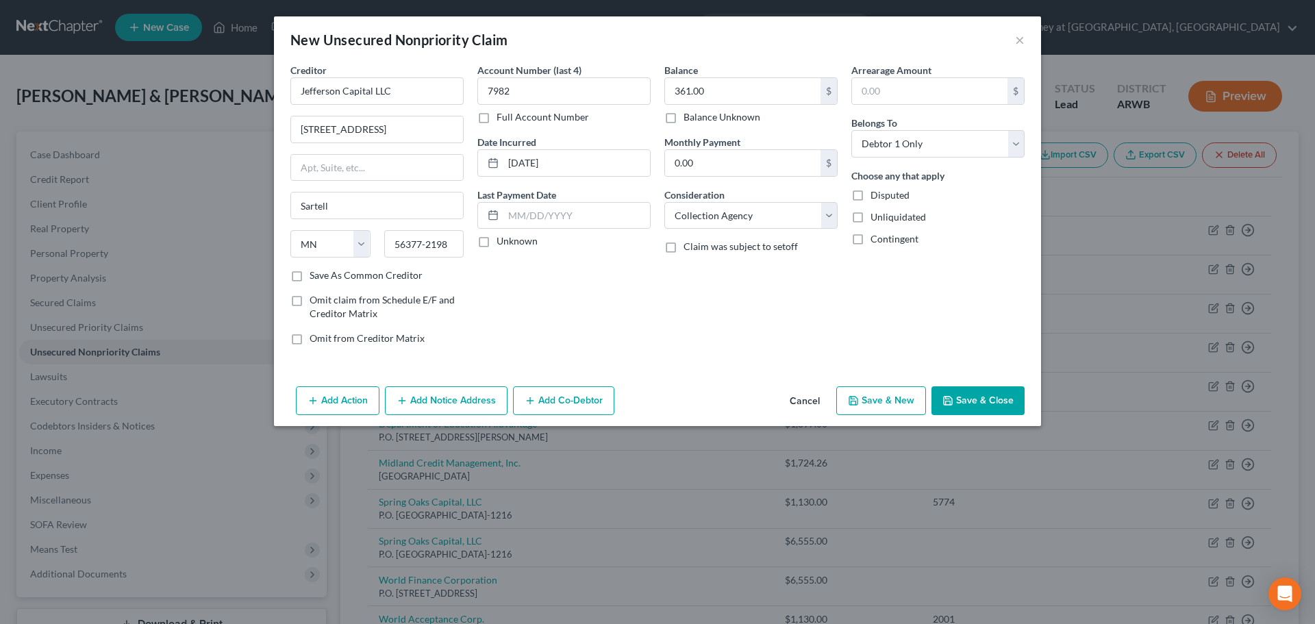
click at [974, 403] on button "Save & Close" at bounding box center [977, 400] width 93 height 29
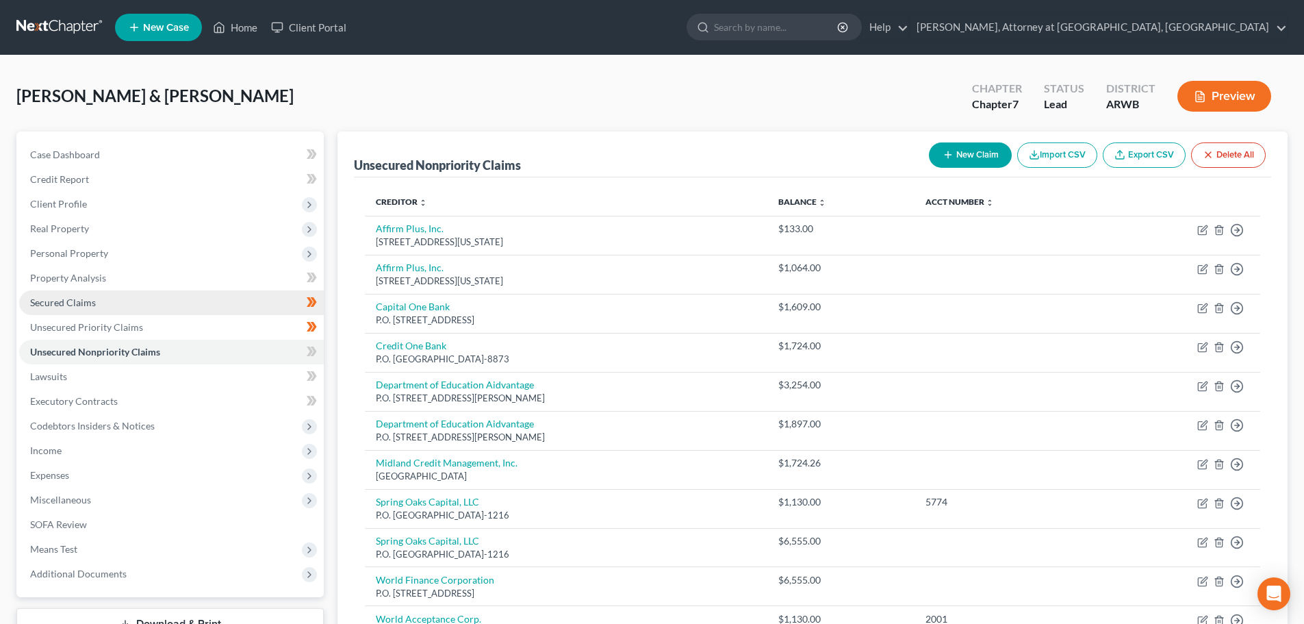
click at [86, 297] on span "Secured Claims" at bounding box center [63, 302] width 66 height 12
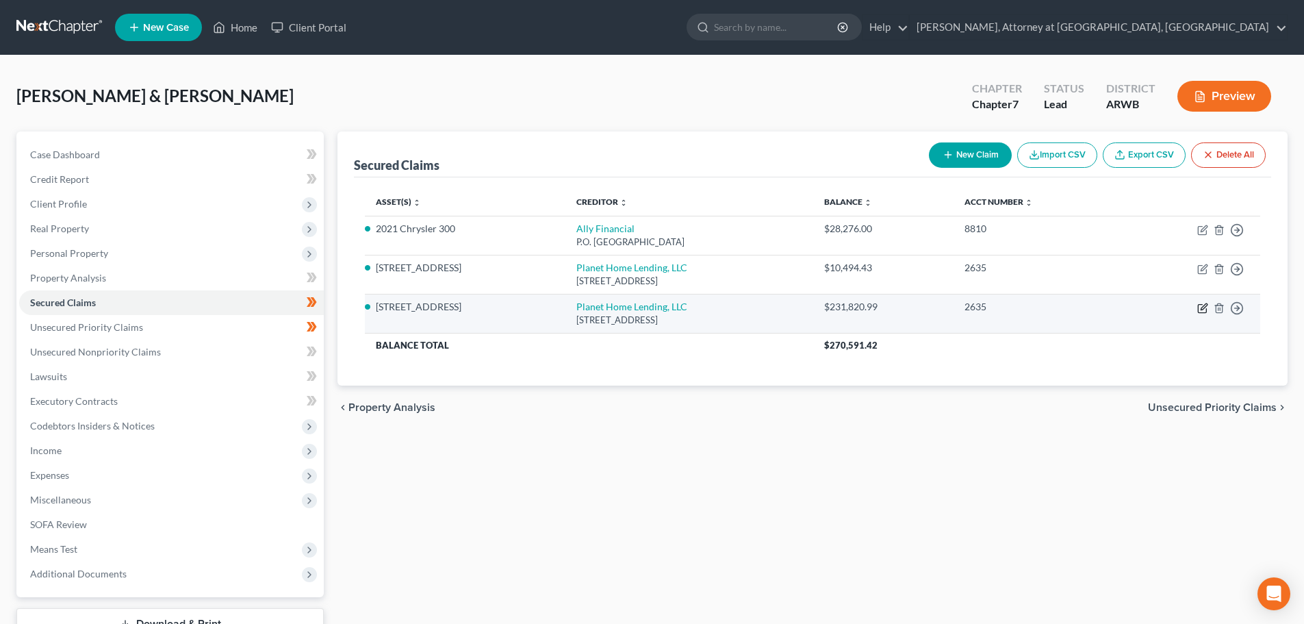
click at [1204, 306] on icon "button" at bounding box center [1204, 306] width 6 height 6
select select "6"
select select "2"
select select "0"
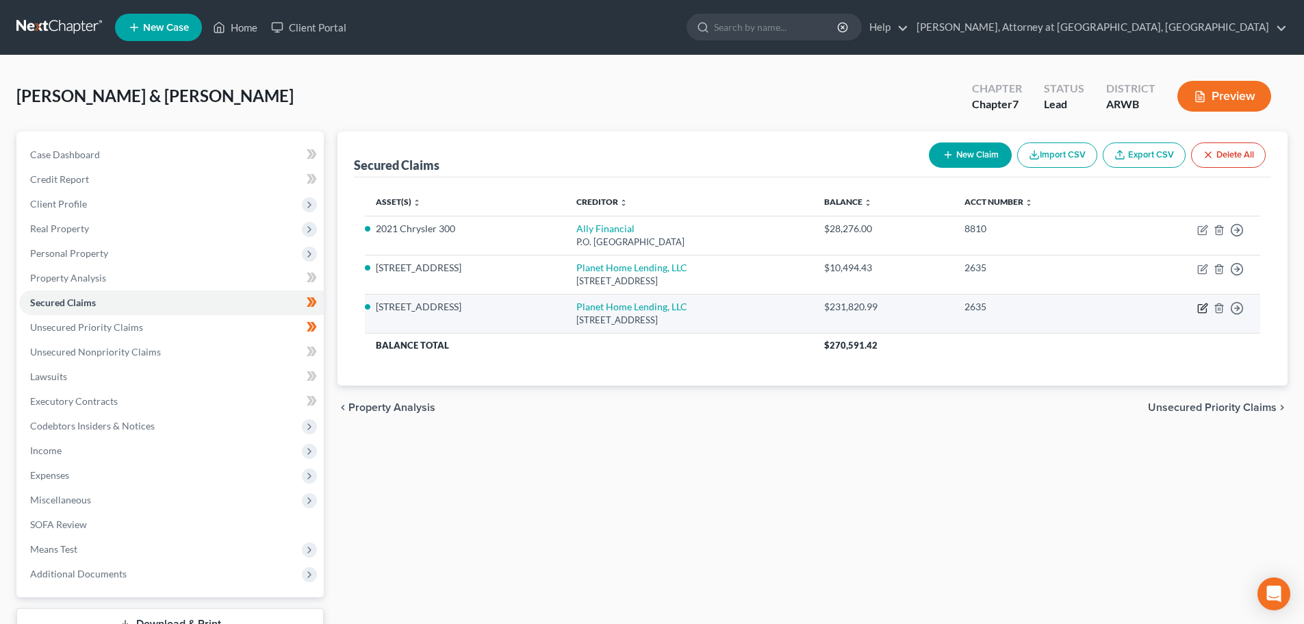
select select "0"
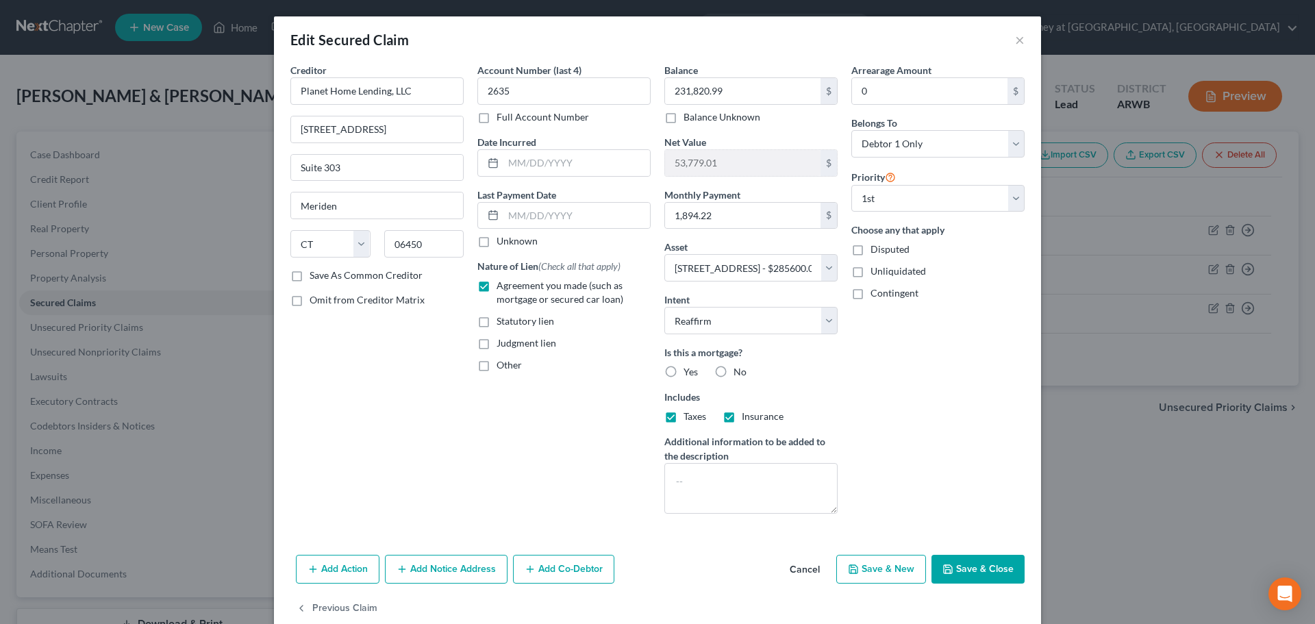
click at [987, 557] on button "Save & Close" at bounding box center [977, 569] width 93 height 29
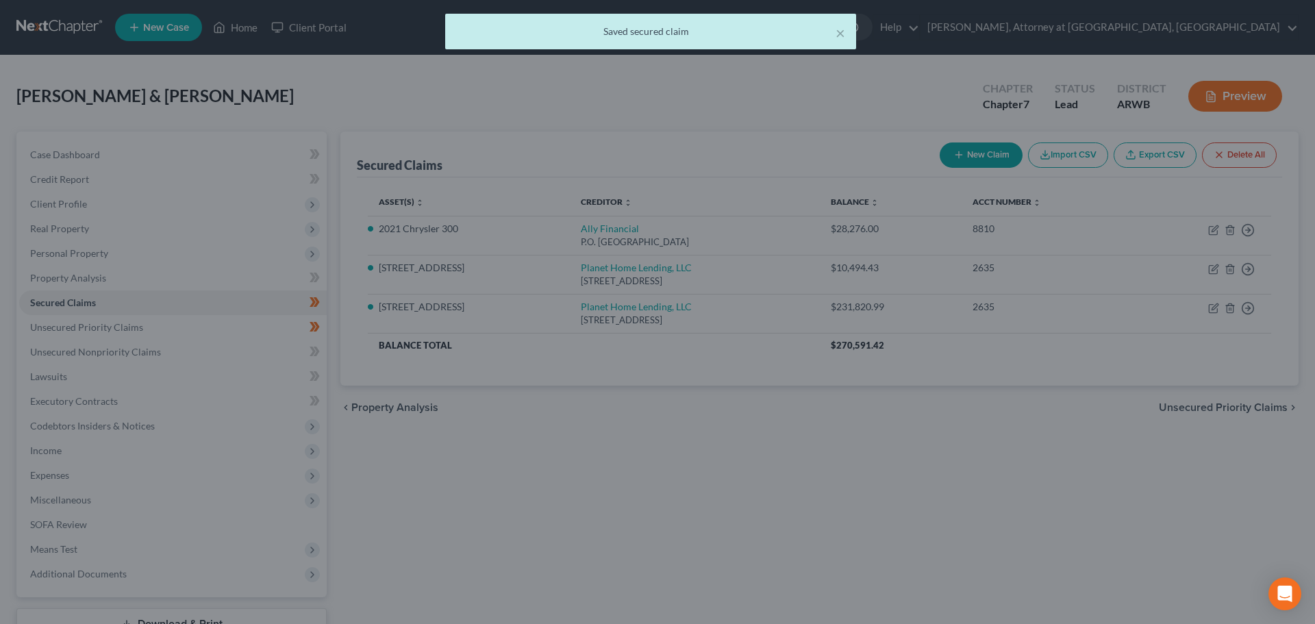
select select "2"
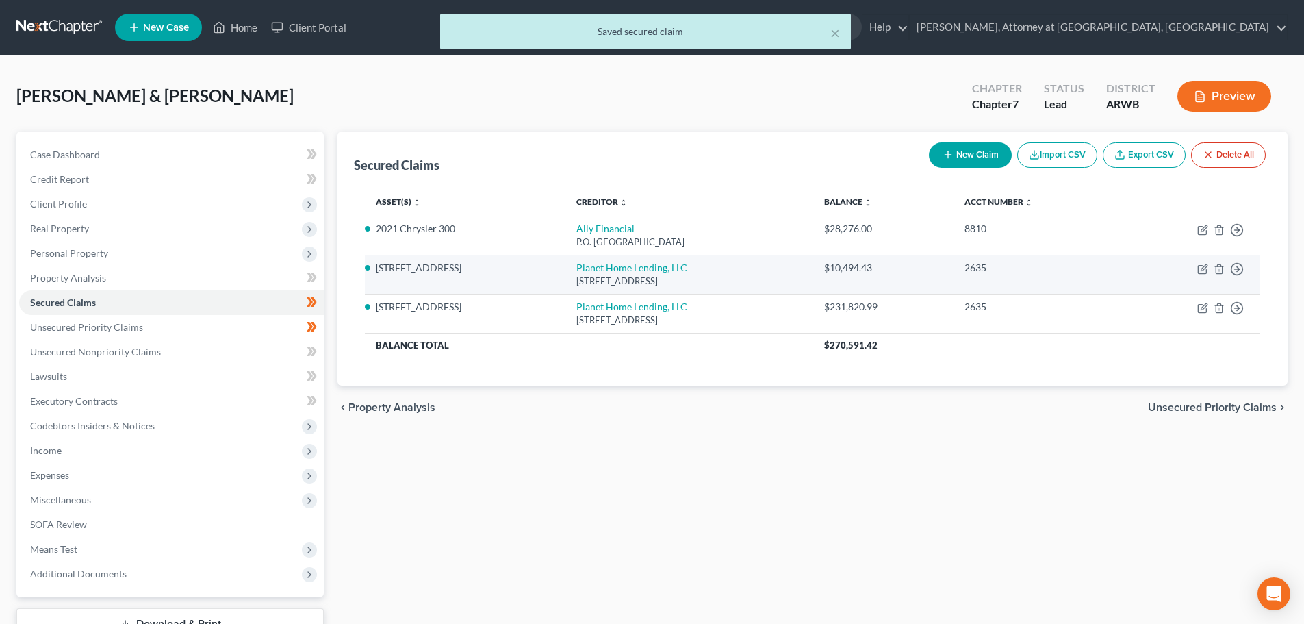
click at [1197, 265] on td "Move to E Move to F Move to G Move to Notice Only" at bounding box center [1192, 274] width 138 height 39
click at [1202, 270] on icon "button" at bounding box center [1204, 267] width 6 height 6
select select "6"
select select "2"
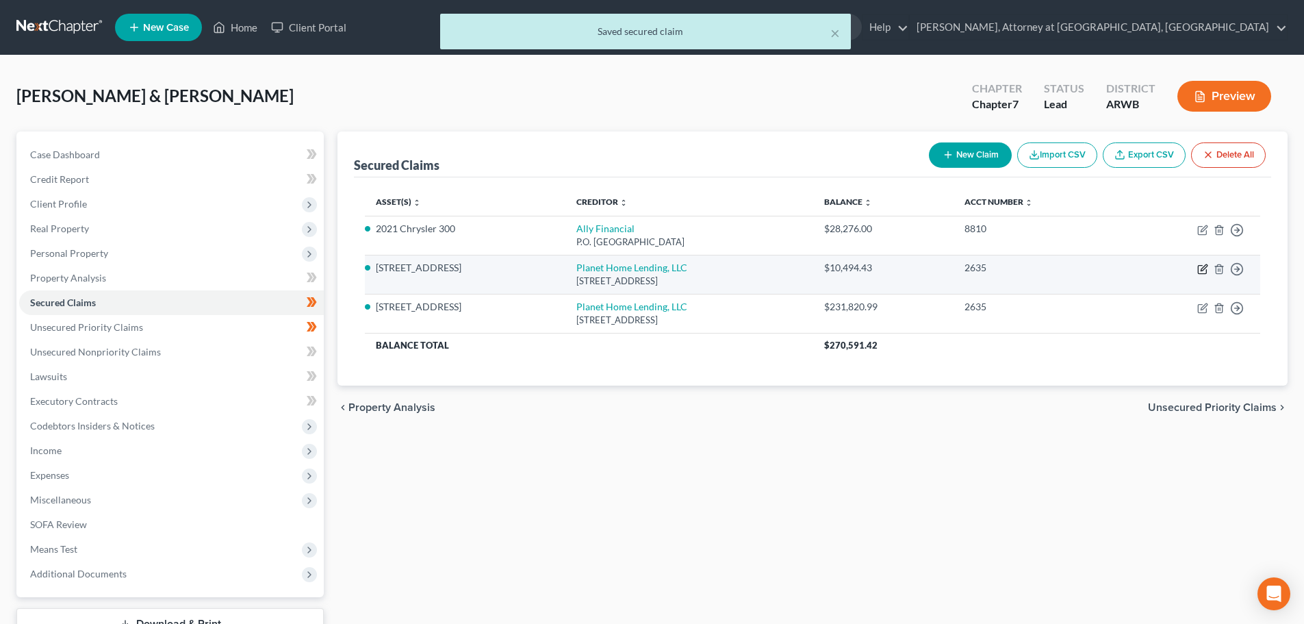
select select "2"
select select "0"
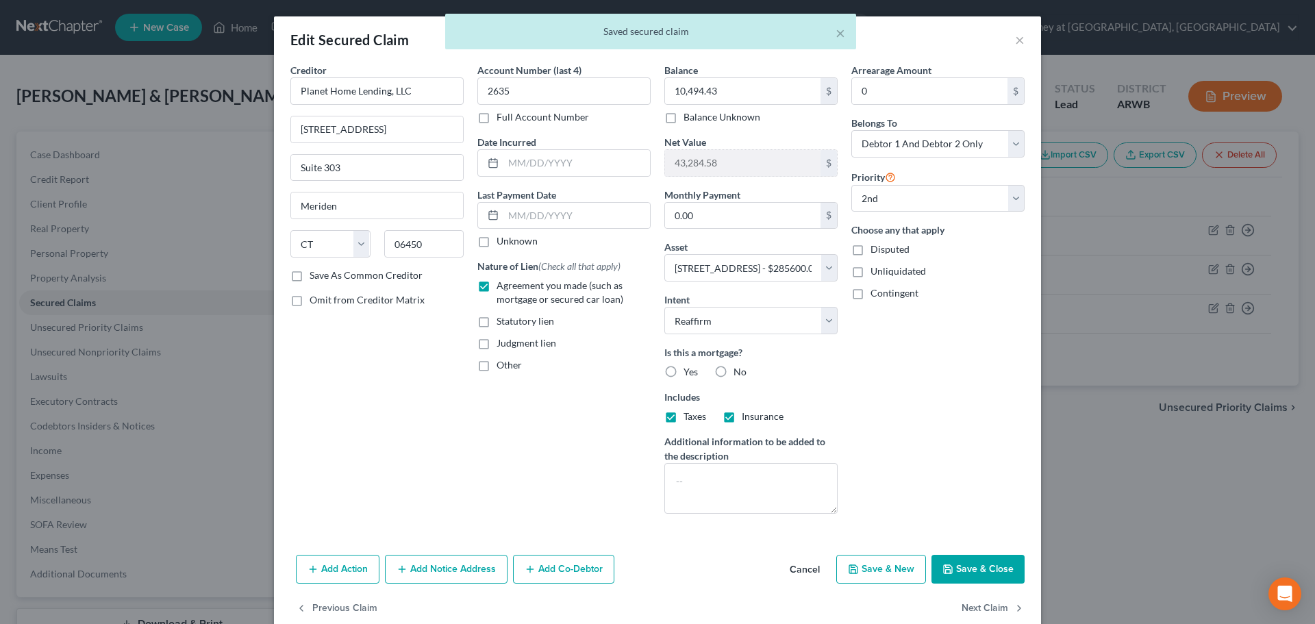
click at [976, 563] on button "Save & Close" at bounding box center [977, 569] width 93 height 29
select select
select select "0"
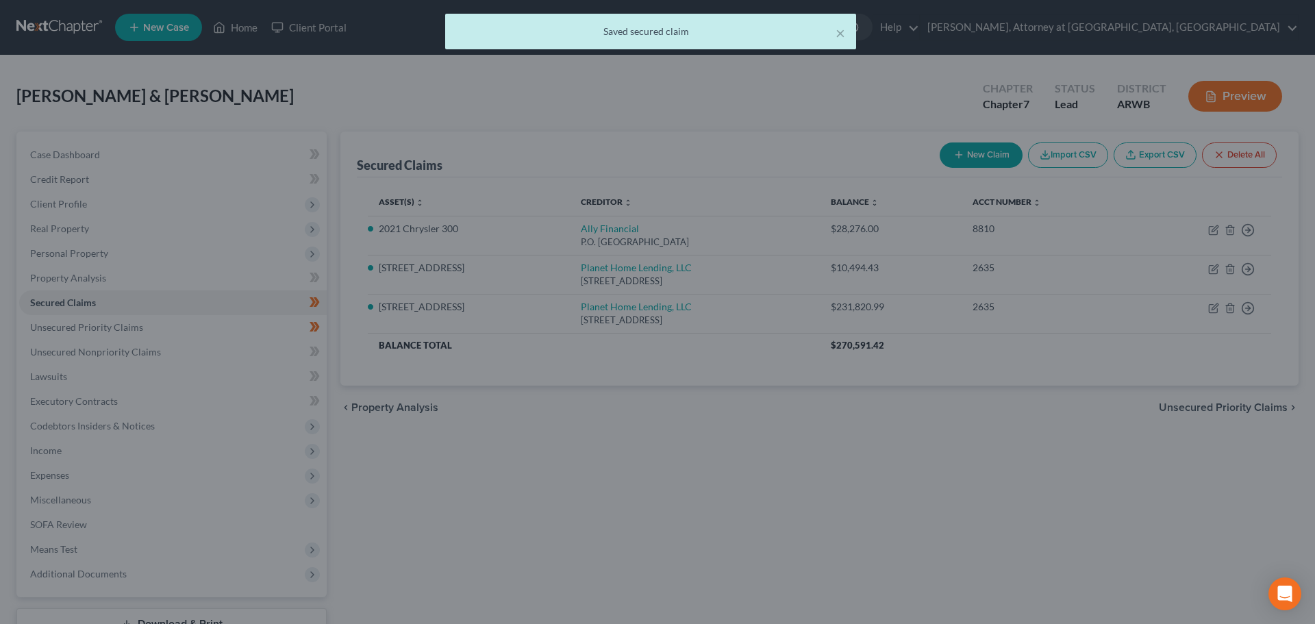
select select "2"
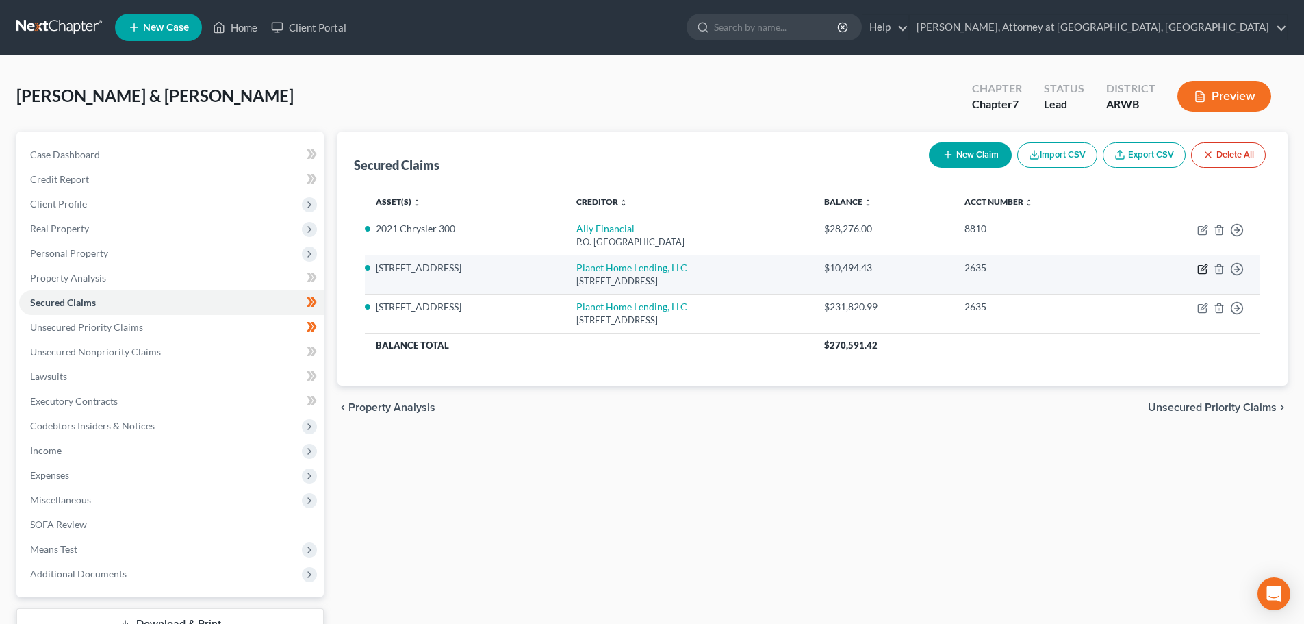
click at [1200, 270] on icon "button" at bounding box center [1202, 269] width 11 height 11
select select "6"
select select "2"
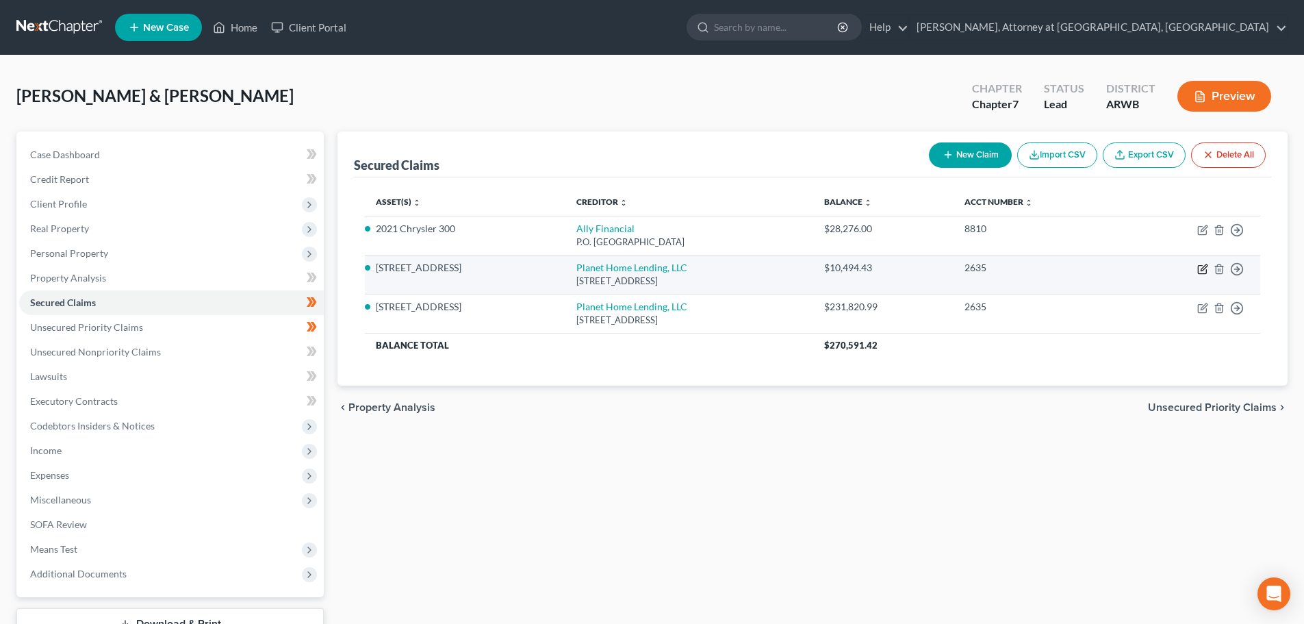
select select "0"
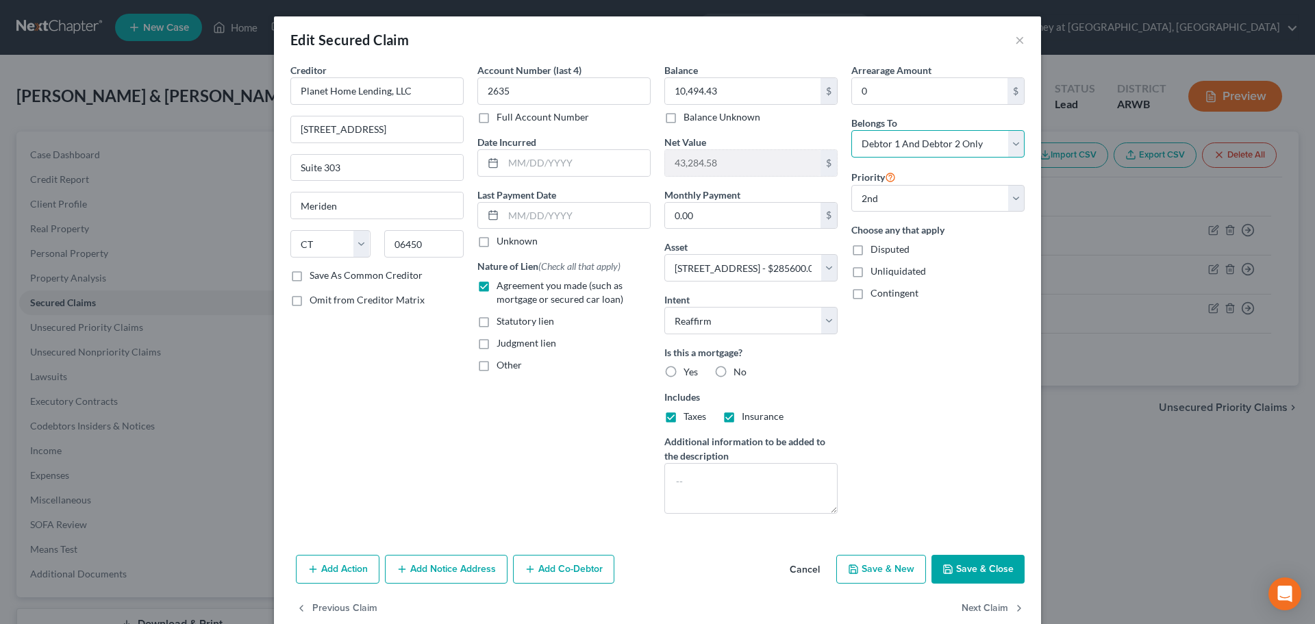
click at [922, 142] on select "Select Debtor 1 Only Debtor 2 Only Debtor 1 And Debtor 2 Only At Least One Of T…" at bounding box center [937, 143] width 173 height 27
select select "0"
click at [851, 130] on select "Select Debtor 1 Only Debtor 2 Only Debtor 1 And Debtor 2 Only At Least One Of T…" at bounding box center [937, 143] width 173 height 27
click at [986, 561] on button "Save & Close" at bounding box center [977, 569] width 93 height 29
select select
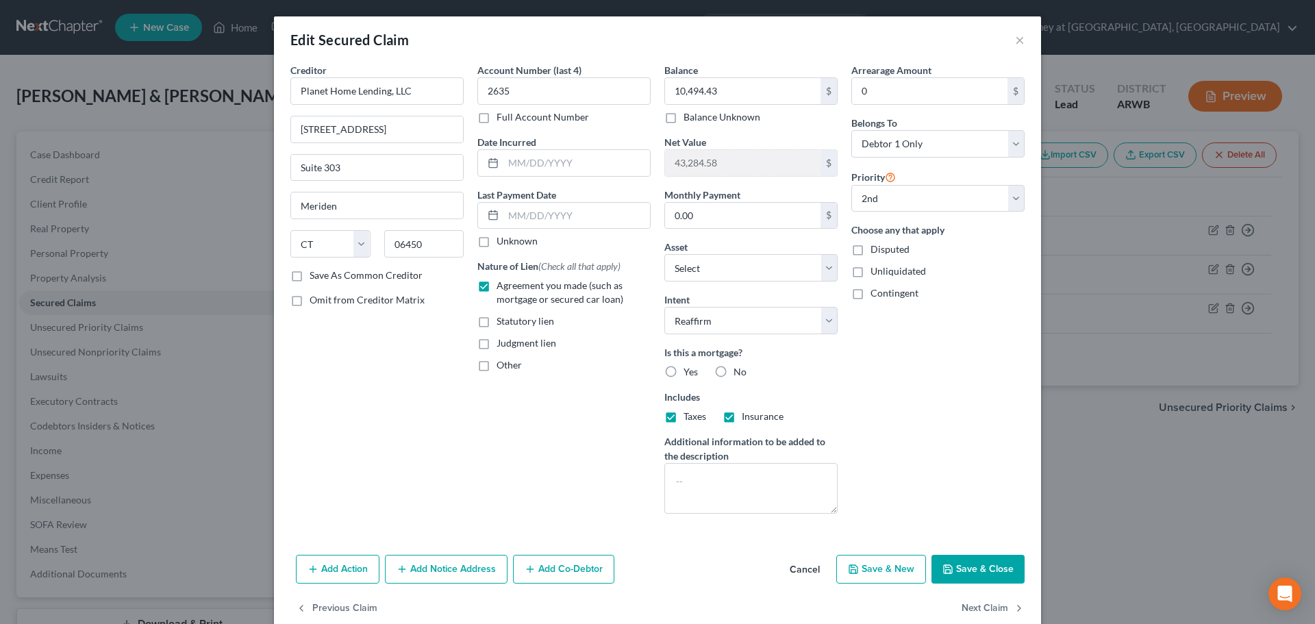
select select "0"
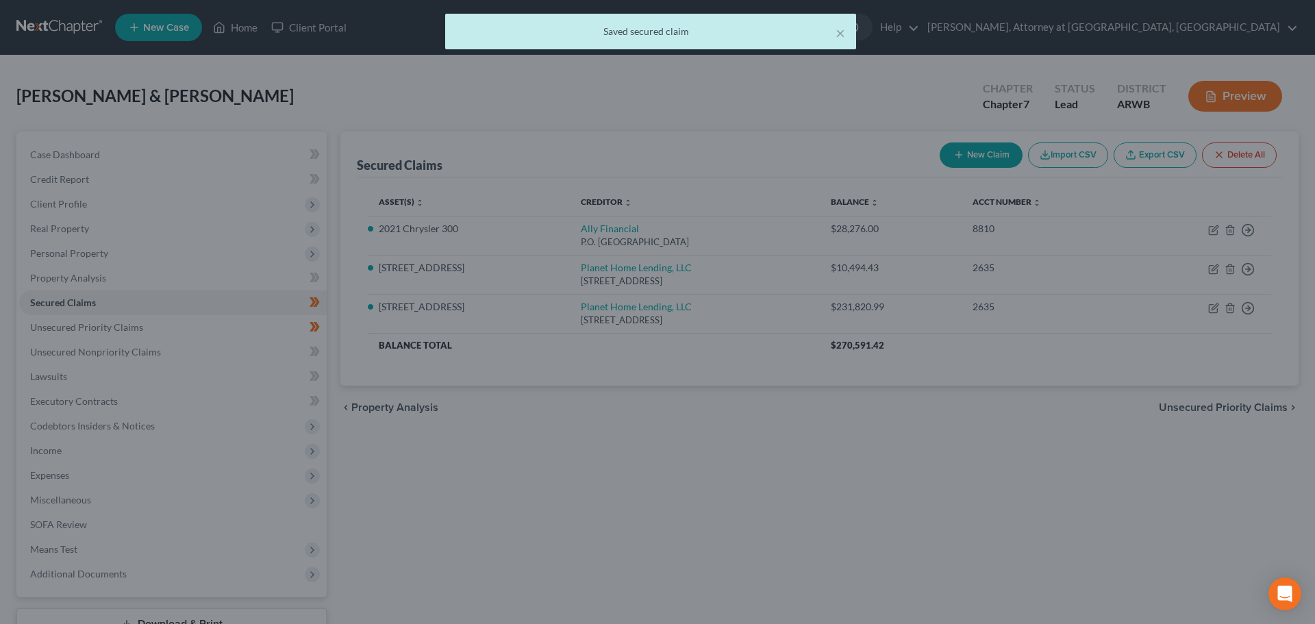
select select "2"
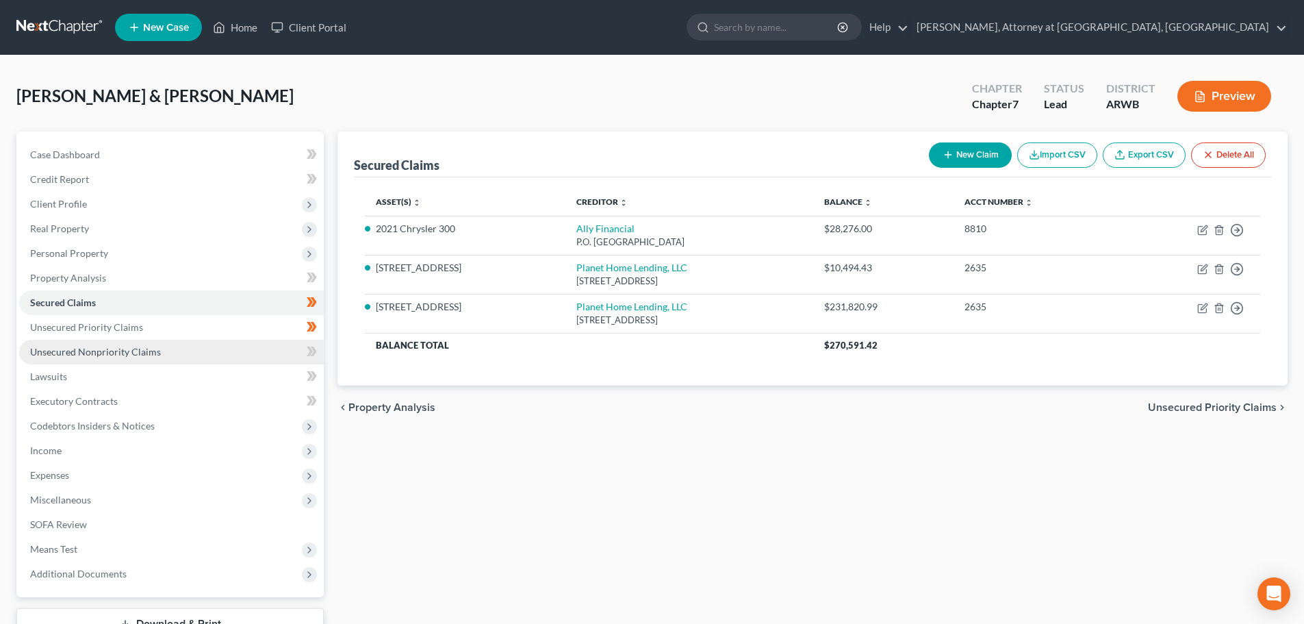
click at [68, 346] on span "Unsecured Nonpriority Claims" at bounding box center [95, 352] width 131 height 12
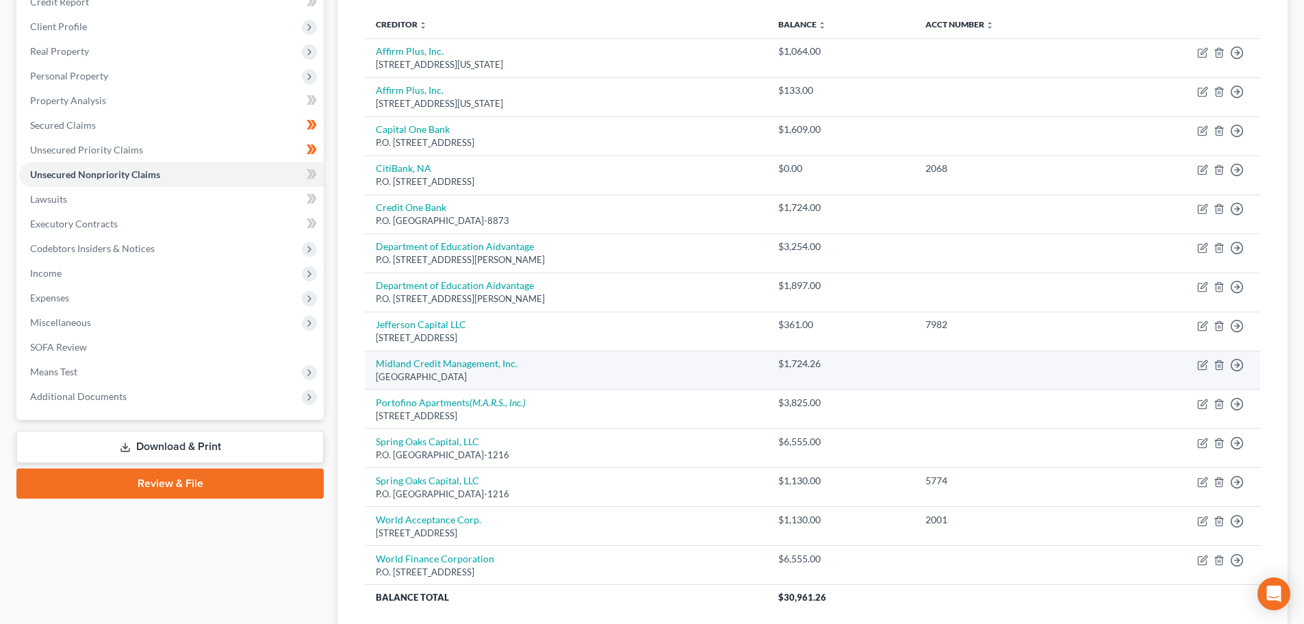
scroll to position [205, 0]
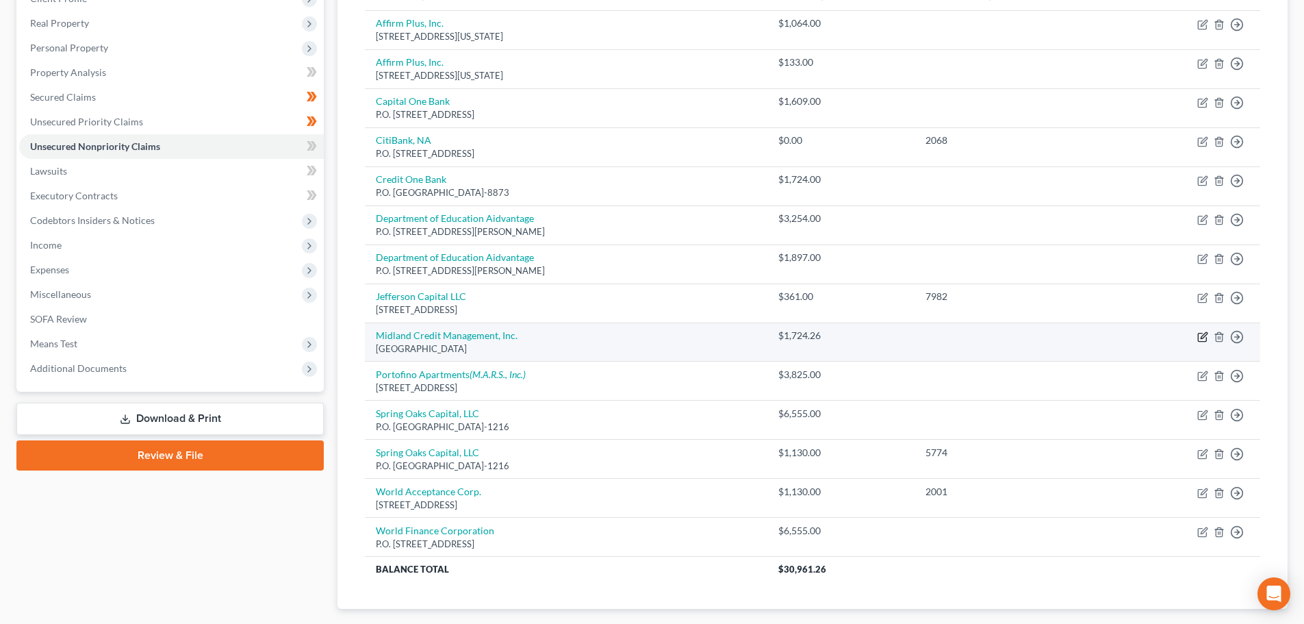
click at [1206, 338] on icon "button" at bounding box center [1202, 337] width 8 height 8
select select "4"
select select "1"
select select "0"
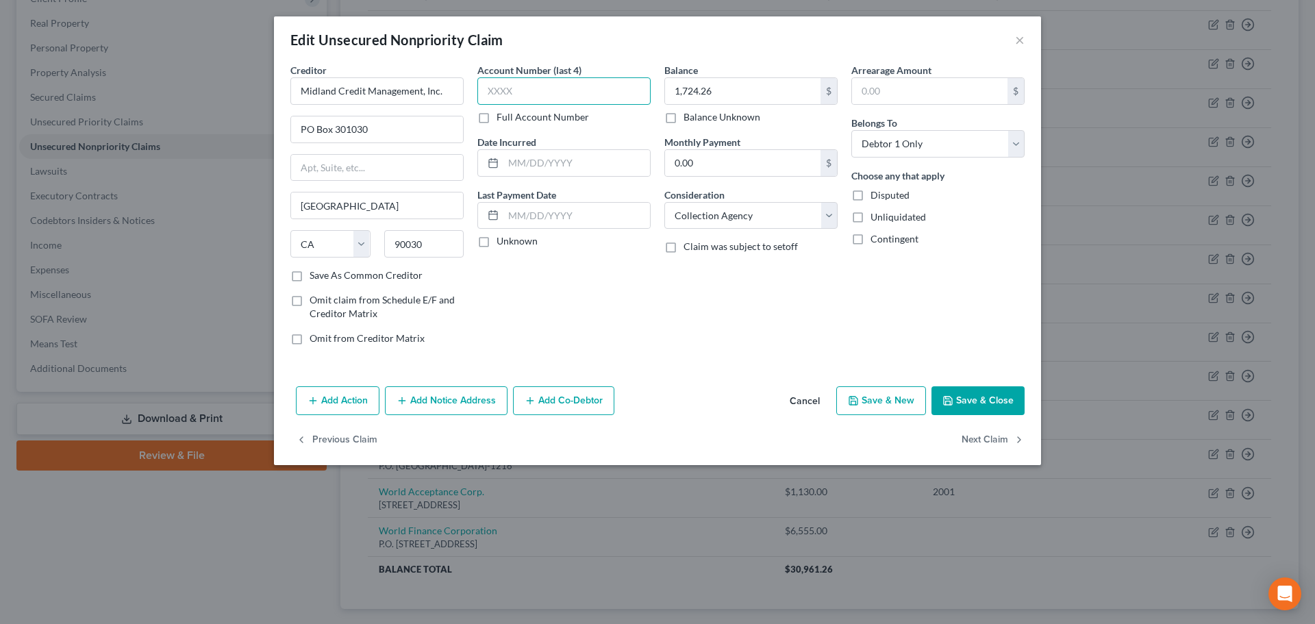
click at [505, 88] on input "text" at bounding box center [563, 90] width 173 height 27
type input "8158"
click at [528, 157] on input "text" at bounding box center [576, 163] width 147 height 26
type input "[DATE]"
click at [971, 405] on button "Save & Close" at bounding box center [977, 400] width 93 height 29
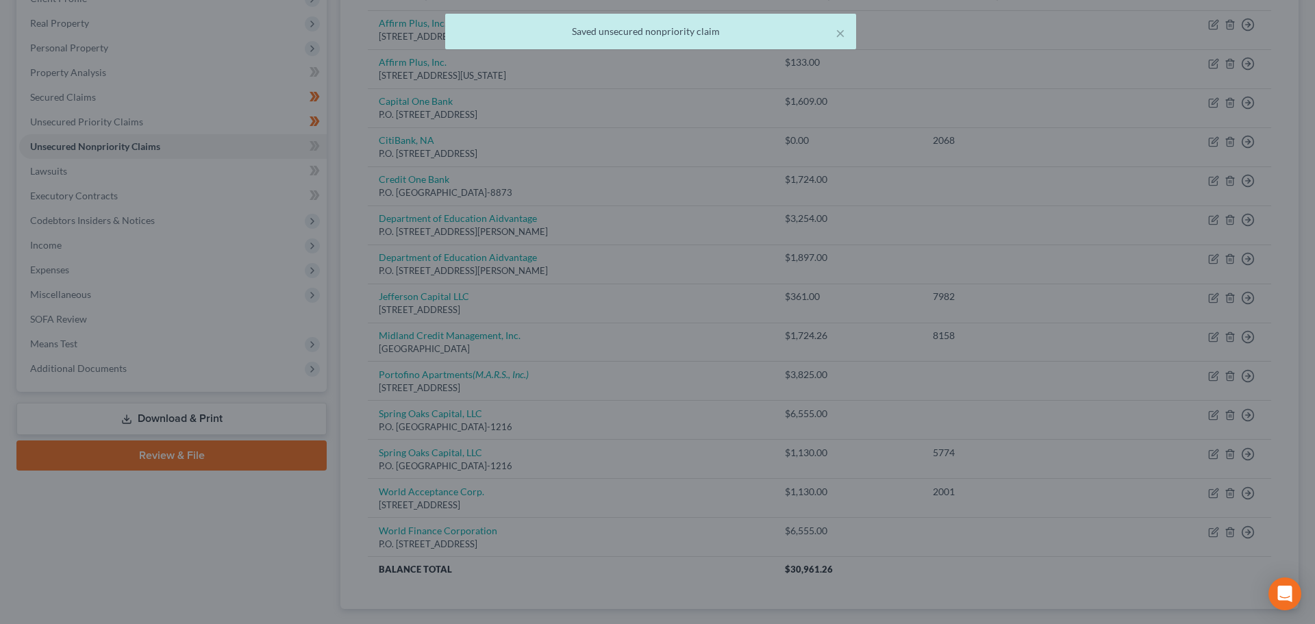
type input "0"
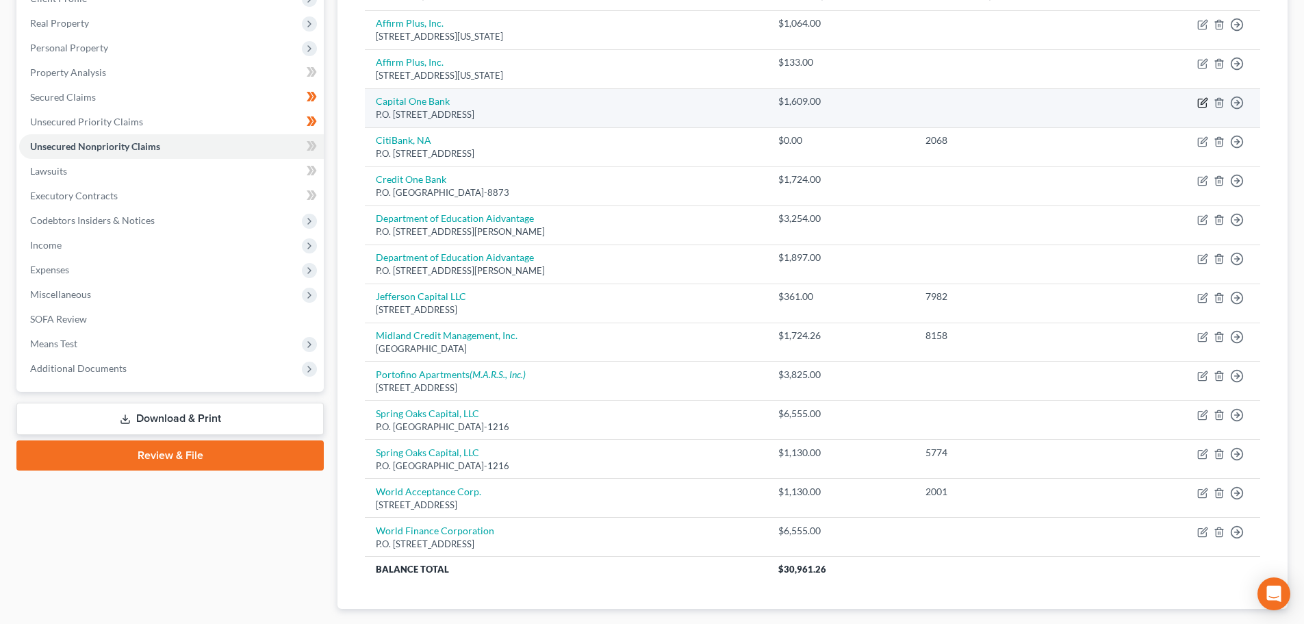
click at [1204, 103] on icon "button" at bounding box center [1202, 102] width 11 height 11
select select "46"
select select "2"
select select "0"
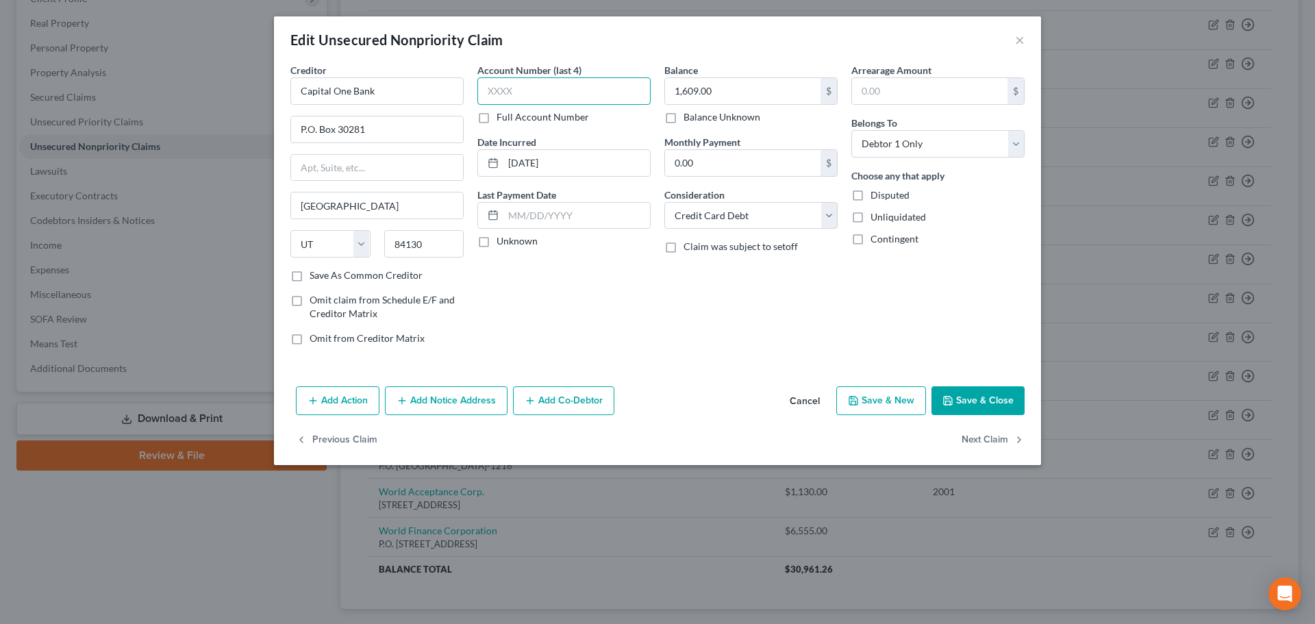
click at [572, 88] on input "text" at bounding box center [563, 90] width 173 height 27
type input "1291"
click at [974, 403] on button "Save & Close" at bounding box center [977, 400] width 93 height 29
type input "0"
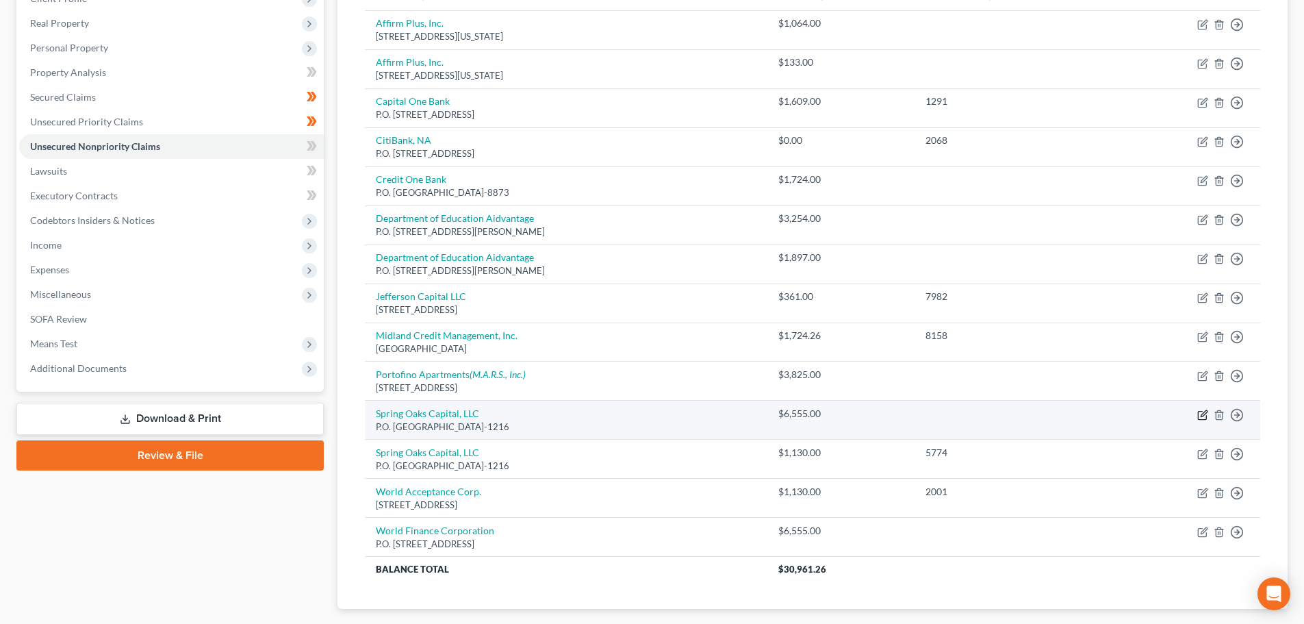
click at [1202, 414] on icon "button" at bounding box center [1204, 413] width 6 height 6
select select "48"
select select "10"
select select "0"
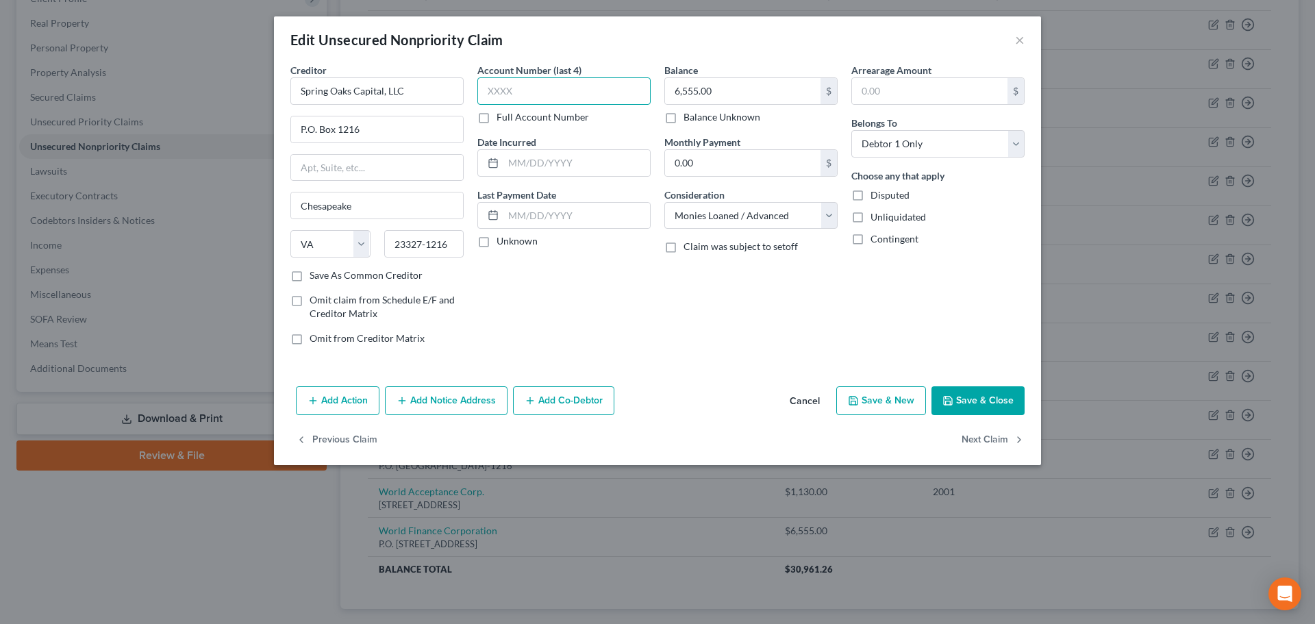
click at [533, 88] on input "text" at bounding box center [563, 90] width 173 height 27
type input "7701"
click at [528, 161] on input "text" at bounding box center [576, 163] width 147 height 26
click at [770, 219] on select "Select Cable / Satellite Services Collection Agency Credit Card Debt Debt Couns…" at bounding box center [750, 215] width 173 height 27
select select "1"
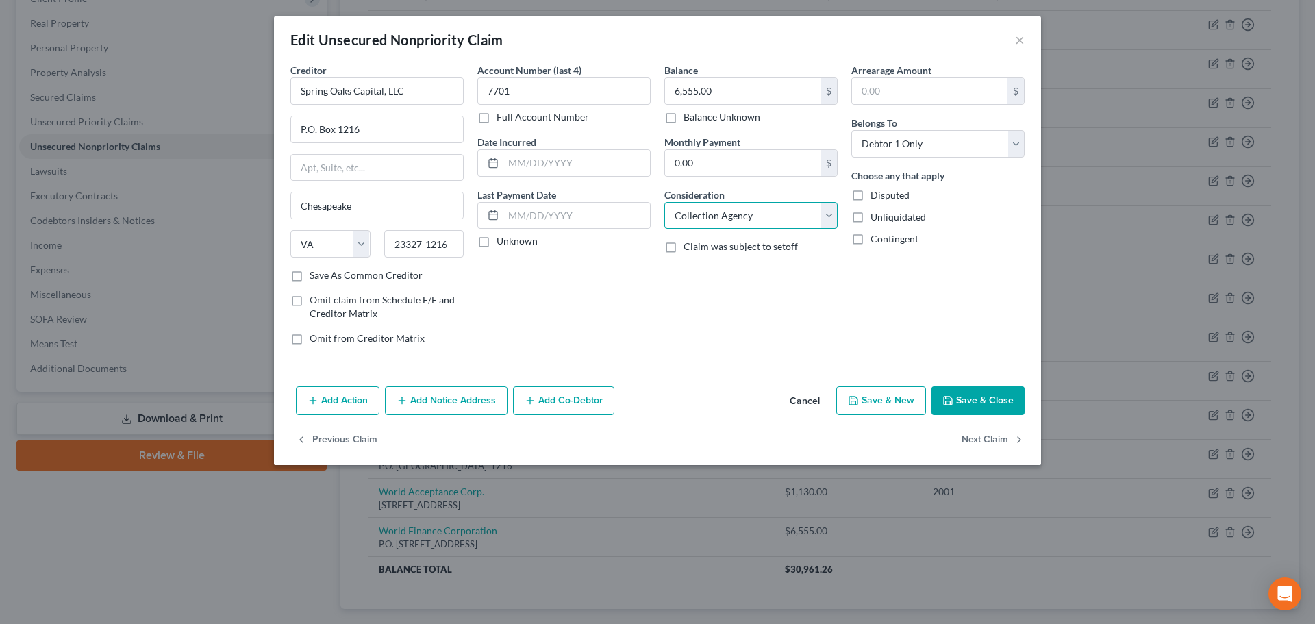
click at [664, 202] on select "Select Cable / Satellite Services Collection Agency Credit Card Debt Debt Couns…" at bounding box center [750, 215] width 173 height 27
click at [518, 158] on input "text" at bounding box center [576, 163] width 147 height 26
type input "[DATE]"
click at [972, 396] on button "Save & Close" at bounding box center [977, 400] width 93 height 29
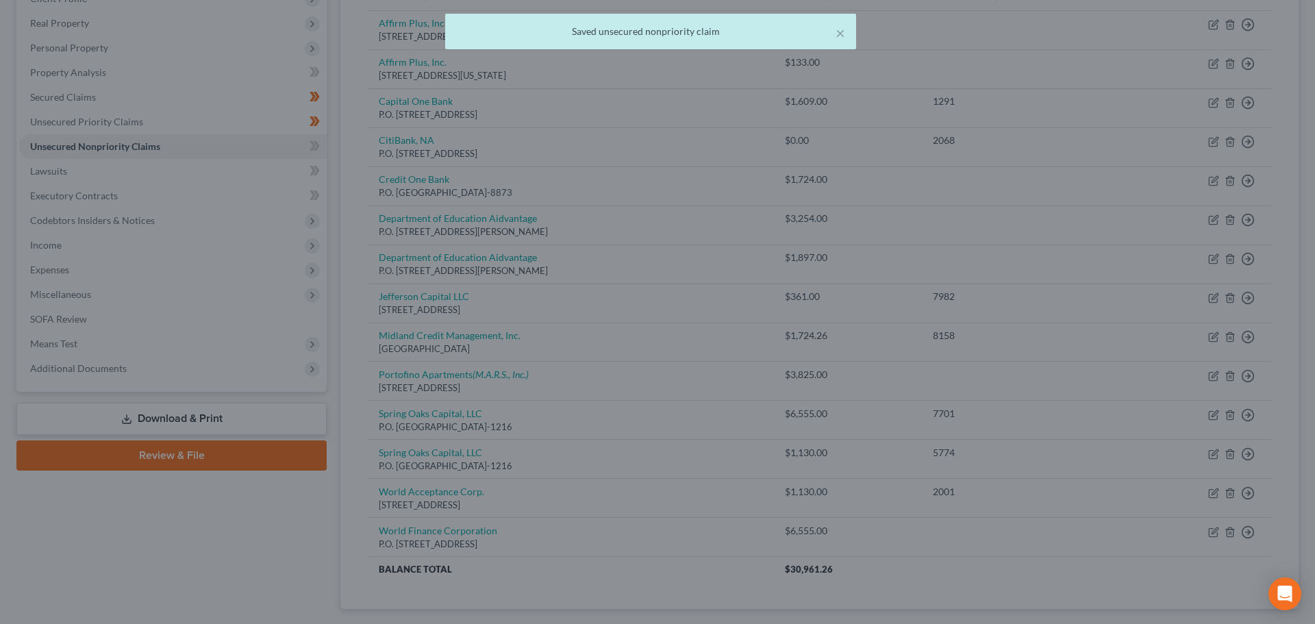
type input "0"
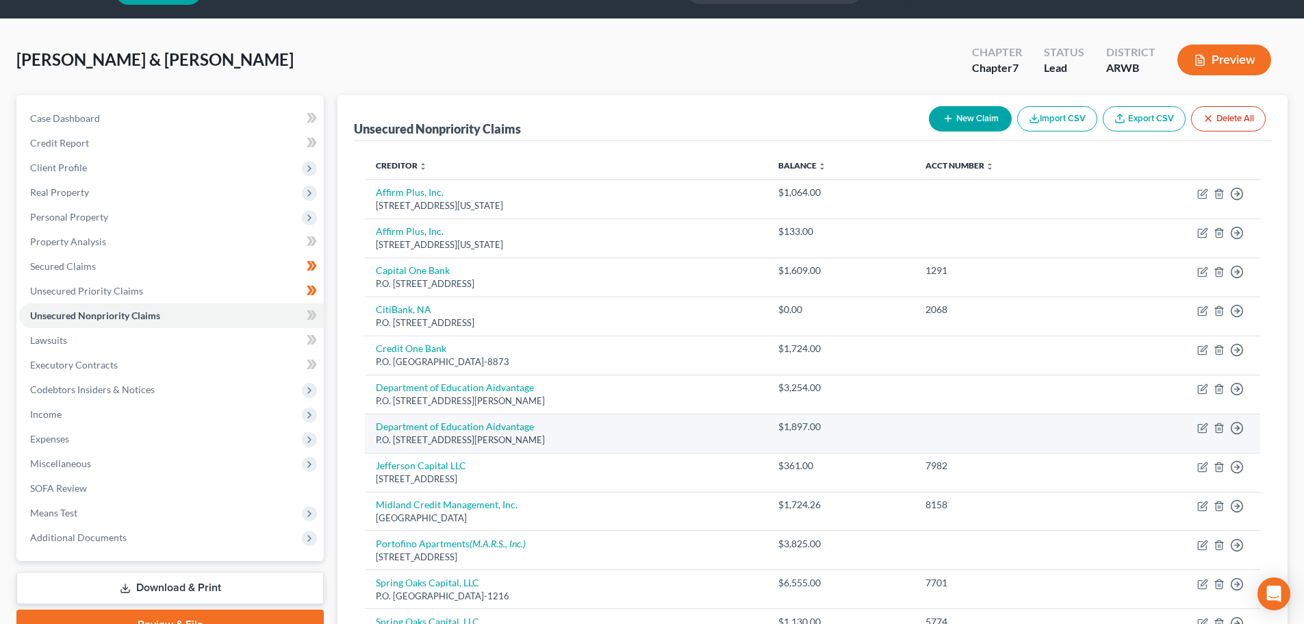
scroll to position [68, 0]
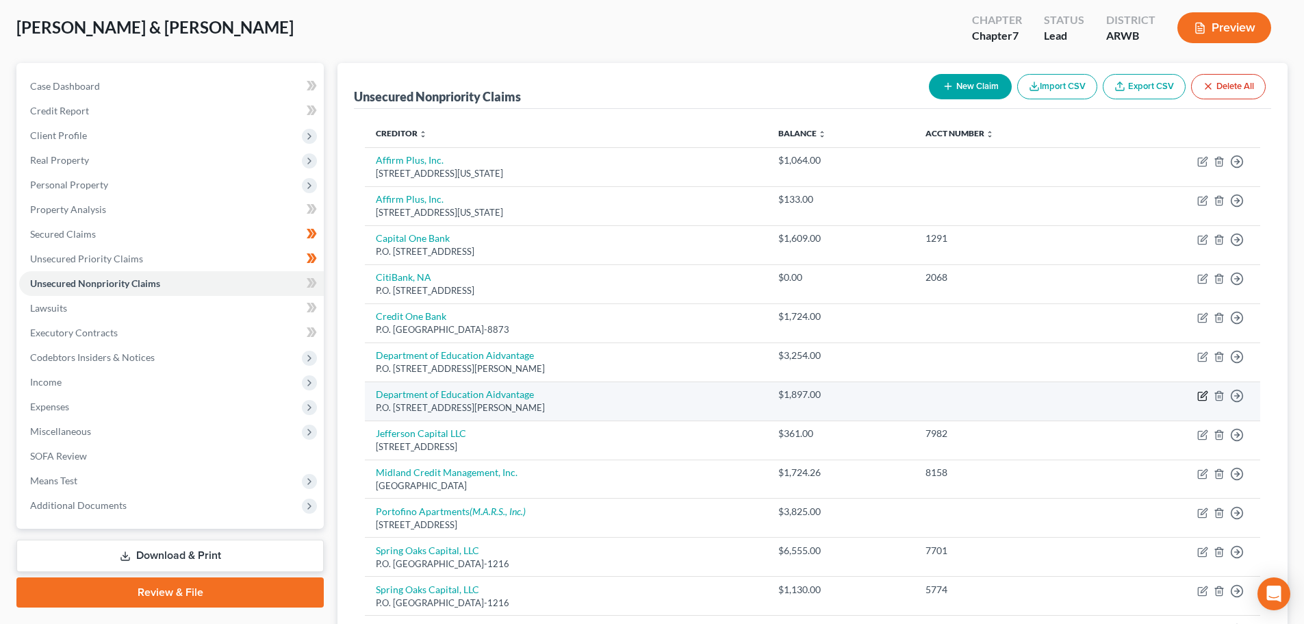
click at [1200, 394] on icon "button" at bounding box center [1202, 395] width 11 height 11
select select "39"
select select "17"
select select "0"
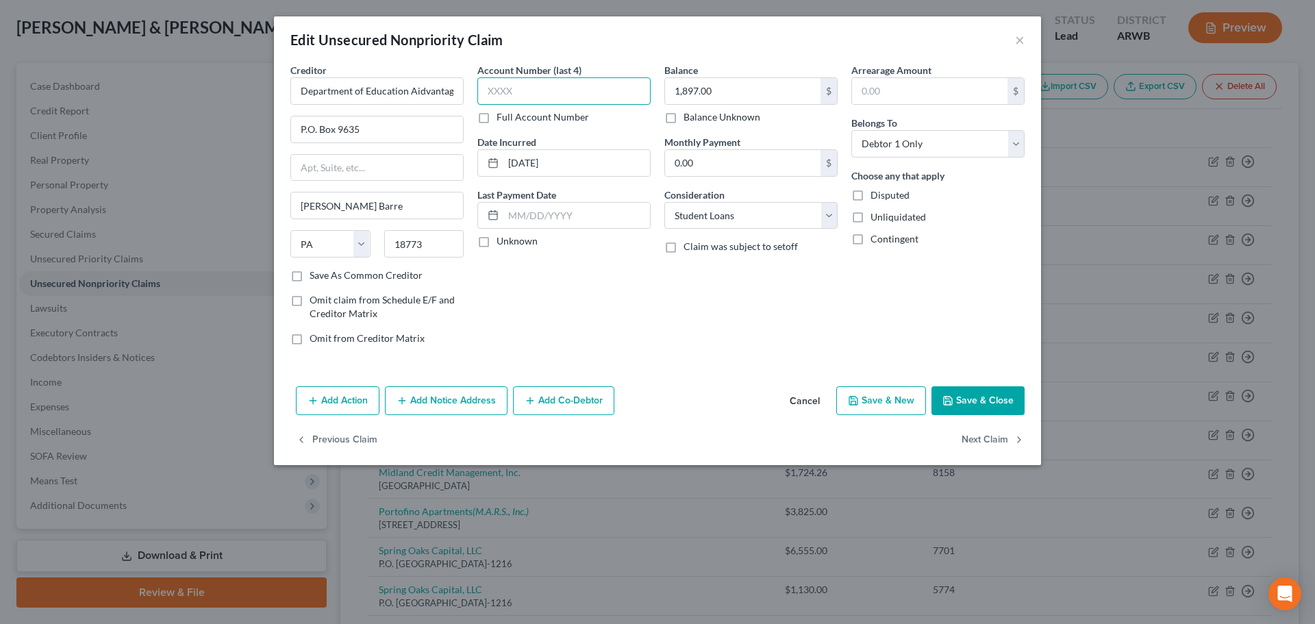
click at [500, 95] on input "text" at bounding box center [563, 90] width 173 height 27
type input "0220"
click at [993, 398] on button "Save & Close" at bounding box center [977, 400] width 93 height 29
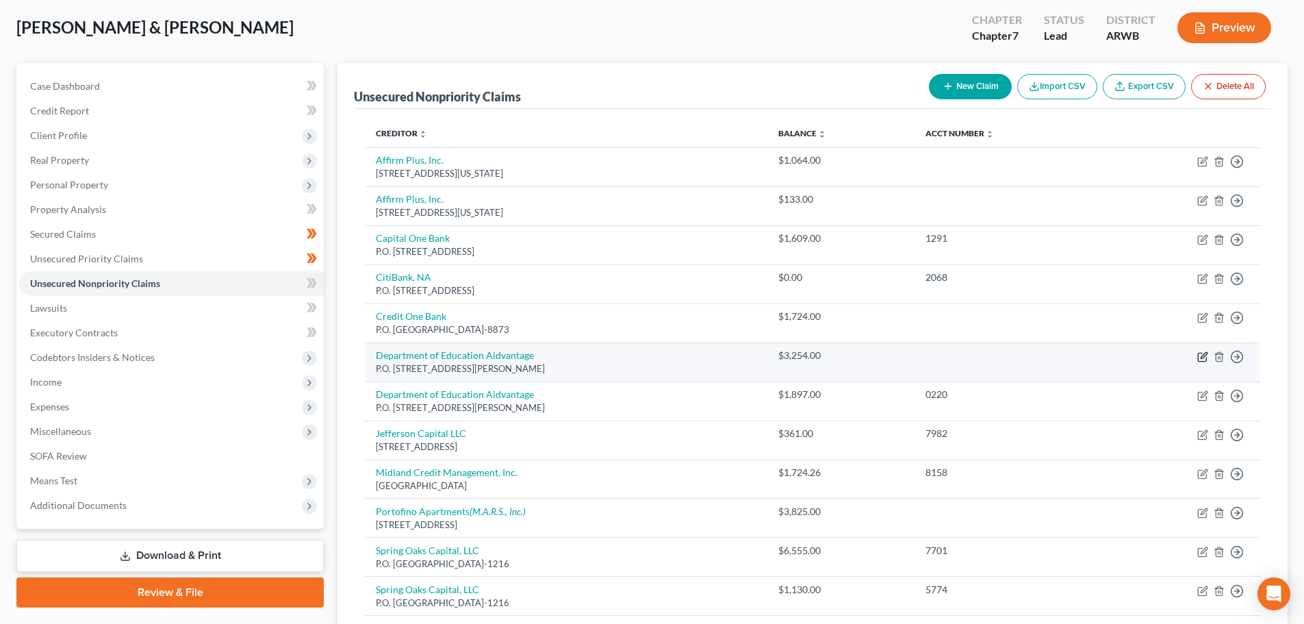
click at [1200, 357] on icon "button" at bounding box center [1202, 356] width 11 height 11
select select "39"
select select "17"
select select "0"
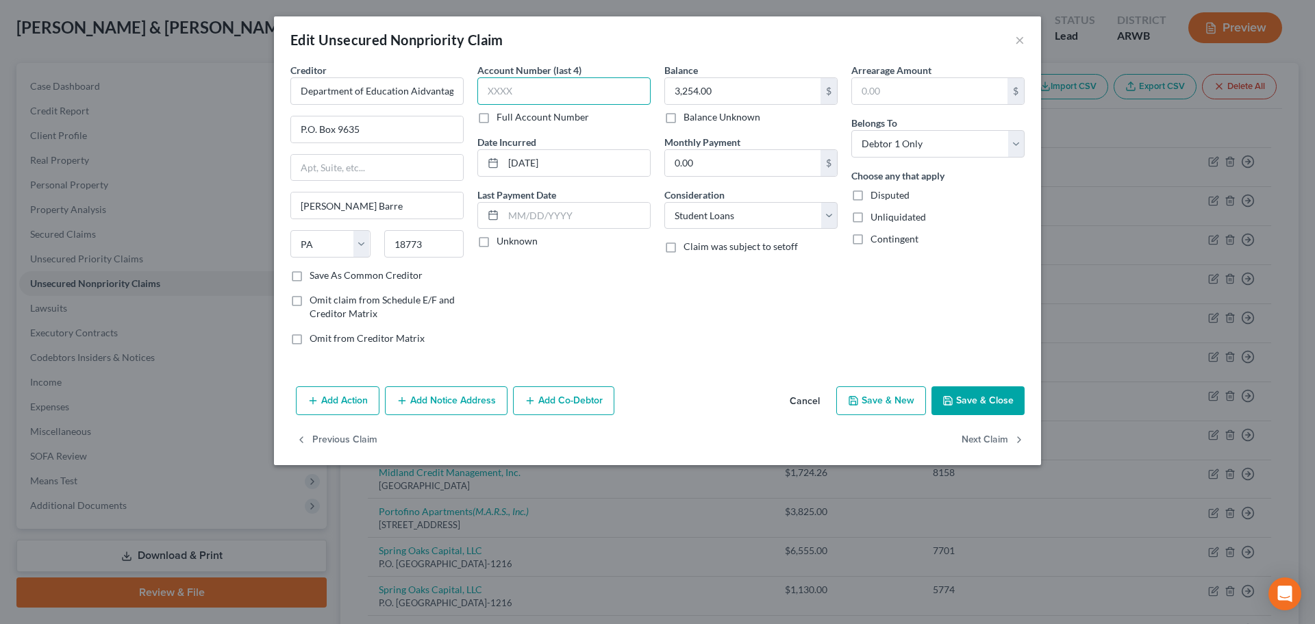
click at [530, 94] on input "text" at bounding box center [563, 90] width 173 height 27
type input "0220"
click at [967, 398] on button "Save & Close" at bounding box center [977, 400] width 93 height 29
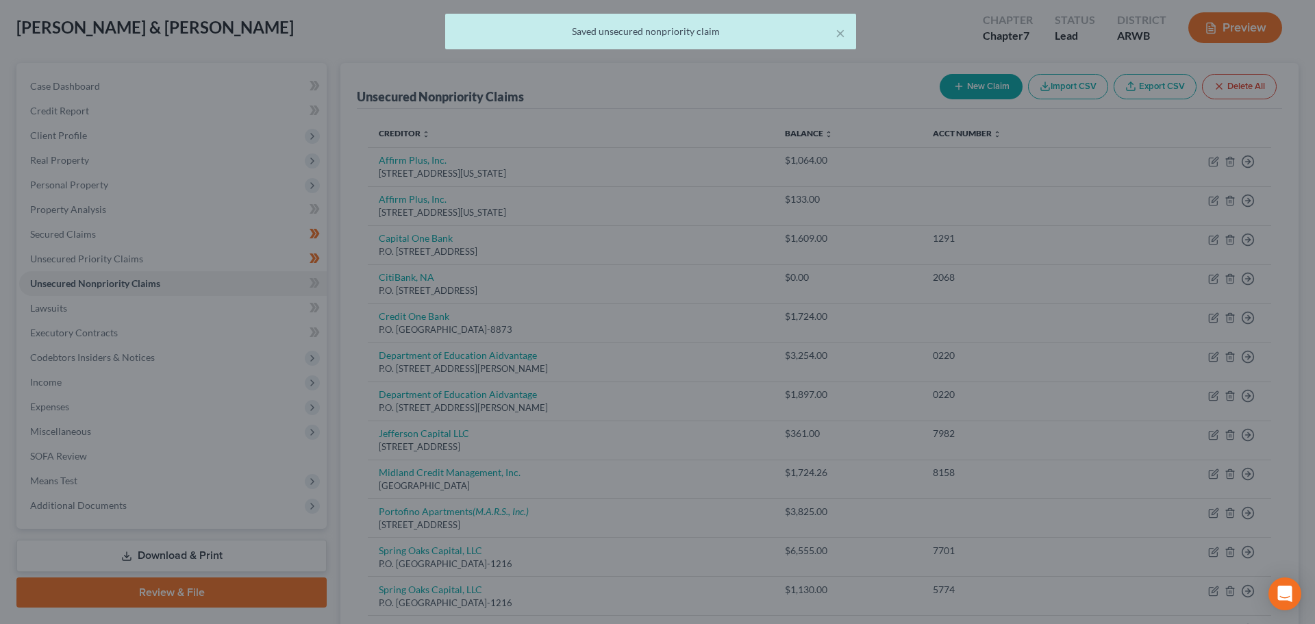
type input "0"
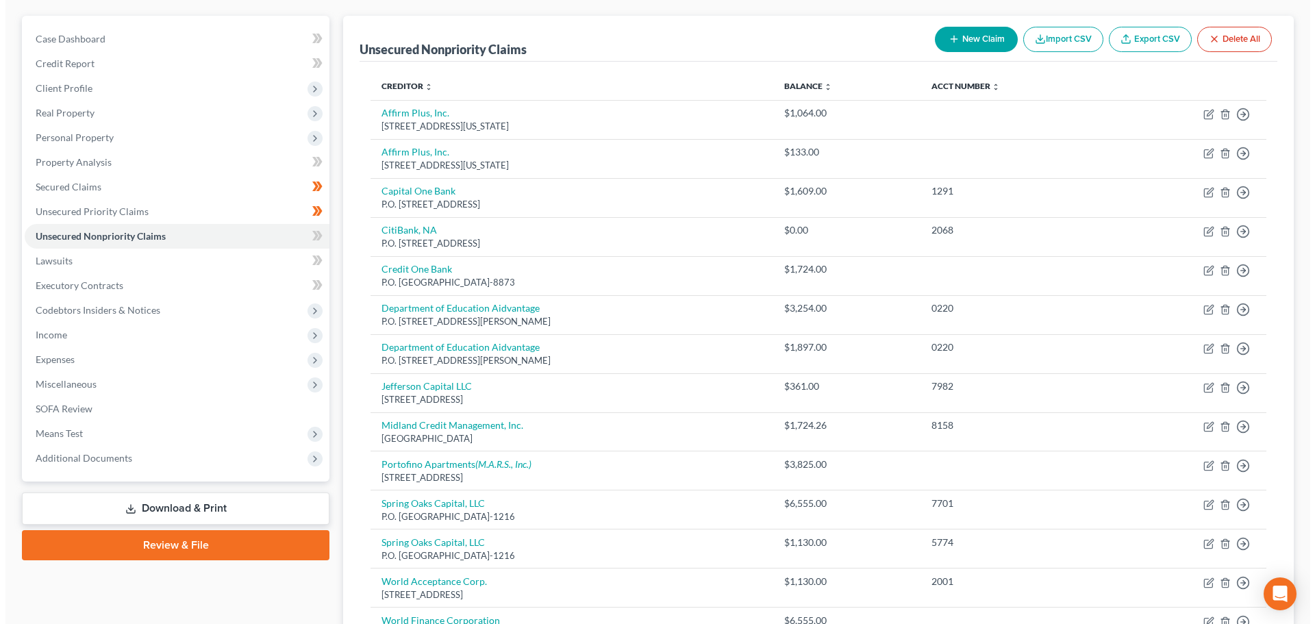
scroll to position [81, 0]
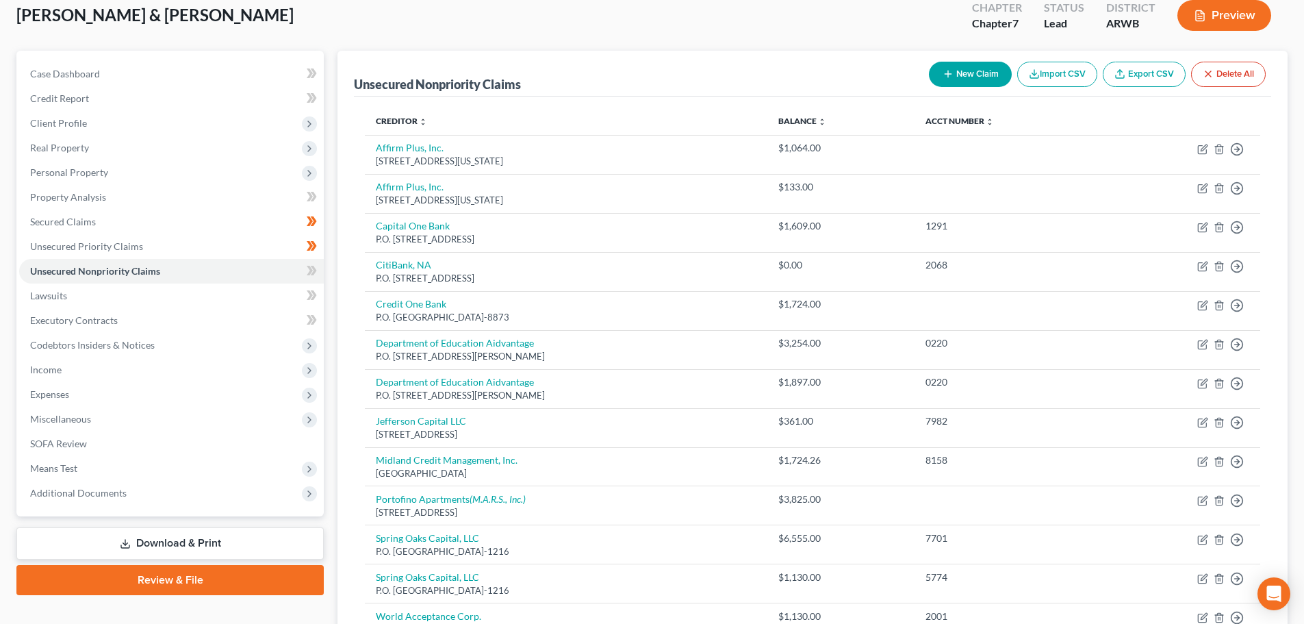
click at [969, 81] on button "New Claim" at bounding box center [970, 74] width 83 height 25
select select "2"
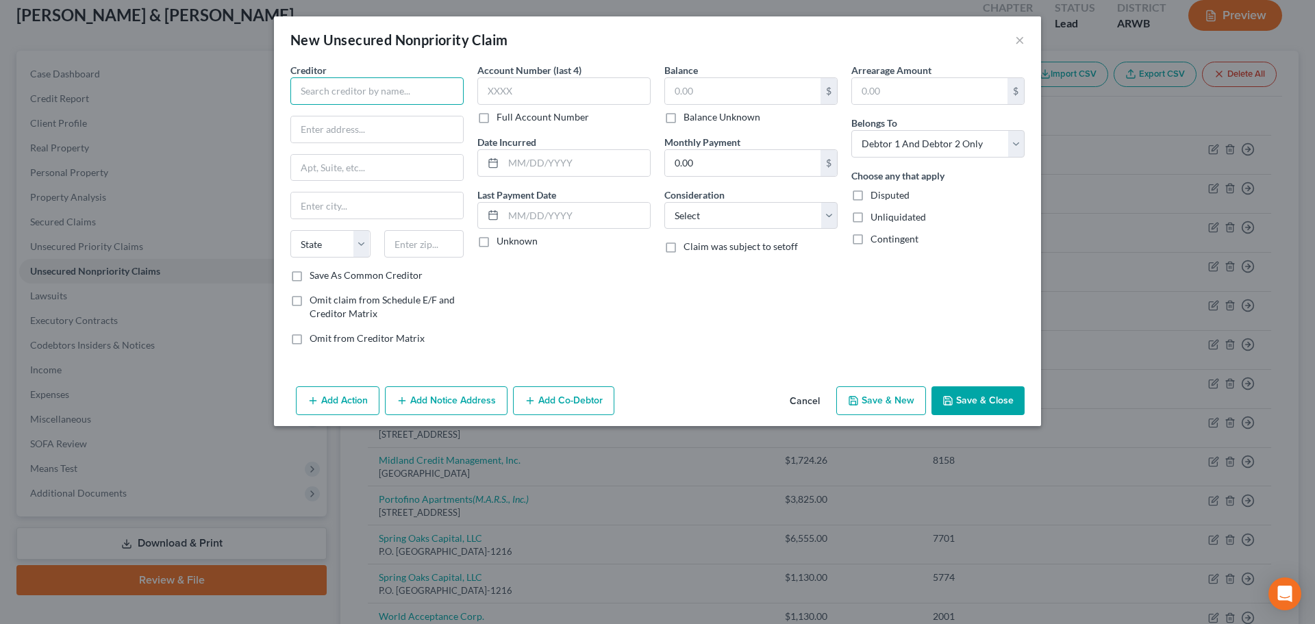
click at [331, 90] on input "text" at bounding box center [376, 90] width 173 height 27
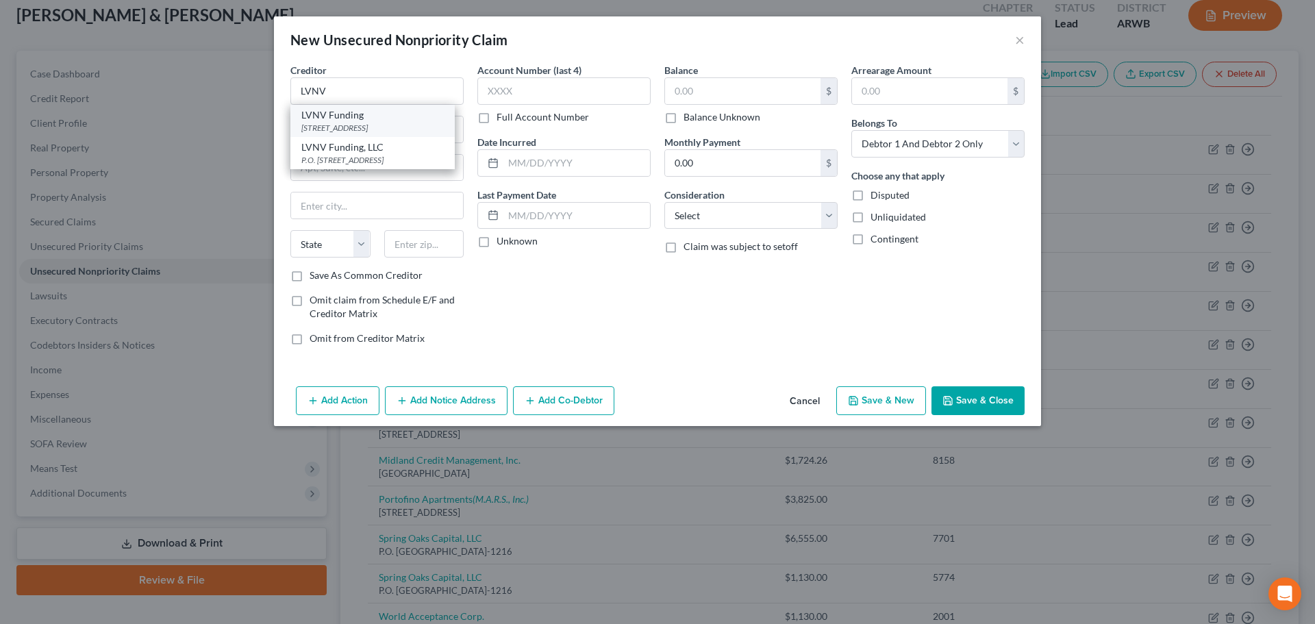
click at [342, 123] on div "[STREET_ADDRESS]" at bounding box center [372, 128] width 142 height 12
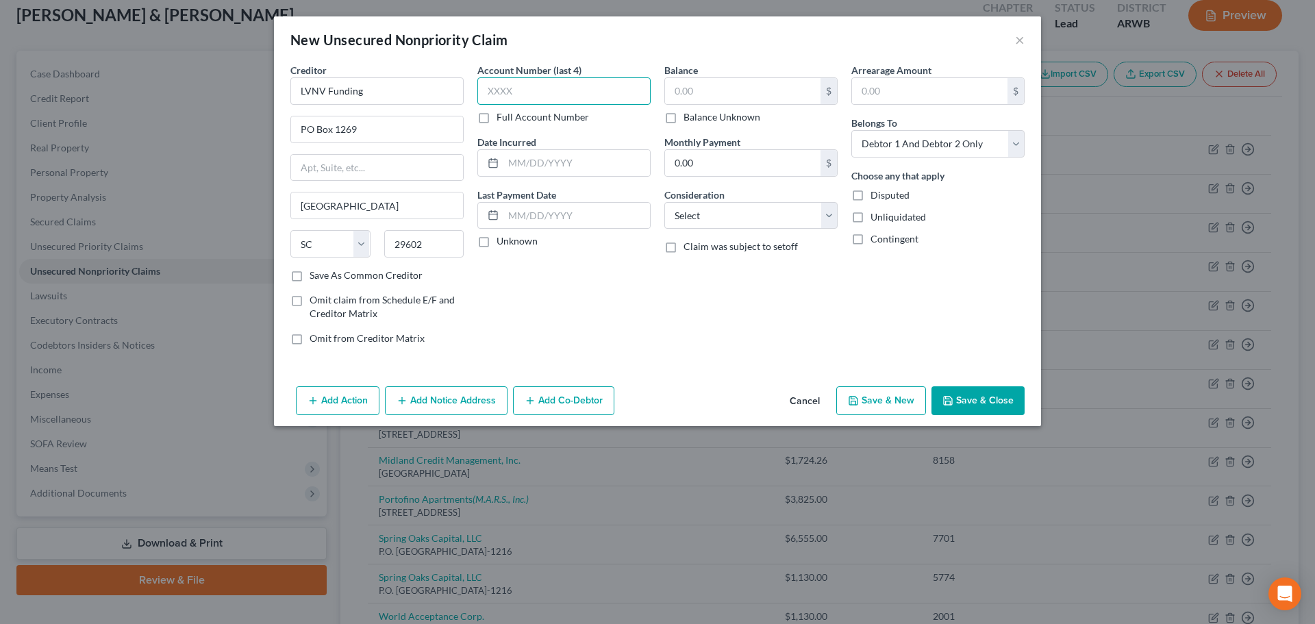
click at [503, 92] on input "text" at bounding box center [563, 90] width 173 height 27
click at [540, 165] on input "text" at bounding box center [576, 163] width 147 height 26
click at [704, 94] on input "text" at bounding box center [742, 91] width 155 height 26
click at [744, 220] on select "Select Cable / Satellite Services Collection Agency Credit Card Debt Debt Couns…" at bounding box center [750, 215] width 173 height 27
click at [664, 202] on select "Select Cable / Satellite Services Collection Agency Credit Card Debt Debt Couns…" at bounding box center [750, 215] width 173 height 27
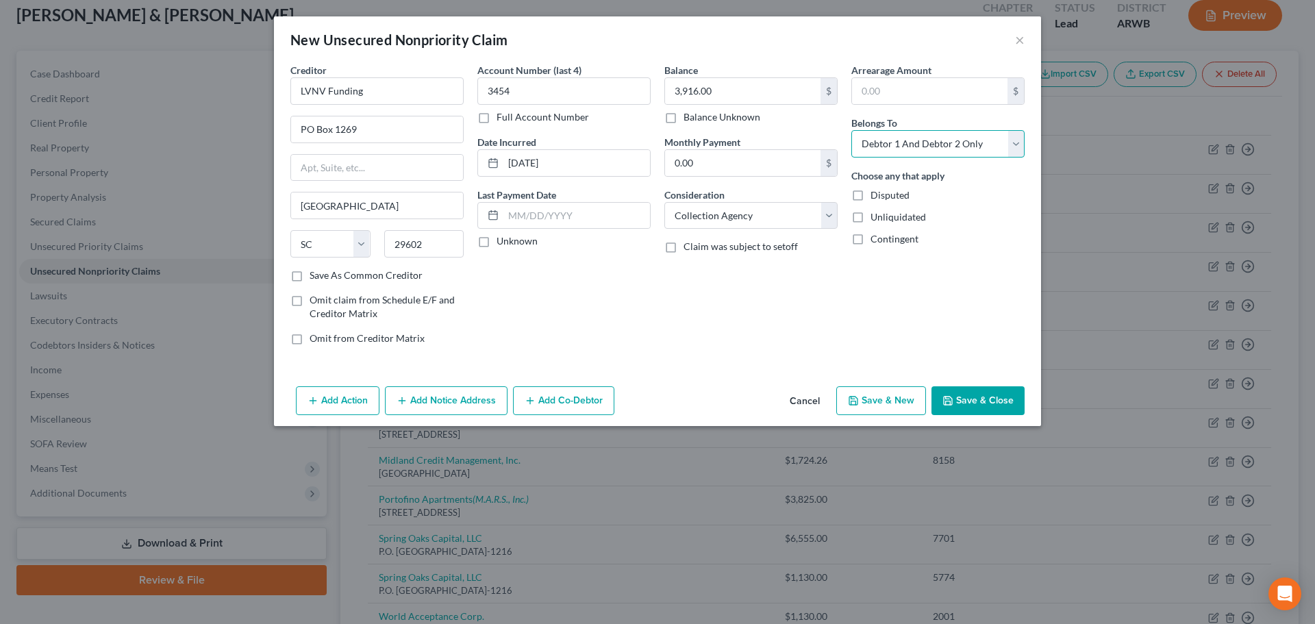
drag, startPoint x: 894, startPoint y: 147, endPoint x: 889, endPoint y: 157, distance: 11.3
click at [894, 147] on select "Select Debtor 1 Only Debtor 2 Only Debtor 1 And Debtor 2 Only At Least One Of T…" at bounding box center [937, 143] width 173 height 27
click at [851, 130] on select "Select Debtor 1 Only Debtor 2 Only Debtor 1 And Debtor 2 Only At Least One Of T…" at bounding box center [937, 143] width 173 height 27
click at [457, 410] on button "Add Notice Address" at bounding box center [446, 400] width 123 height 29
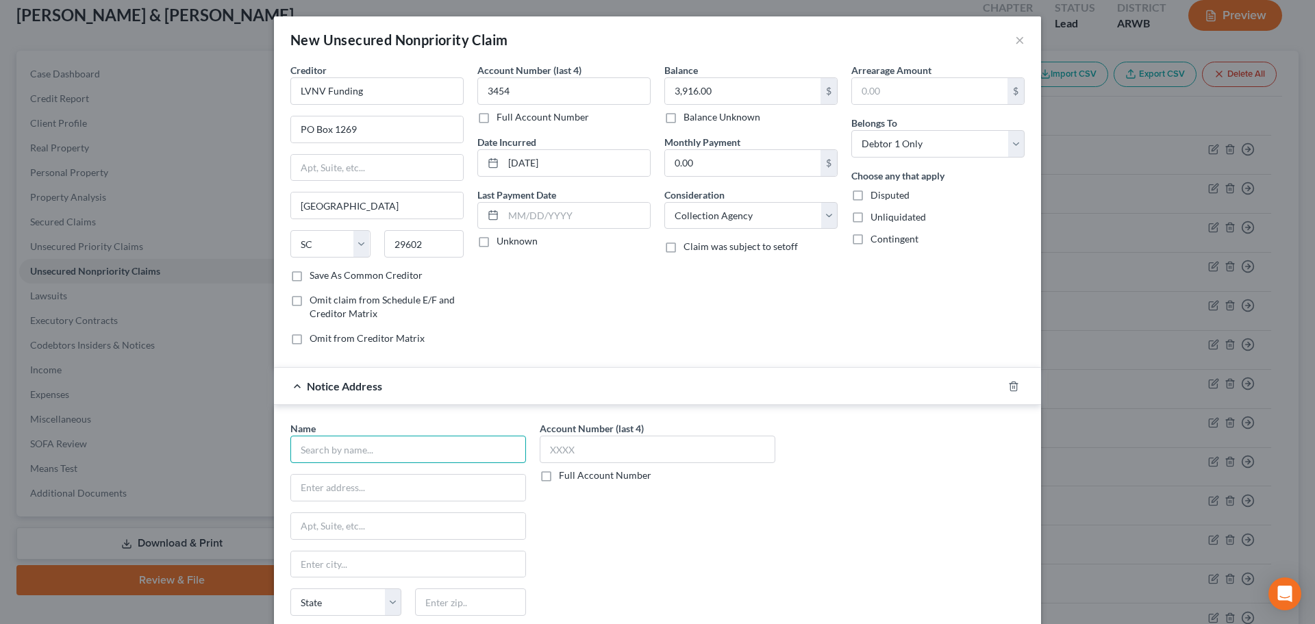
click at [398, 461] on input "text" at bounding box center [408, 448] width 236 height 27
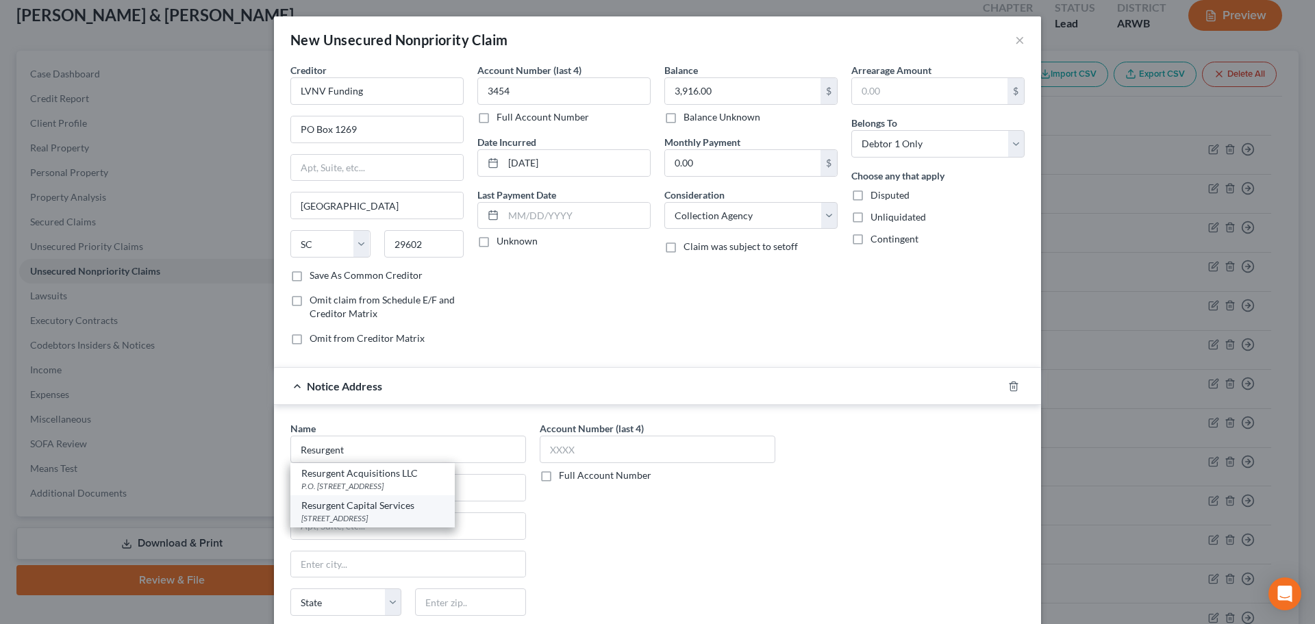
click at [402, 516] on div "[STREET_ADDRESS]" at bounding box center [372, 518] width 142 height 12
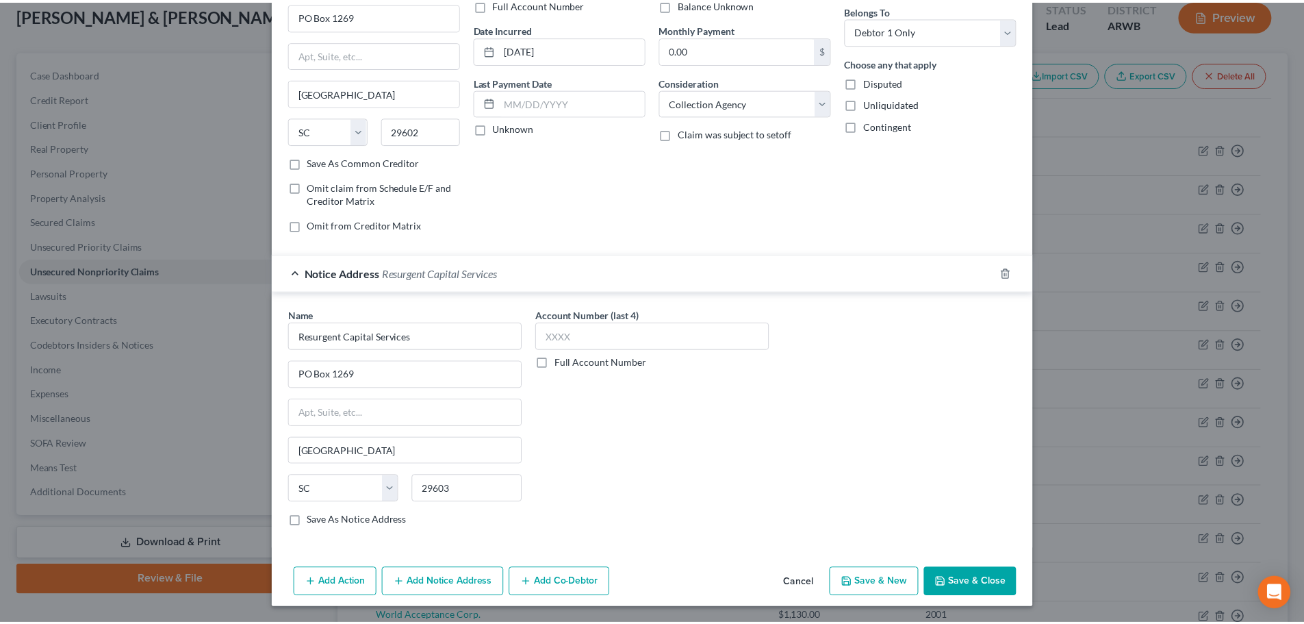
scroll to position [114, 0]
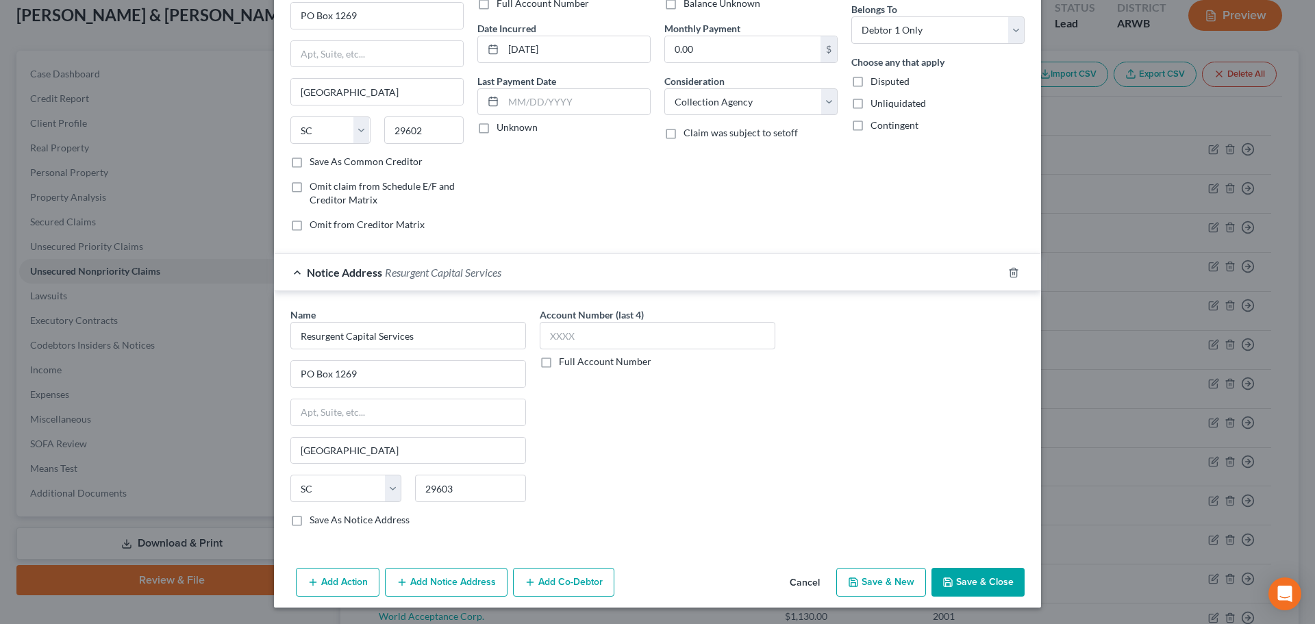
click at [962, 591] on button "Save & Close" at bounding box center [977, 582] width 93 height 29
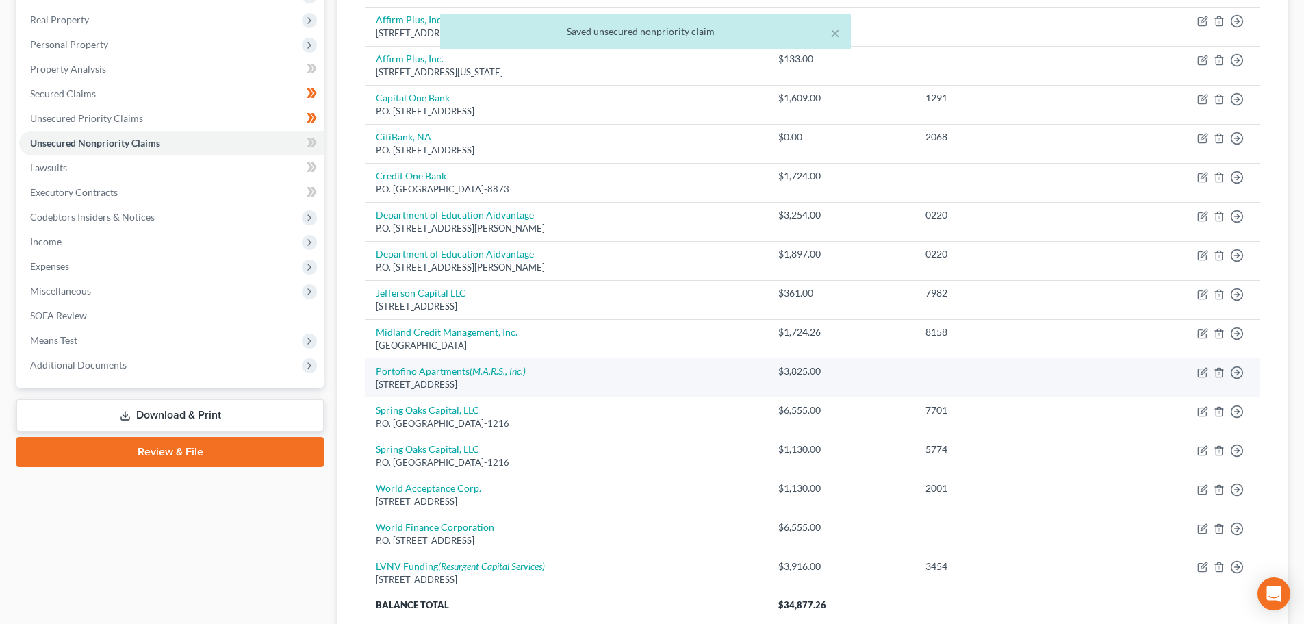
scroll to position [218, 0]
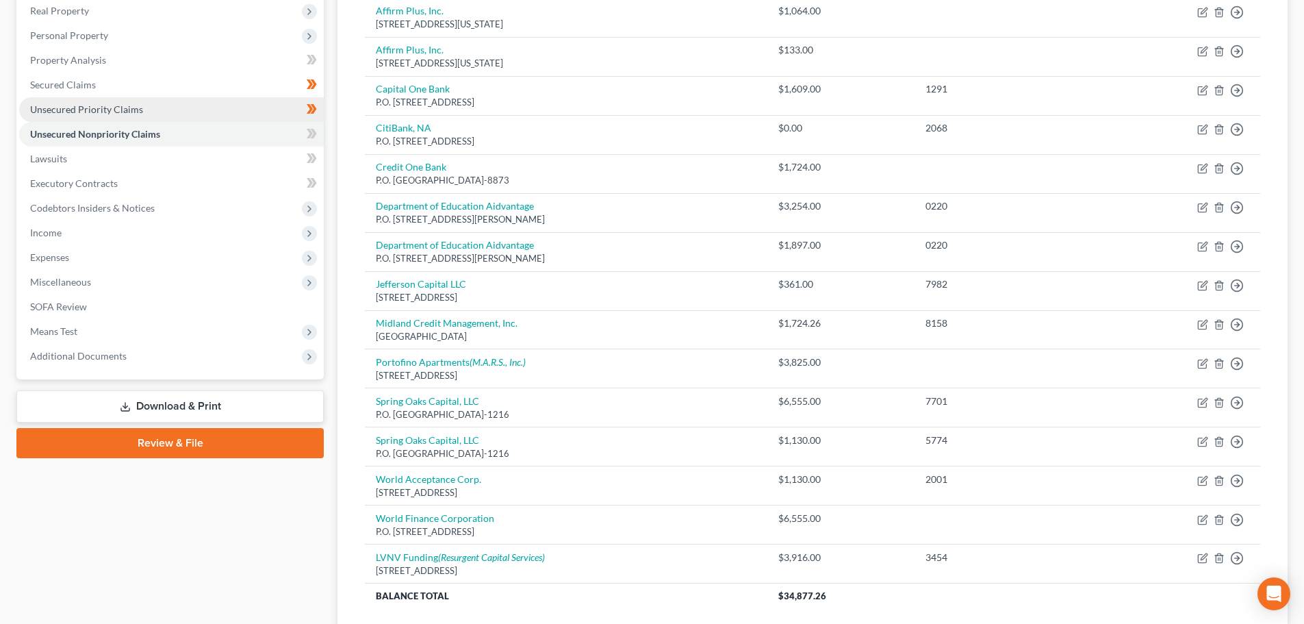
click at [99, 100] on link "Unsecured Priority Claims" at bounding box center [171, 109] width 305 height 25
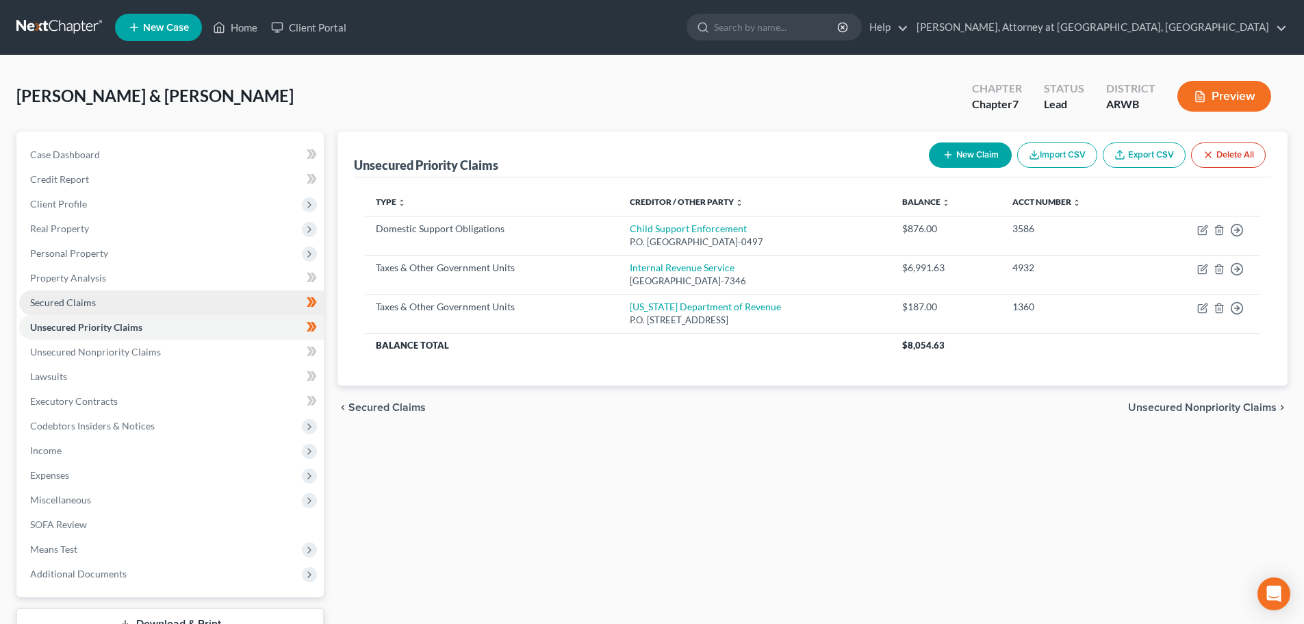
click at [118, 308] on link "Secured Claims" at bounding box center [171, 302] width 305 height 25
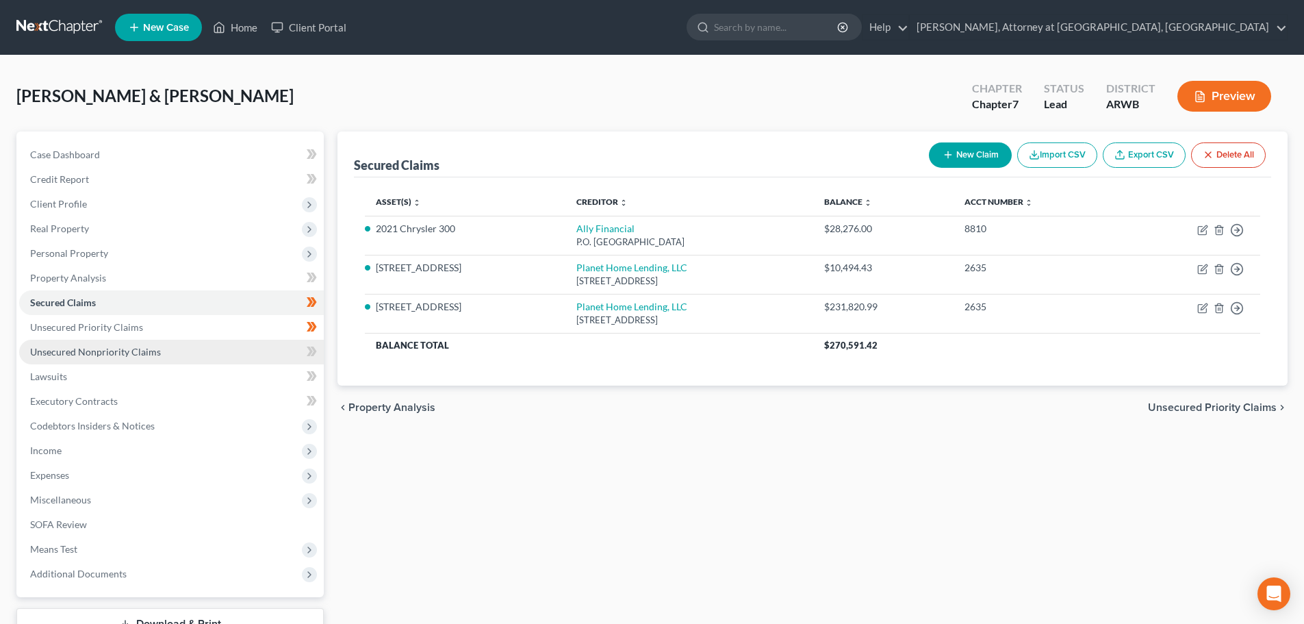
click at [95, 352] on span "Unsecured Nonpriority Claims" at bounding box center [95, 352] width 131 height 12
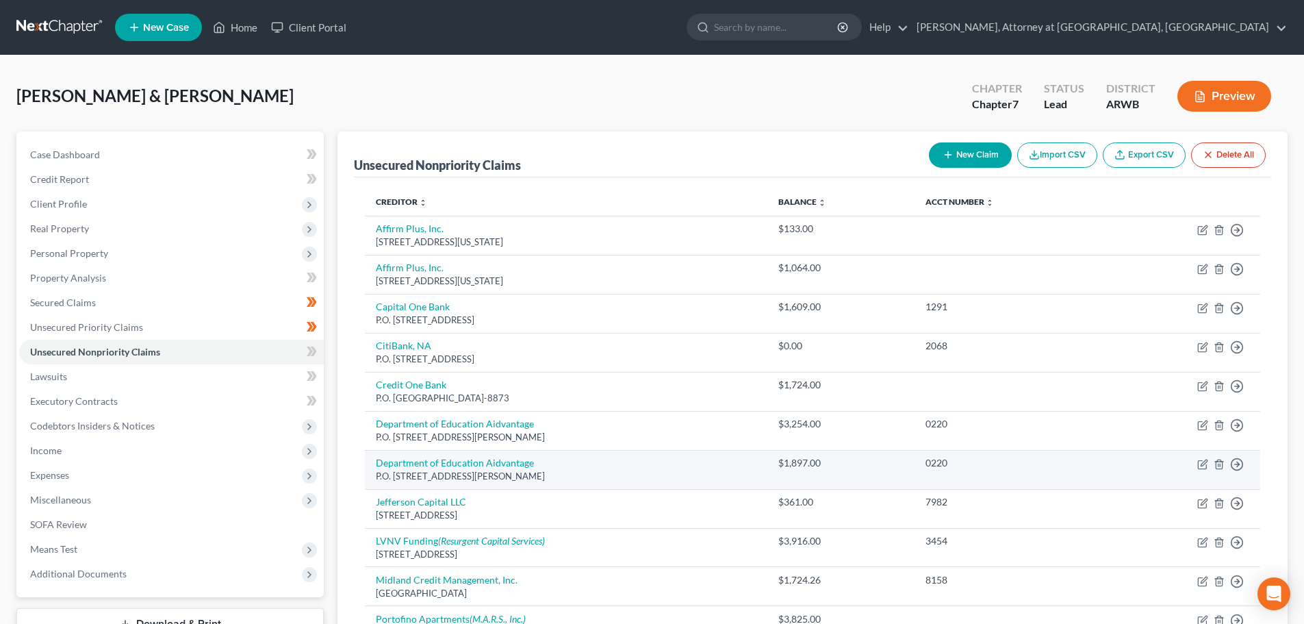
scroll to position [325, 0]
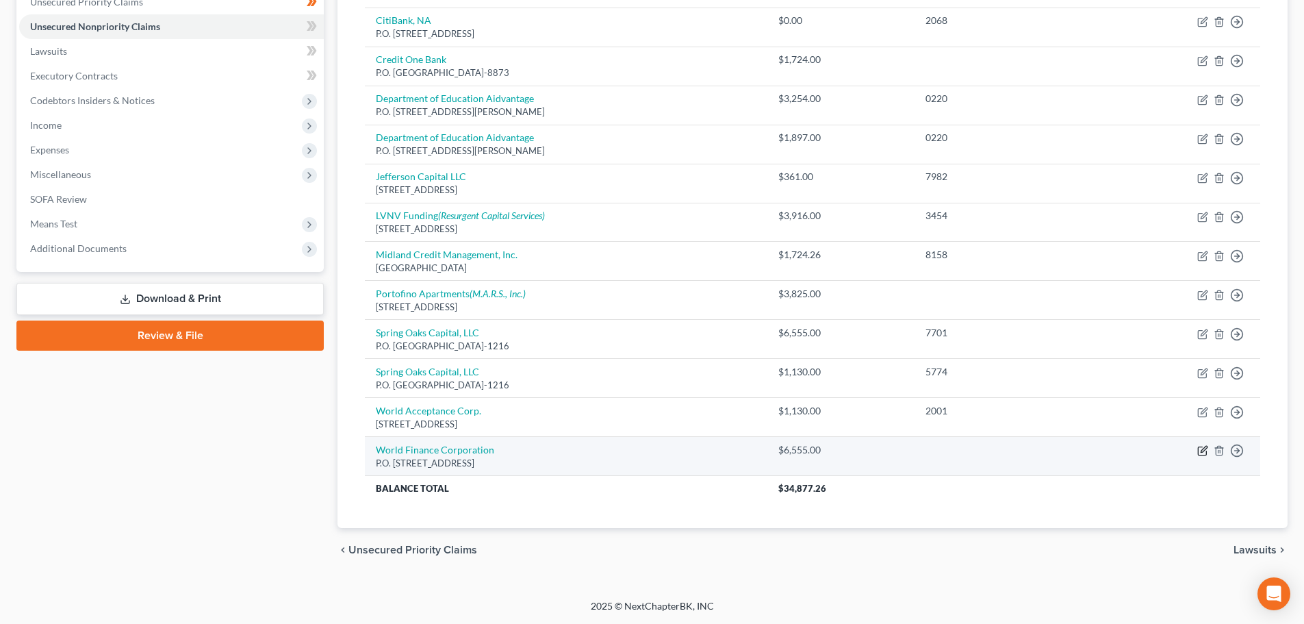
click at [1199, 451] on icon "button" at bounding box center [1202, 451] width 8 height 8
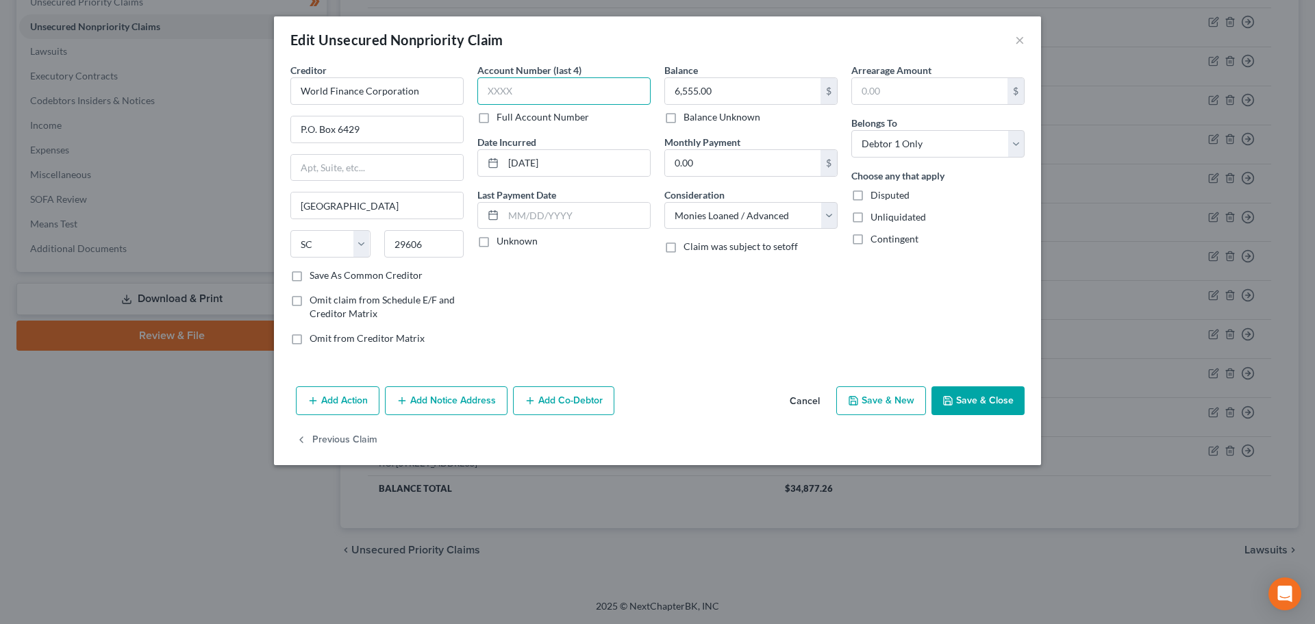
click at [495, 81] on input "text" at bounding box center [563, 90] width 173 height 27
click at [992, 398] on button "Save & Close" at bounding box center [977, 400] width 93 height 29
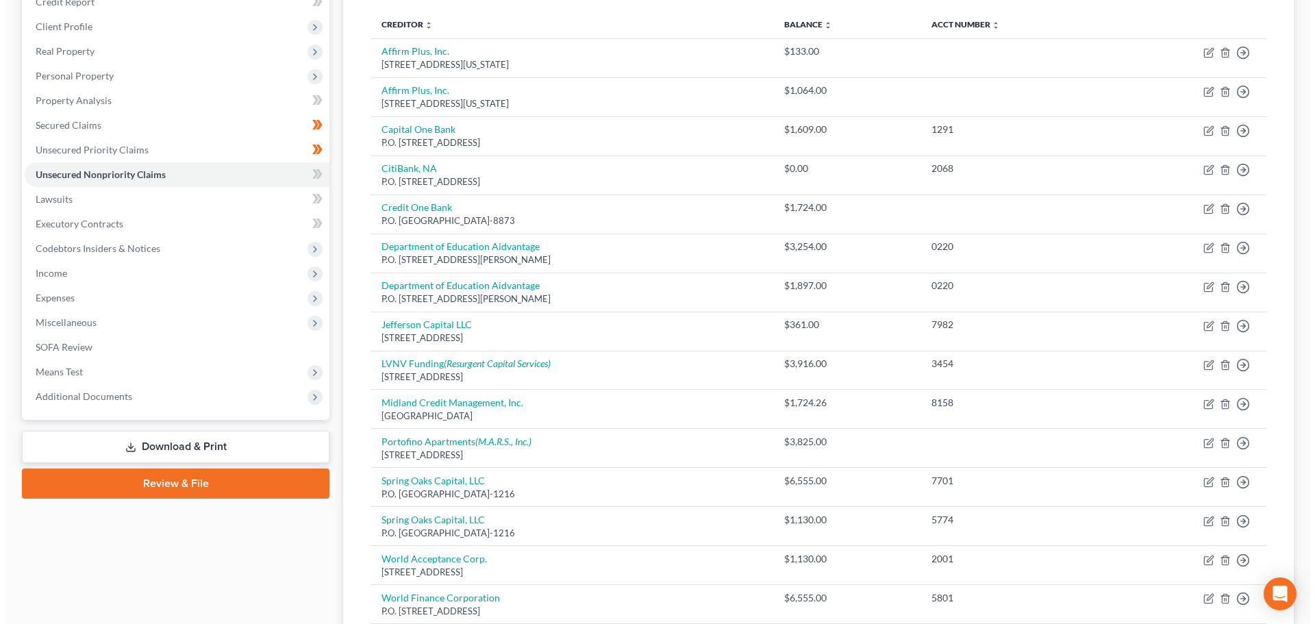
scroll to position [0, 0]
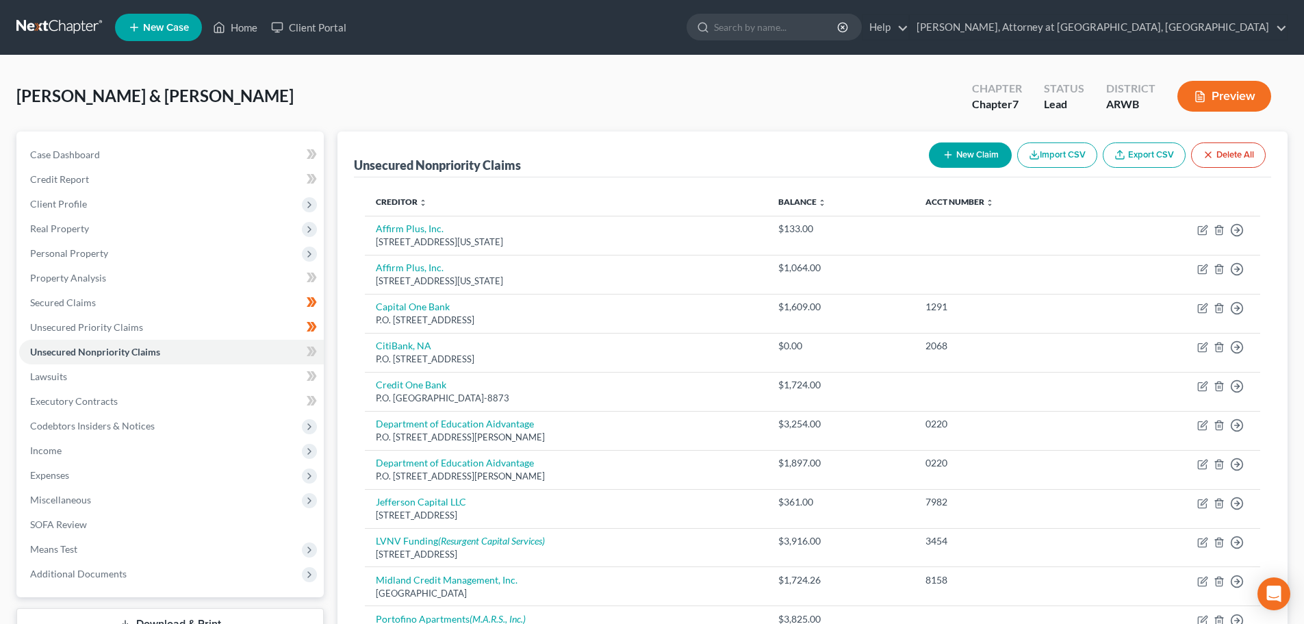
click at [943, 150] on icon "button" at bounding box center [948, 154] width 11 height 11
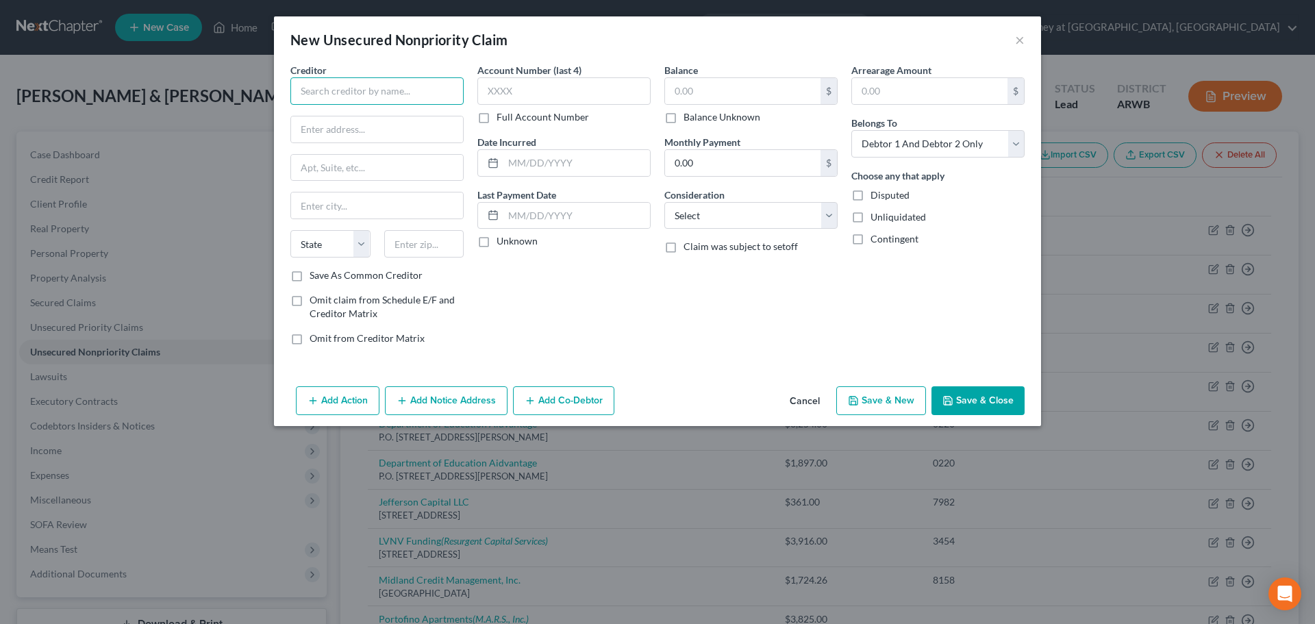
click at [413, 91] on input "text" at bounding box center [376, 90] width 173 height 27
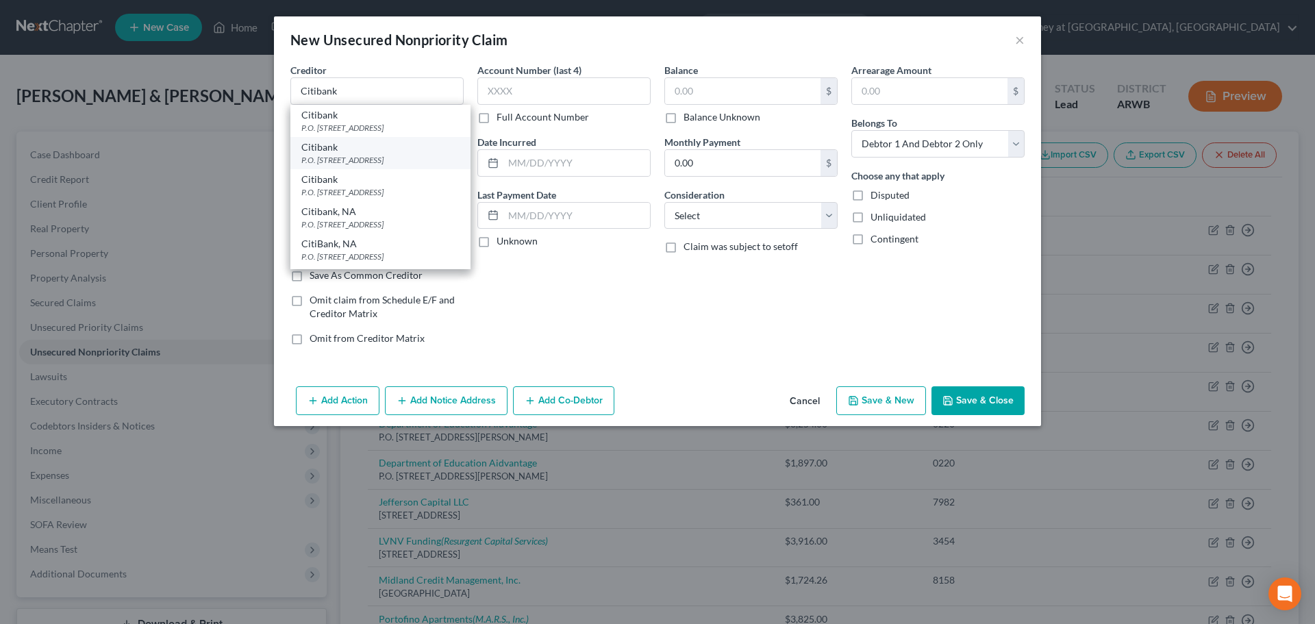
click at [375, 158] on div "P.O. [STREET_ADDRESS]" at bounding box center [380, 160] width 158 height 12
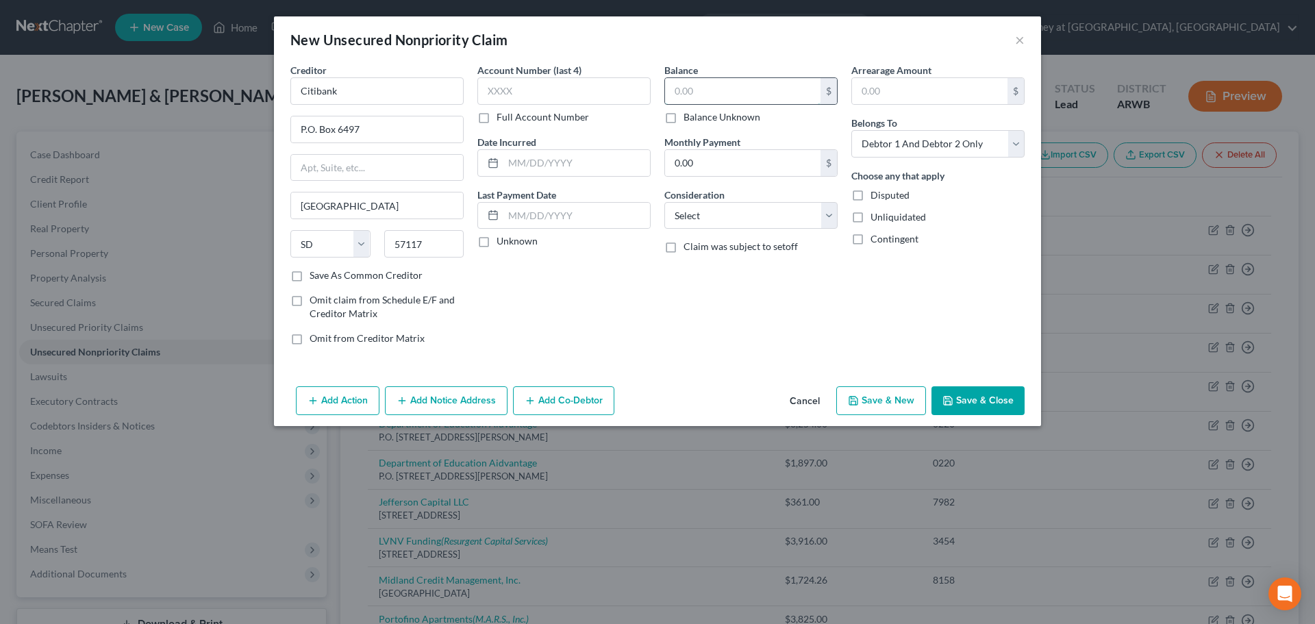
click at [701, 92] on input "text" at bounding box center [742, 91] width 155 height 26
click at [709, 216] on select "Select Cable / Satellite Services Collection Agency Credit Card Debt Debt Couns…" at bounding box center [750, 215] width 173 height 27
click at [664, 202] on select "Select Cable / Satellite Services Collection Agency Credit Card Debt Debt Couns…" at bounding box center [750, 215] width 173 height 27
drag, startPoint x: 865, startPoint y: 147, endPoint x: 863, endPoint y: 156, distance: 9.8
click at [865, 147] on select "Select Debtor 1 Only Debtor 2 Only Debtor 1 And Debtor 2 Only At Least One Of T…" at bounding box center [937, 143] width 173 height 27
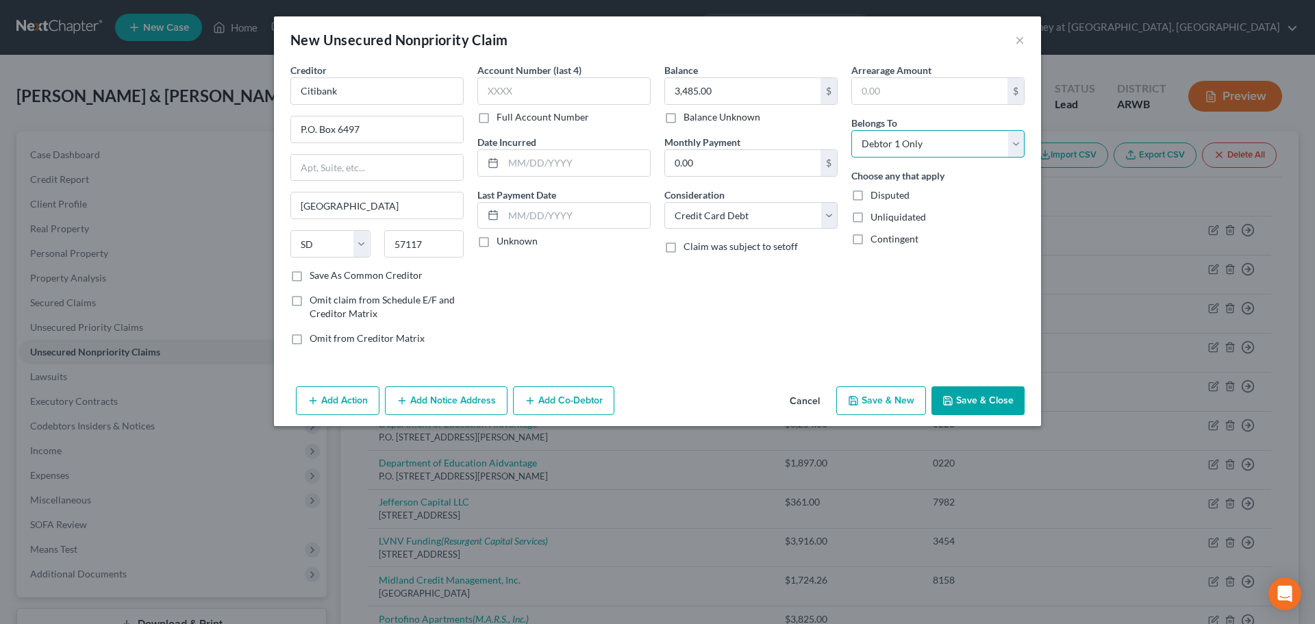
click at [851, 130] on select "Select Debtor 1 Only Debtor 2 Only Debtor 1 And Debtor 2 Only At Least One Of T…" at bounding box center [937, 143] width 173 height 27
click at [475, 406] on button "Add Notice Address" at bounding box center [446, 400] width 123 height 29
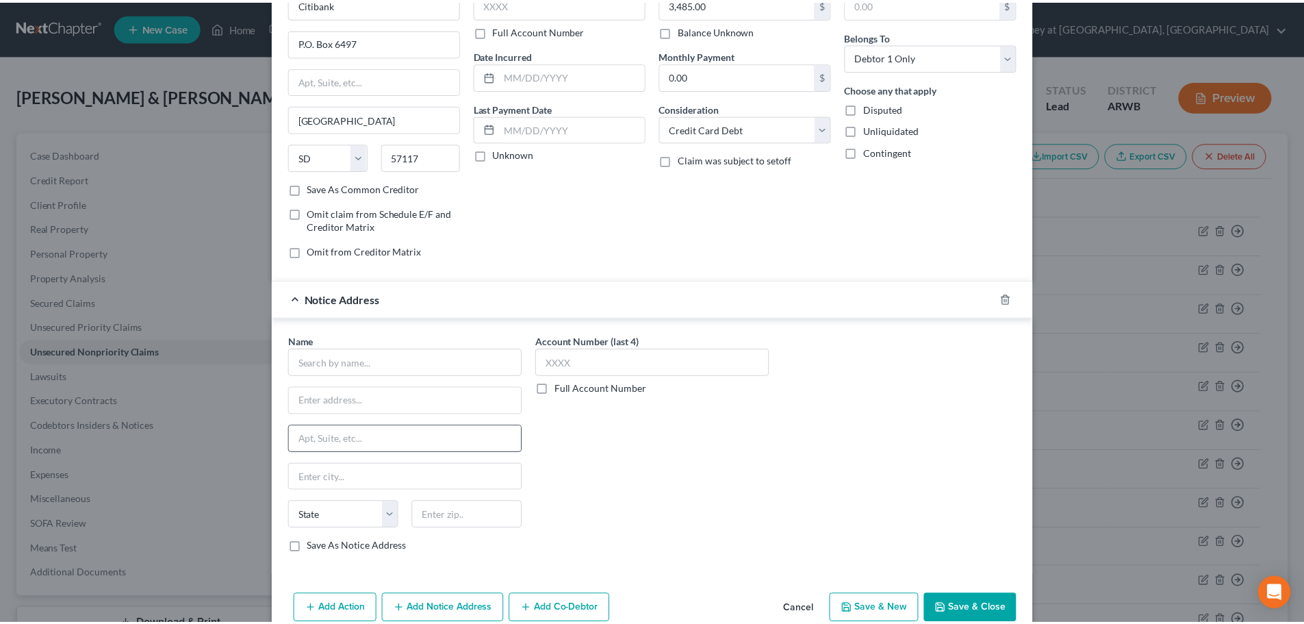
scroll to position [114, 0]
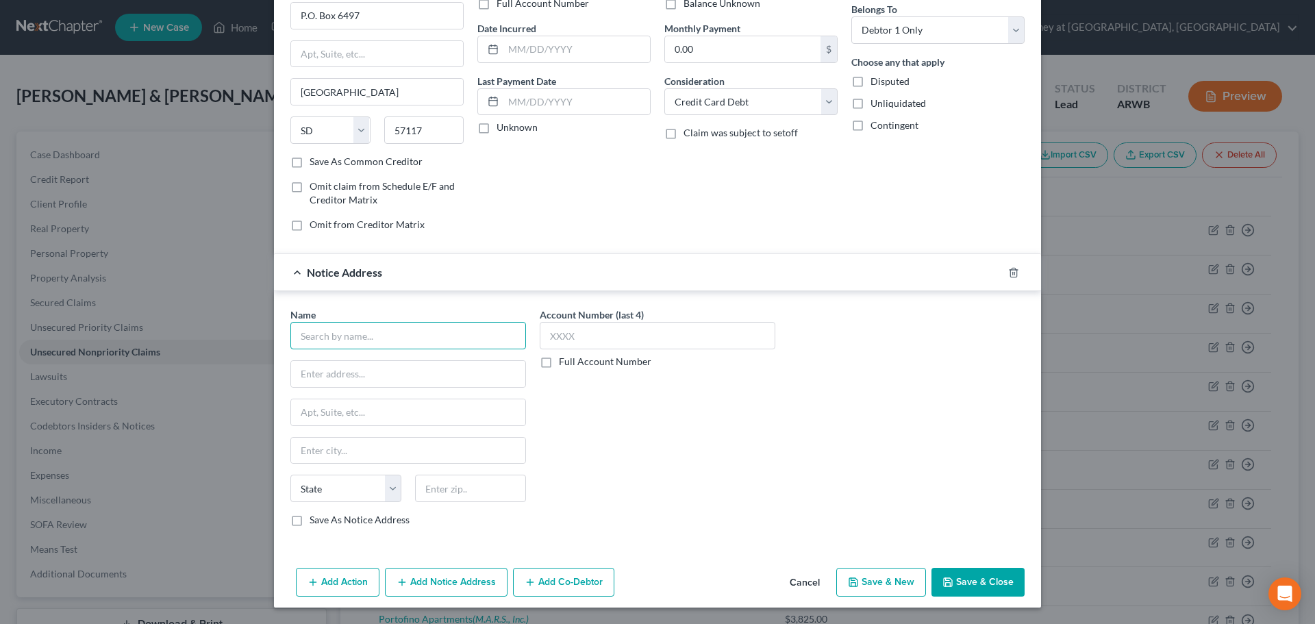
click at [394, 335] on input "text" at bounding box center [408, 335] width 236 height 27
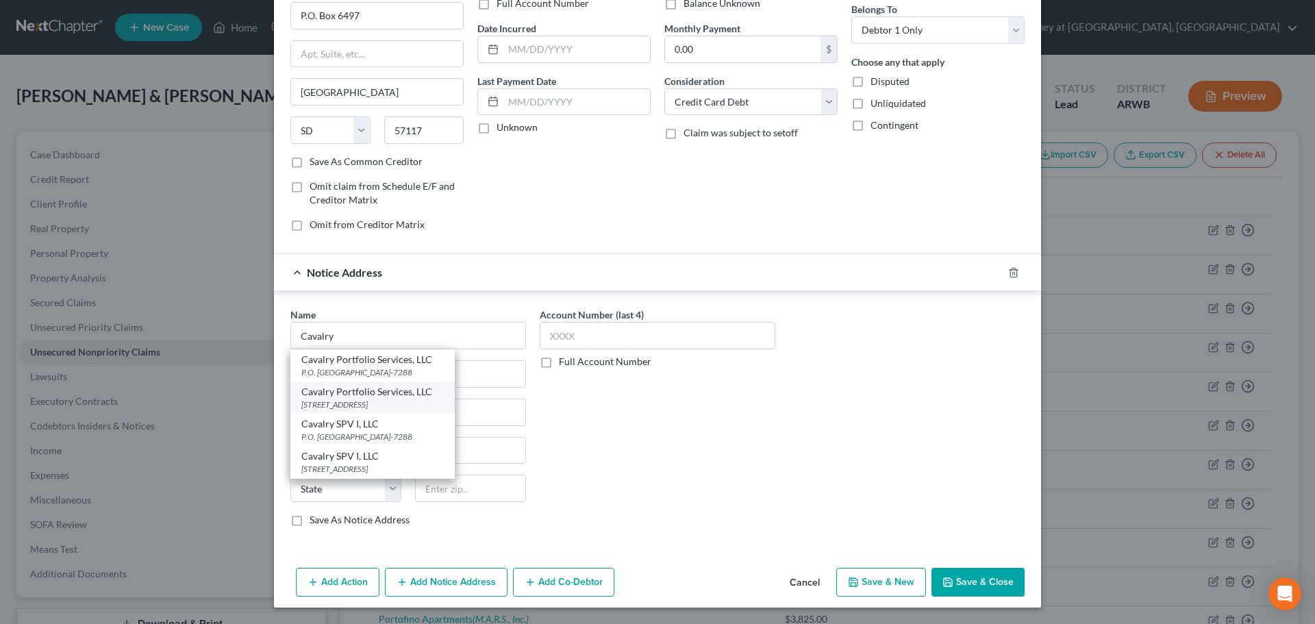
click at [375, 400] on div "[STREET_ADDRESS]" at bounding box center [372, 404] width 142 height 12
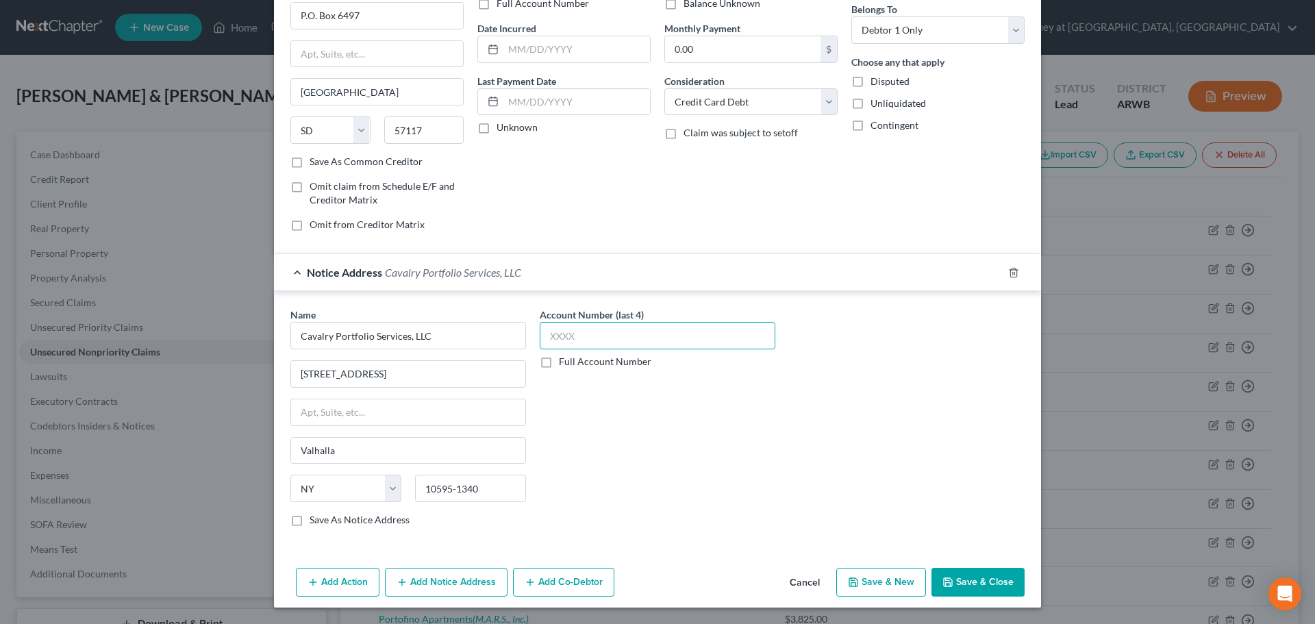
click at [605, 340] on input "text" at bounding box center [658, 335] width 236 height 27
click at [978, 583] on button "Save & Close" at bounding box center [977, 582] width 93 height 29
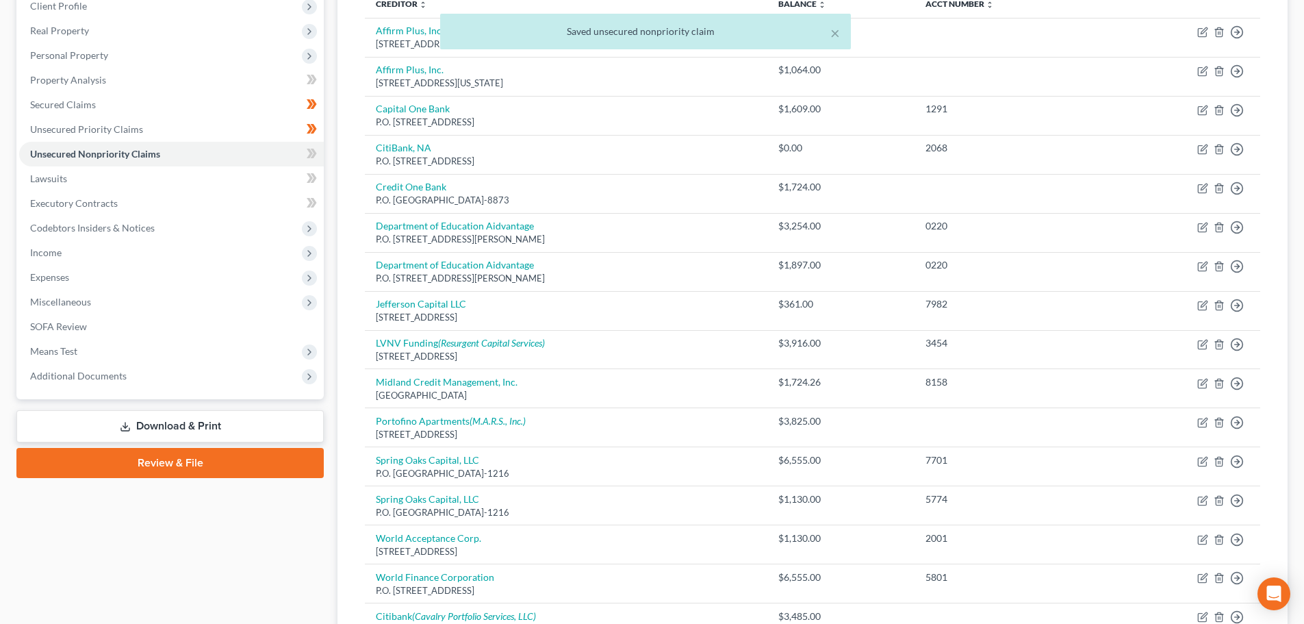
scroll to position [205, 0]
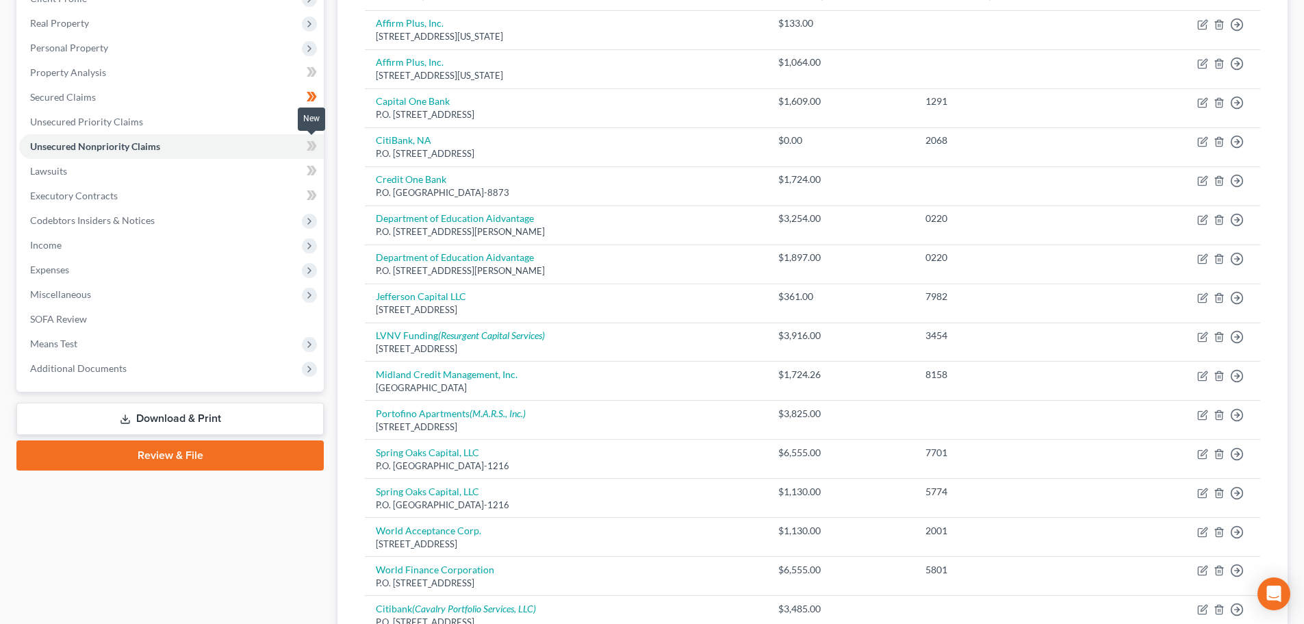
click at [309, 144] on icon at bounding box center [312, 146] width 10 height 17
click at [192, 174] on link "Lawsuits" at bounding box center [171, 171] width 305 height 25
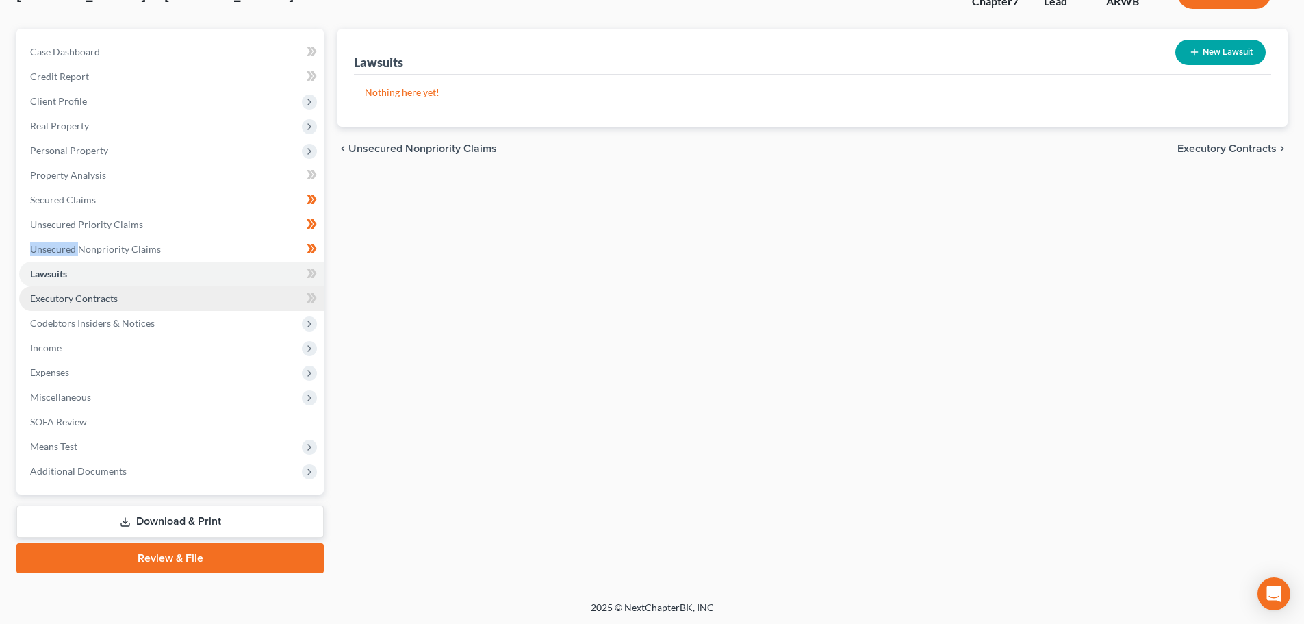
scroll to position [104, 0]
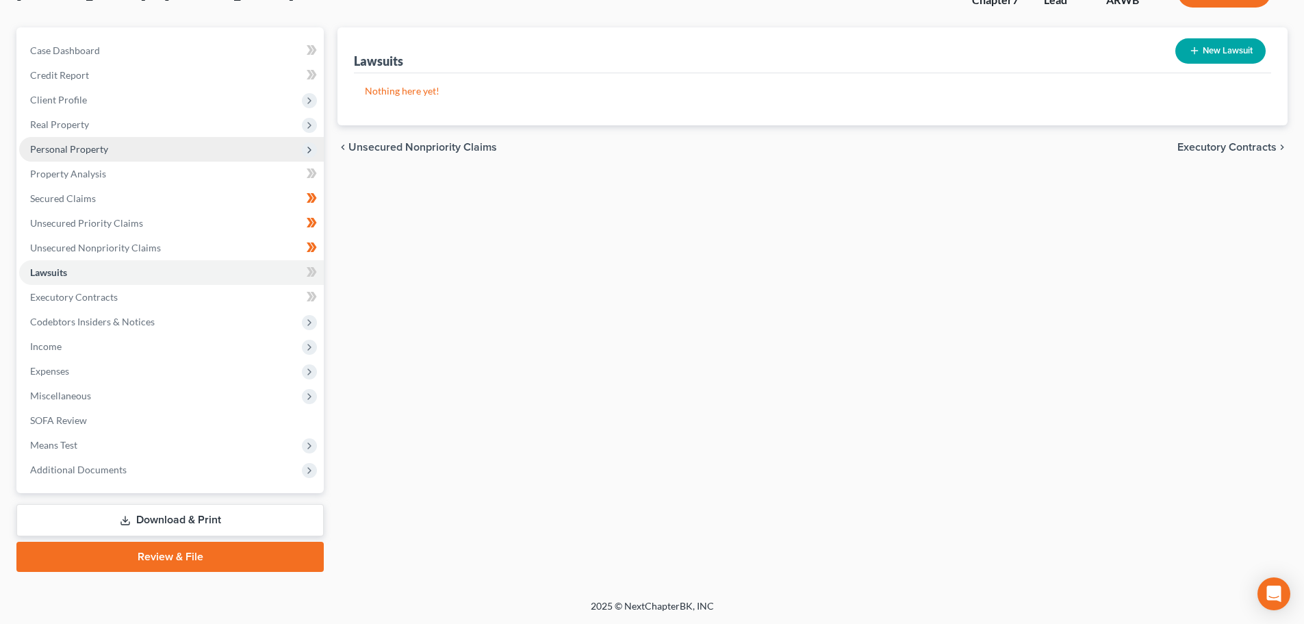
click at [76, 143] on span "Personal Property" at bounding box center [69, 149] width 78 height 12
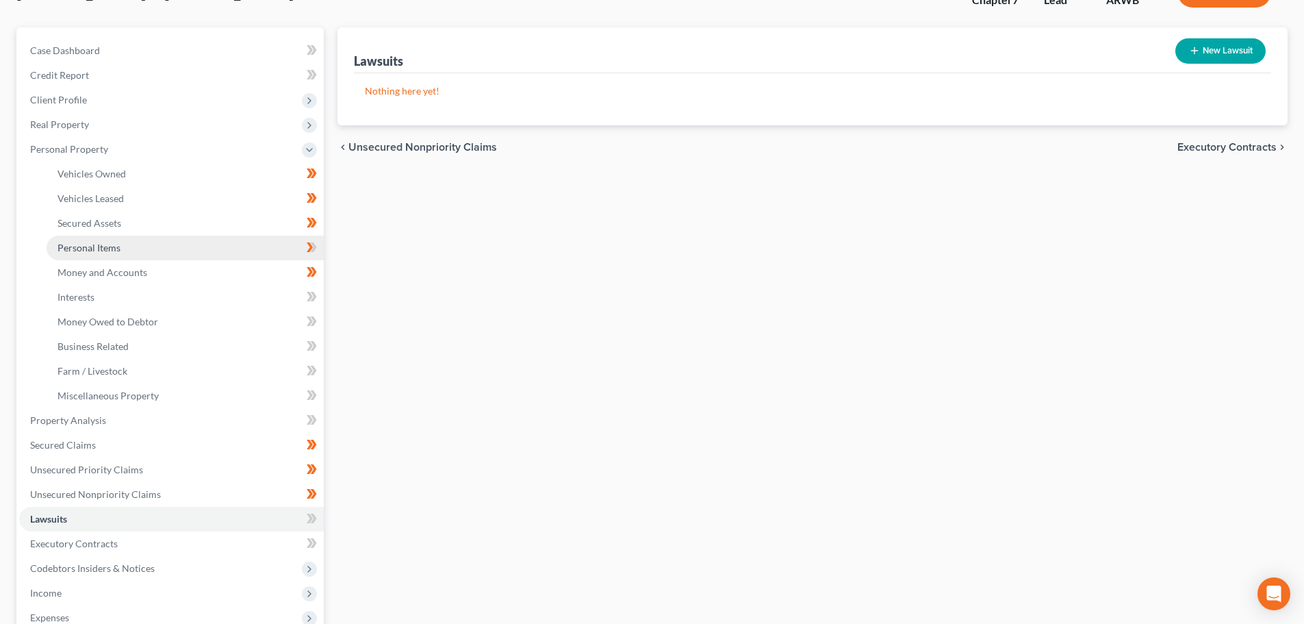
click at [101, 251] on span "Personal Items" at bounding box center [89, 248] width 63 height 12
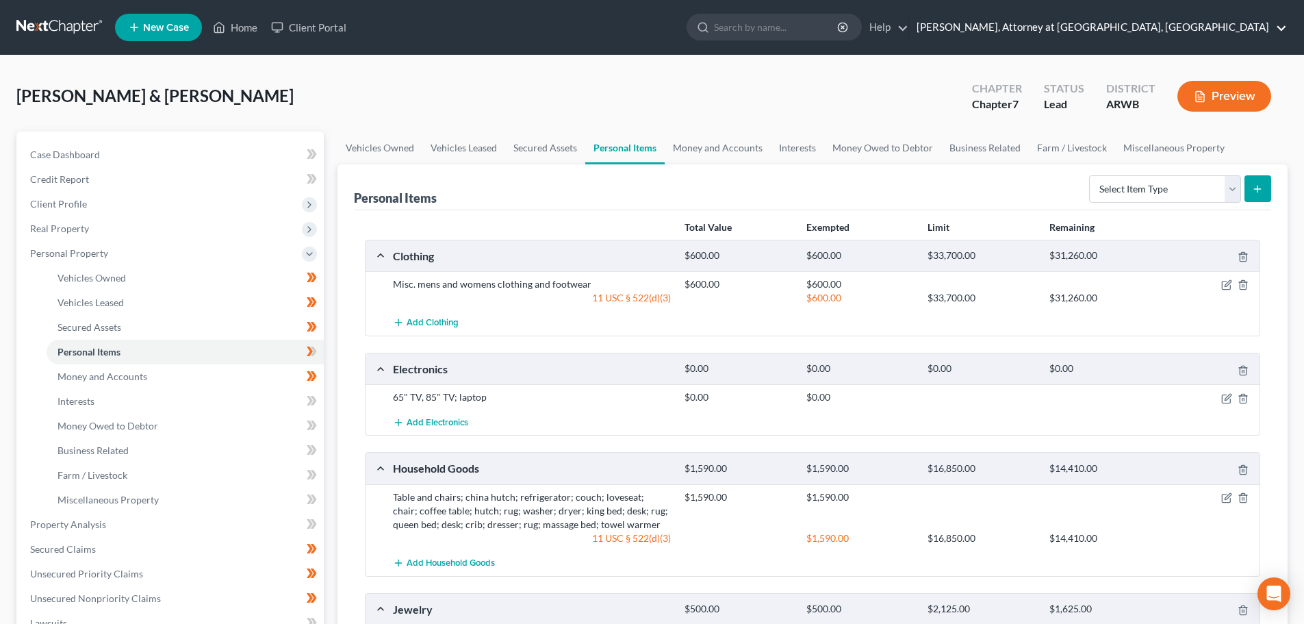
click at [1276, 28] on link "[PERSON_NAME], Attorney at [GEOGRAPHIC_DATA], [GEOGRAPHIC_DATA]" at bounding box center [1098, 27] width 377 height 25
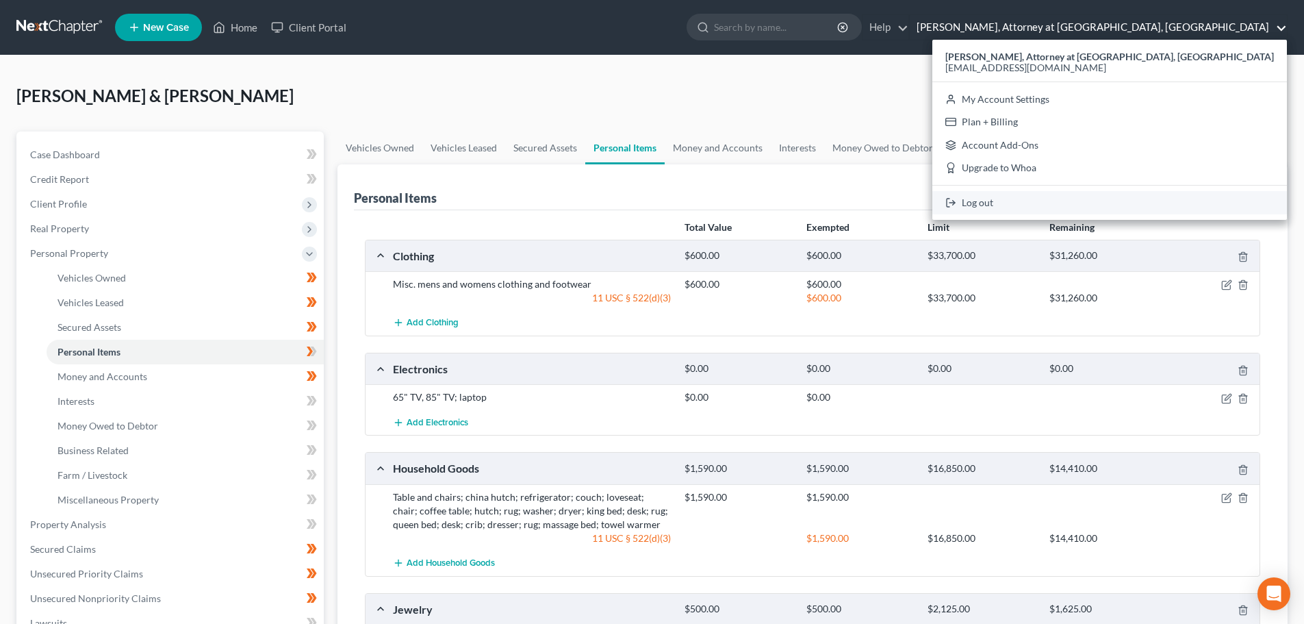
click at [1148, 201] on link "Log out" at bounding box center [1110, 202] width 355 height 23
